Goal: Task Accomplishment & Management: Manage account settings

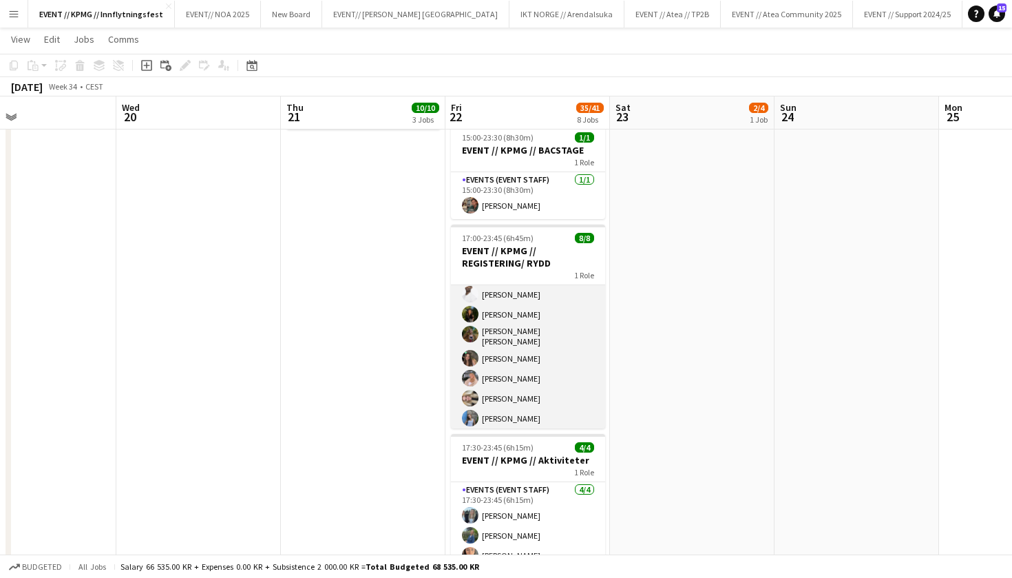
click at [532, 386] on app-card-role "Events (Event Staff) [DATE] 17:00-23:45 (6h45m) [PERSON_NAME] [PERSON_NAME] [PE…" at bounding box center [528, 336] width 154 height 191
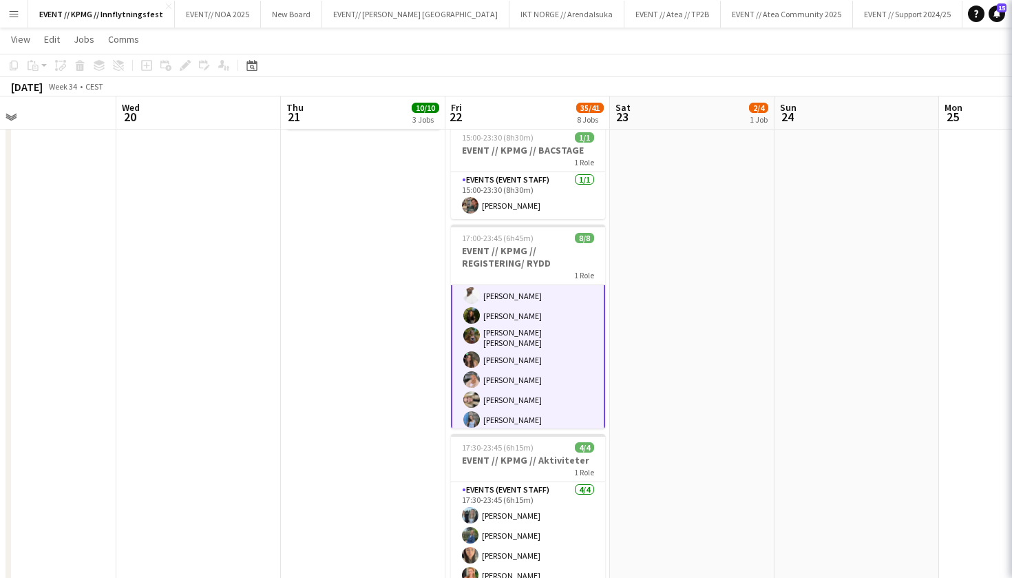
scroll to position [43, 0]
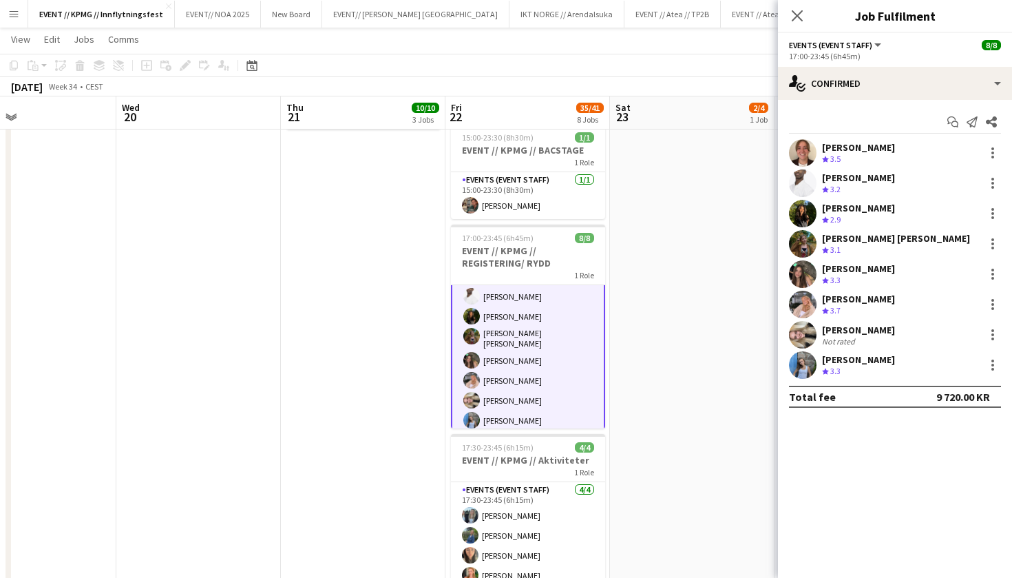
click at [869, 297] on div "[PERSON_NAME]" at bounding box center [858, 299] width 73 height 12
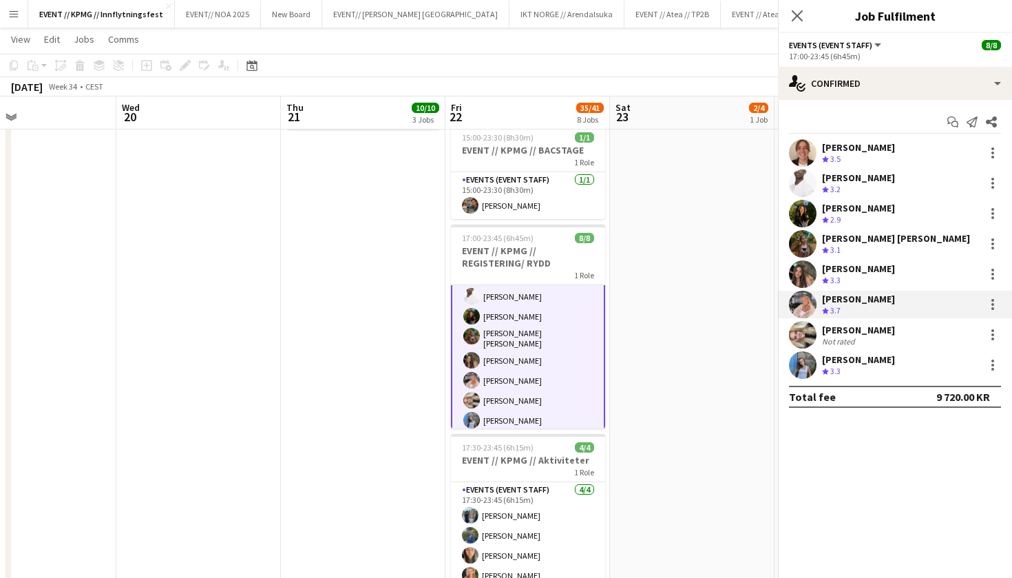
click at [869, 297] on div "[PERSON_NAME]" at bounding box center [858, 299] width 73 height 12
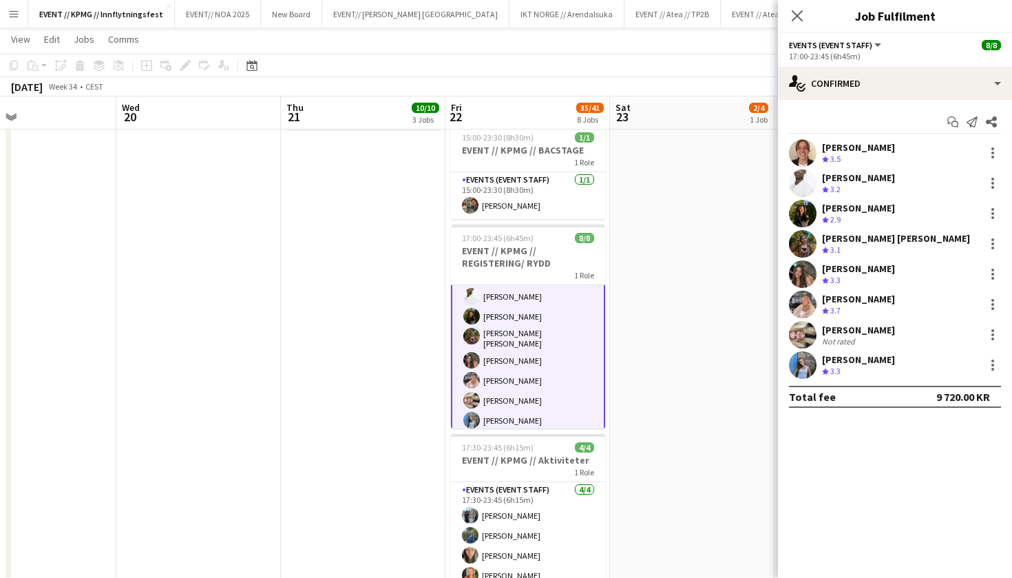
click at [876, 297] on div "[PERSON_NAME]" at bounding box center [858, 299] width 73 height 12
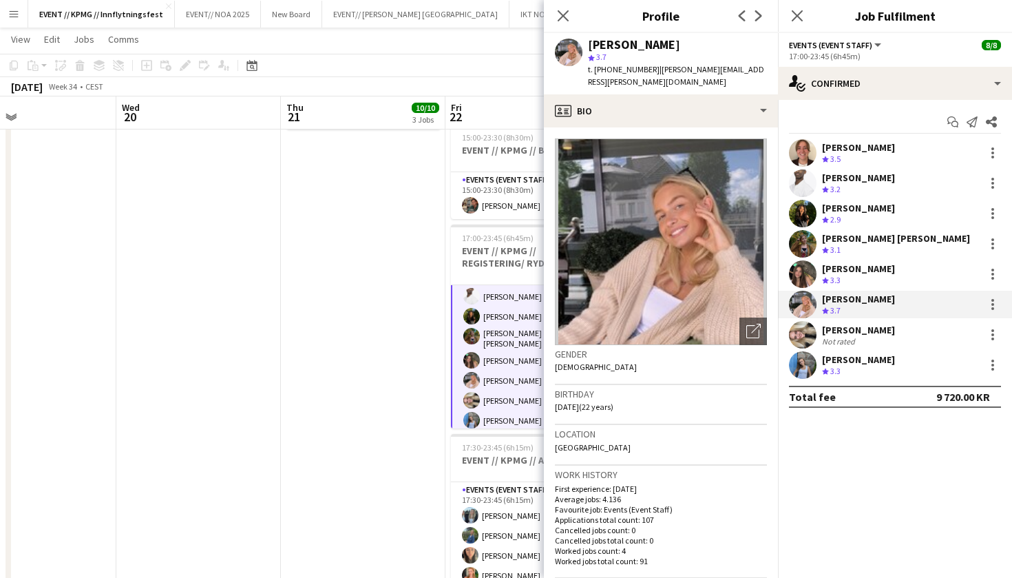
click at [864, 355] on div "[PERSON_NAME]" at bounding box center [858, 359] width 73 height 12
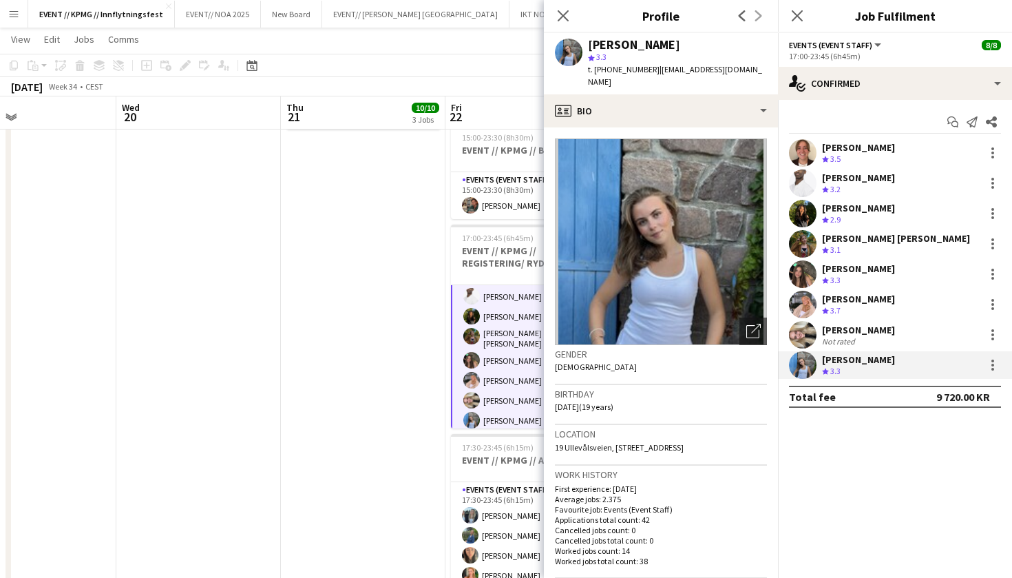
click at [639, 41] on div "[PERSON_NAME]" at bounding box center [634, 45] width 92 height 12
copy div "[PERSON_NAME]"
click at [866, 144] on div "[PERSON_NAME]" at bounding box center [858, 147] width 73 height 12
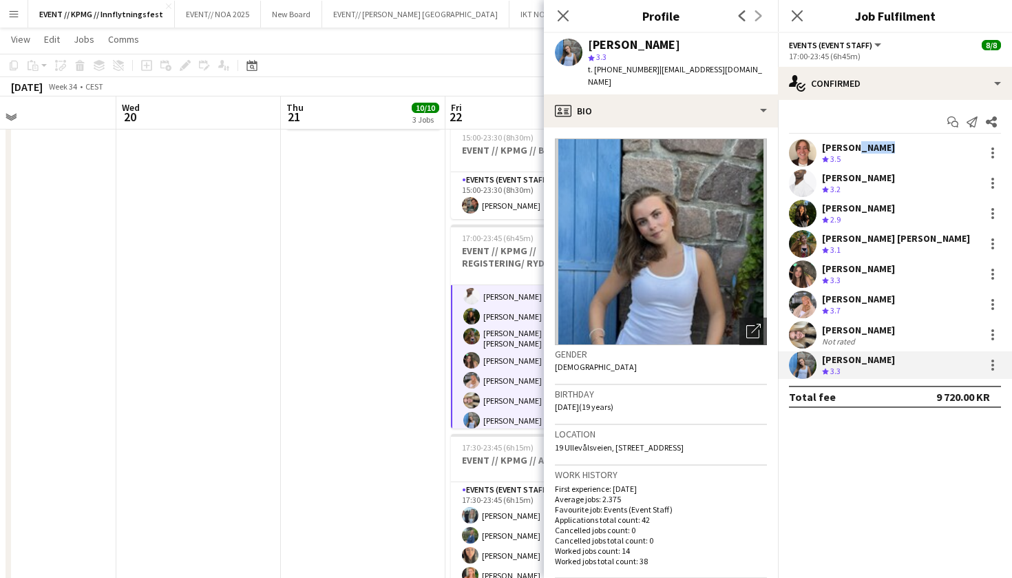
click at [866, 144] on div "[PERSON_NAME]" at bounding box center [858, 147] width 73 height 12
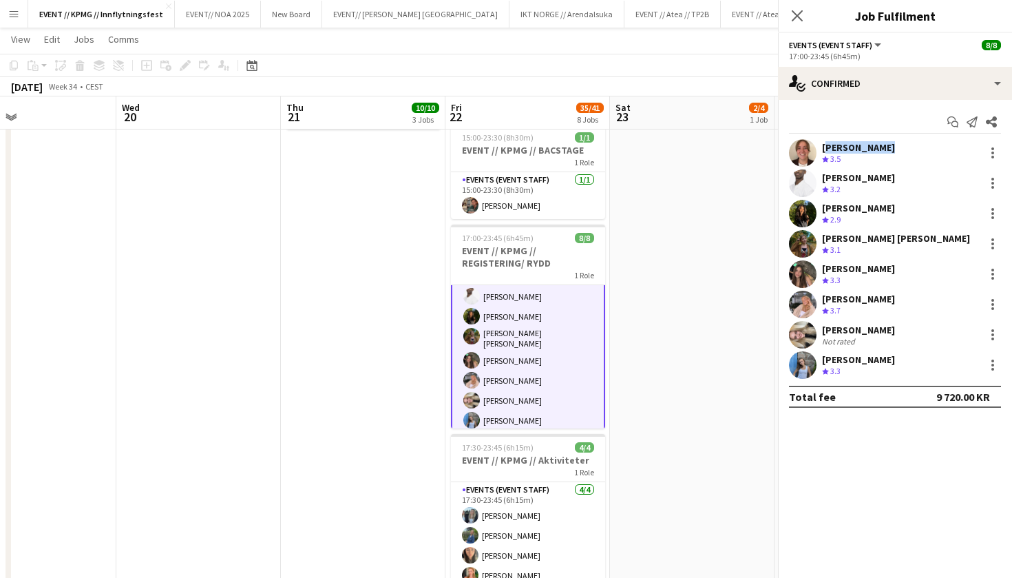
click at [866, 144] on div "[PERSON_NAME]" at bounding box center [858, 147] width 73 height 12
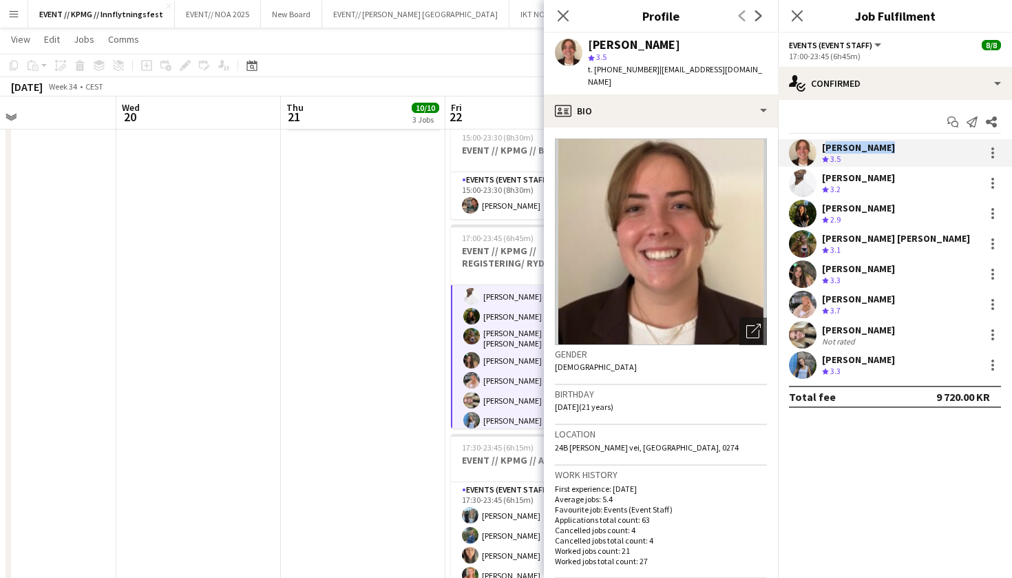
copy div "[PERSON_NAME]"
click at [879, 179] on div "[PERSON_NAME]" at bounding box center [858, 177] width 73 height 12
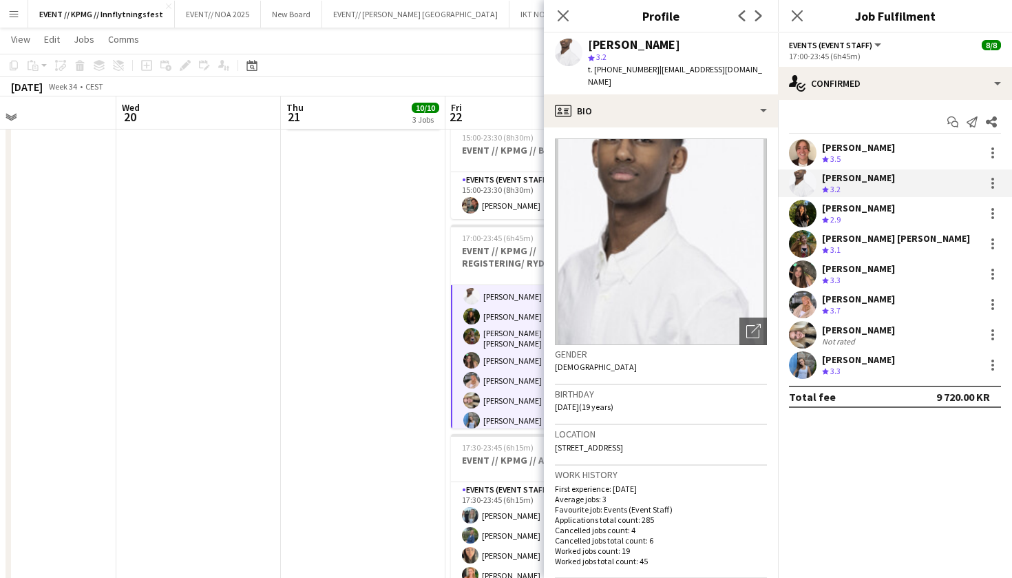
click at [643, 45] on div "[PERSON_NAME]" at bounding box center [634, 45] width 92 height 12
copy div "[PERSON_NAME]"
click at [875, 207] on div "[PERSON_NAME]" at bounding box center [858, 208] width 73 height 12
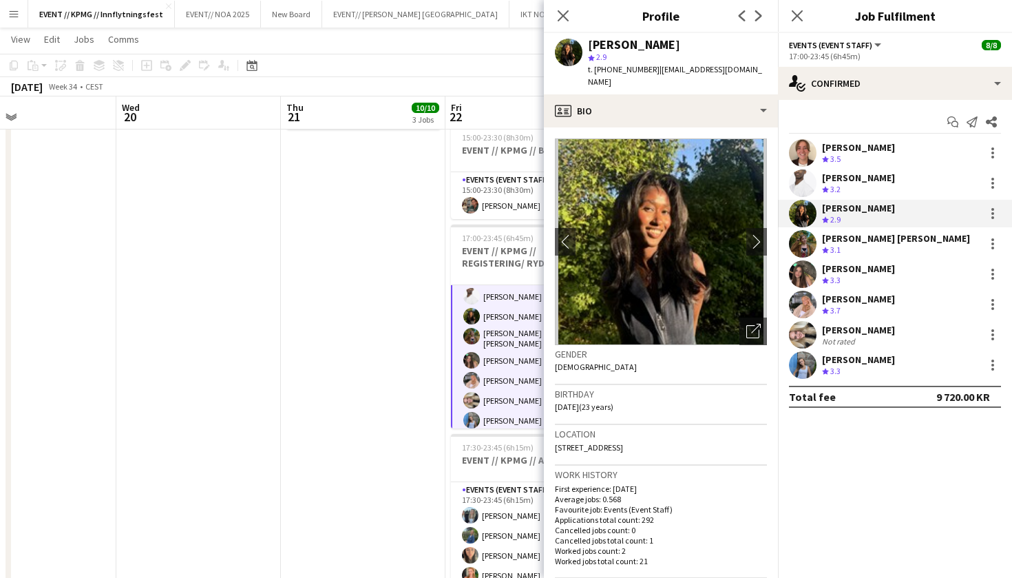
click at [645, 39] on div "[PERSON_NAME]" at bounding box center [634, 45] width 92 height 12
copy div "[PERSON_NAME]"
click at [849, 240] on div "[PERSON_NAME]" at bounding box center [896, 238] width 148 height 12
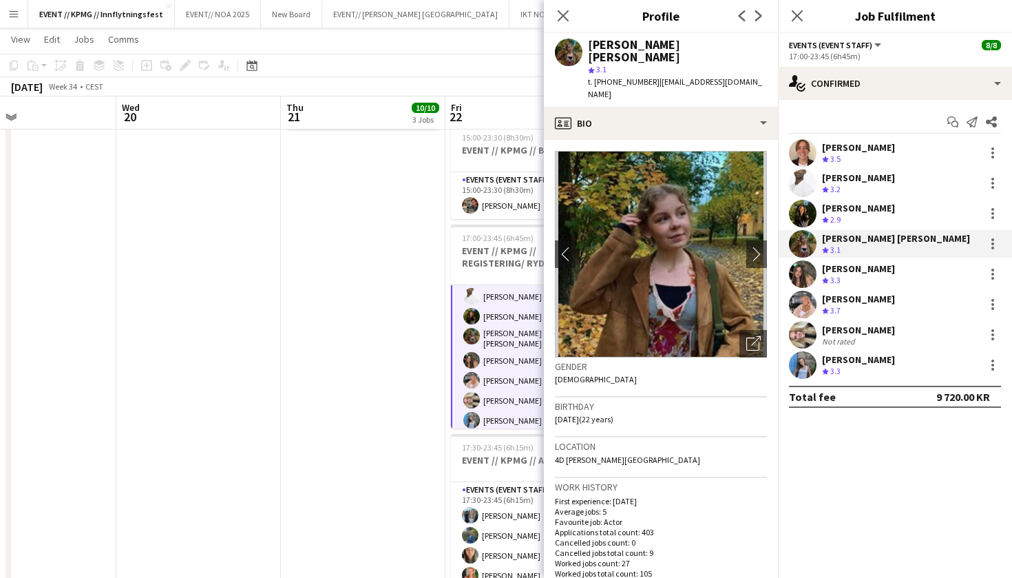
click at [663, 43] on div "[PERSON_NAME]" at bounding box center [677, 51] width 179 height 25
copy div "[PERSON_NAME]"
click at [879, 267] on div "Rafaela Goga Crew rating 3.3" at bounding box center [895, 274] width 234 height 28
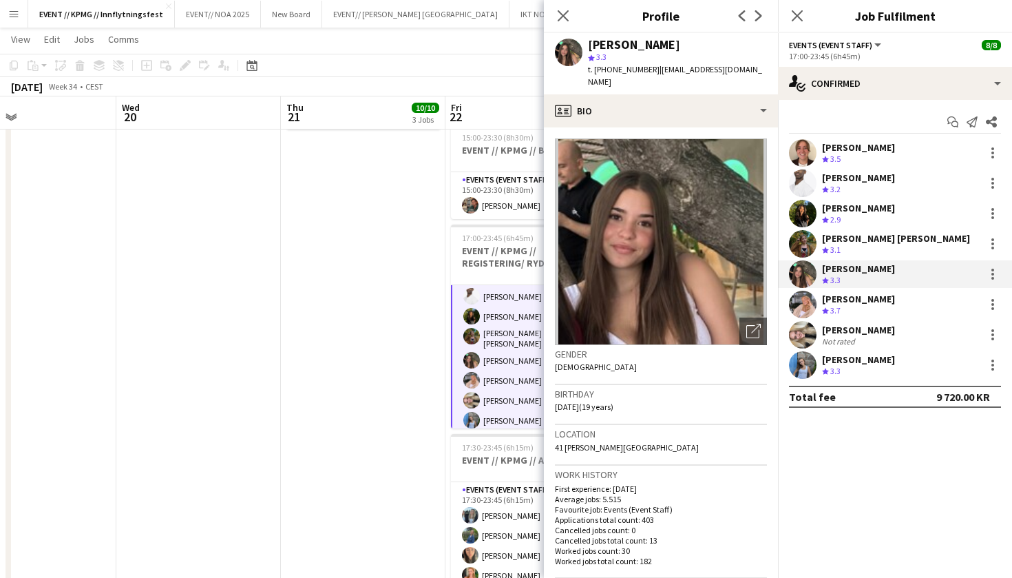
click at [632, 42] on div "[PERSON_NAME]" at bounding box center [634, 45] width 92 height 12
copy div "[PERSON_NAME]"
click at [855, 297] on div "[PERSON_NAME]" at bounding box center [858, 299] width 73 height 12
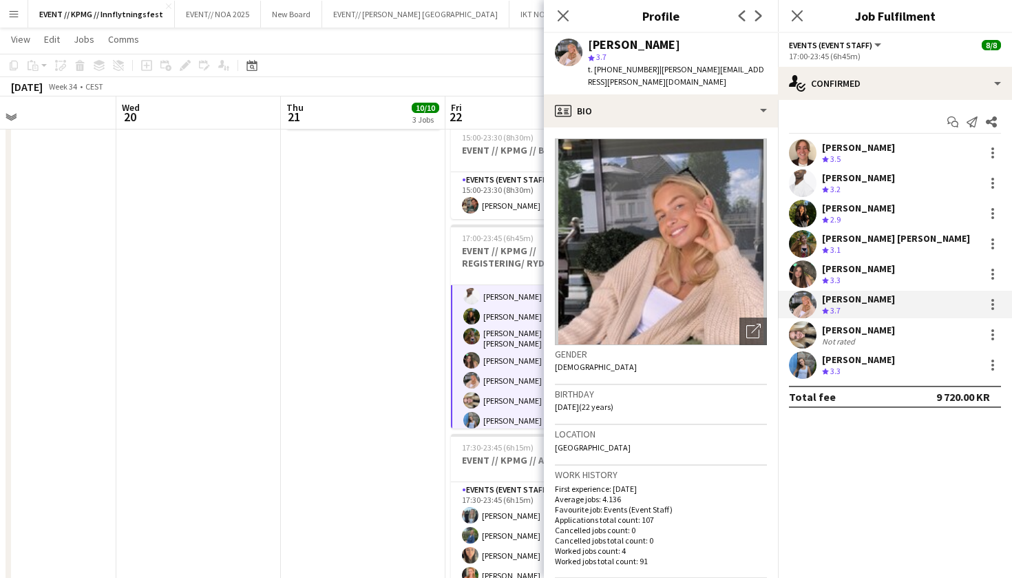
click at [612, 50] on div "[PERSON_NAME]" at bounding box center [634, 45] width 92 height 12
click at [615, 45] on div "[PERSON_NAME]" at bounding box center [634, 45] width 92 height 12
copy div "[PERSON_NAME]"
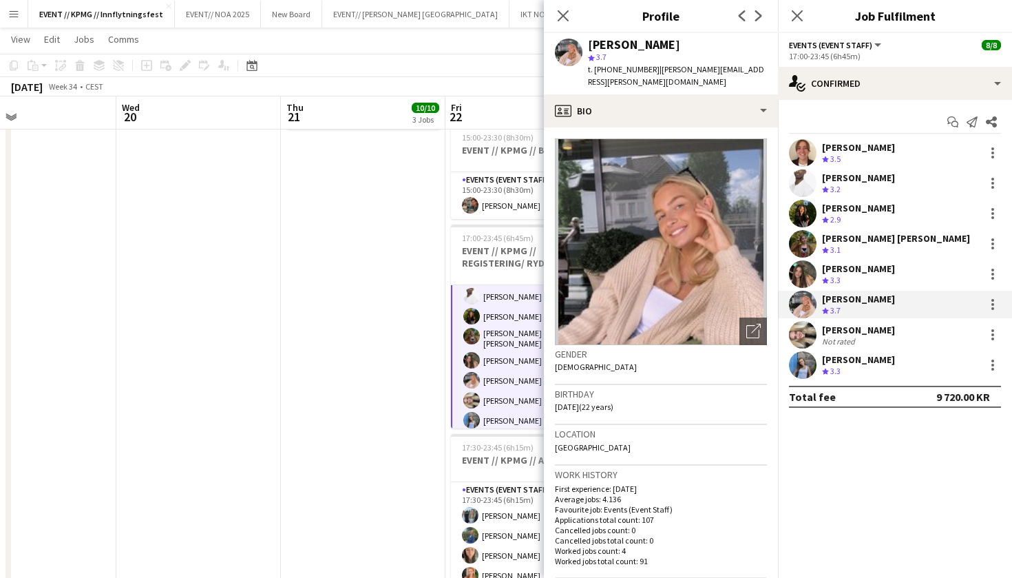
click at [868, 314] on div "Crew rating 3.7" at bounding box center [858, 311] width 73 height 12
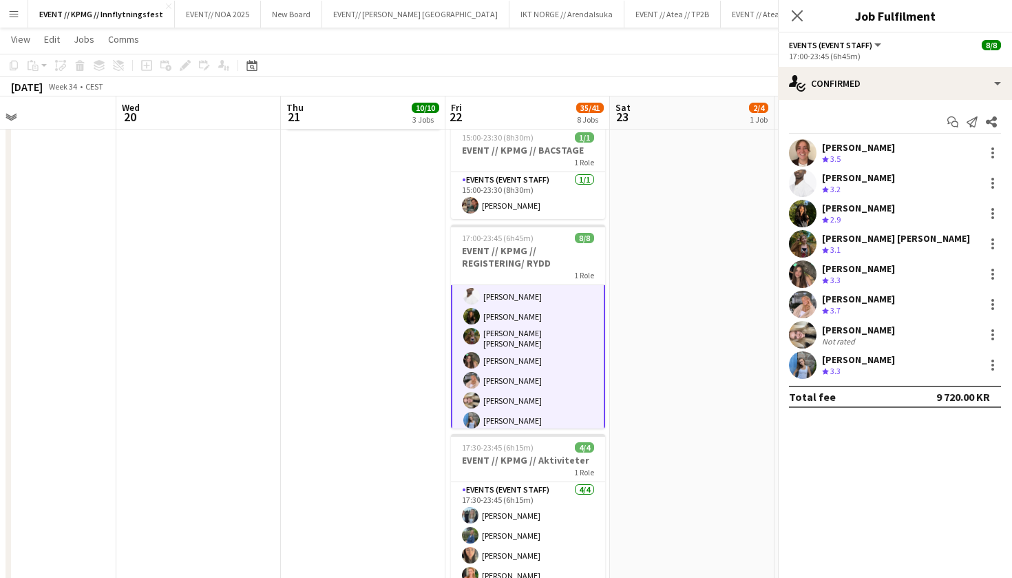
click at [868, 326] on div "[PERSON_NAME]" at bounding box center [858, 330] width 73 height 12
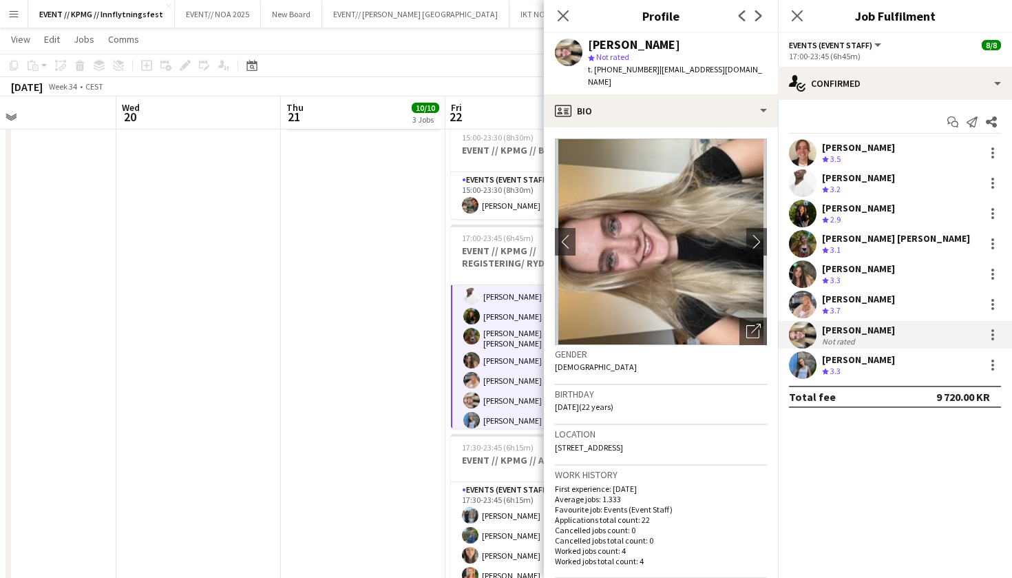
click at [623, 41] on div "[PERSON_NAME]" at bounding box center [634, 45] width 92 height 12
copy div "[PERSON_NAME]"
click at [863, 370] on div "Crew rating 3.3" at bounding box center [858, 372] width 73 height 12
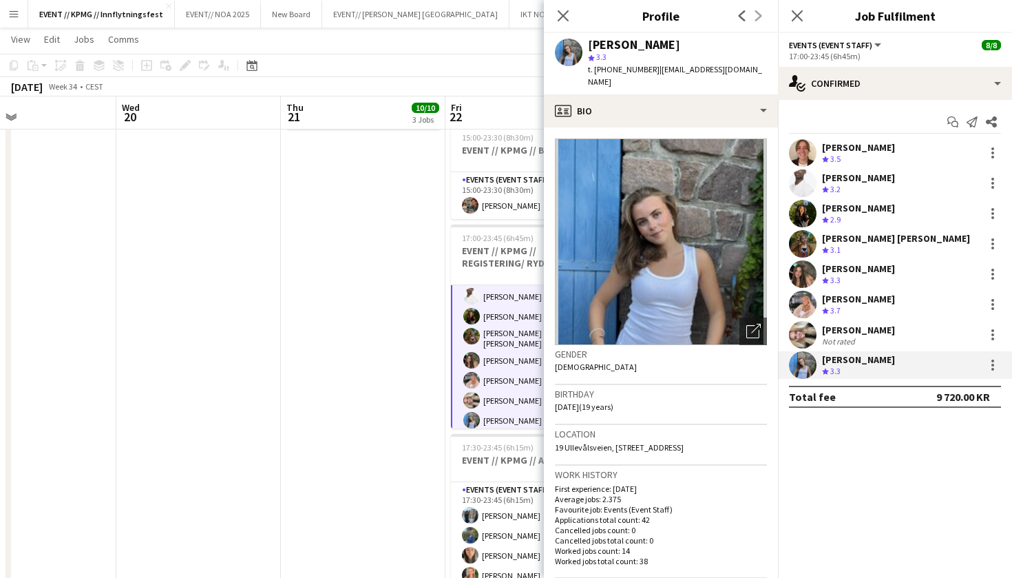
click at [623, 43] on div "[PERSON_NAME]" at bounding box center [634, 45] width 92 height 12
copy div "[PERSON_NAME]"
click at [286, 254] on app-date-cell "11:00-22:00 (11h) 1/1 CREW LEADER// OPRIGG 1 Role Actor 1/1 11:00-22:00 (11h) A…" at bounding box center [363, 434] width 165 height 1439
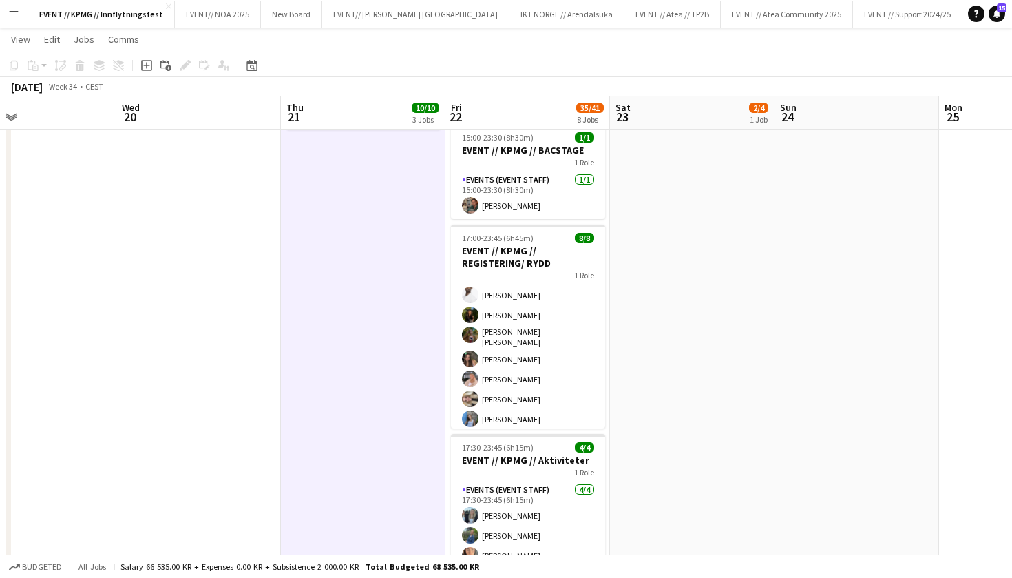
click at [17, 15] on app-icon "Menu" at bounding box center [13, 13] width 11 height 11
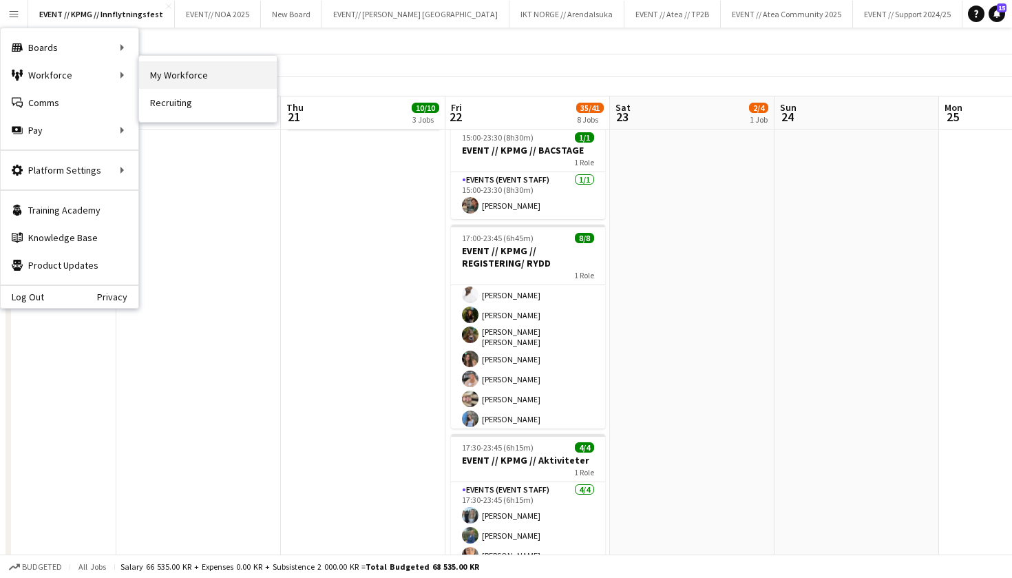
click at [176, 75] on link "My Workforce" at bounding box center [208, 75] width 138 height 28
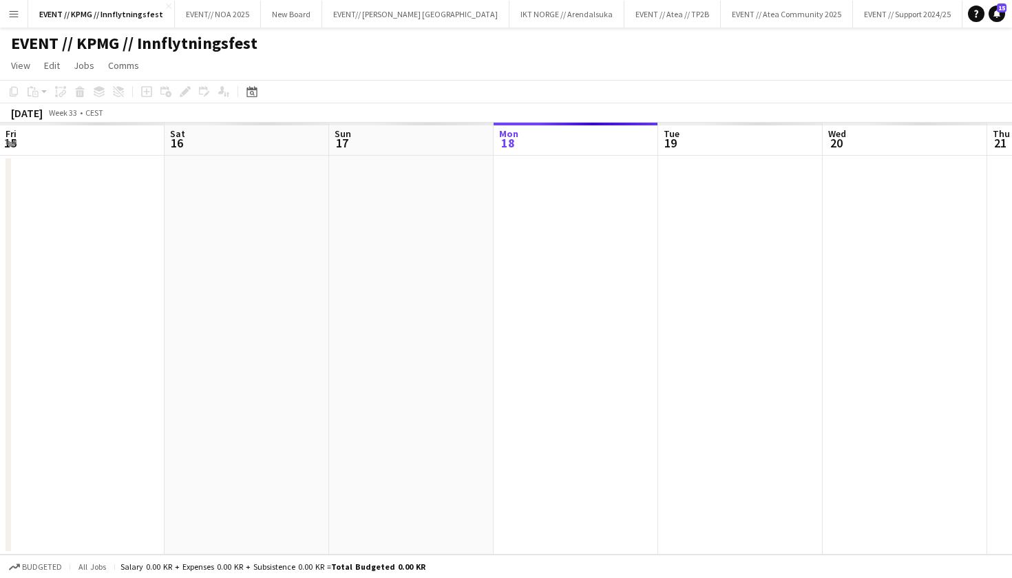
scroll to position [0, 329]
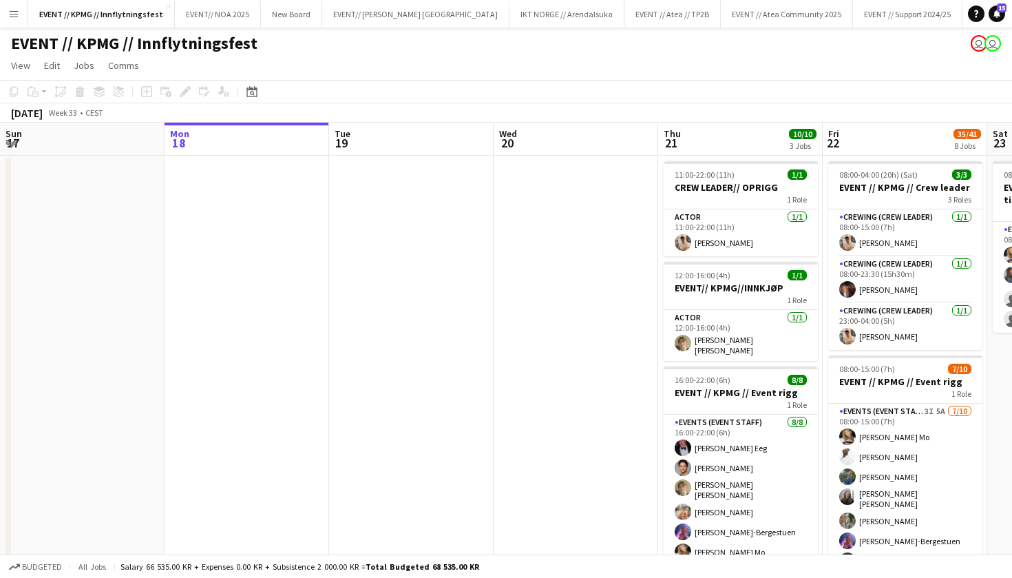
click at [21, 9] on button "Menu" at bounding box center [14, 14] width 28 height 28
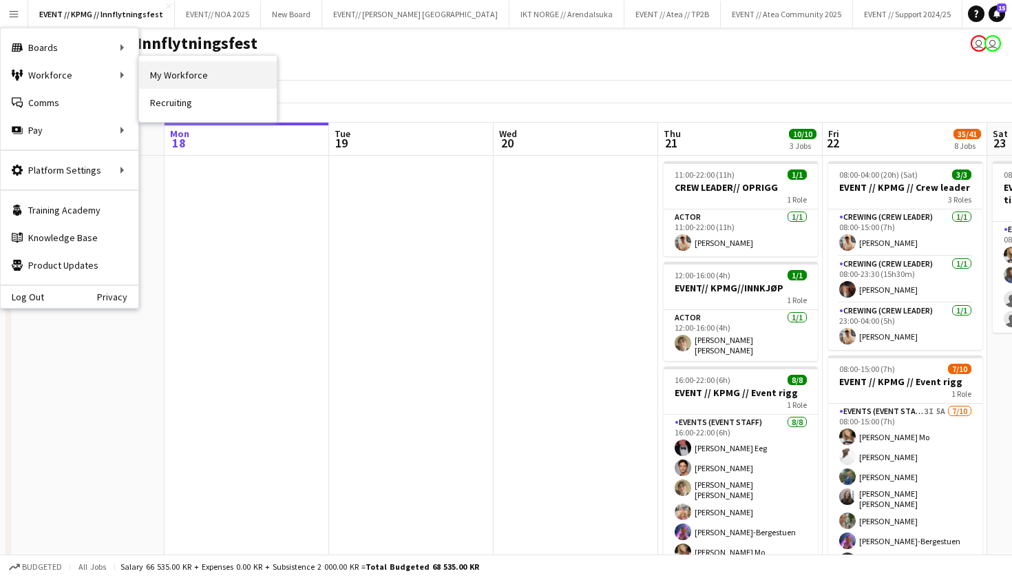
click at [176, 82] on link "My Workforce" at bounding box center [208, 75] width 138 height 28
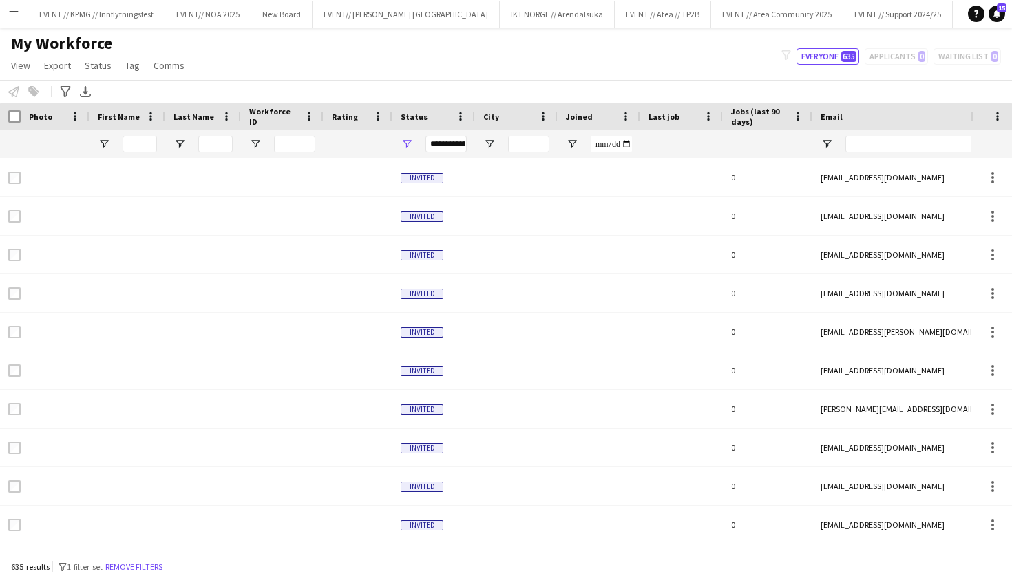
click at [451, 145] on div "**********" at bounding box center [446, 144] width 41 height 17
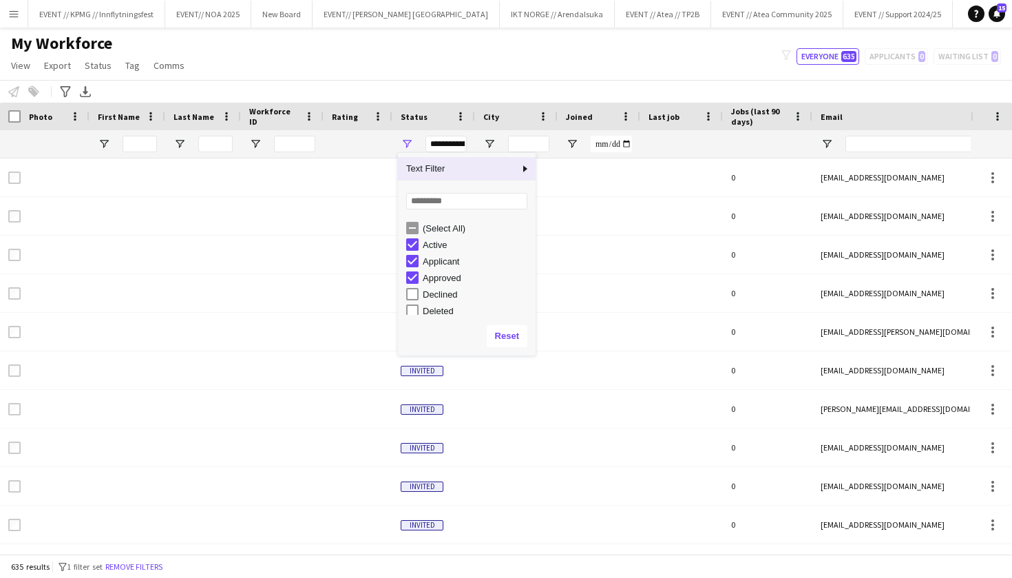
click at [451, 145] on div "**********" at bounding box center [446, 144] width 41 height 17
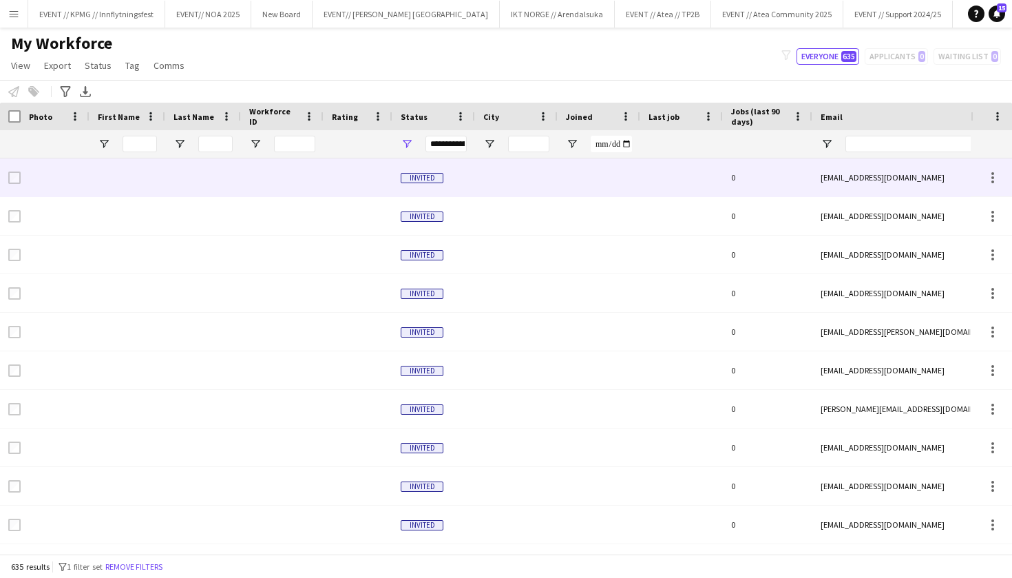
click at [641, 196] on div "Invited 0 sigridproschmeier@gmail.com" at bounding box center [746, 177] width 1493 height 39
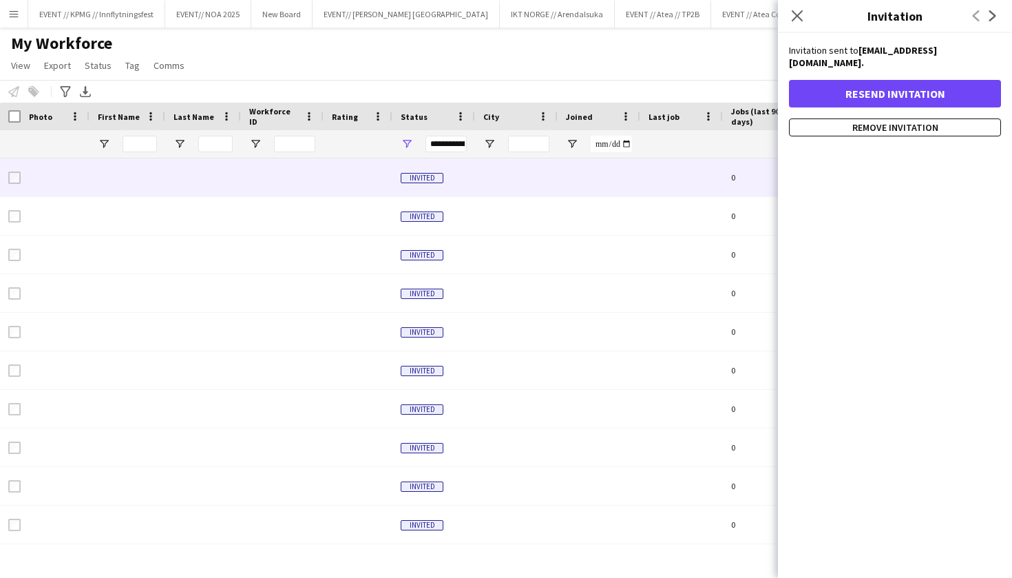
click at [698, 74] on div "My Workforce View Views Default view New view Update view Delete view Edit name…" at bounding box center [506, 56] width 1012 height 47
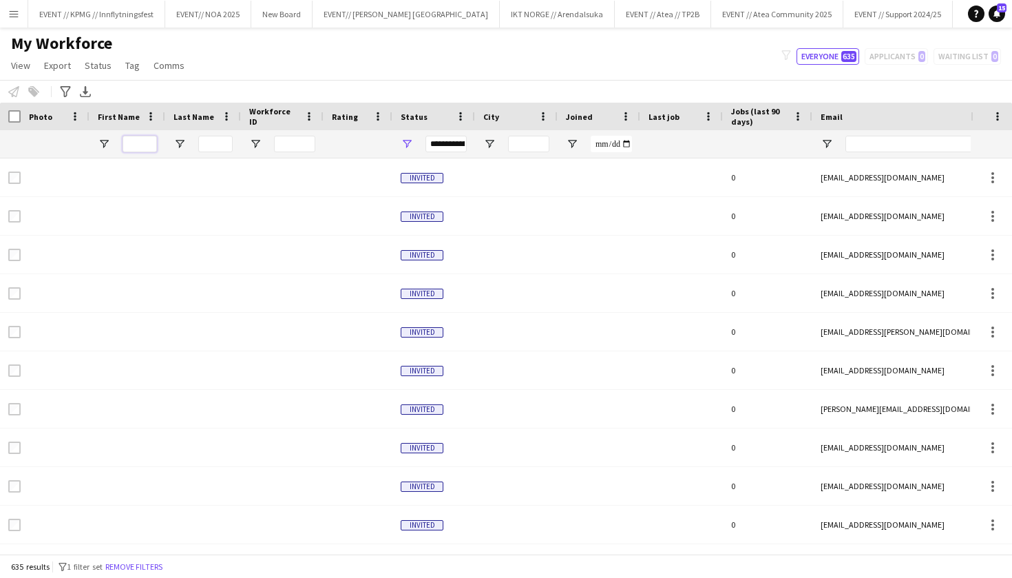
click at [152, 138] on input "First Name Filter Input" at bounding box center [140, 144] width 34 height 17
type input "*"
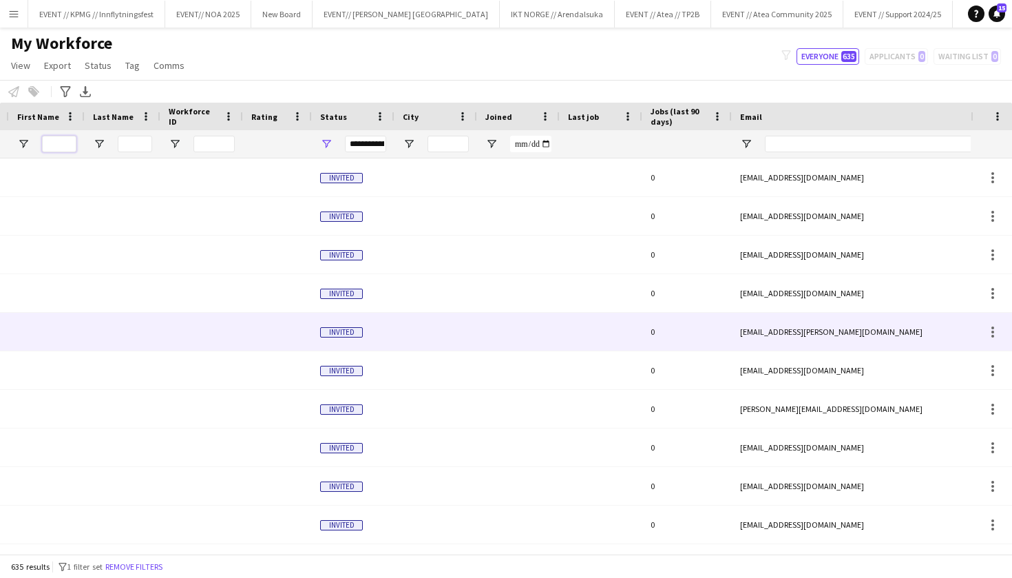
scroll to position [0, 324]
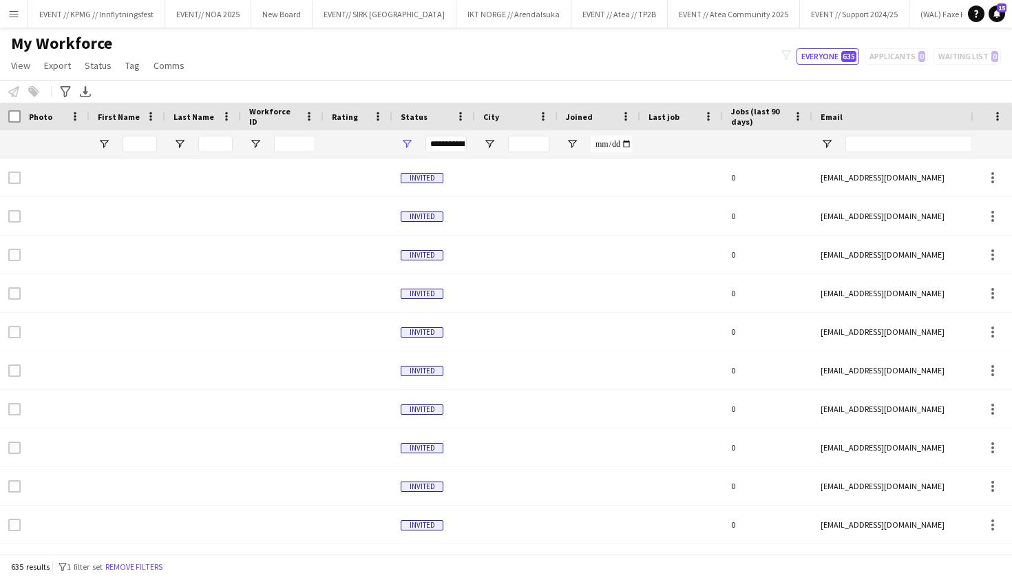
click at [16, 18] on app-icon "Menu" at bounding box center [13, 13] width 11 height 11
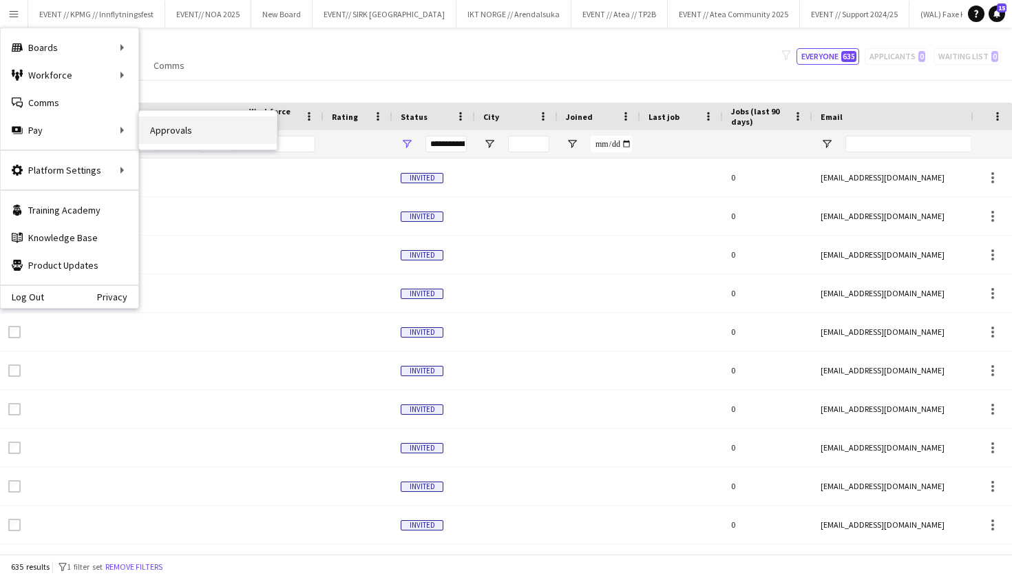
click at [176, 128] on link "Approvals" at bounding box center [208, 130] width 138 height 28
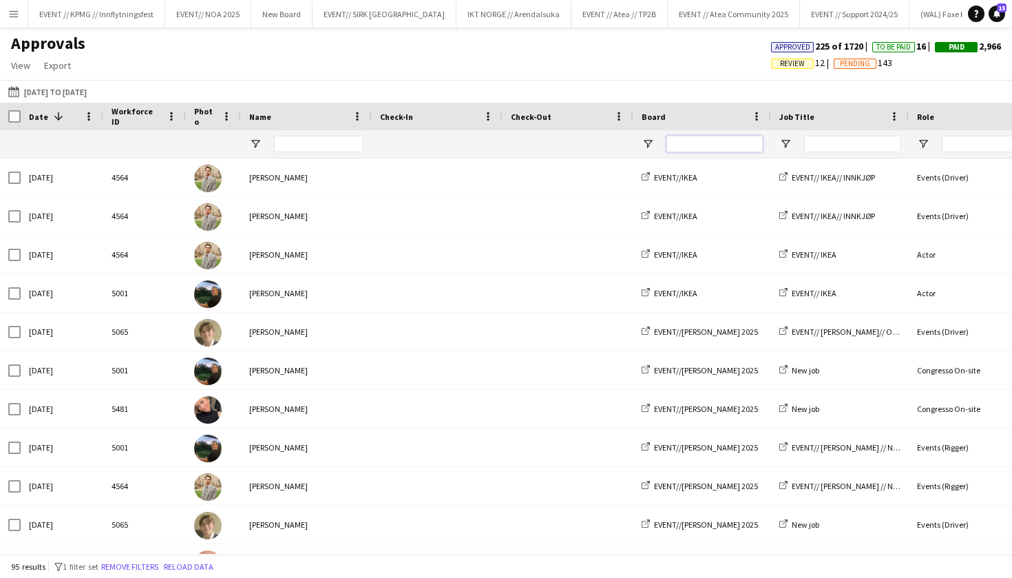
click at [698, 143] on input "Board Filter Input" at bounding box center [715, 144] width 96 height 17
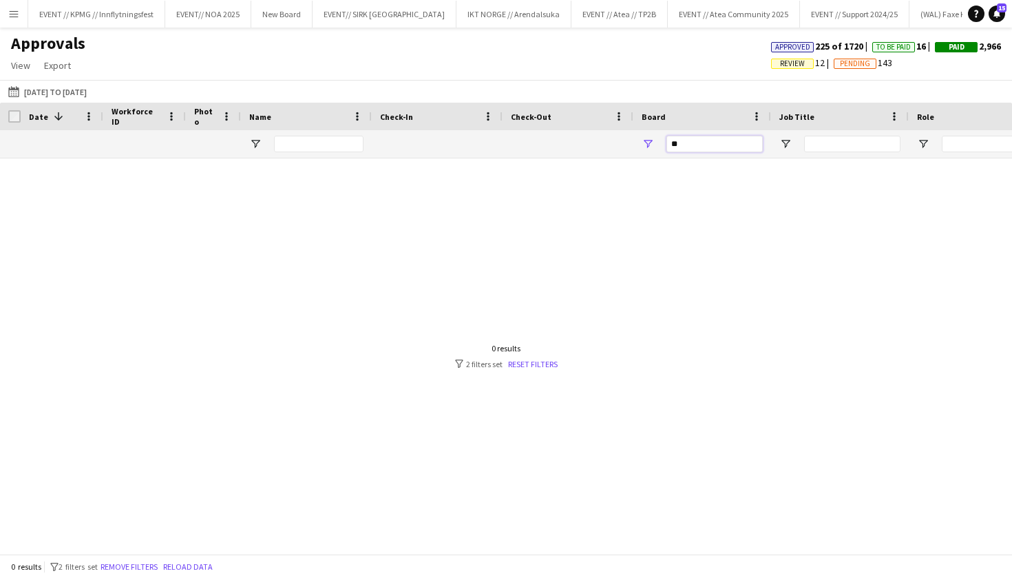
type input "*"
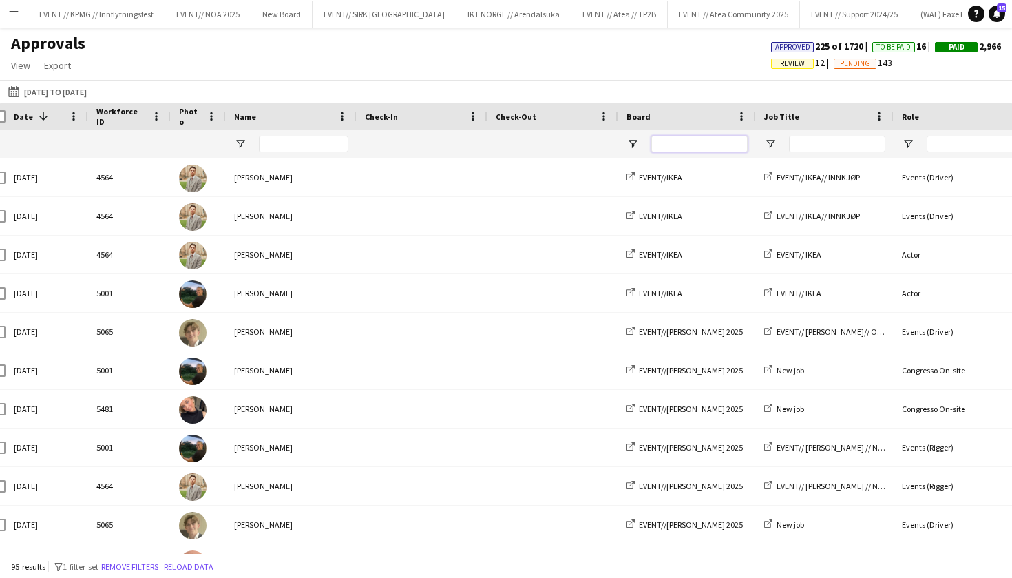
scroll to position [0, 1]
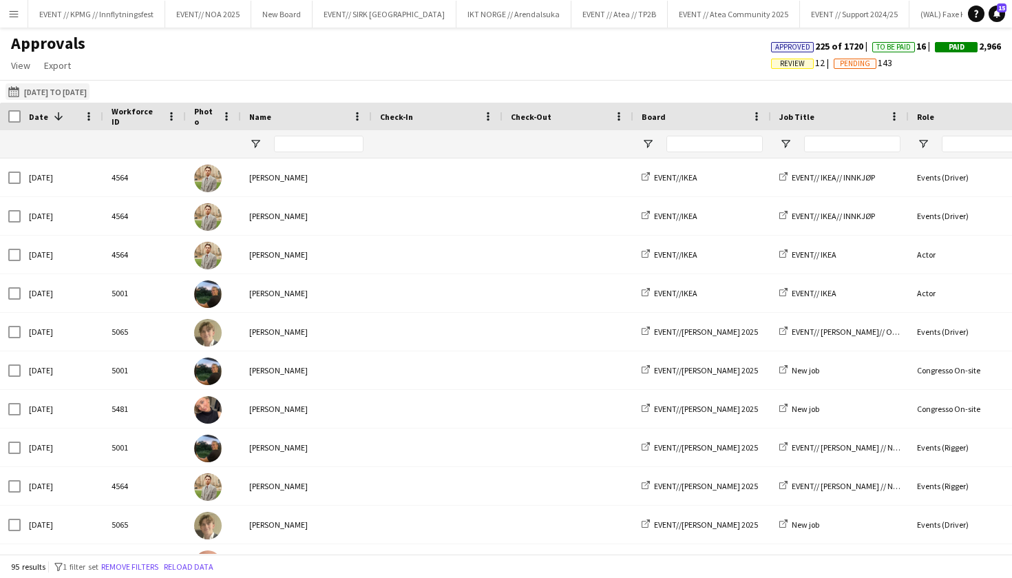
click at [65, 93] on button "[DATE] to [DATE] [DATE] to [DATE]" at bounding box center [48, 91] width 84 height 17
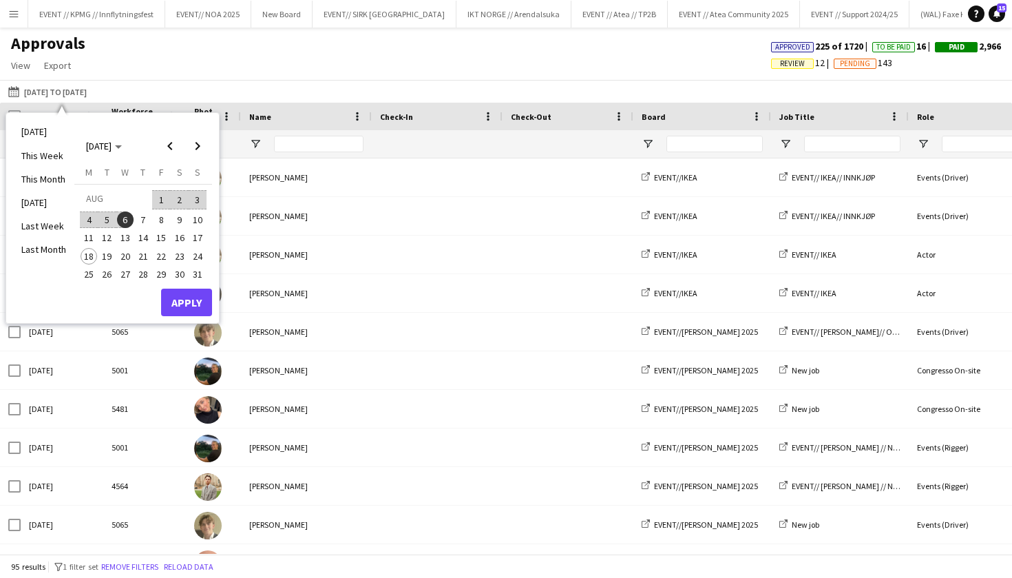
click at [157, 198] on span "1" at bounding box center [161, 199] width 17 height 19
click at [196, 271] on span "31" at bounding box center [197, 274] width 17 height 17
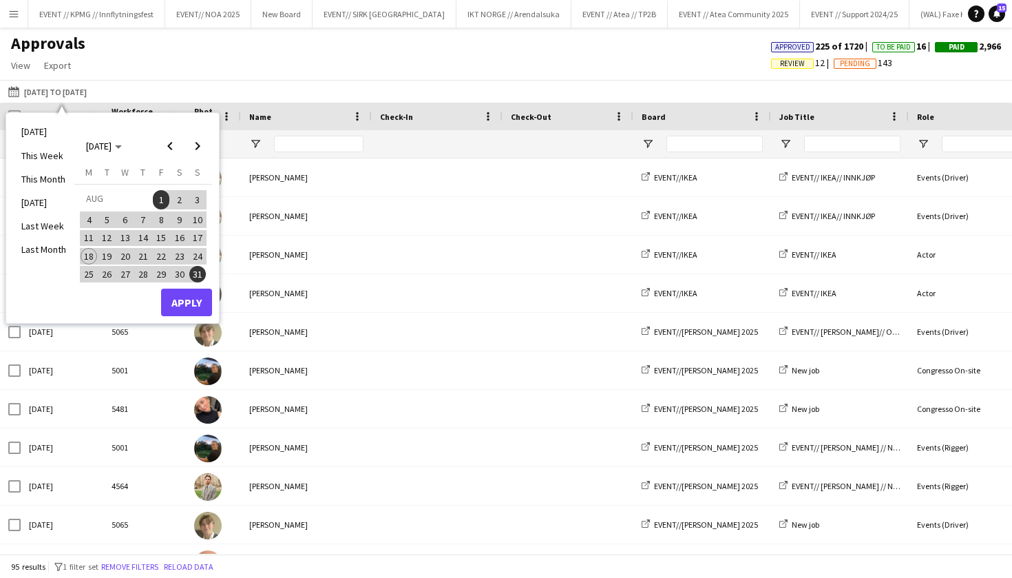
click at [194, 300] on button "Apply" at bounding box center [186, 303] width 51 height 28
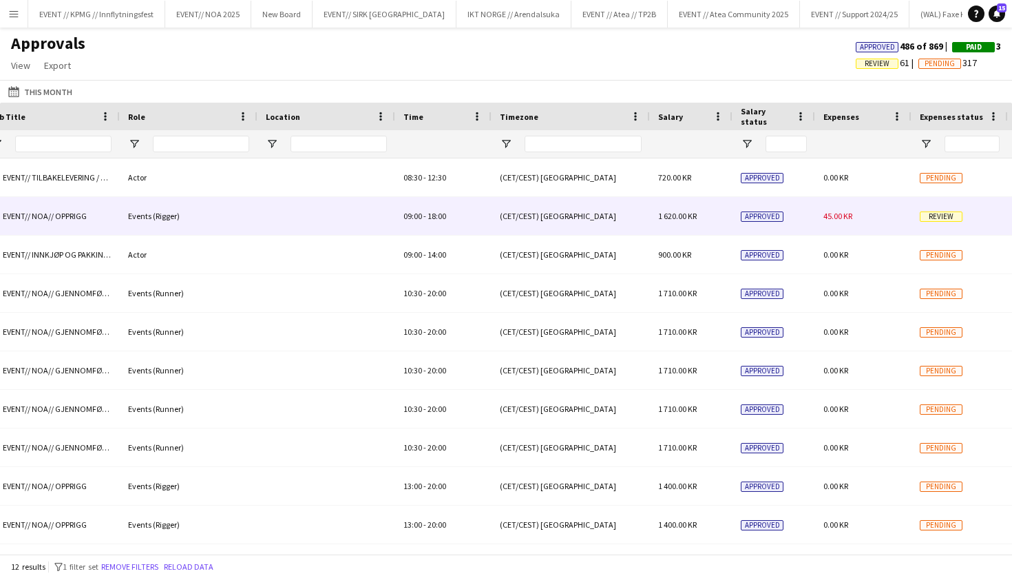
click at [853, 227] on div "45.00 KR" at bounding box center [863, 216] width 96 height 38
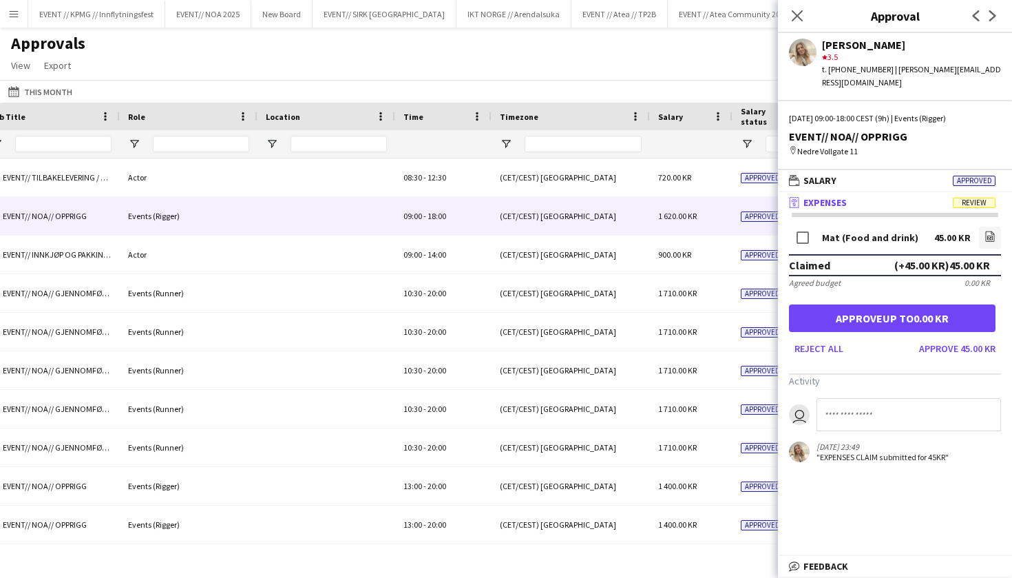
click at [959, 198] on span "Review" at bounding box center [974, 203] width 43 height 10
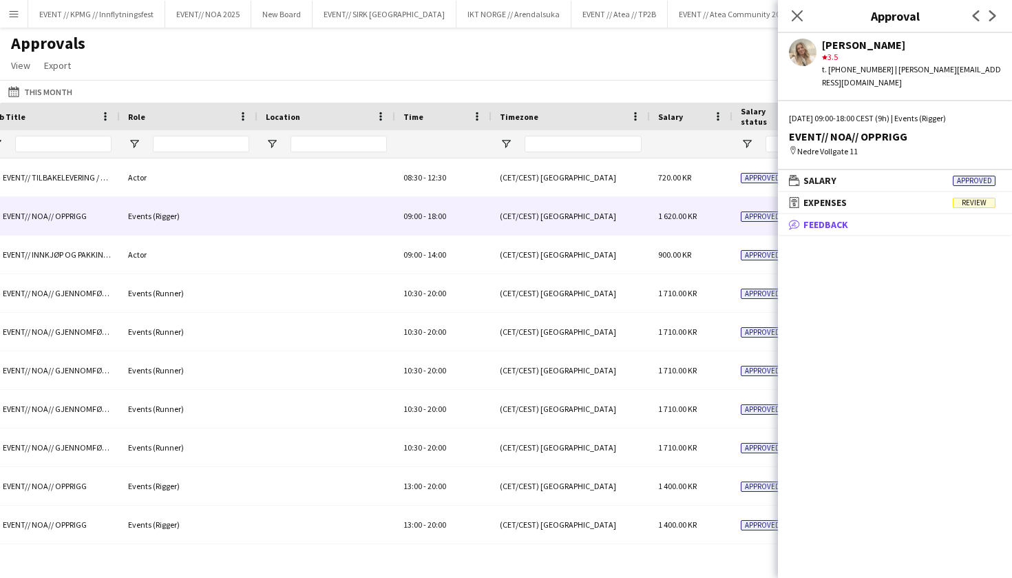
click at [927, 214] on mat-expansion-panel-header "bubble-pencil Feedback" at bounding box center [895, 224] width 234 height 21
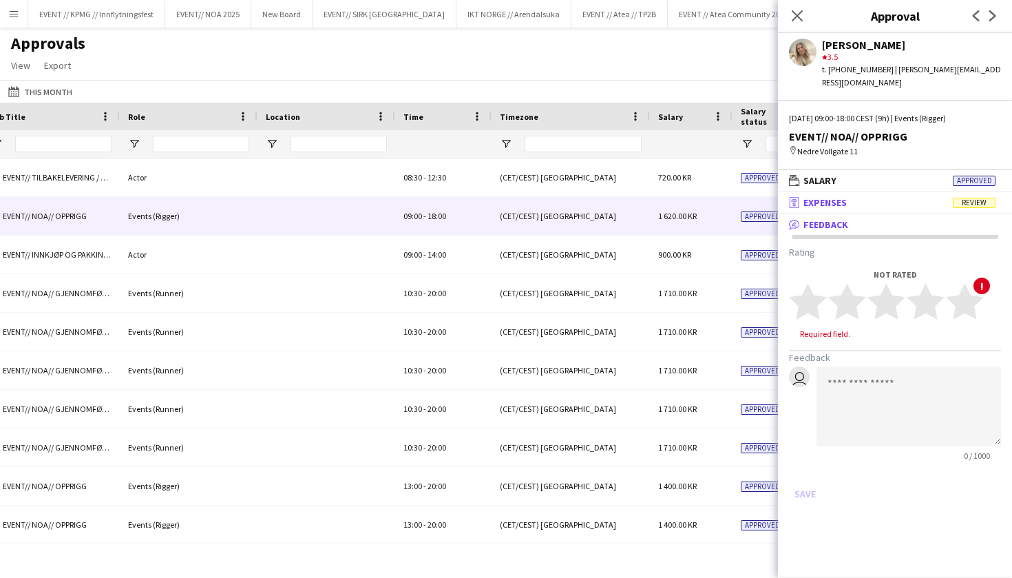
click at [932, 196] on mat-panel-title "receipt Expenses Review" at bounding box center [892, 202] width 229 height 12
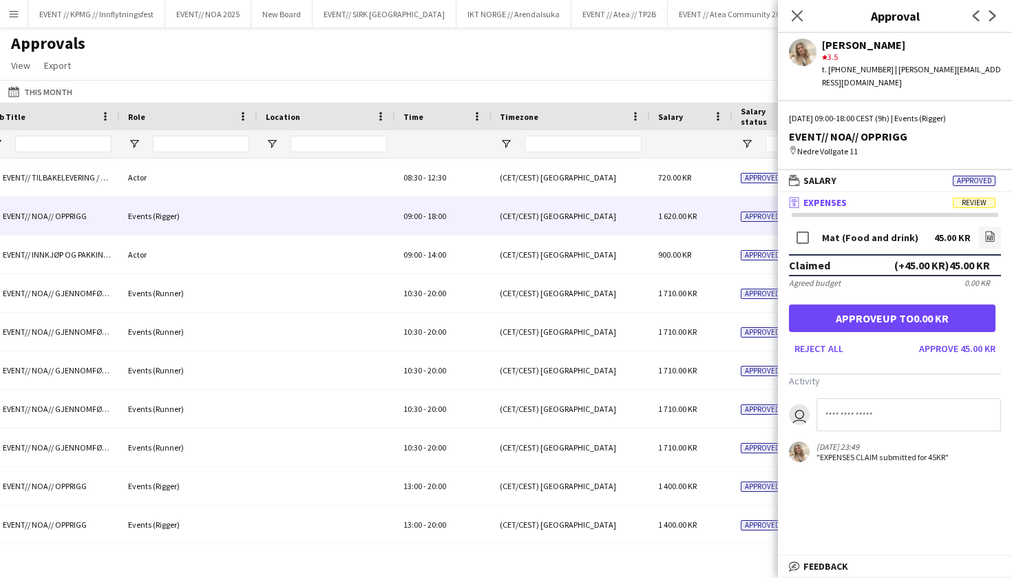
click at [877, 254] on div "Claimed (+45.00 KR) 45.00 KR" at bounding box center [895, 265] width 212 height 22
click at [927, 254] on div "Claimed (+45.00 KR) 45.00 KR" at bounding box center [895, 265] width 212 height 22
click at [999, 227] on link "file-image" at bounding box center [990, 238] width 22 height 22
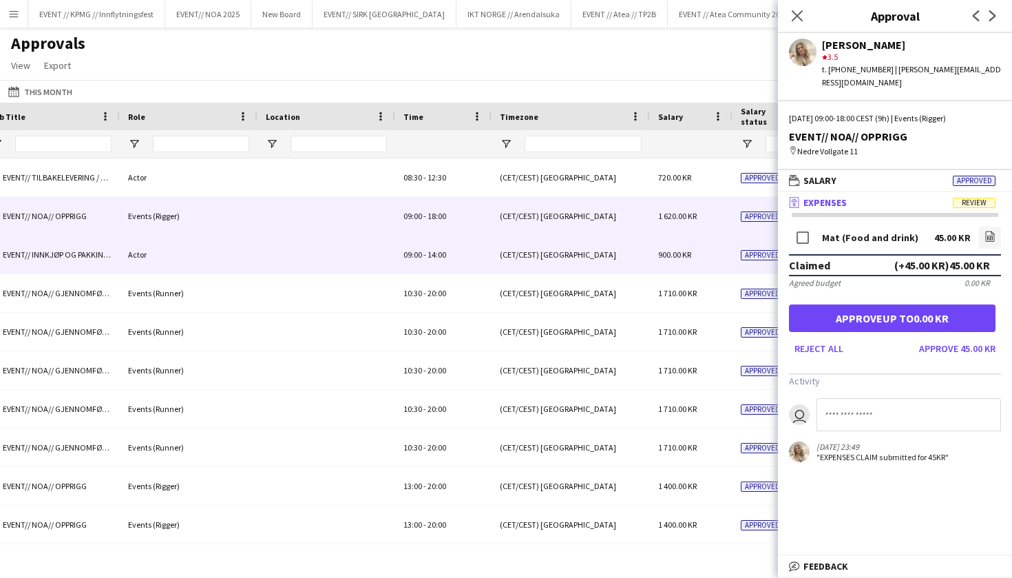
click at [599, 251] on div "(CET/CEST) [GEOGRAPHIC_DATA]" at bounding box center [571, 255] width 158 height 38
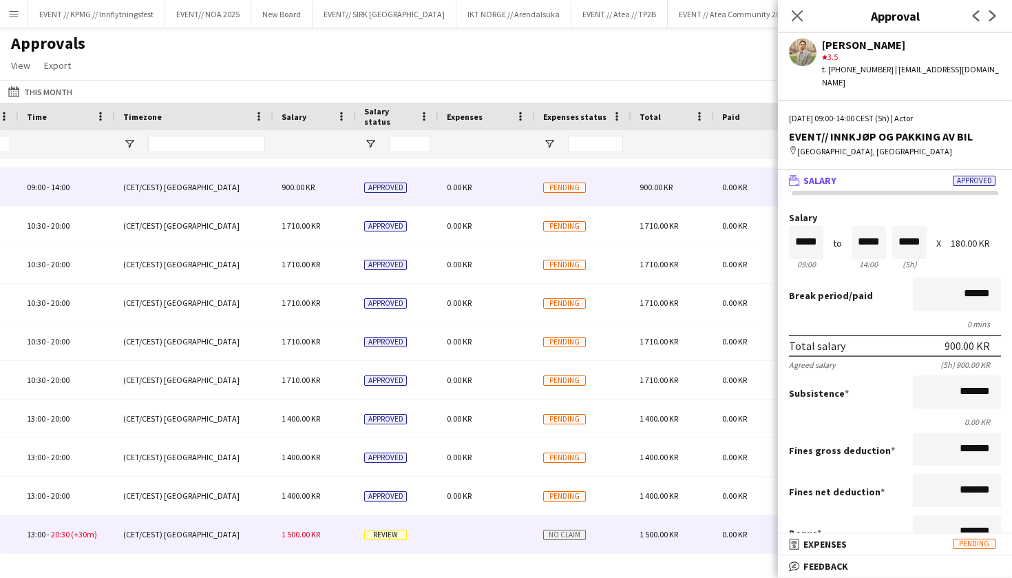
click at [54, 537] on span "20:30" at bounding box center [60, 534] width 19 height 10
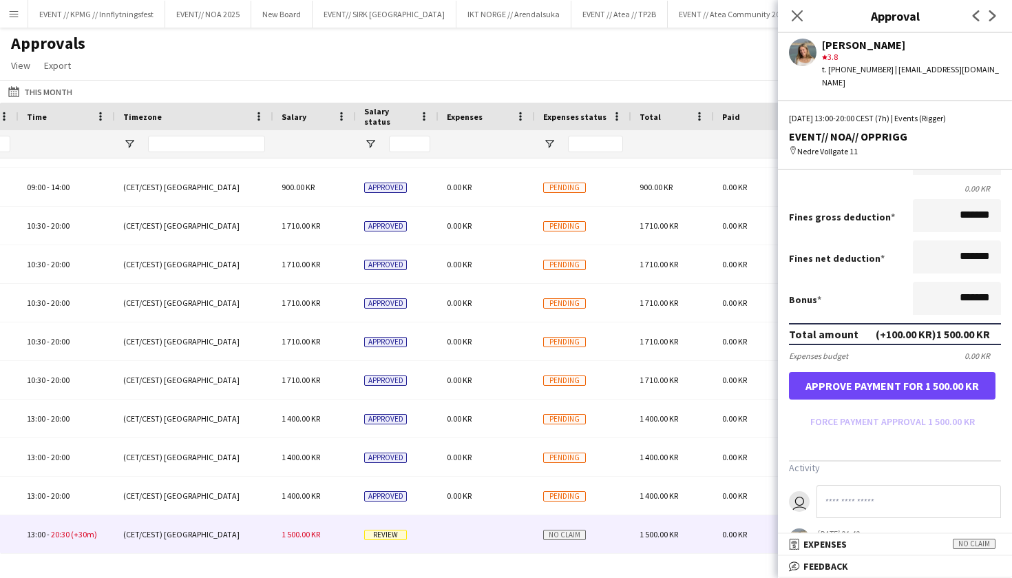
click at [927, 378] on button "Approve payment for 1 500.00 KR" at bounding box center [892, 386] width 207 height 28
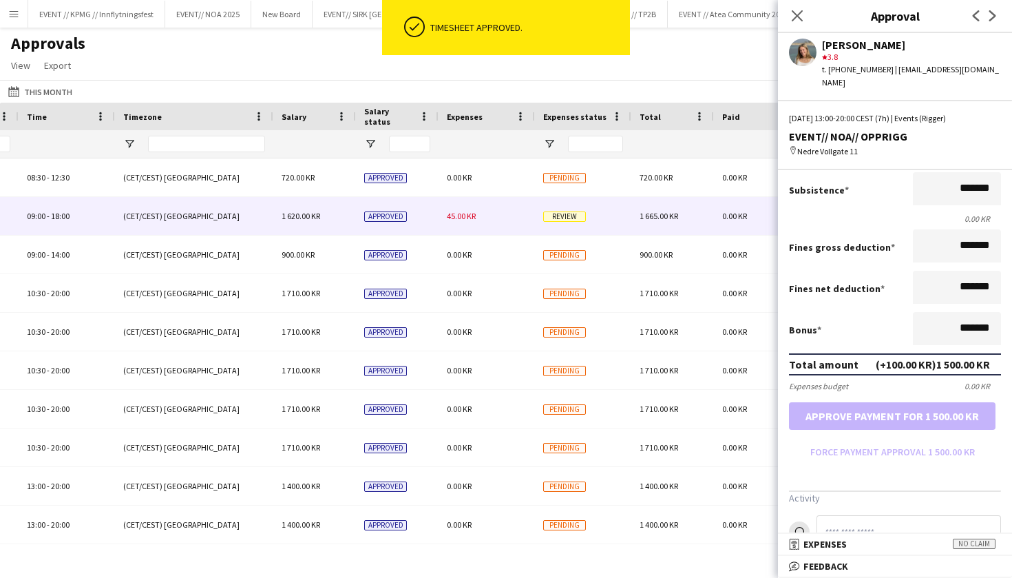
click at [462, 223] on div "45.00 KR" at bounding box center [487, 216] width 96 height 38
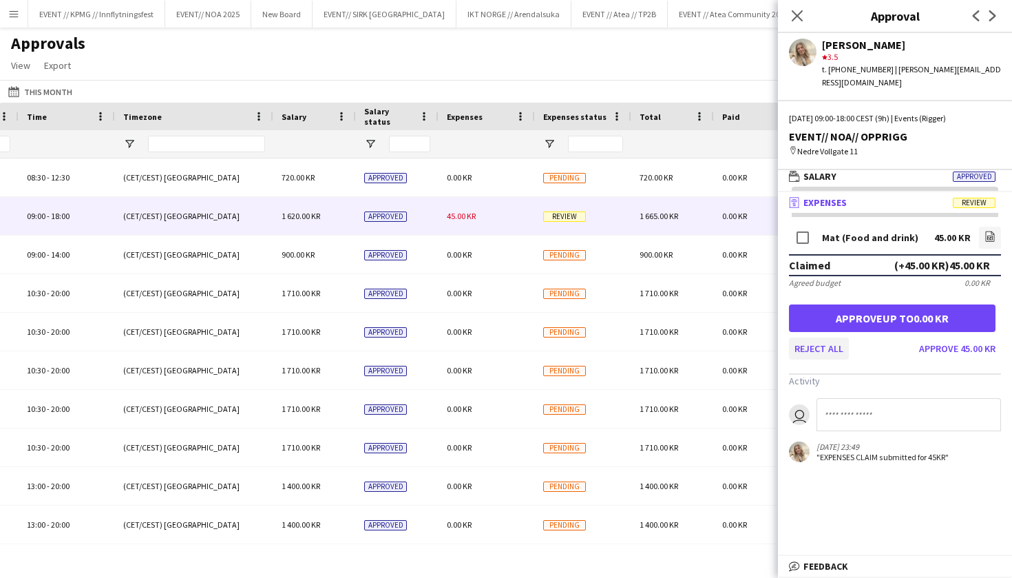
click at [820, 340] on button "Reject all" at bounding box center [819, 348] width 60 height 22
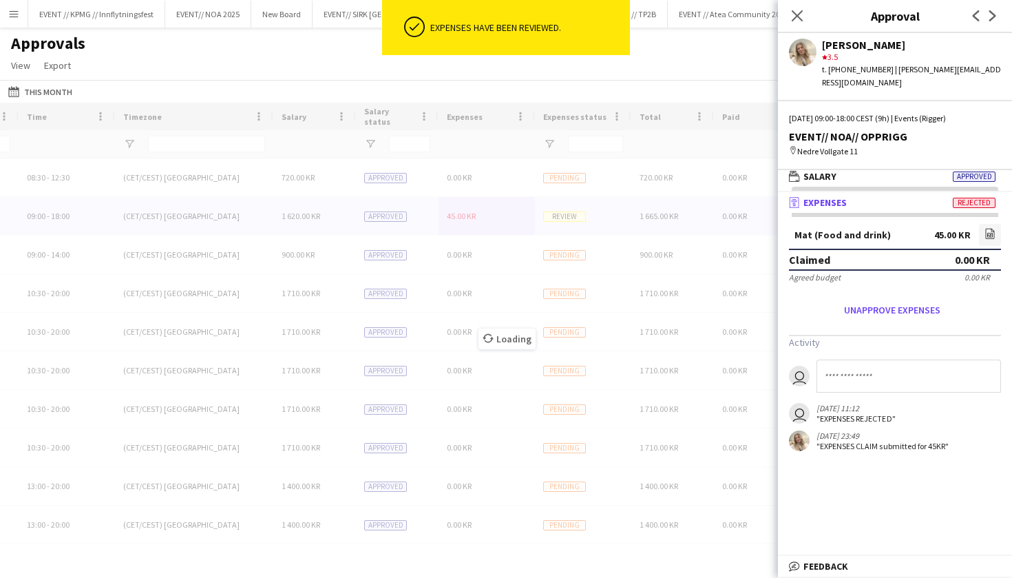
click at [683, 242] on div "Loading" at bounding box center [506, 328] width 1012 height 451
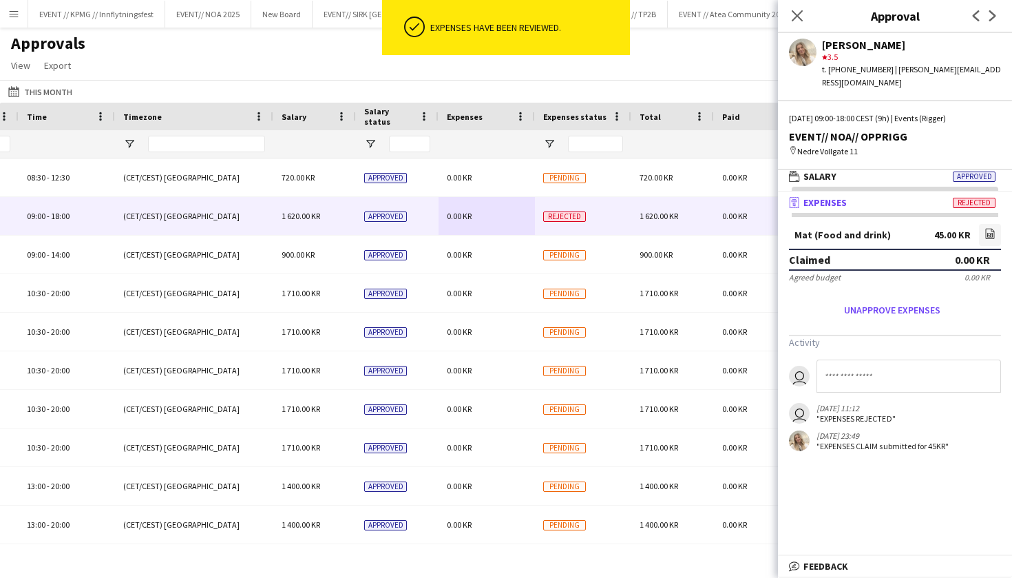
click at [685, 59] on div "Approvals View Customise view Customise filters Reset Filters Reset View Reset …" at bounding box center [506, 56] width 1012 height 47
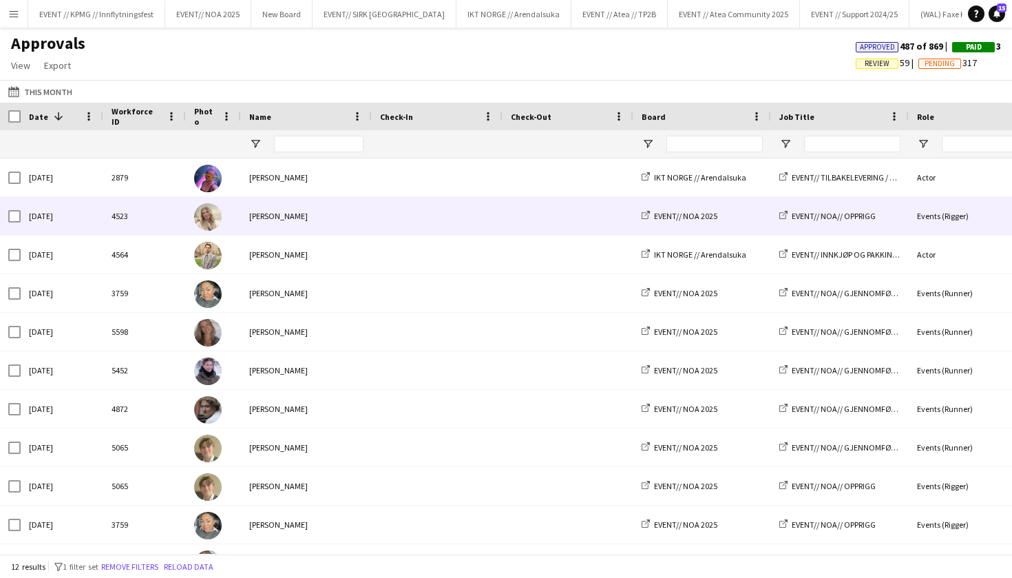
click at [272, 221] on div "[PERSON_NAME]" at bounding box center [306, 216] width 131 height 38
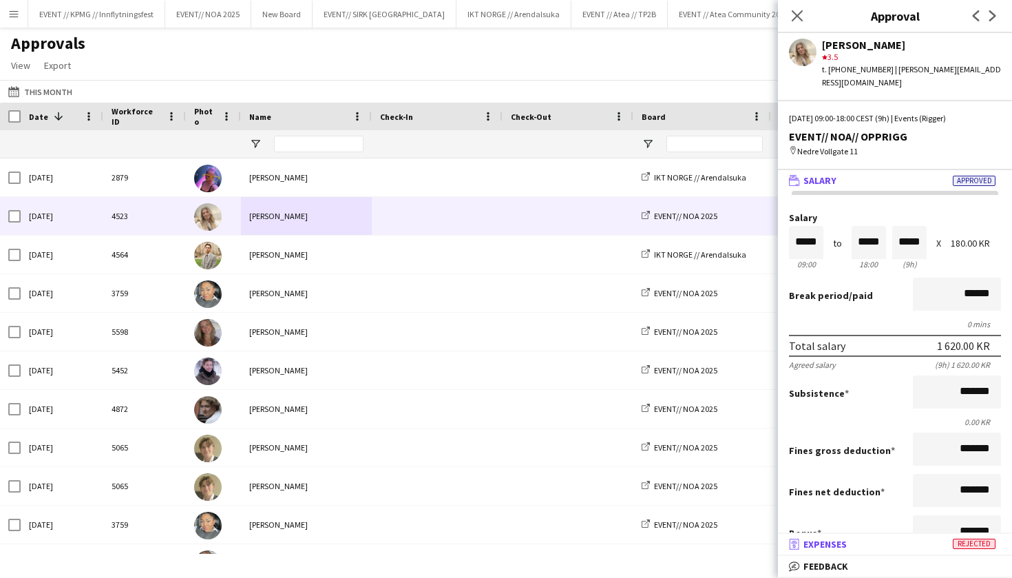
click at [838, 541] on span "Expenses" at bounding box center [825, 544] width 43 height 12
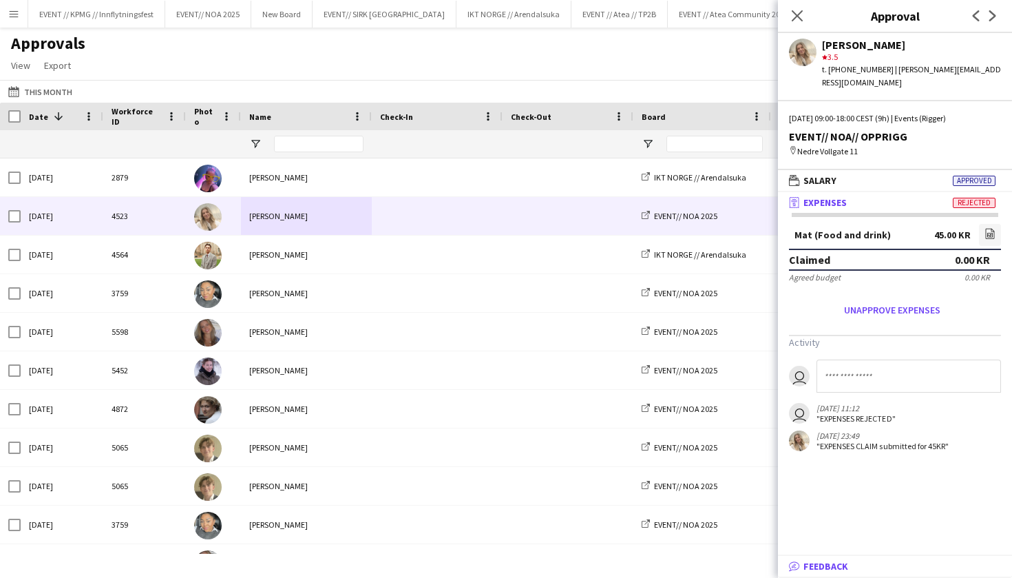
click at [837, 563] on span "Feedback" at bounding box center [826, 566] width 45 height 12
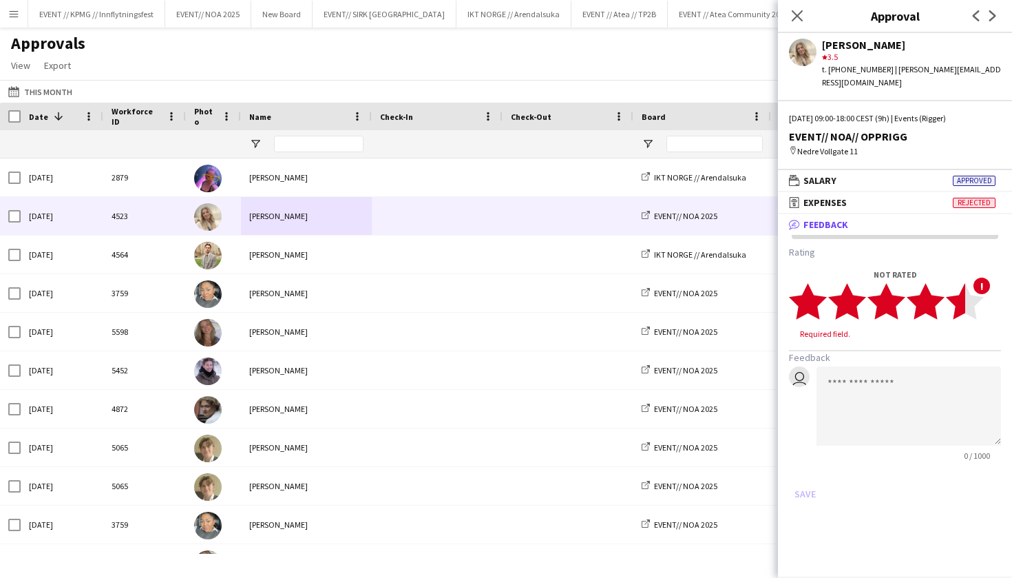
click at [957, 286] on polygon at bounding box center [965, 302] width 38 height 36
click at [921, 353] on textarea at bounding box center [909, 392] width 185 height 79
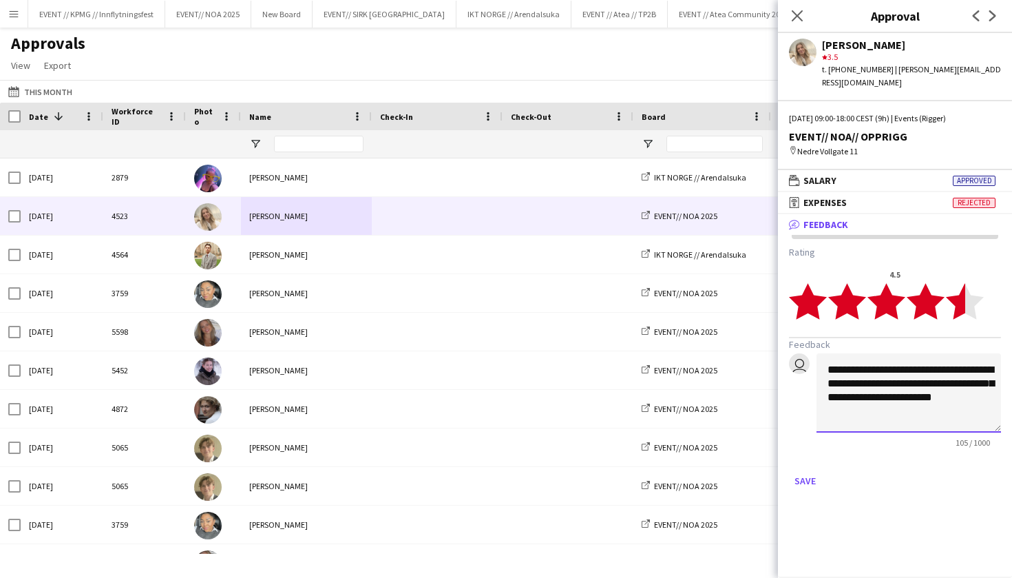
click at [843, 383] on textarea "**********" at bounding box center [909, 392] width 185 height 79
click at [848, 383] on textarea "**********" at bounding box center [909, 392] width 185 height 79
click at [915, 392] on textarea "**********" at bounding box center [909, 392] width 185 height 79
type textarea "**********"
click at [809, 470] on button "Save" at bounding box center [805, 481] width 32 height 22
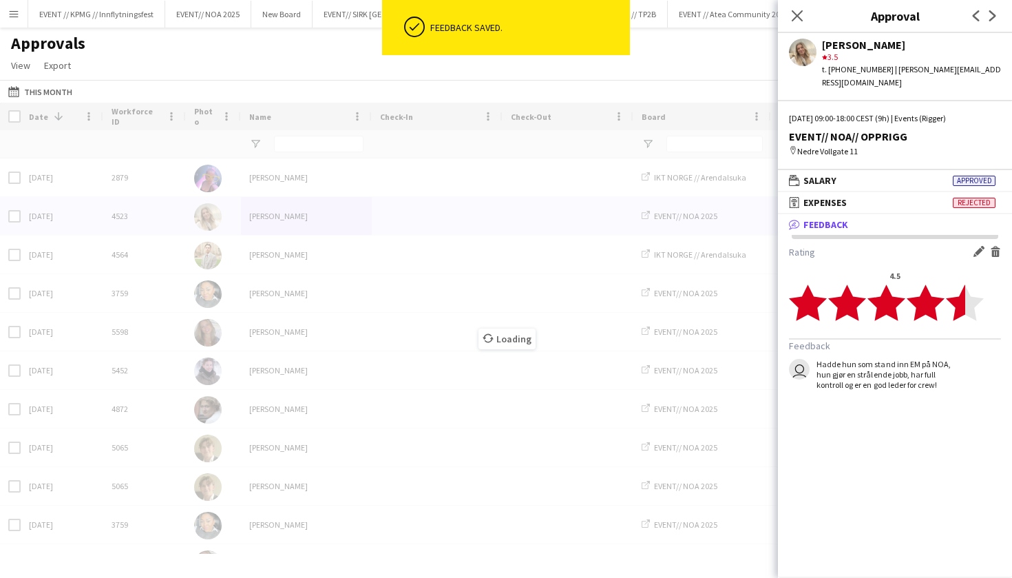
click at [530, 385] on div "Loading" at bounding box center [506, 328] width 1012 height 451
click at [262, 364] on div "Loading" at bounding box center [506, 328] width 1012 height 451
click at [271, 371] on div "Loading" at bounding box center [506, 328] width 1012 height 451
click at [282, 371] on div "Loading" at bounding box center [506, 328] width 1012 height 451
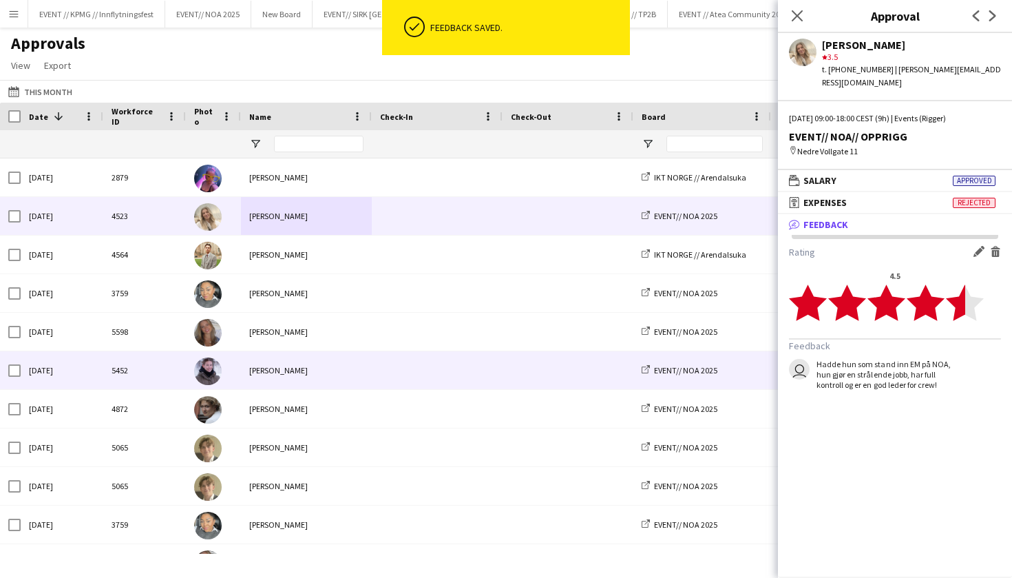
click at [282, 371] on div "[PERSON_NAME]" at bounding box center [306, 370] width 131 height 38
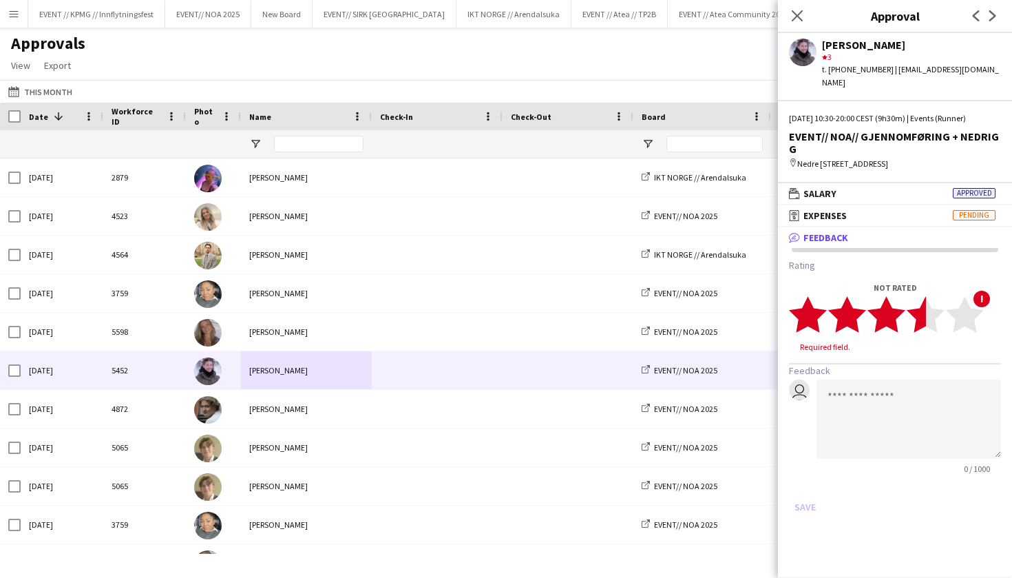
click at [919, 304] on polygon at bounding box center [926, 314] width 38 height 36
click at [912, 375] on textarea at bounding box center [909, 405] width 185 height 79
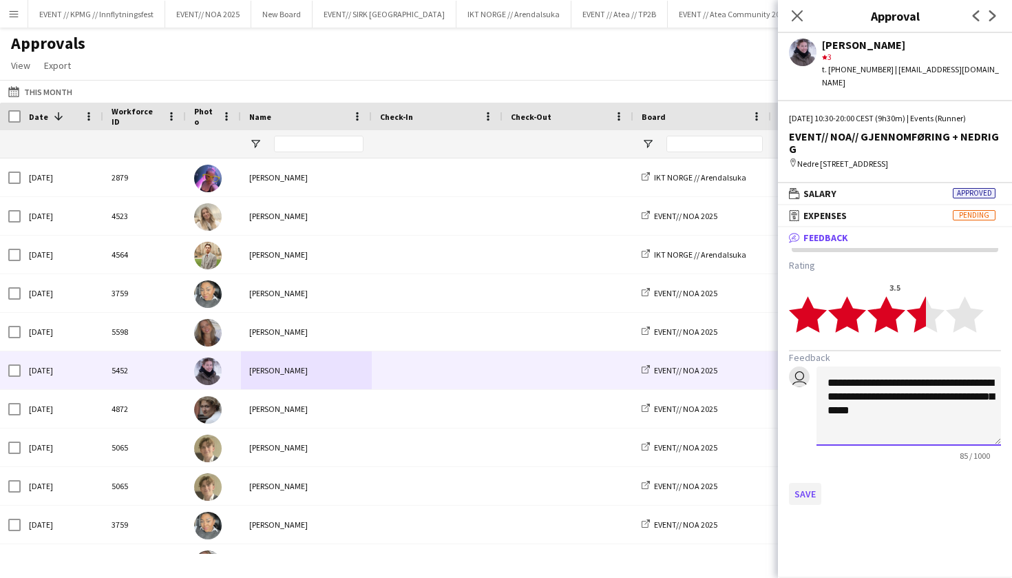
type textarea "**********"
click at [809, 483] on button "Save" at bounding box center [805, 494] width 32 height 22
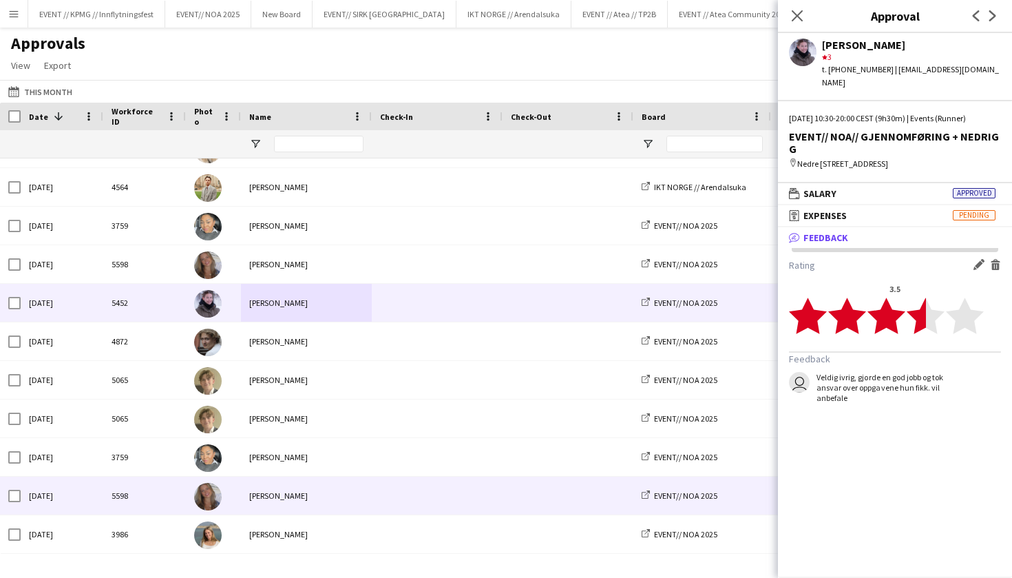
scroll to position [67, 0]
click at [285, 492] on div "[PERSON_NAME]" at bounding box center [306, 496] width 131 height 38
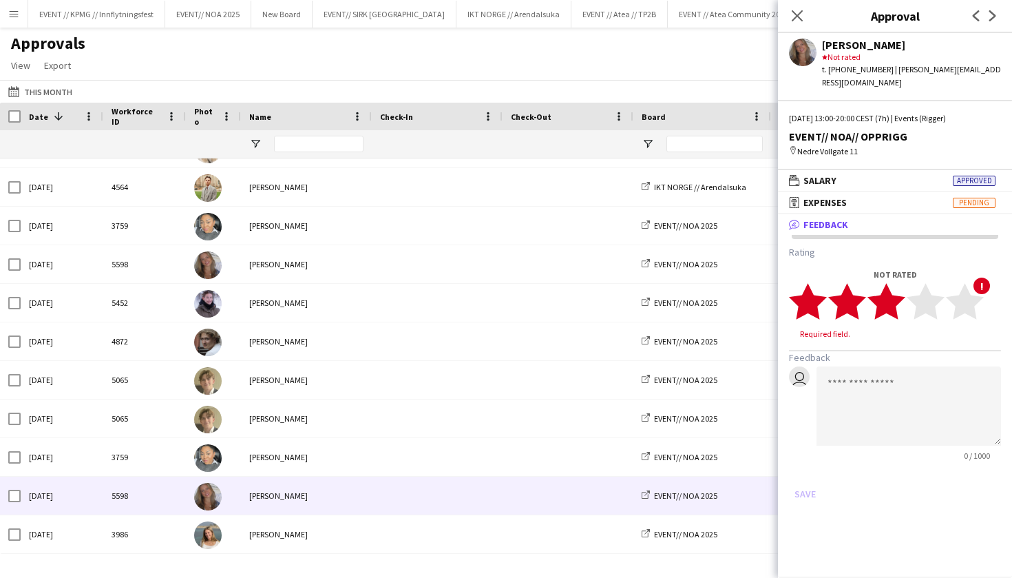
click at [903, 296] on icon "star" at bounding box center [887, 301] width 38 height 38
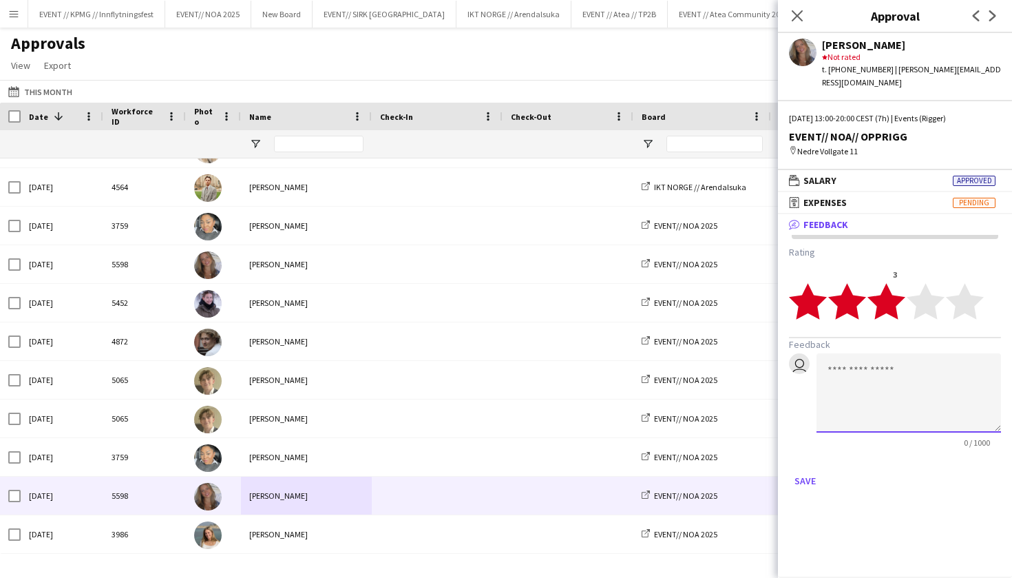
click at [905, 376] on textarea at bounding box center [909, 392] width 185 height 79
type textarea "**********"
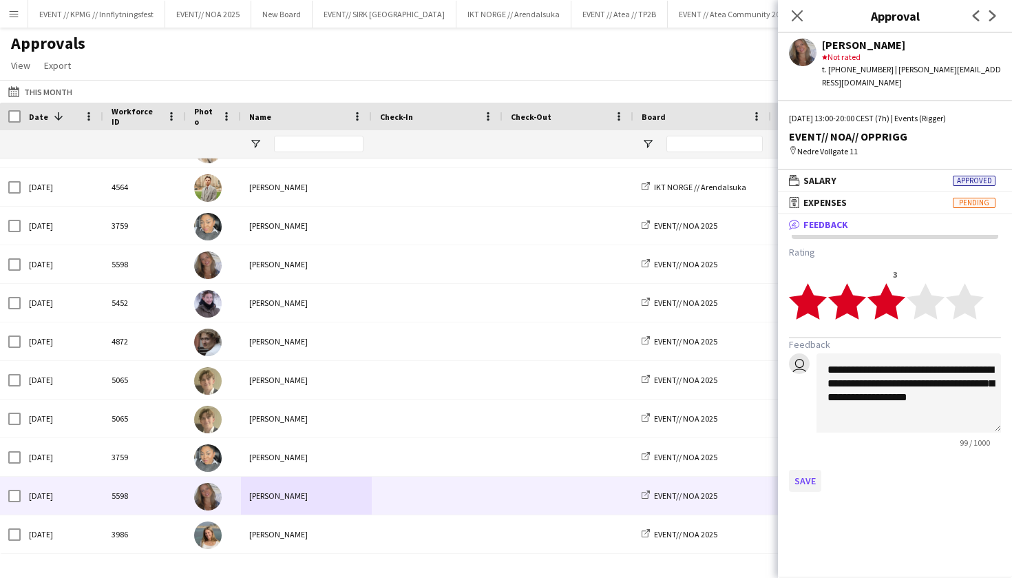
click at [803, 470] on button "Save" at bounding box center [805, 481] width 32 height 22
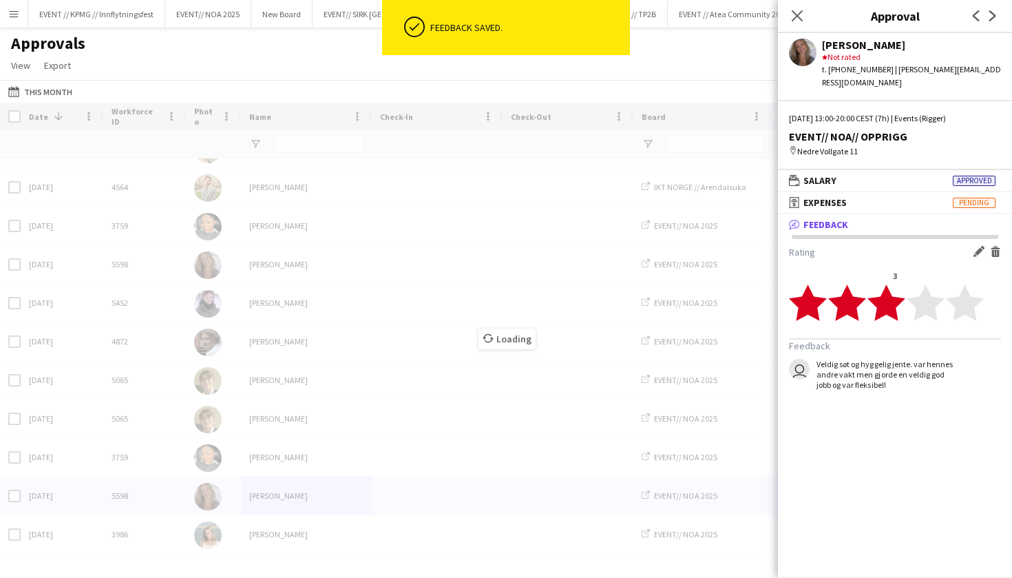
click at [488, 337] on icon at bounding box center [487, 337] width 13 height 13
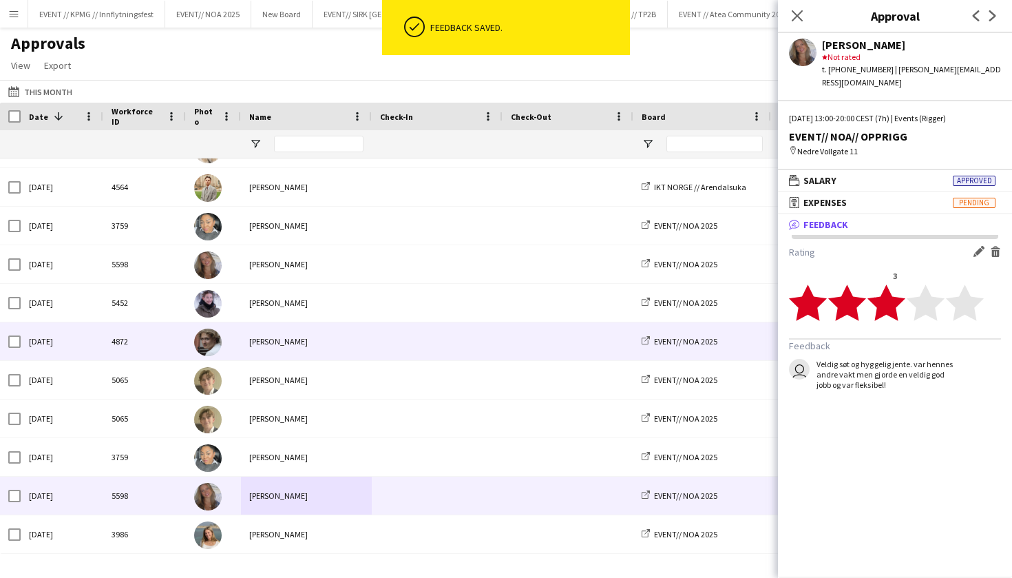
click at [495, 326] on div at bounding box center [437, 341] width 131 height 38
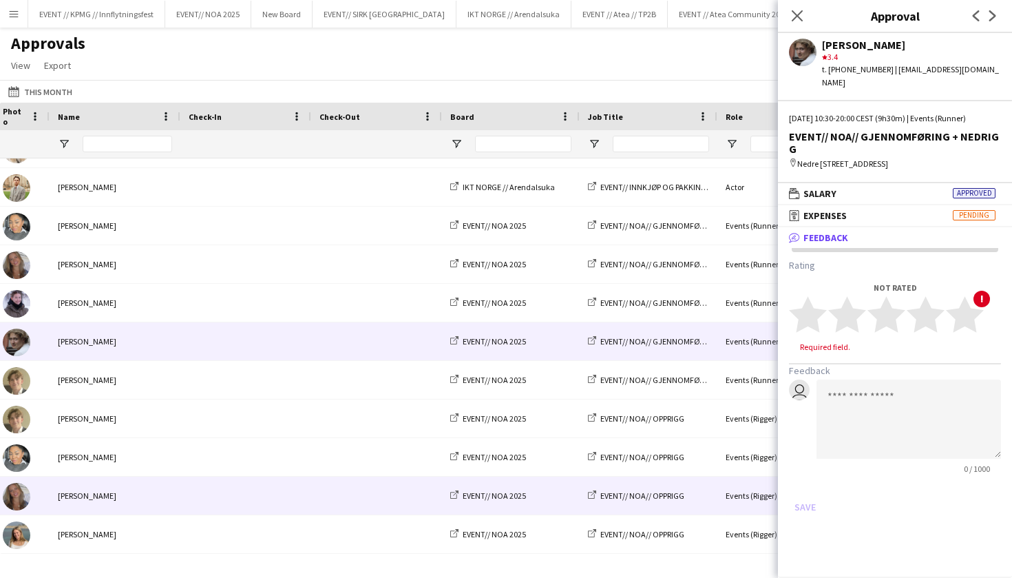
scroll to position [0, 249]
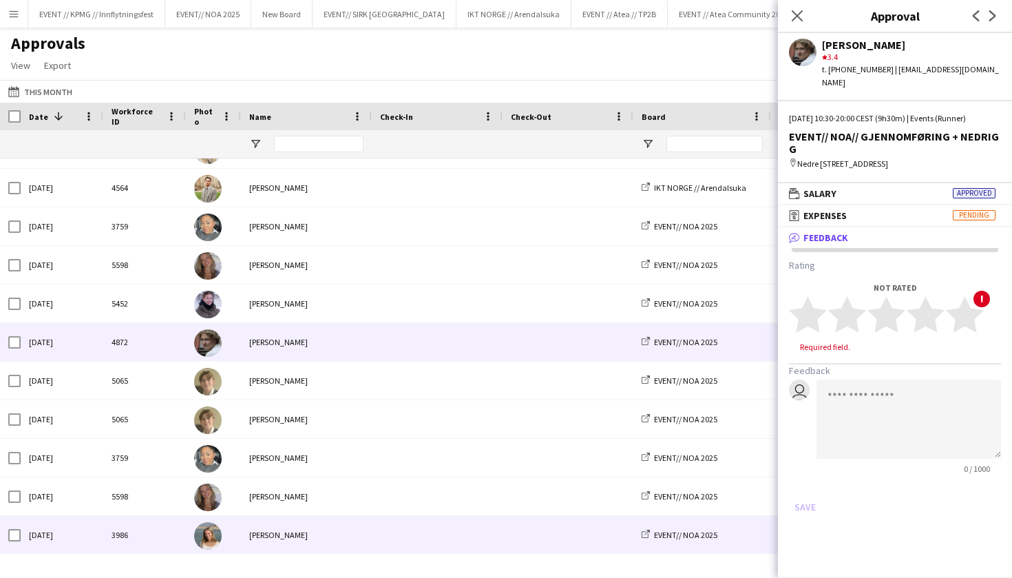
click at [279, 534] on div "[PERSON_NAME]" at bounding box center [306, 535] width 131 height 38
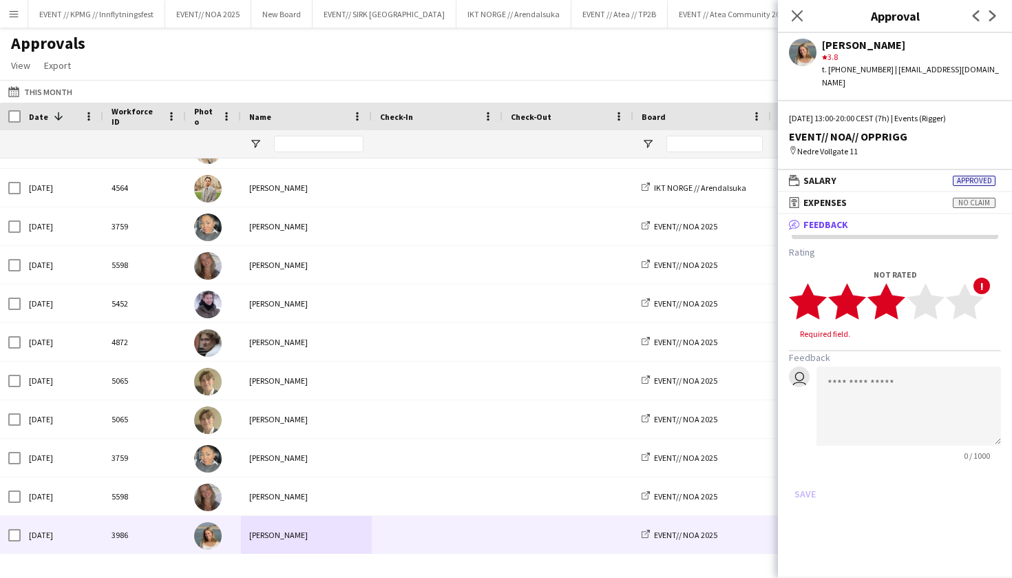
click at [902, 300] on icon "star" at bounding box center [887, 301] width 38 height 38
click at [810, 470] on button "Save" at bounding box center [805, 481] width 32 height 22
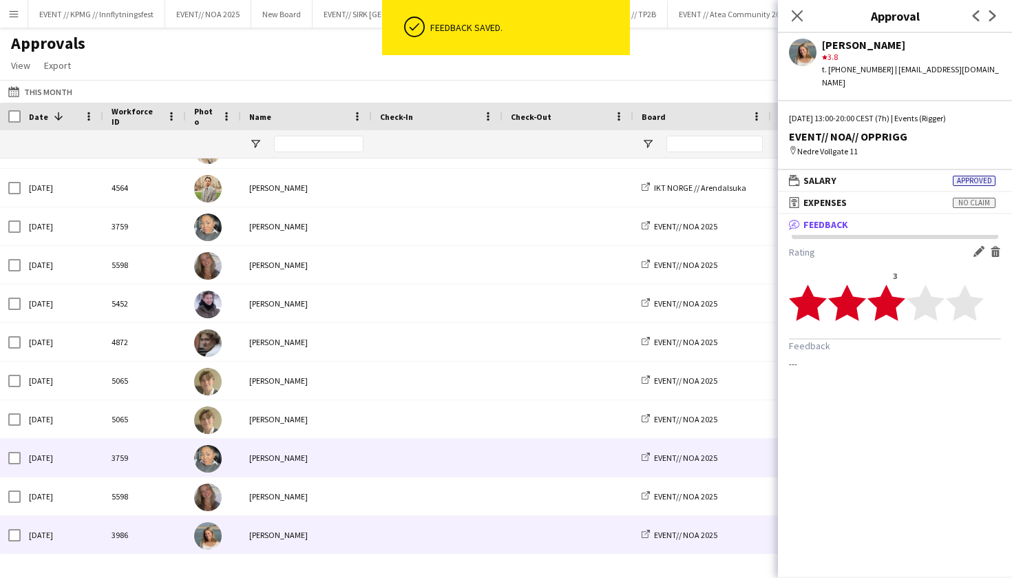
click at [317, 464] on div "[PERSON_NAME]" at bounding box center [306, 458] width 131 height 38
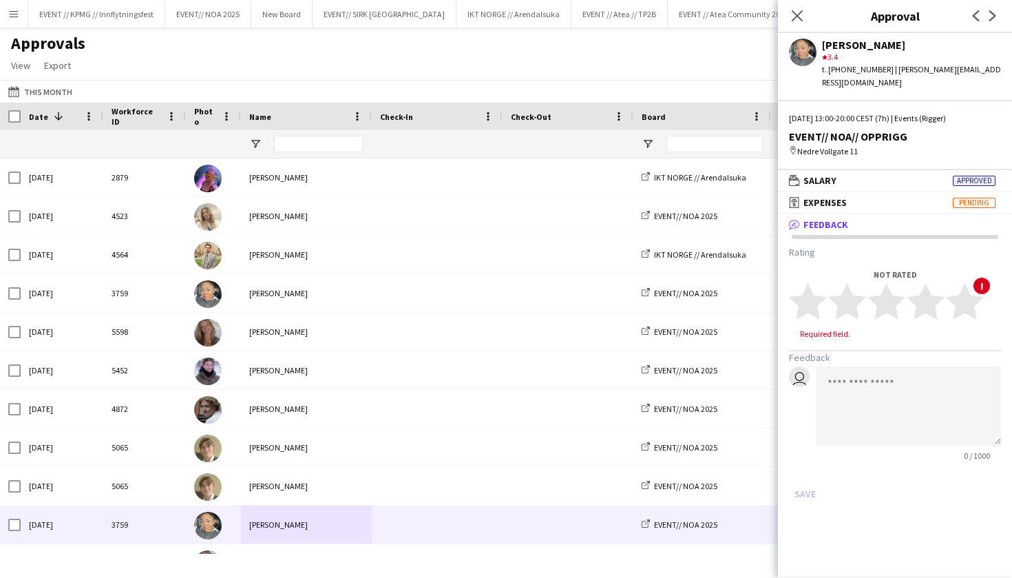
click at [303, 73] on div "Approvals View Customise view Customise filters Reset Filters Reset View Reset …" at bounding box center [506, 56] width 1012 height 47
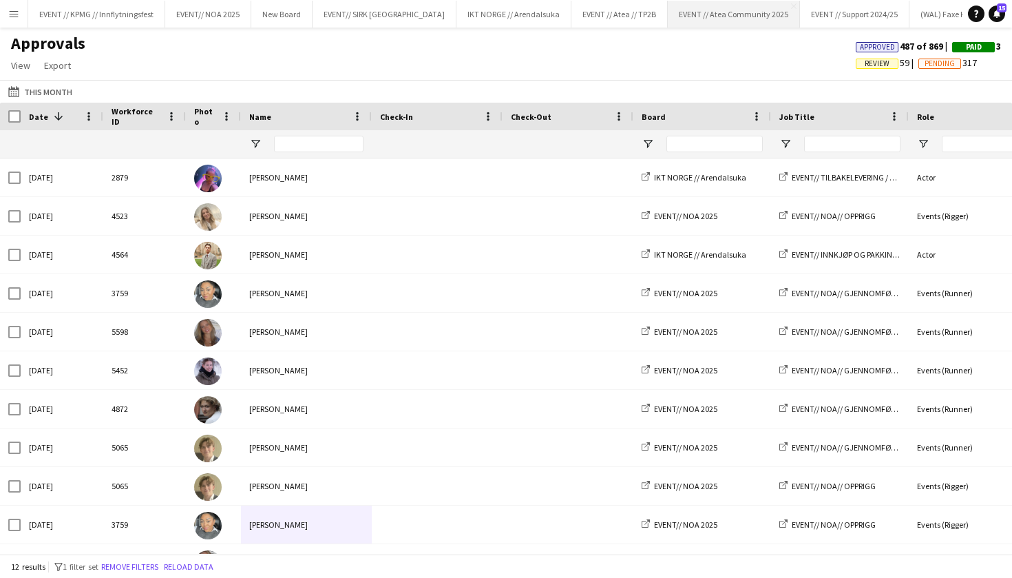
click at [701, 22] on button "EVENT // Atea Community 2025 Close" at bounding box center [734, 14] width 132 height 27
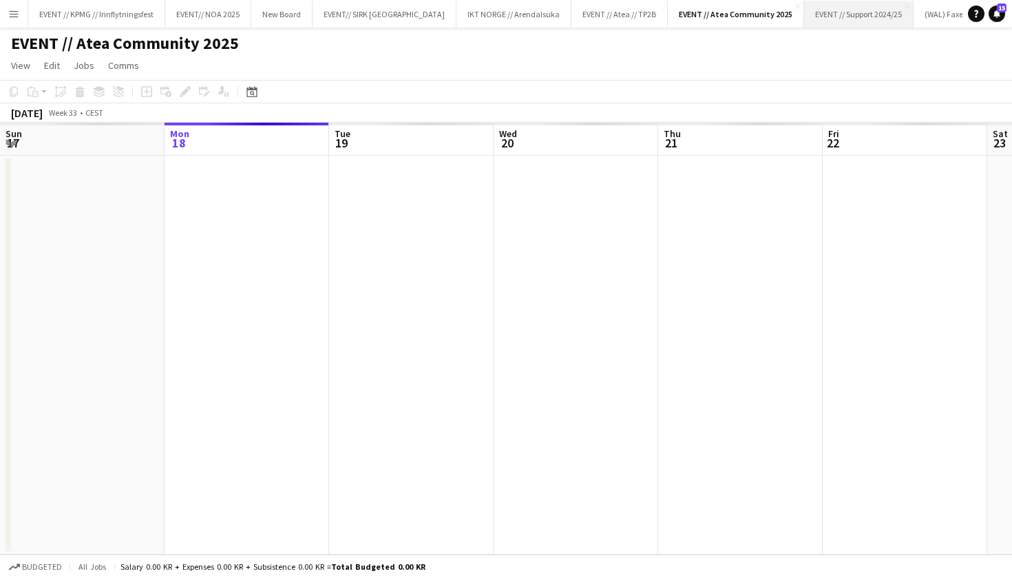
click at [813, 18] on button "EVENT // Support 2024/25 Close" at bounding box center [859, 14] width 110 height 27
click at [915, 17] on button "(WAL) Faxe Kondi Sampling 2025 Close" at bounding box center [983, 14] width 136 height 27
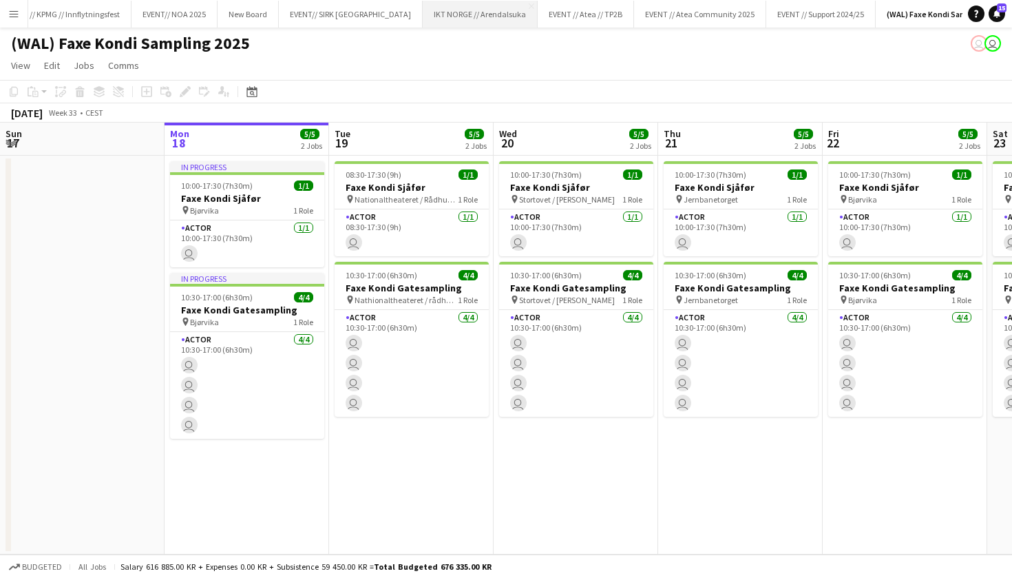
click at [460, 23] on button "IKT NORGE // Arendalsuka Close" at bounding box center [480, 14] width 115 height 27
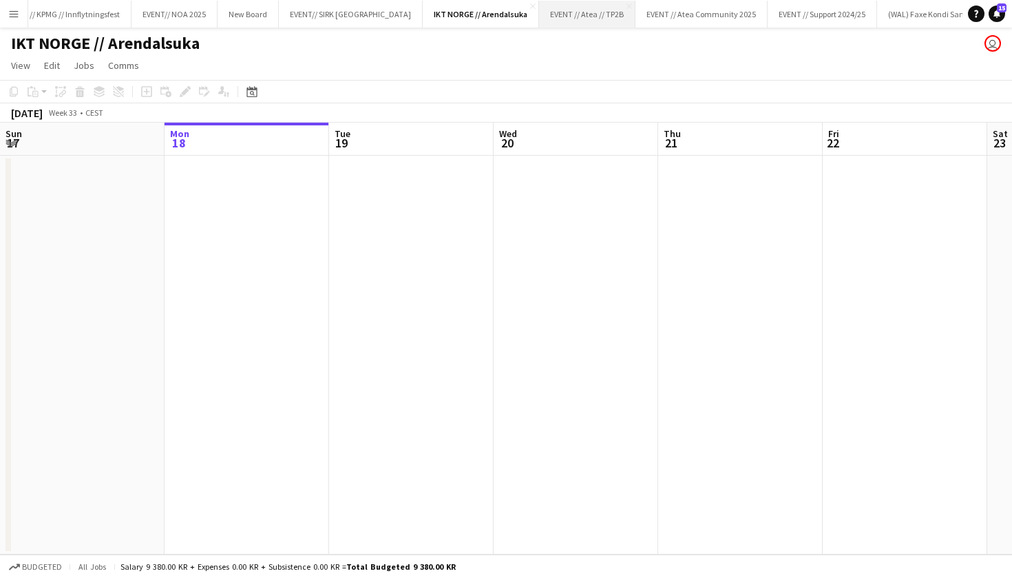
drag, startPoint x: 505, startPoint y: 10, endPoint x: 514, endPoint y: 4, distance: 11.5
click at [539, 10] on button "EVENT // Atea // TP2B Close" at bounding box center [587, 14] width 96 height 27
click at [456, 14] on button "IKT NORGE // Arendalsuka Close" at bounding box center [480, 14] width 115 height 27
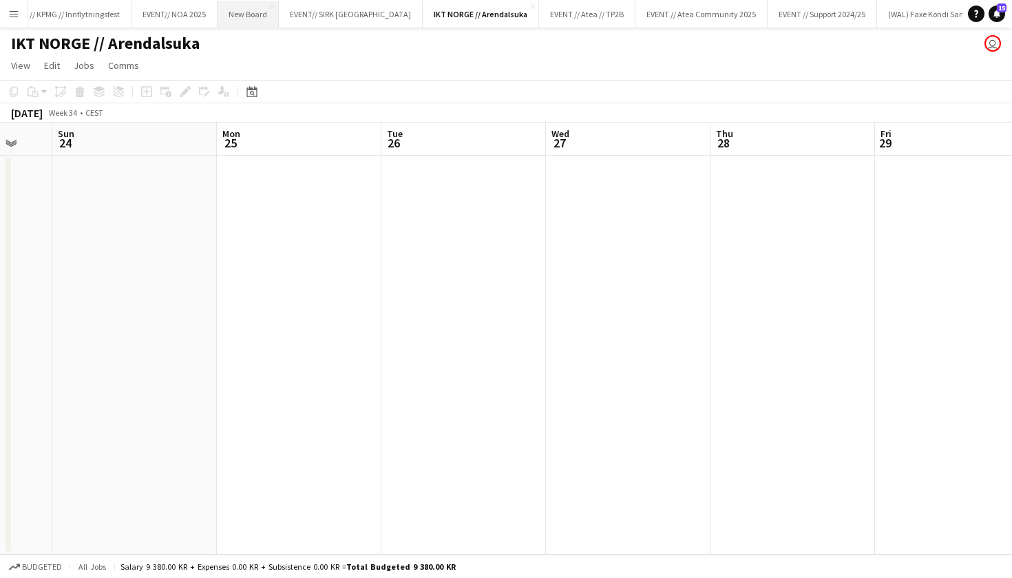
click at [267, 19] on button "New Board Close" at bounding box center [248, 14] width 61 height 27
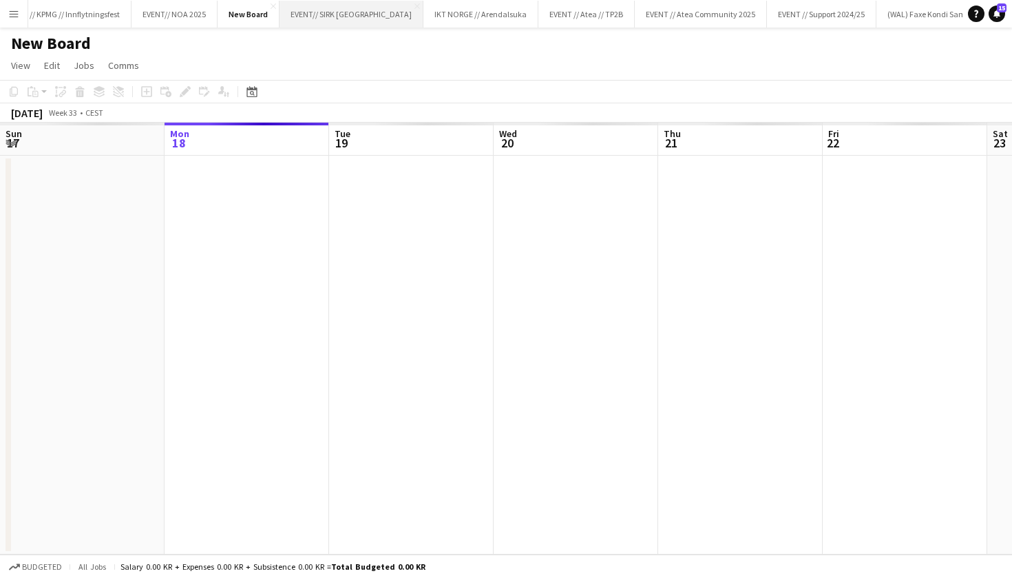
click at [342, 25] on button "EVENT// SIRK NORGE Close" at bounding box center [352, 14] width 144 height 27
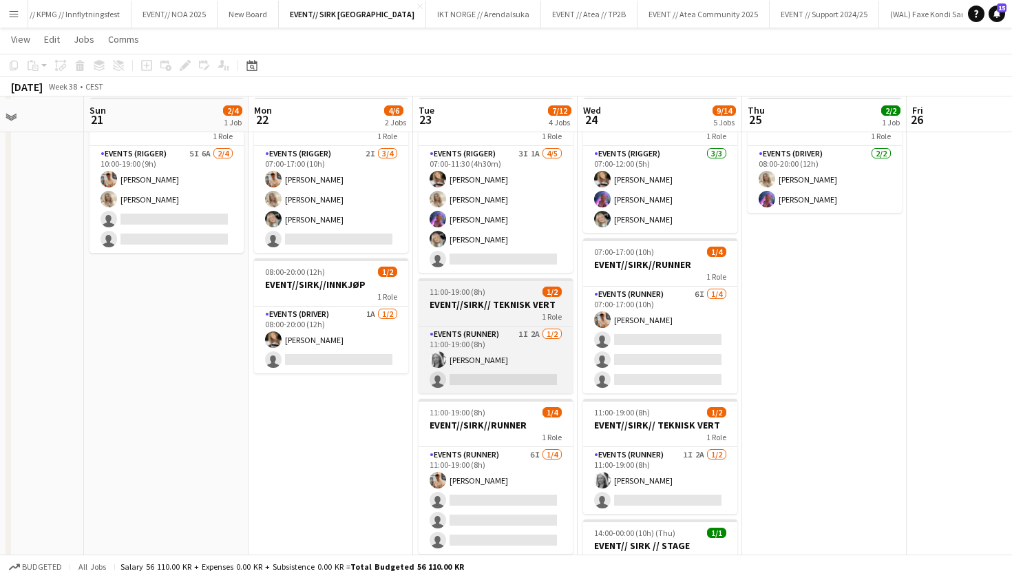
scroll to position [65, 0]
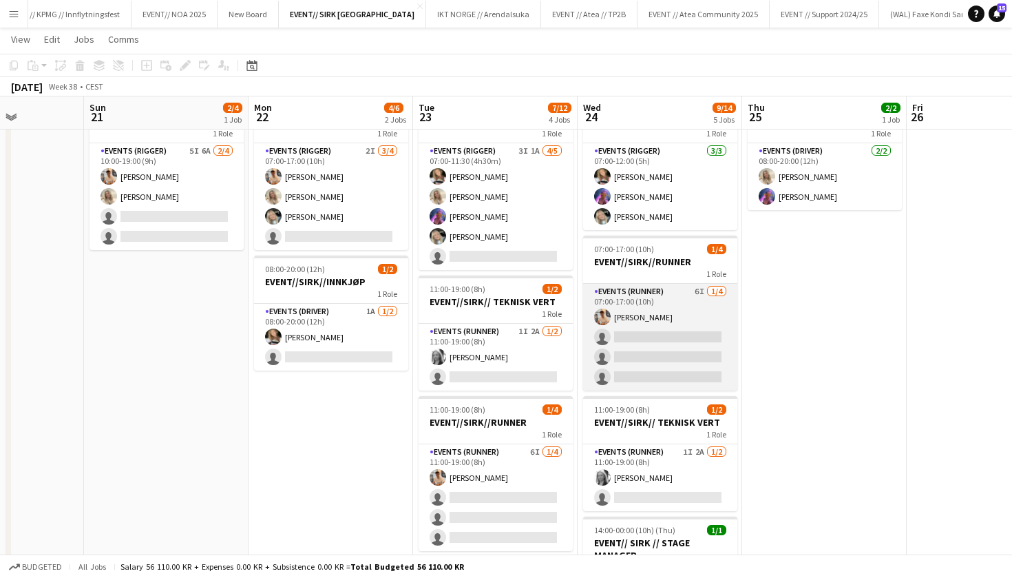
click at [691, 365] on app-card-role "Events (Runner) 6I [DATE] 07:00-17:00 (10h) [PERSON_NAME] single-neutral-action…" at bounding box center [660, 337] width 154 height 107
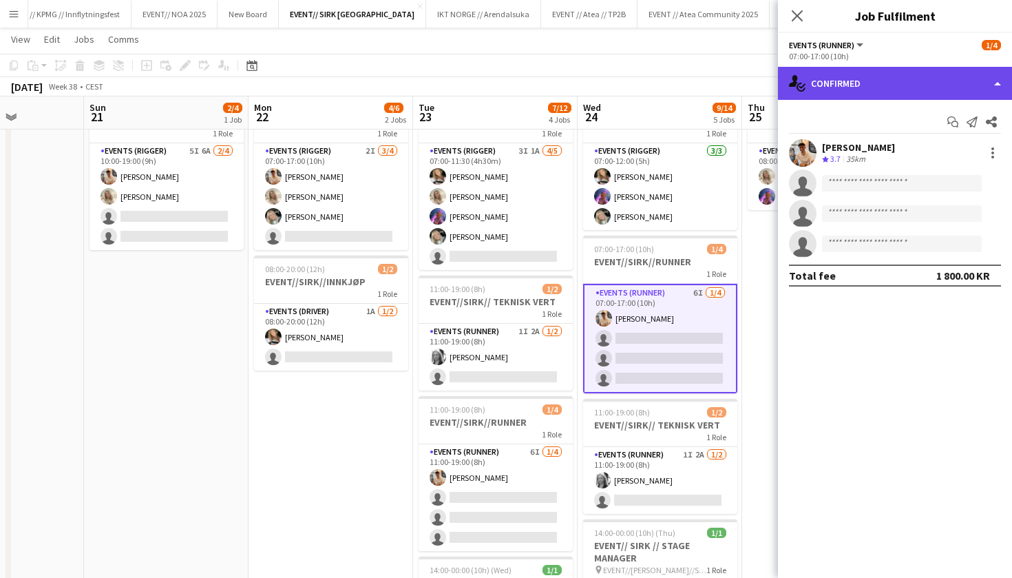
click at [824, 73] on div "single-neutral-actions-check-2 Confirmed" at bounding box center [895, 83] width 234 height 33
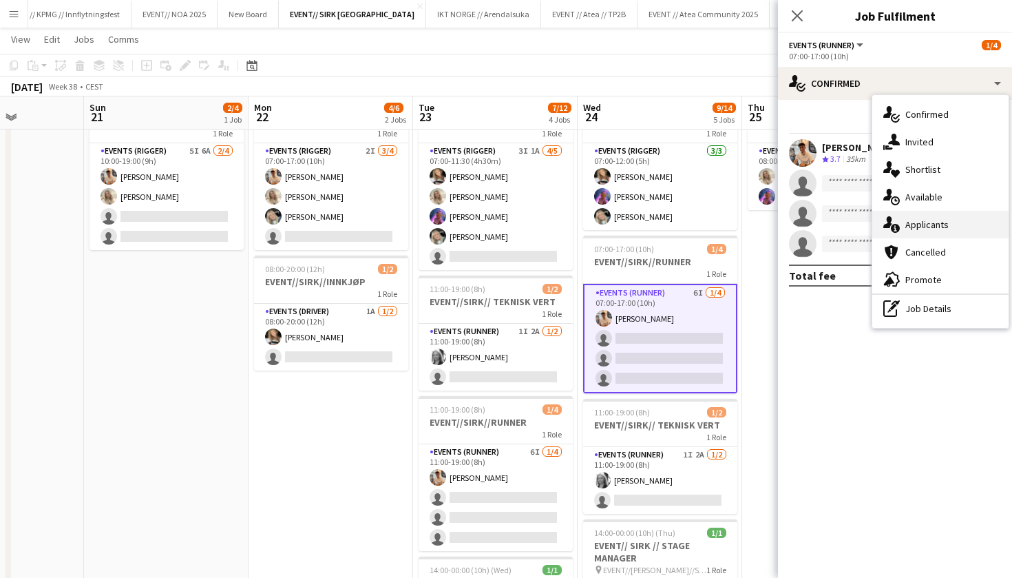
click at [944, 227] on div "single-neutral-actions-information Applicants" at bounding box center [941, 225] width 136 height 28
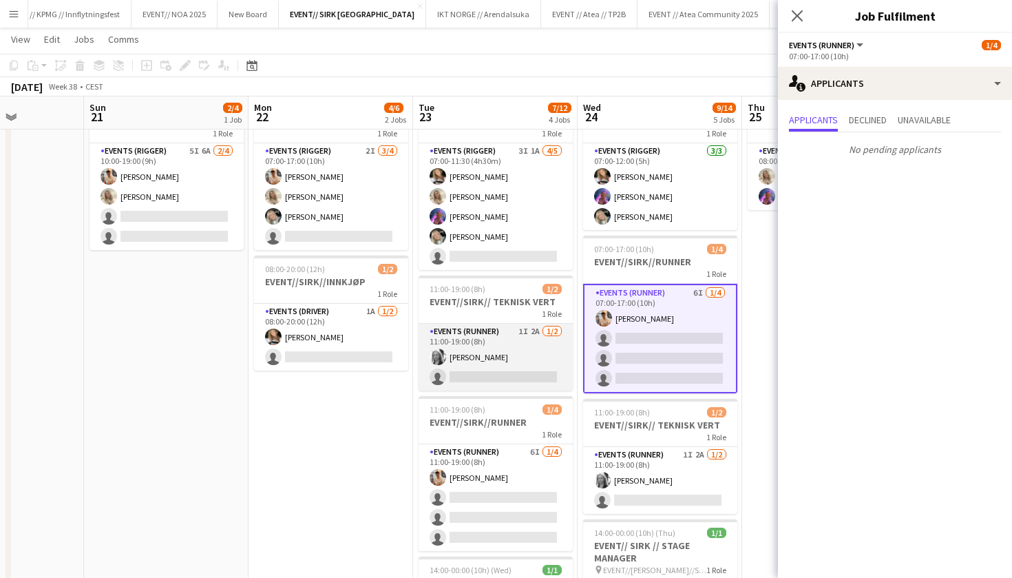
click at [493, 380] on app-card-role "Events (Runner) 1I 2A [DATE] 11:00-19:00 (8h) [PERSON_NAME] single-neutral-acti…" at bounding box center [496, 357] width 154 height 67
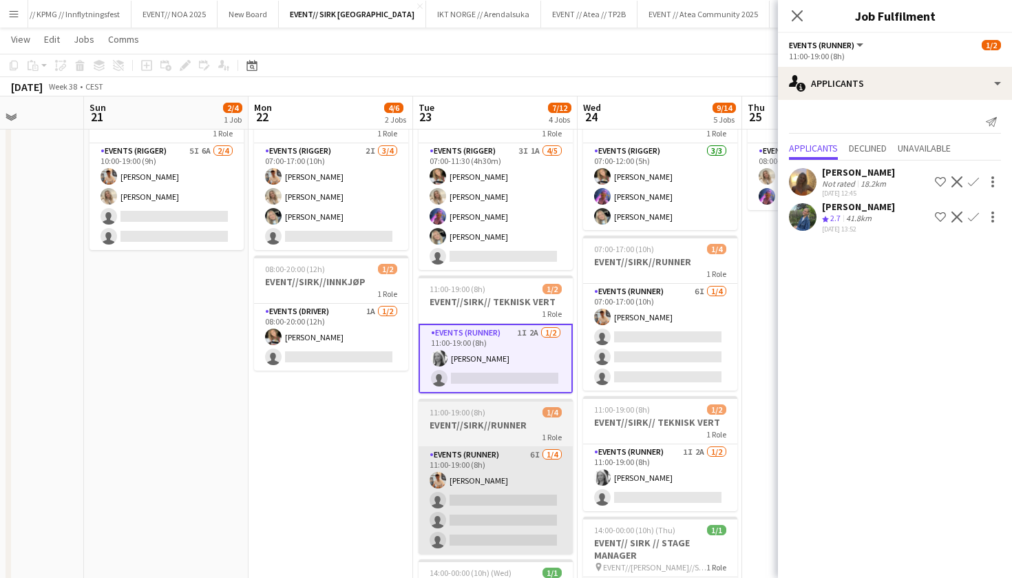
click at [494, 455] on app-card-role "Events (Runner) 6I [DATE] 11:00-19:00 (8h) [PERSON_NAME] single-neutral-actions…" at bounding box center [496, 500] width 154 height 107
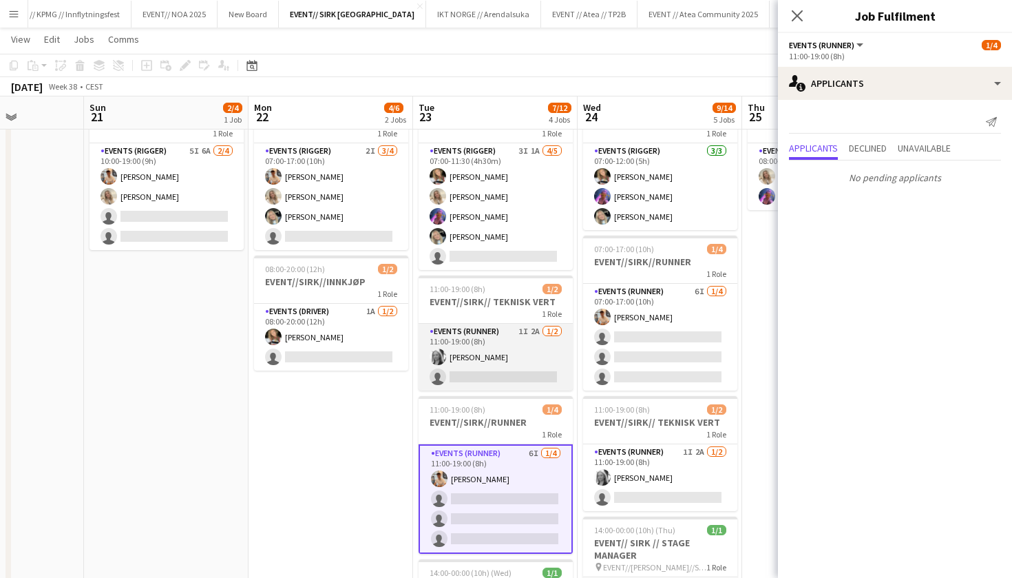
click at [510, 355] on app-card-role "Events (Runner) 1I 2A [DATE] 11:00-19:00 (8h) [PERSON_NAME] single-neutral-acti…" at bounding box center [496, 357] width 154 height 67
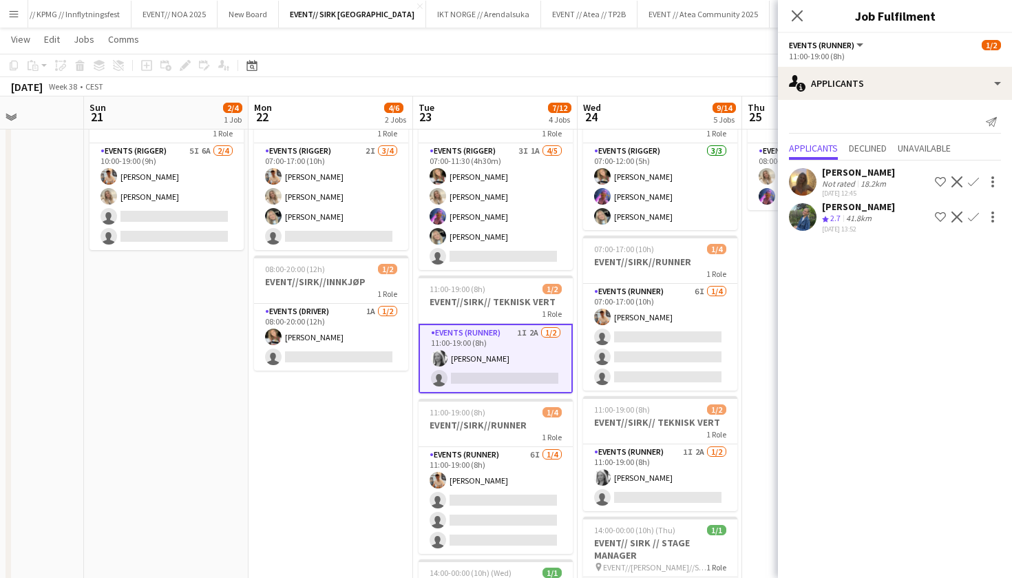
click at [802, 183] on app-user-avatar at bounding box center [803, 182] width 28 height 28
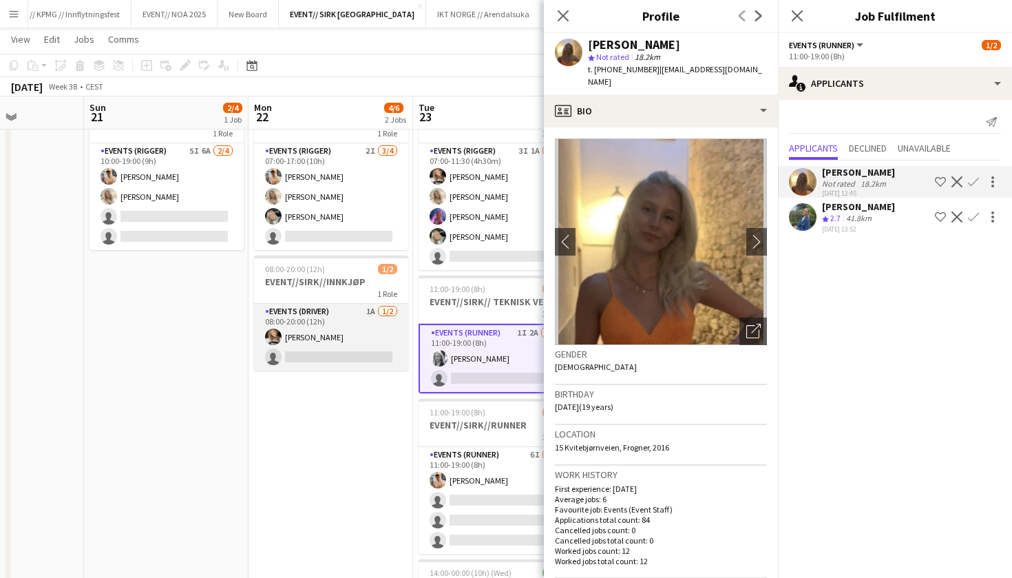
click at [337, 342] on app-card-role "Events (Driver) 1A [DATE] 08:00-20:00 (12h) [PERSON_NAME] single-neutral-actions" at bounding box center [331, 337] width 154 height 67
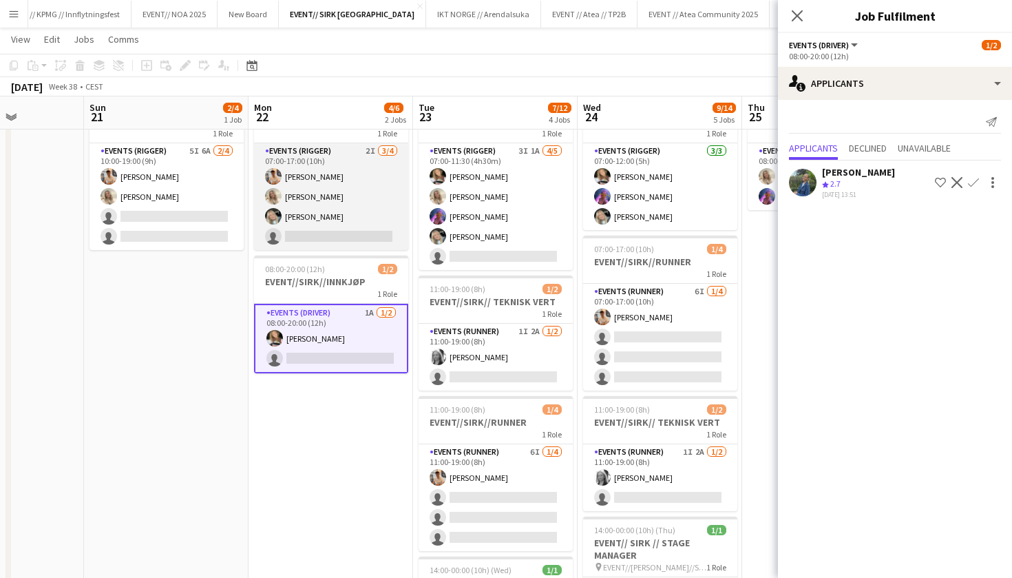
click at [353, 208] on app-card-role "Events (Rigger) 2I [DATE] 07:00-17:00 (10h) [PERSON_NAME] [PERSON_NAME] [PERSON…" at bounding box center [331, 196] width 154 height 107
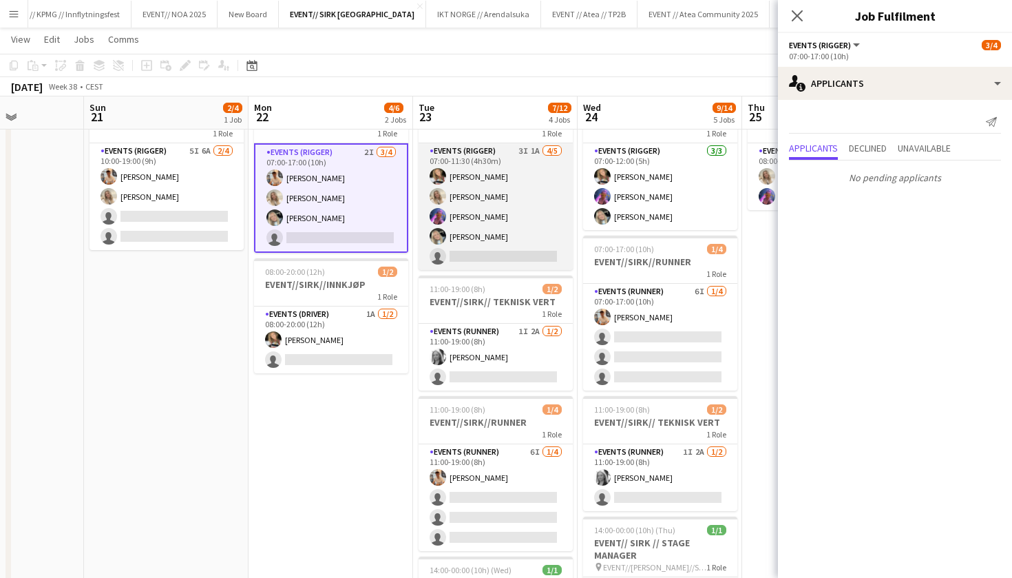
click at [475, 210] on app-card-role "Events (Rigger) 3I 1A [DATE] 07:00-11:30 (4h30m) [PERSON_NAME] [PERSON_NAME] [P…" at bounding box center [496, 206] width 154 height 127
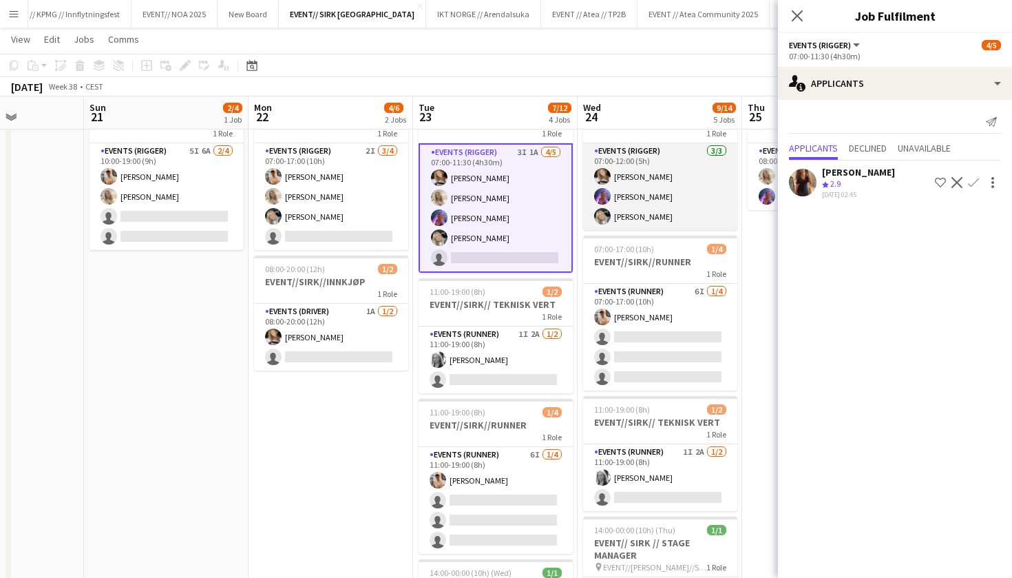
click at [637, 191] on app-card-role "Events (Rigger) [DATE] 07:00-12:00 (5h) [PERSON_NAME] [PERSON_NAME] [PERSON_NAM…" at bounding box center [660, 186] width 154 height 87
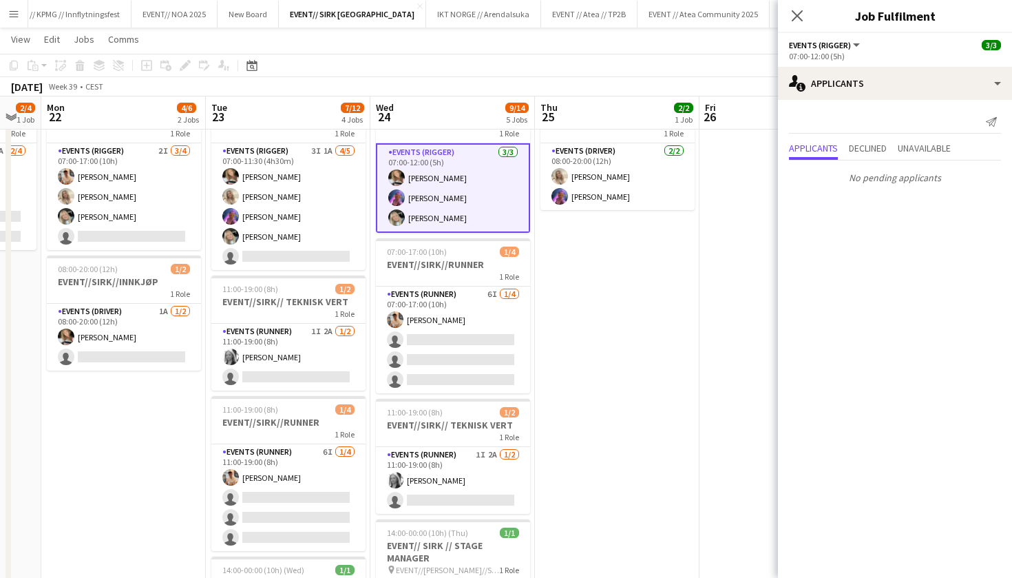
scroll to position [0, 515]
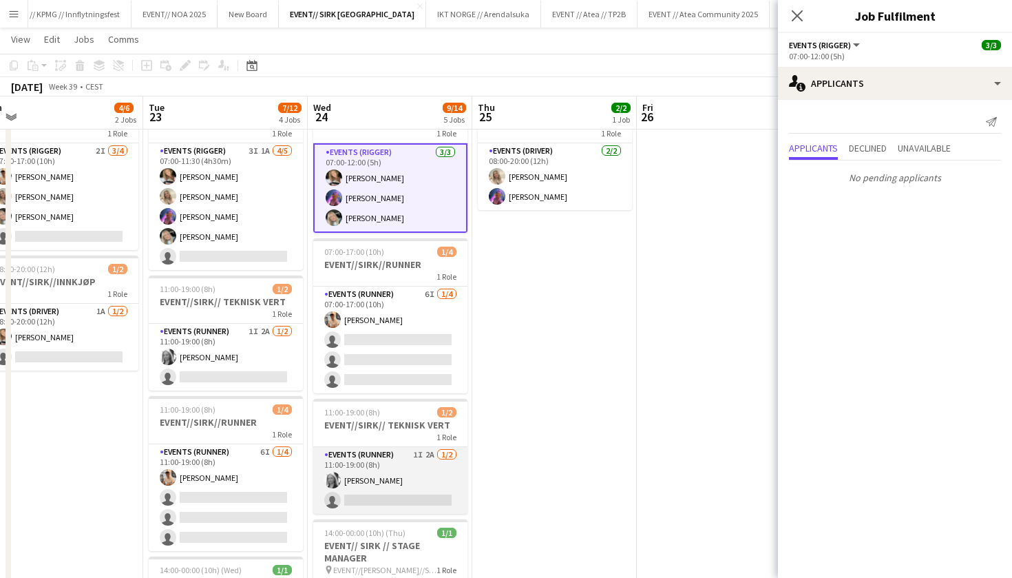
click at [380, 449] on app-card-role "Events (Runner) 1I 2A [DATE] 11:00-19:00 (8h) [PERSON_NAME] single-neutral-acti…" at bounding box center [390, 480] width 154 height 67
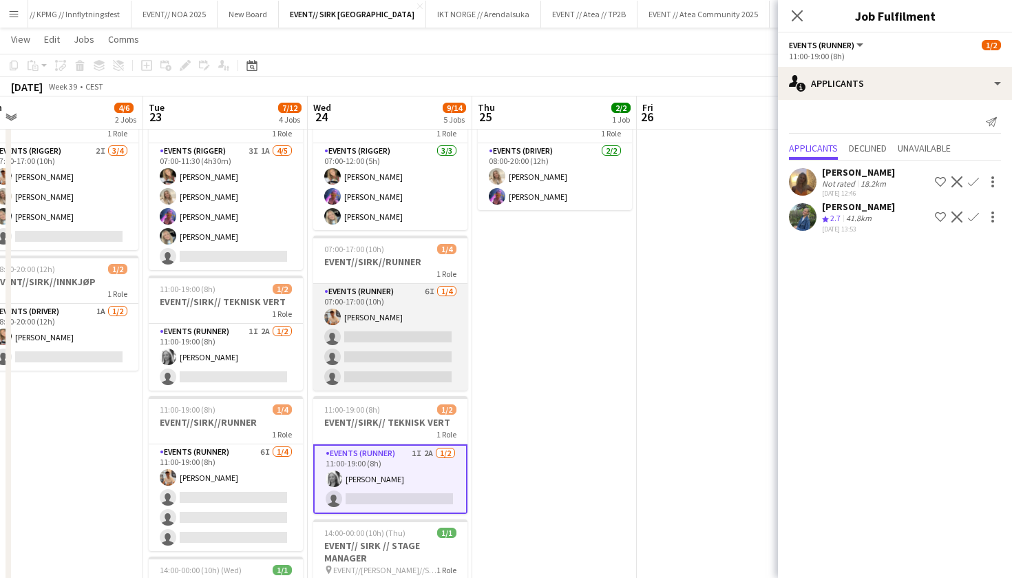
click at [395, 356] on app-card-role "Events (Runner) 6I [DATE] 07:00-17:00 (10h) [PERSON_NAME] single-neutral-action…" at bounding box center [390, 337] width 154 height 107
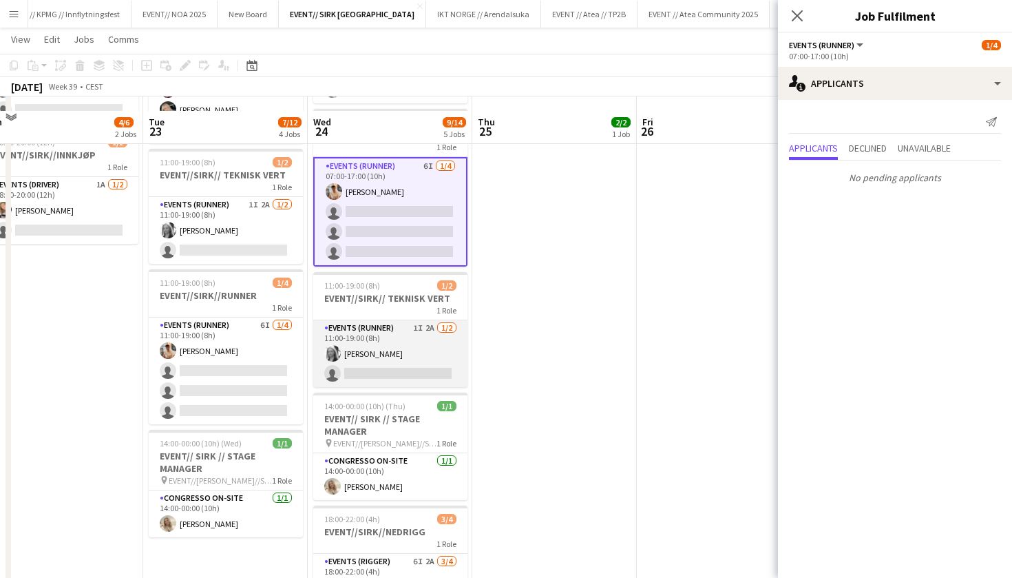
scroll to position [214, 0]
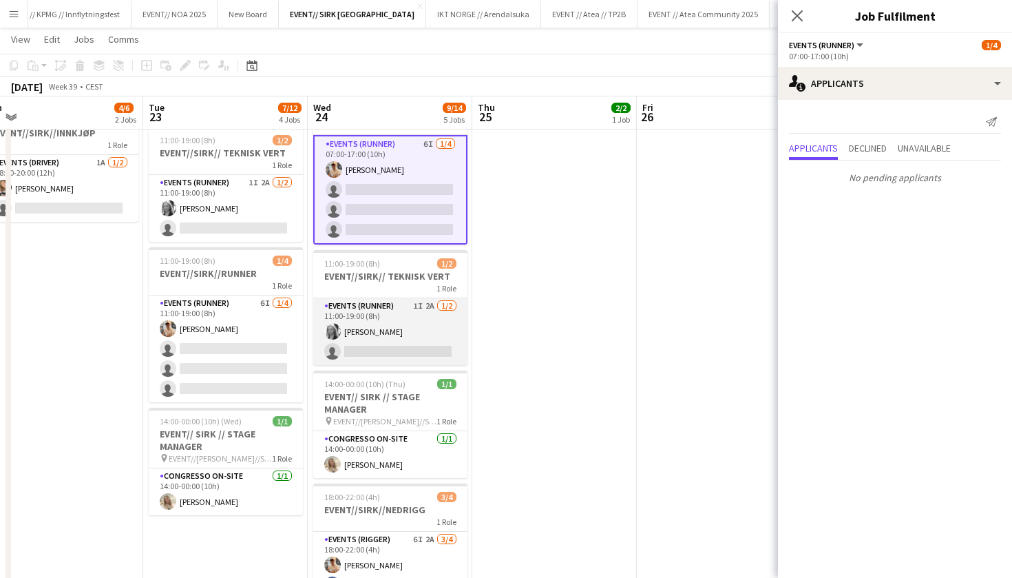
click at [387, 321] on app-card-role "Events (Runner) 1I 2A [DATE] 11:00-19:00 (8h) [PERSON_NAME] single-neutral-acti…" at bounding box center [390, 331] width 154 height 67
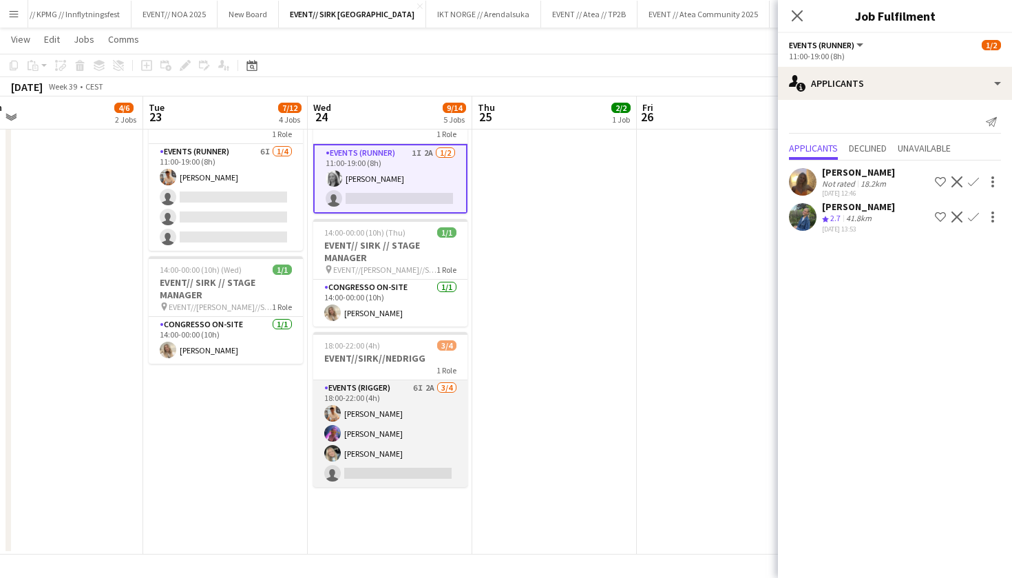
click at [389, 428] on app-card-role "Events (Rigger) 6I 2A [DATE] 18:00-22:00 (4h) [PERSON_NAME] [PERSON_NAME] [PERS…" at bounding box center [390, 433] width 154 height 107
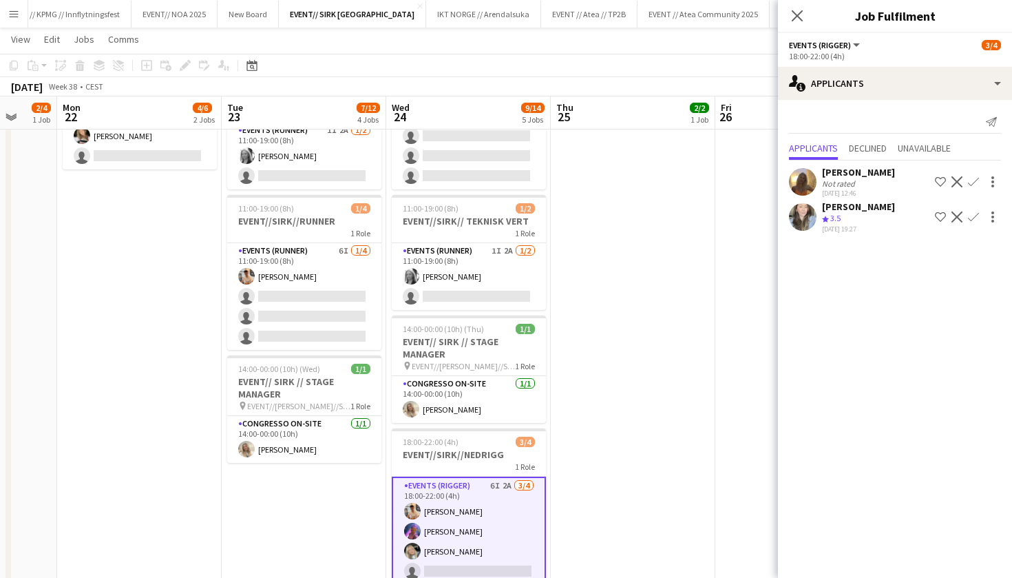
scroll to position [0, 413]
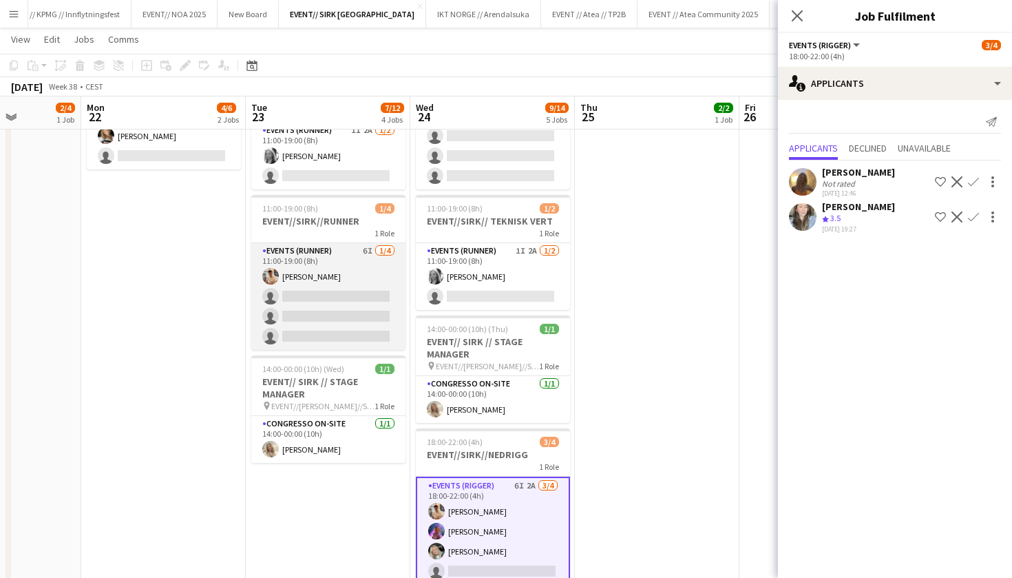
click at [331, 295] on app-card-role "Events (Runner) 6I [DATE] 11:00-19:00 (8h) [PERSON_NAME] single-neutral-actions…" at bounding box center [328, 296] width 154 height 107
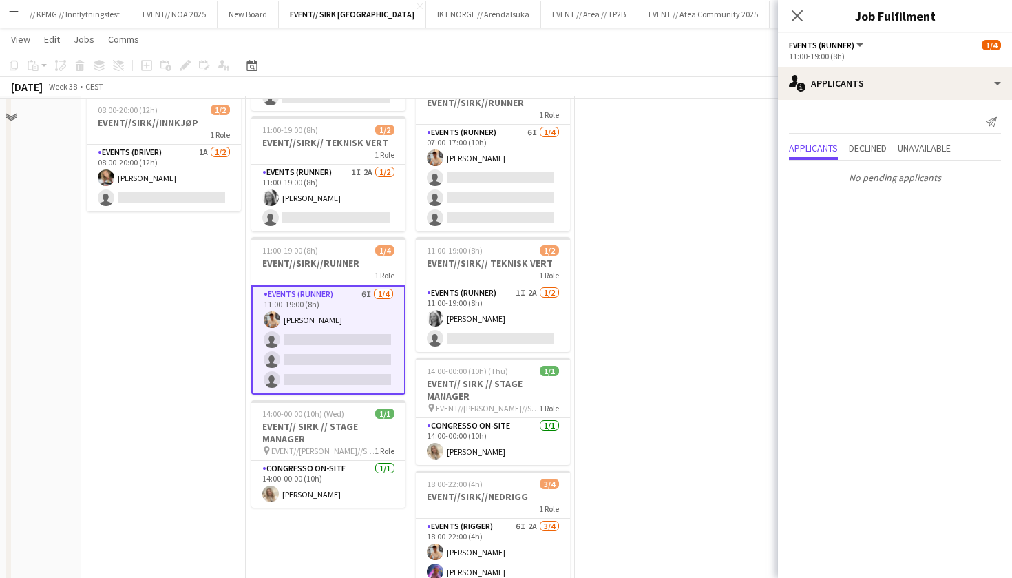
scroll to position [193, 0]
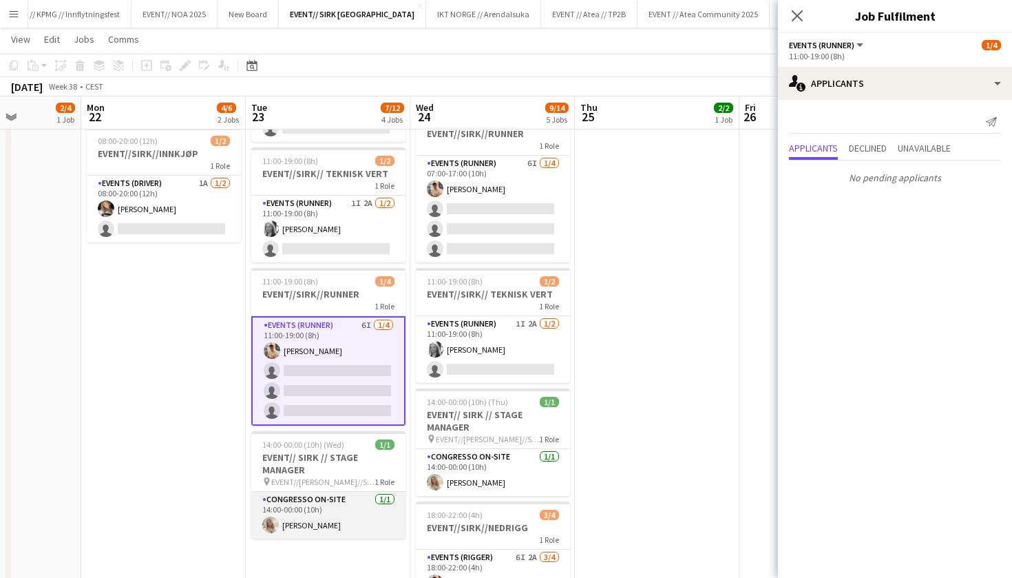
click at [338, 498] on app-card-role "Congresso On-site [DATE] 14:00-00:00 (10h) [PERSON_NAME]" at bounding box center [328, 515] width 154 height 47
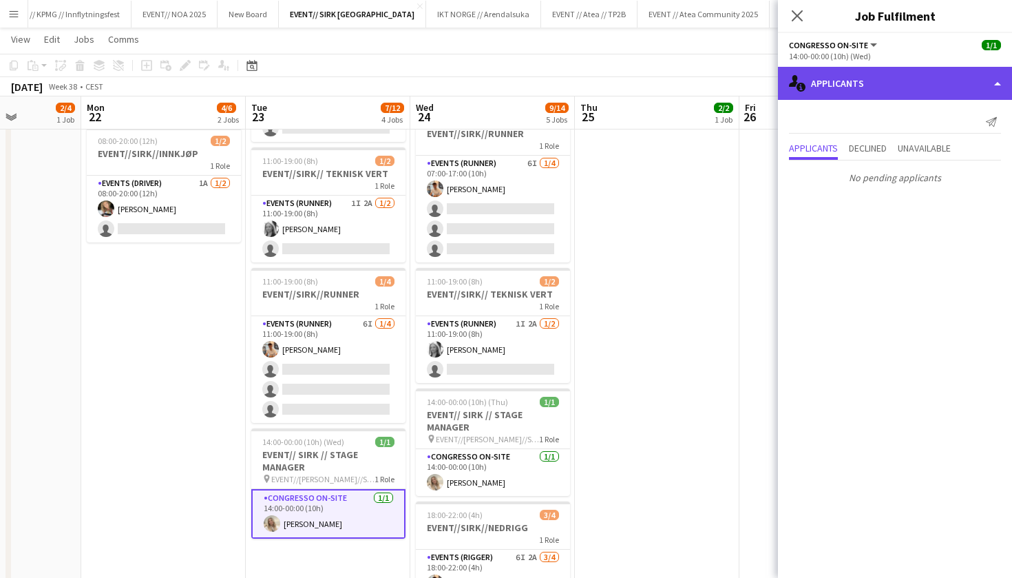
click at [936, 85] on div "single-neutral-actions-information Applicants" at bounding box center [895, 83] width 234 height 33
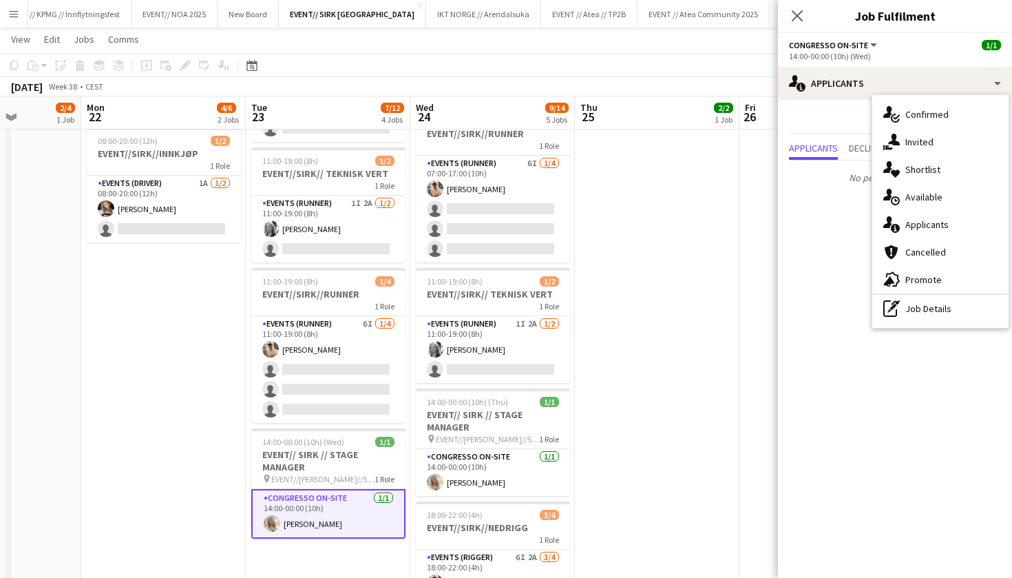
click at [353, 501] on app-card-role "Congresso On-site [DATE] 14:00-00:00 (10h) [PERSON_NAME]" at bounding box center [328, 514] width 154 height 50
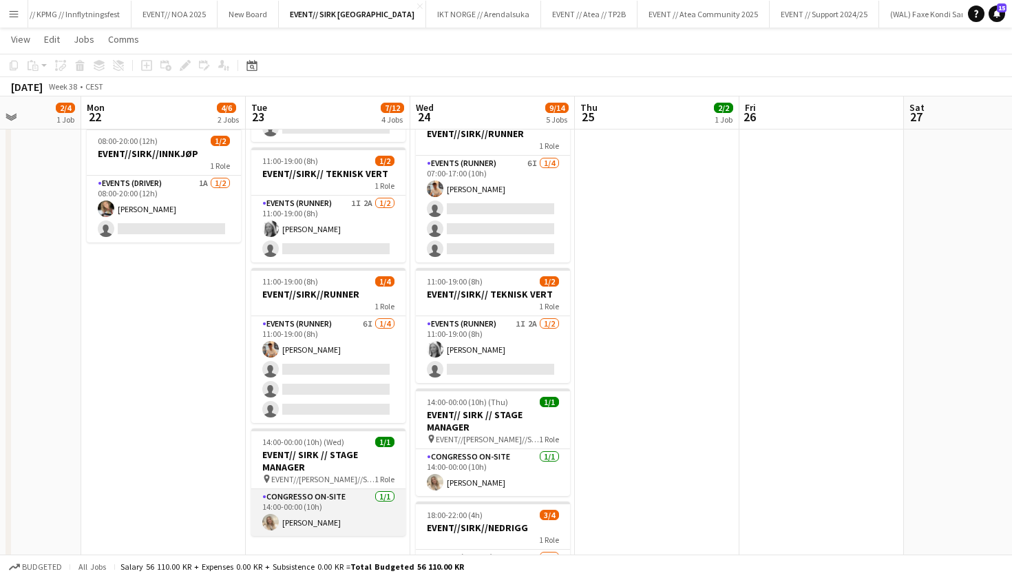
click at [341, 513] on app-card-role "Congresso On-site [DATE] 14:00-00:00 (10h) [PERSON_NAME]" at bounding box center [328, 512] width 154 height 47
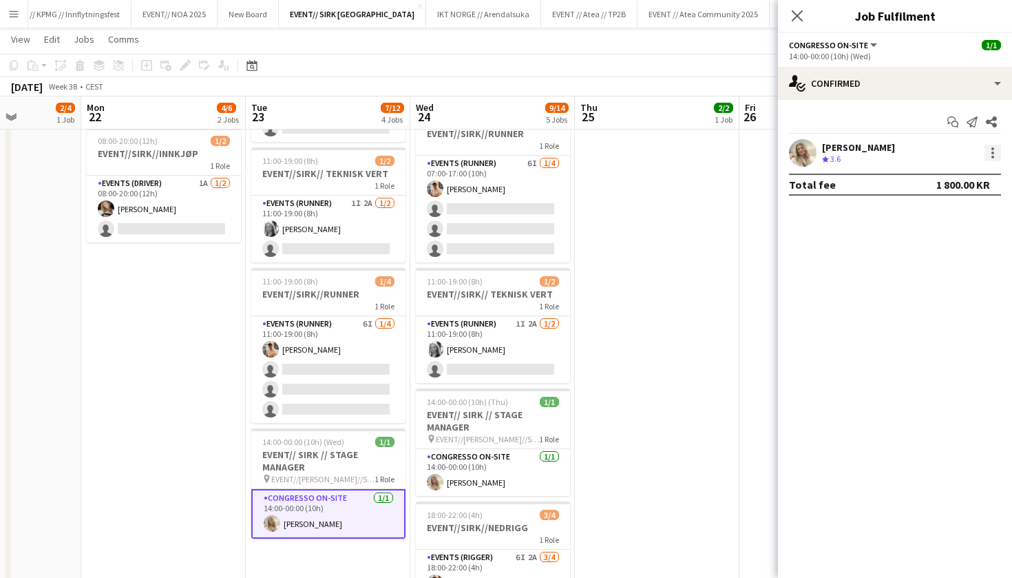
click at [994, 150] on div at bounding box center [993, 153] width 17 height 17
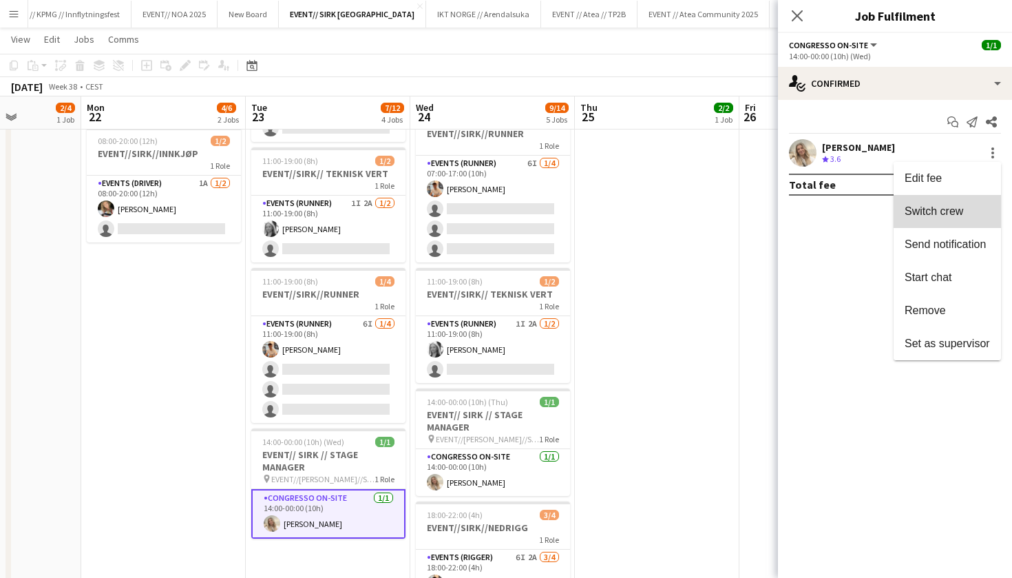
click at [968, 208] on span "Switch crew" at bounding box center [947, 211] width 85 height 12
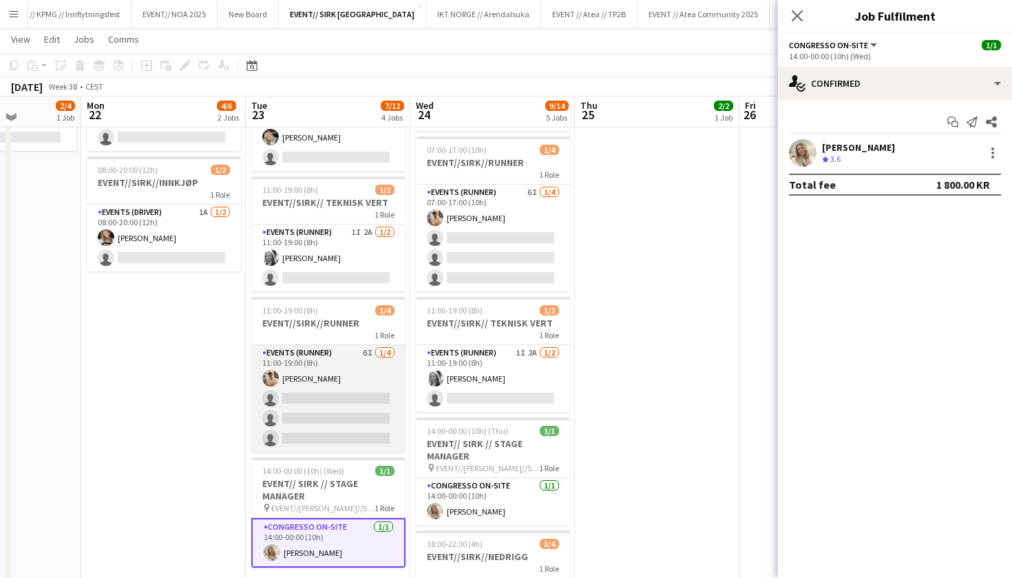
click at [335, 422] on app-card-role "Events (Runner) 6I [DATE] 11:00-19:00 (8h) [PERSON_NAME] single-neutral-actions…" at bounding box center [328, 398] width 154 height 107
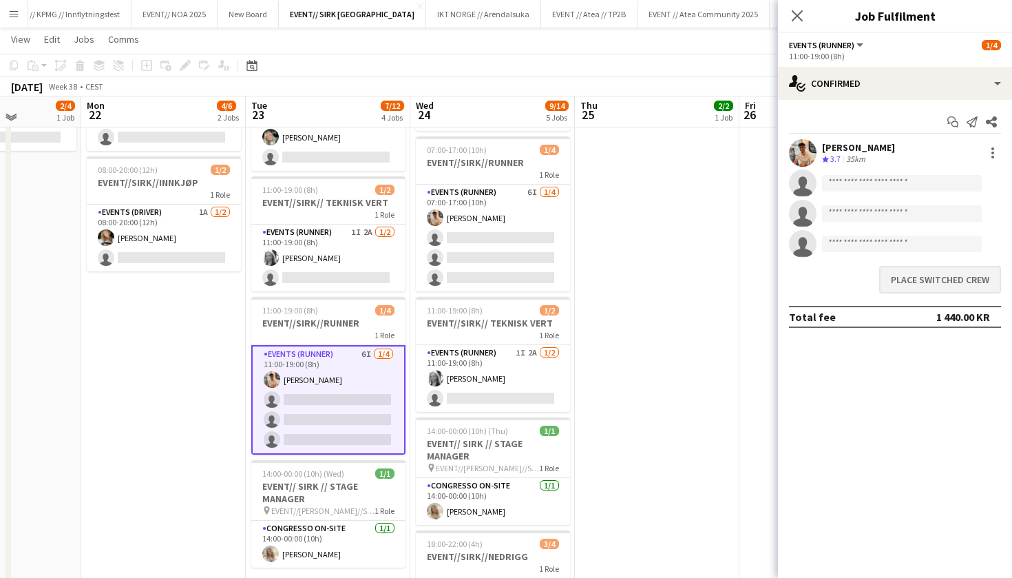
click at [913, 286] on button "Place switched crew" at bounding box center [940, 280] width 122 height 28
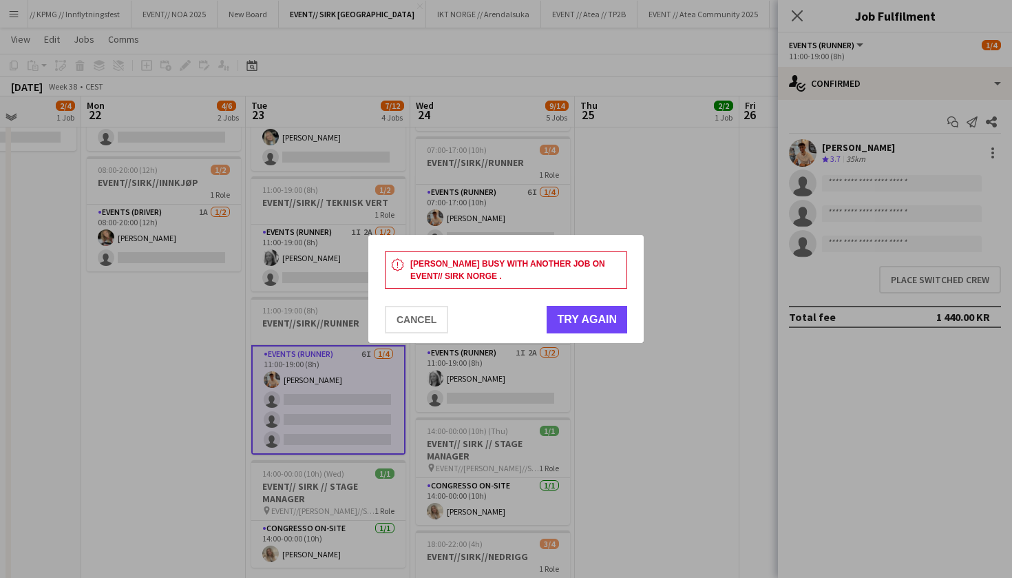
click at [581, 332] on button "Try again" at bounding box center [587, 320] width 81 height 28
click at [576, 324] on button "Try again" at bounding box center [587, 320] width 81 height 28
click at [388, 324] on button "Cancel" at bounding box center [416, 320] width 63 height 28
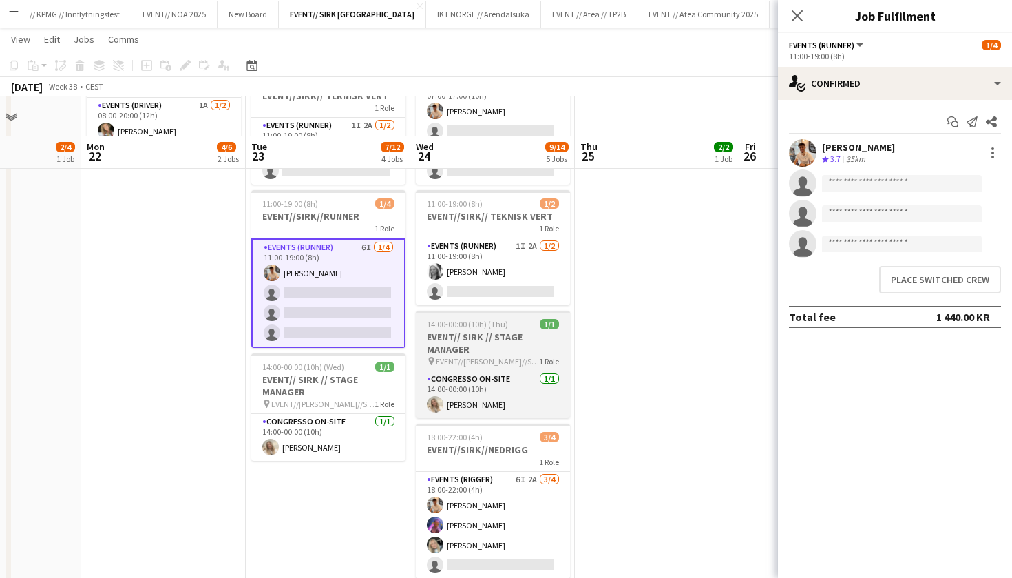
scroll to position [381, 0]
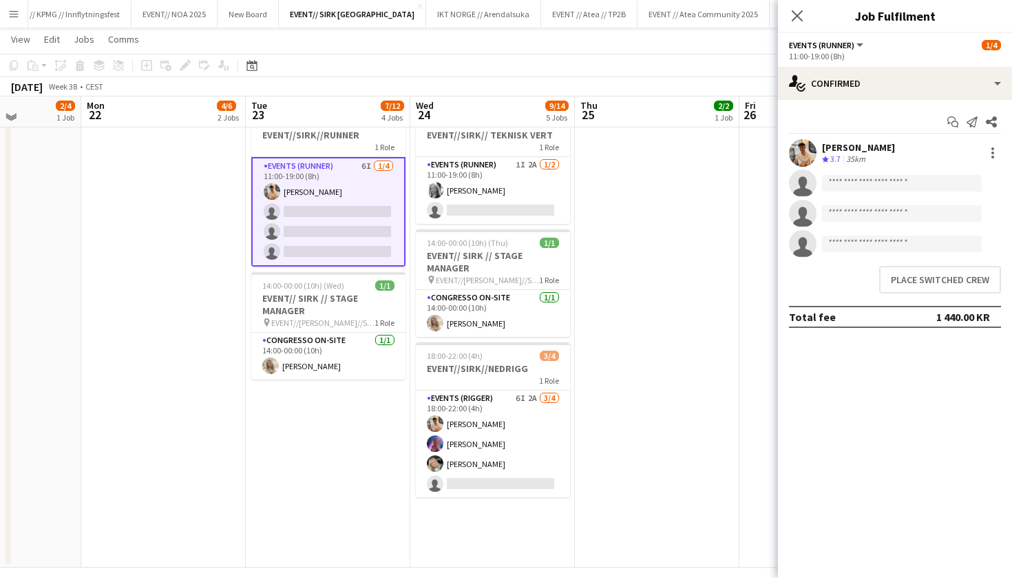
click at [703, 340] on app-date-cell "08:00-20:00 (12h) 2/2 EVENT//SIRK//TILBAKELVERING 1 Role Events (Driver) [DATE]…" at bounding box center [657, 184] width 165 height 765
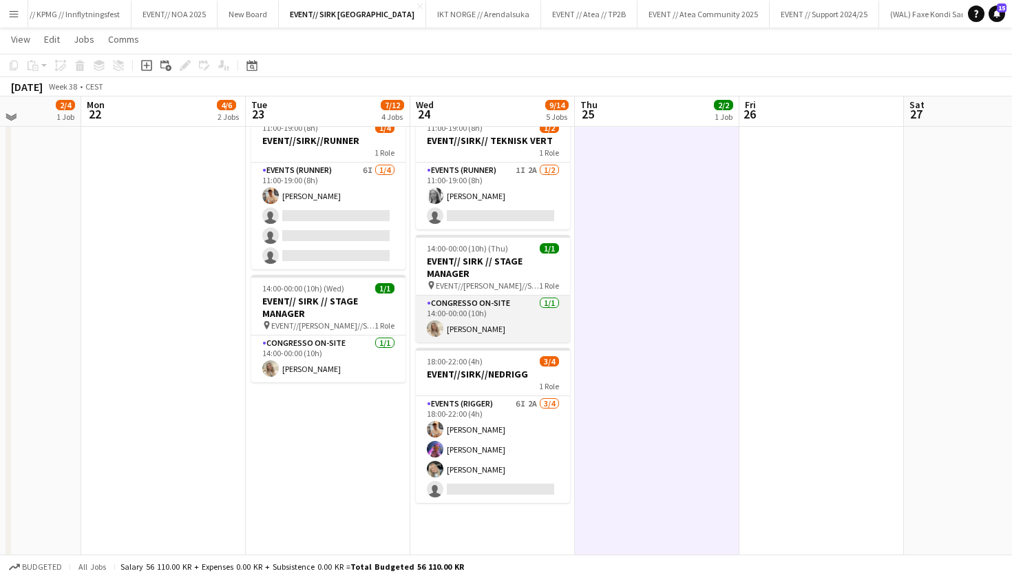
scroll to position [375, 0]
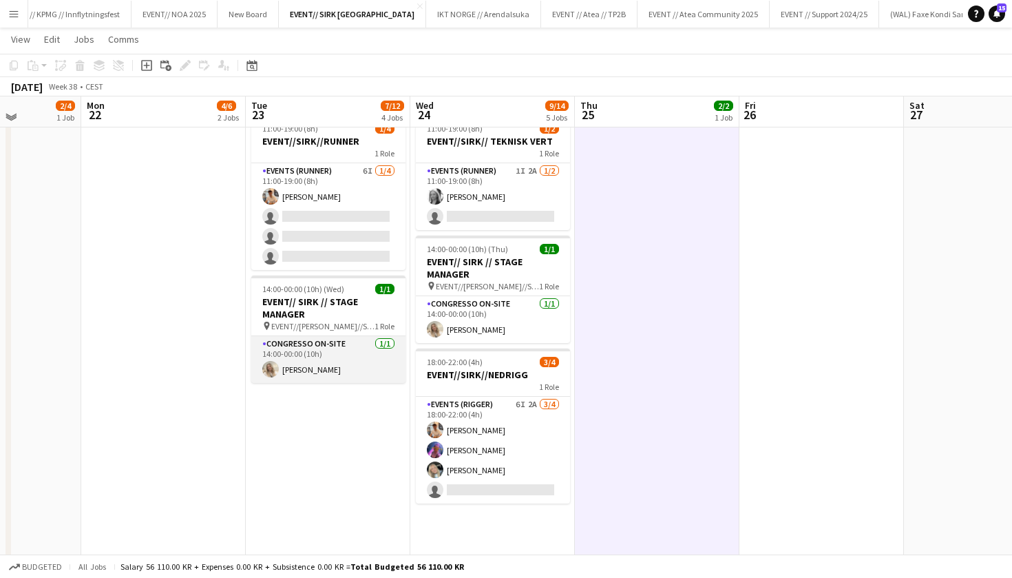
click at [344, 360] on app-card-role "Congresso On-site [DATE] 14:00-00:00 (10h) [PERSON_NAME]" at bounding box center [328, 359] width 154 height 47
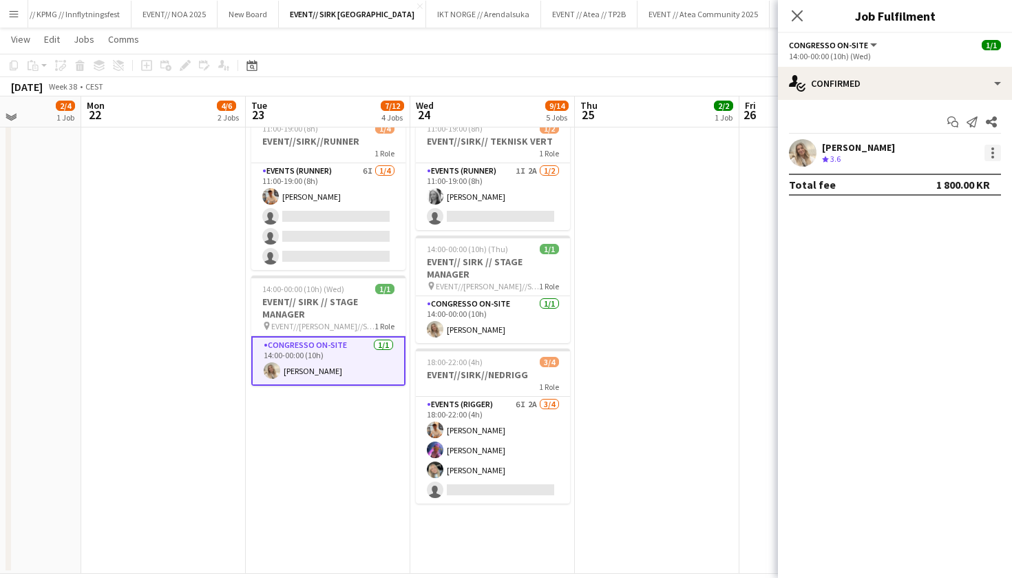
click at [994, 156] on div at bounding box center [993, 157] width 3 height 3
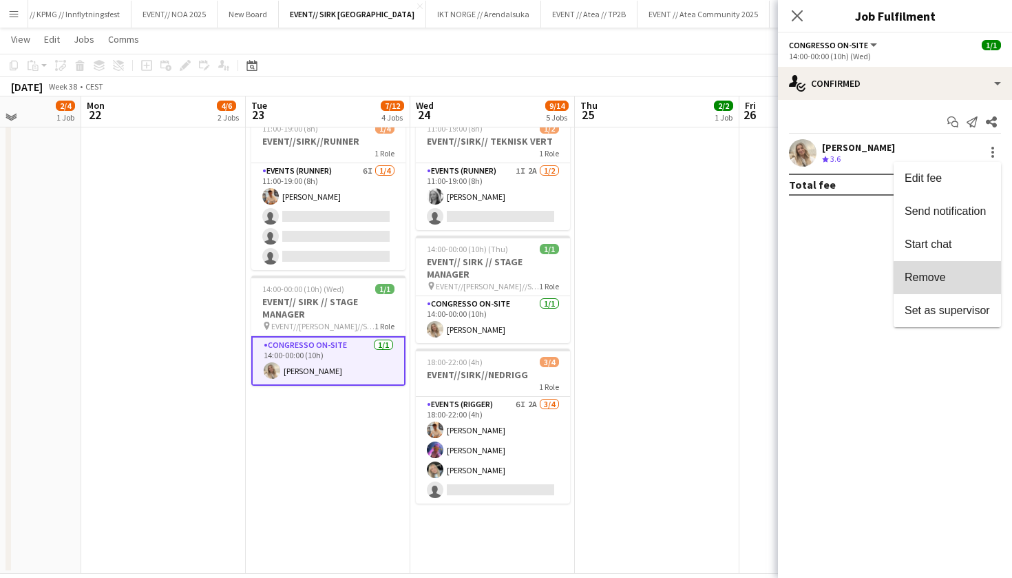
click at [959, 281] on span "Remove" at bounding box center [947, 277] width 85 height 12
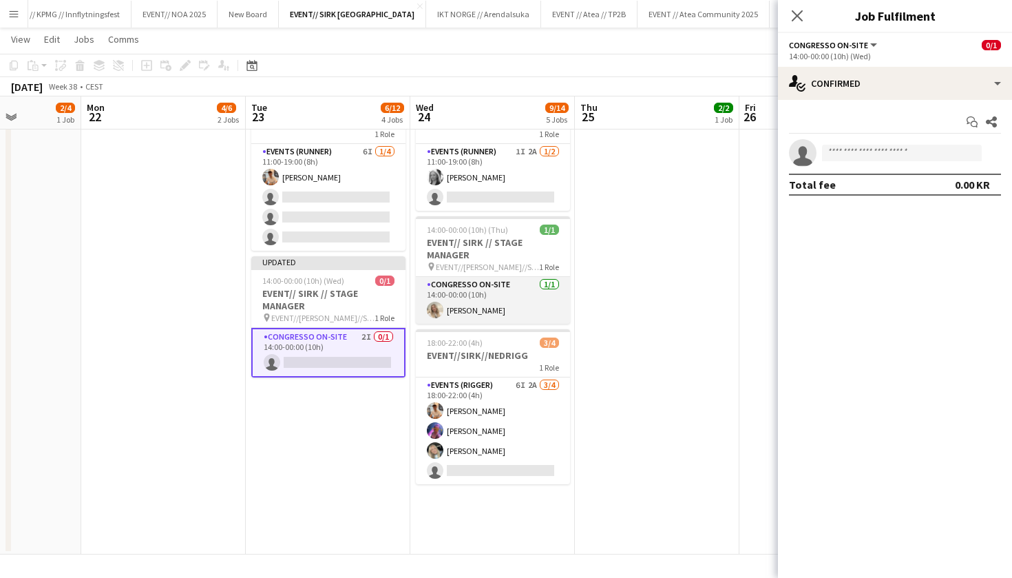
click at [554, 298] on app-card-role "Congresso On-site [DATE] 14:00-00:00 (10h) [PERSON_NAME]" at bounding box center [493, 300] width 154 height 47
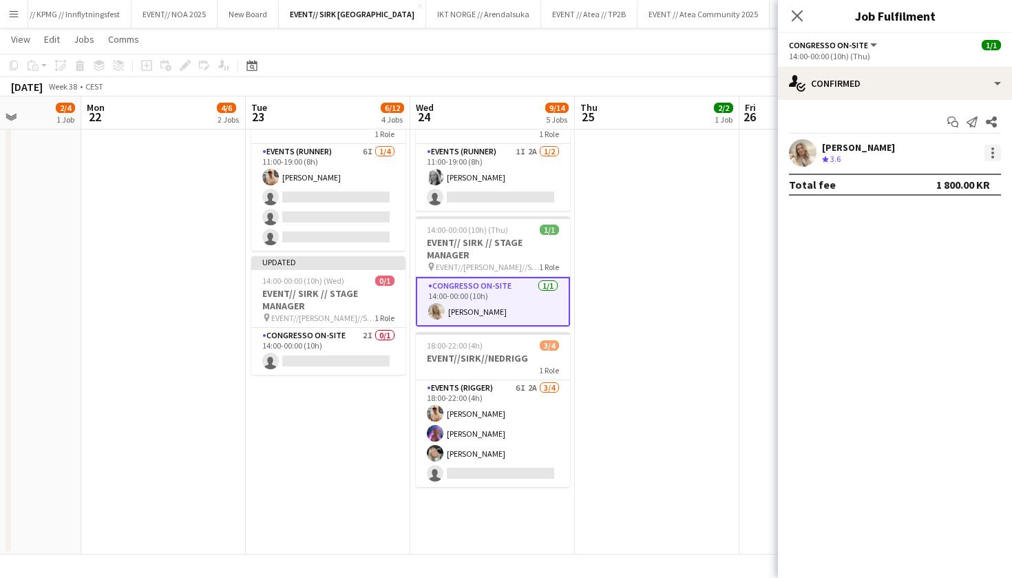
click at [992, 157] on div at bounding box center [993, 157] width 3 height 3
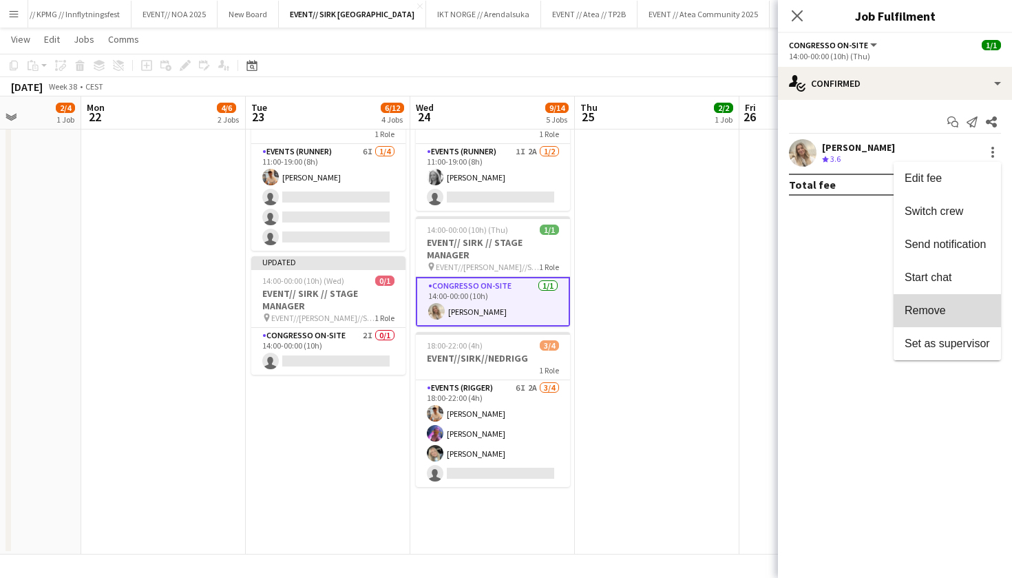
click at [964, 313] on span "Remove" at bounding box center [947, 310] width 85 height 12
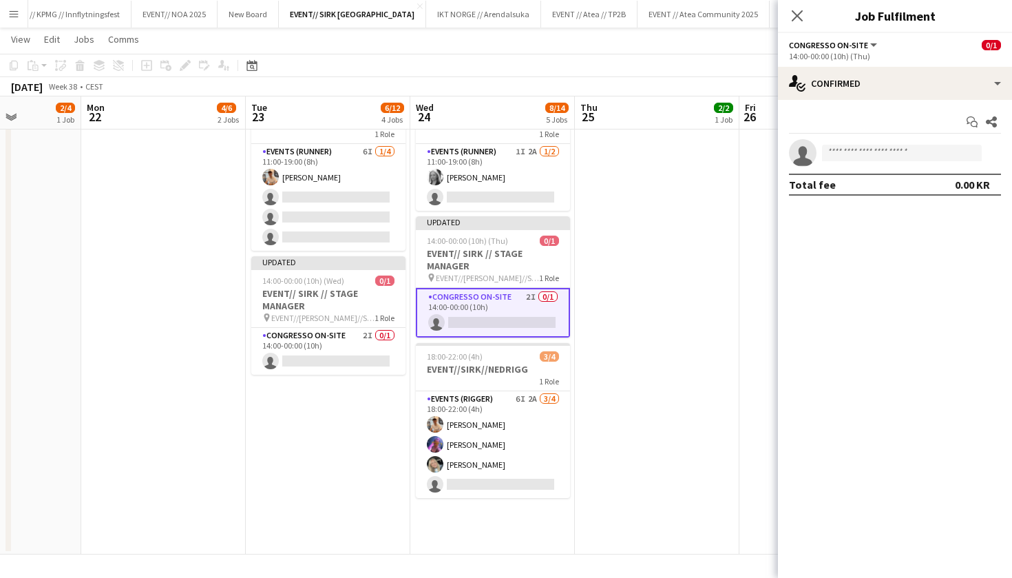
scroll to position [0, 413]
click at [702, 272] on app-date-cell "08:00-20:00 (12h) 2/2 EVENT//SIRK//TILBAKELVERING 1 Role Events (Driver) [DATE]…" at bounding box center [656, 171] width 165 height 765
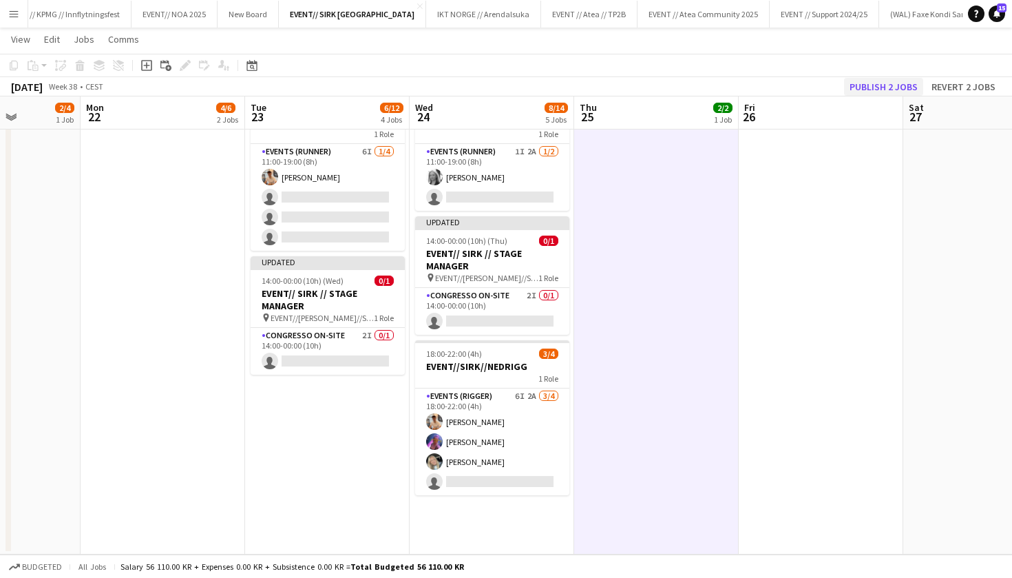
click at [886, 89] on button "Publish 2 jobs" at bounding box center [883, 87] width 79 height 18
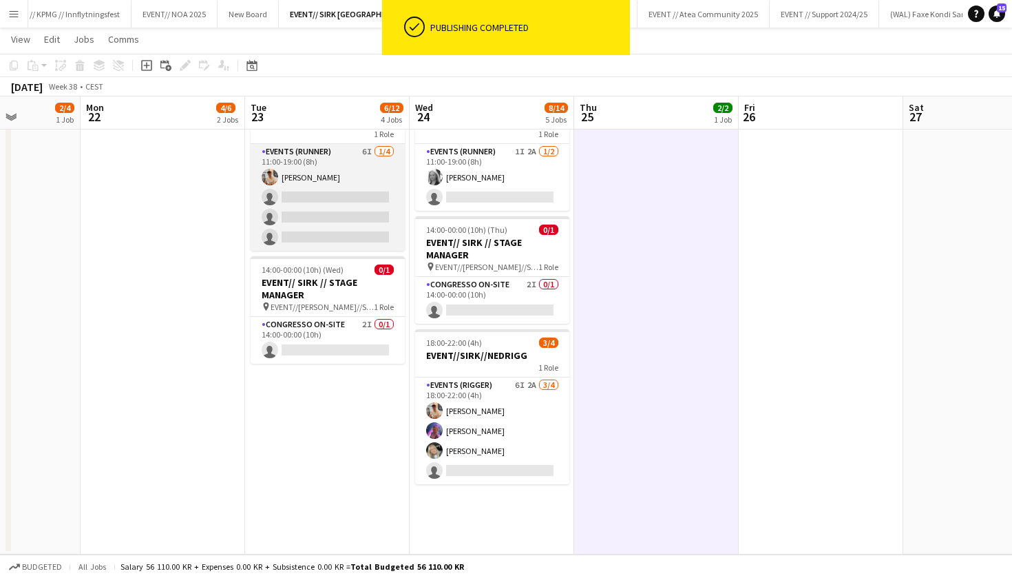
click at [320, 231] on app-card-role "Events (Runner) 6I [DATE] 11:00-19:00 (8h) [PERSON_NAME] single-neutral-actions…" at bounding box center [328, 197] width 154 height 107
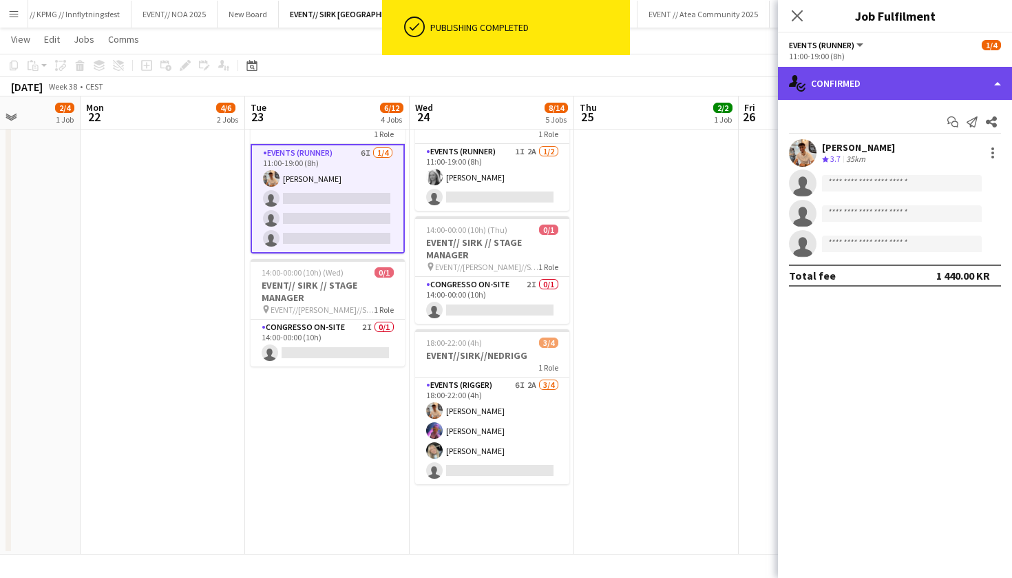
click at [868, 94] on div "single-neutral-actions-check-2 Confirmed" at bounding box center [895, 83] width 234 height 33
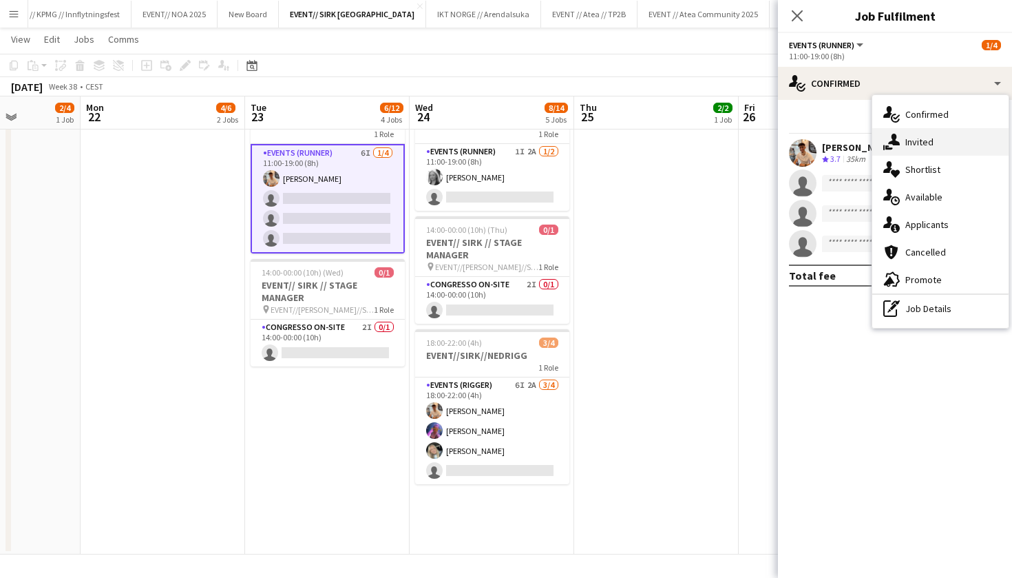
click at [890, 136] on icon "single-neutral-actions-share-1" at bounding box center [892, 142] width 17 height 17
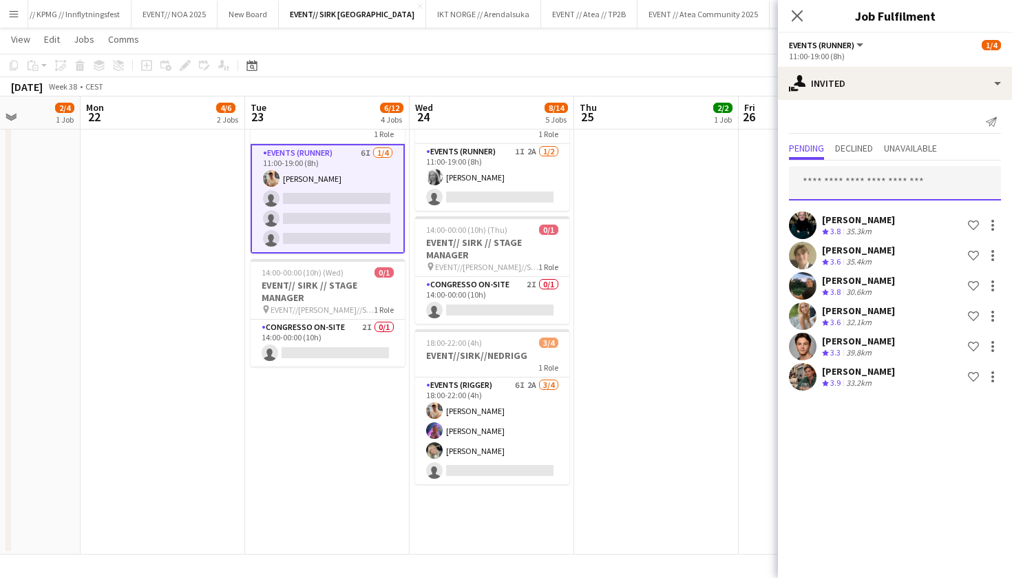
click at [868, 187] on input "text" at bounding box center [895, 183] width 212 height 34
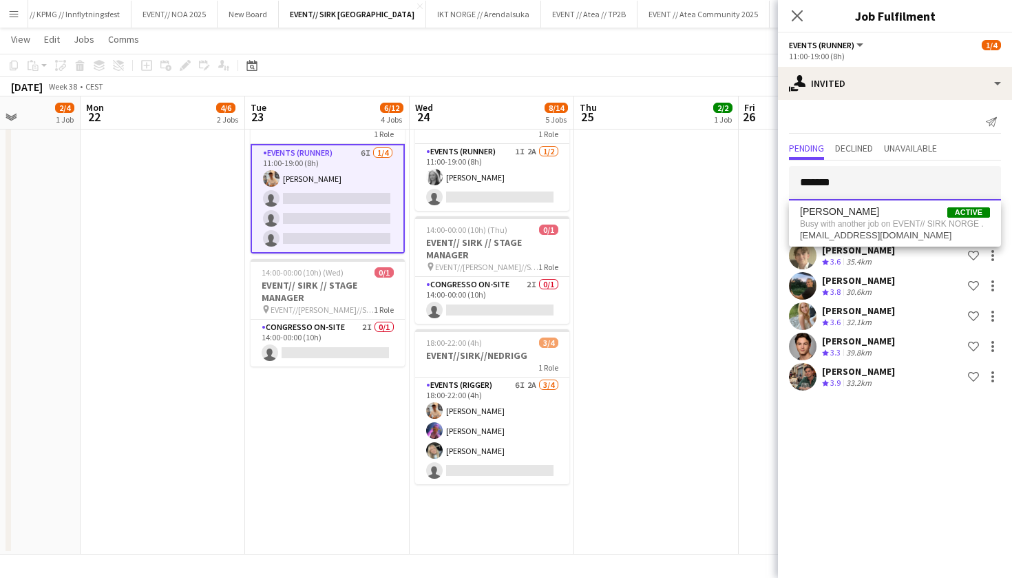
type input "*******"
click at [605, 225] on app-date-cell "08:00-20:00 (12h) 2/2 EVENT//SIRK//TILBAKELVERING 1 Role Events (Driver) [DATE]…" at bounding box center [656, 171] width 165 height 765
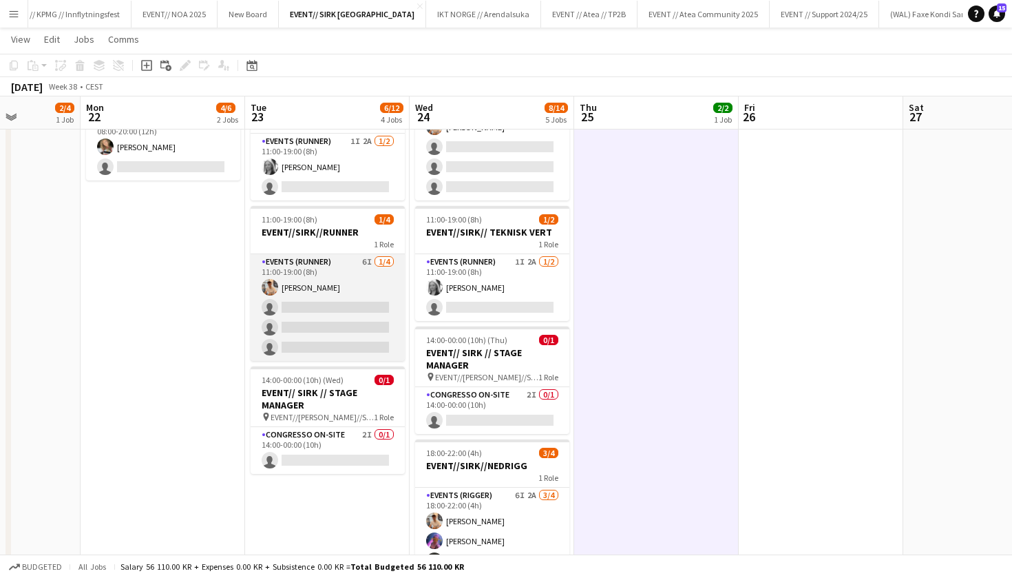
click at [364, 322] on app-card-role "Events (Runner) 6I [DATE] 11:00-19:00 (8h) [PERSON_NAME] single-neutral-actions…" at bounding box center [328, 307] width 154 height 107
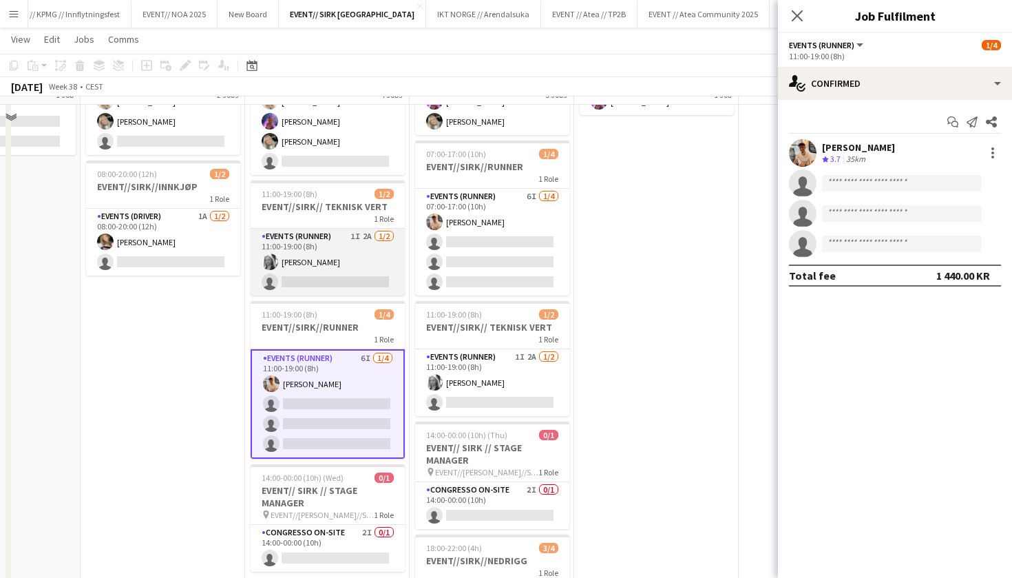
scroll to position [166, 0]
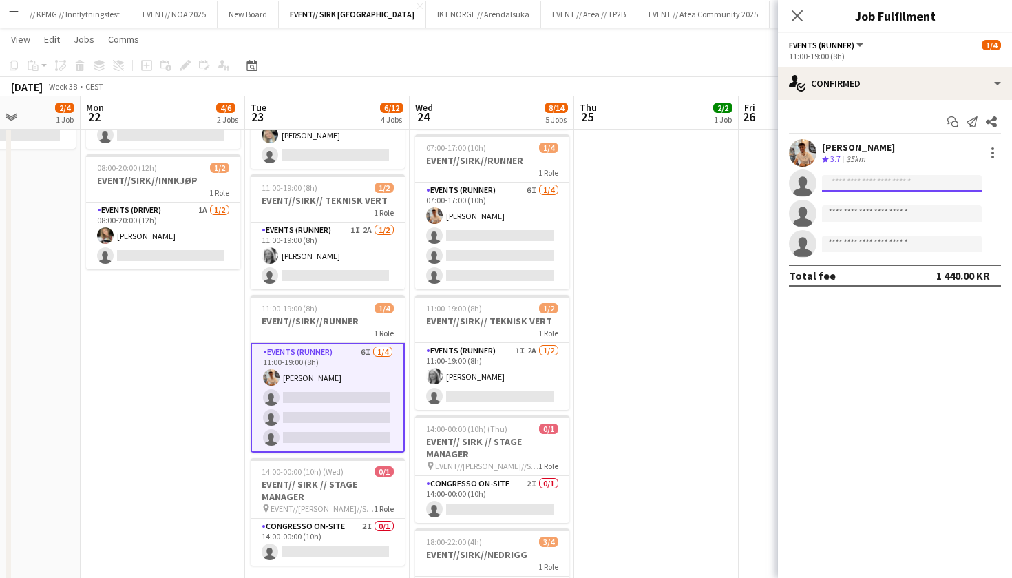
click at [869, 178] on input at bounding box center [902, 183] width 160 height 17
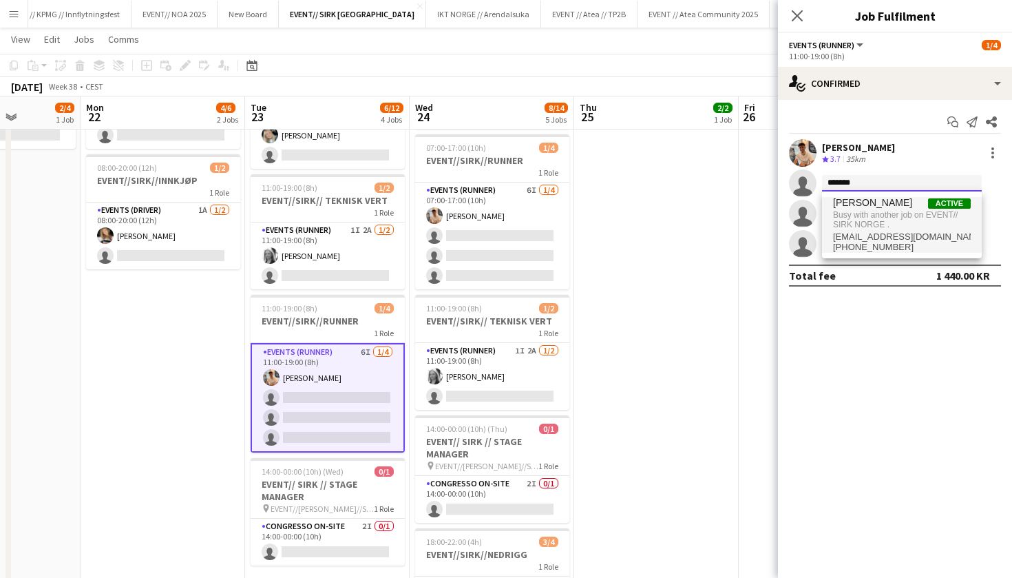
type input "*******"
click at [886, 217] on span "Busy with another job on EVENT// SIRK NORGE ." at bounding box center [902, 220] width 138 height 23
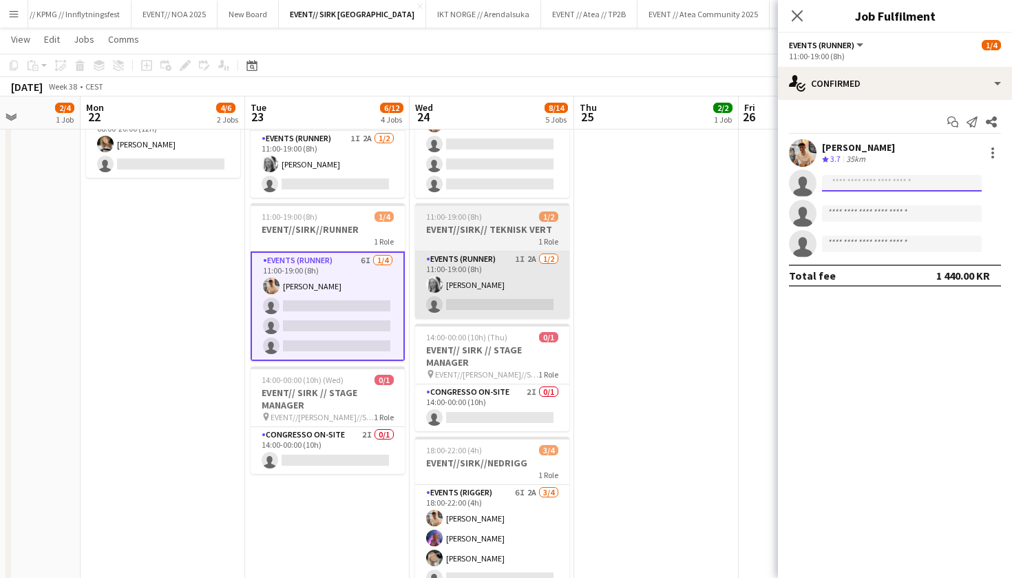
scroll to position [258, 0]
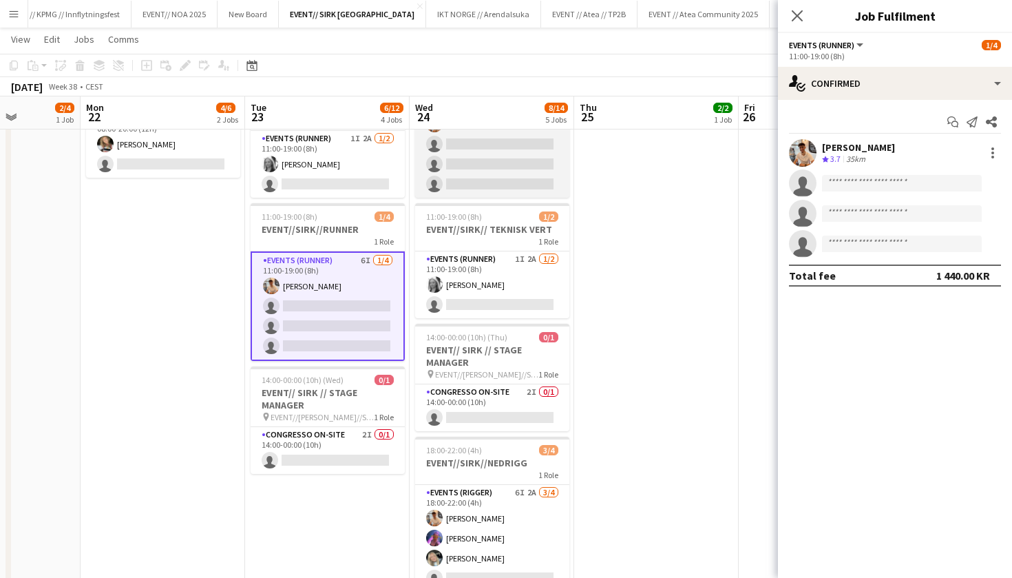
click at [520, 188] on app-card-role "Events (Runner) 6I [DATE] 07:00-17:00 (10h) [PERSON_NAME] single-neutral-action…" at bounding box center [492, 144] width 154 height 107
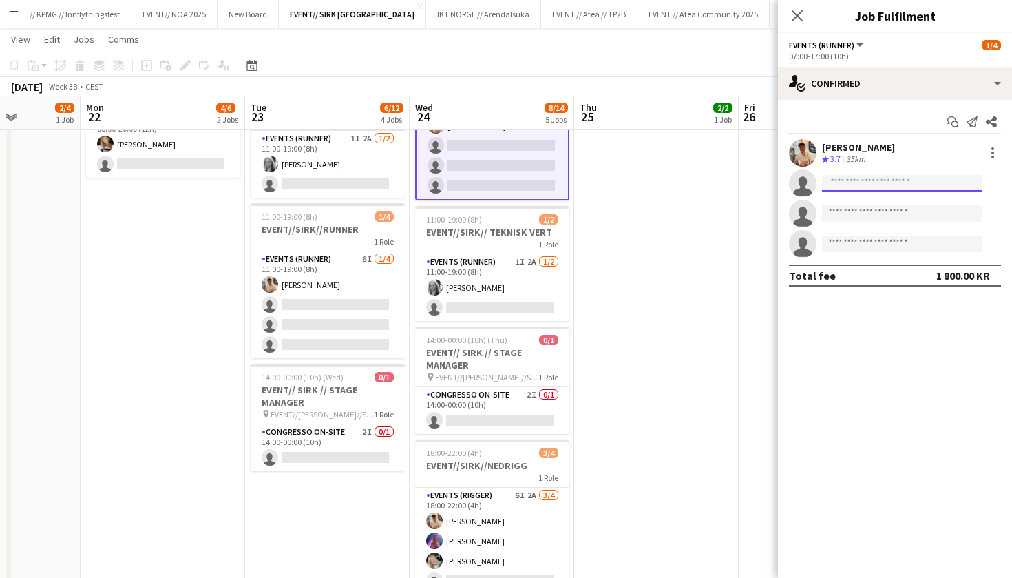
click at [903, 181] on input at bounding box center [902, 183] width 160 height 17
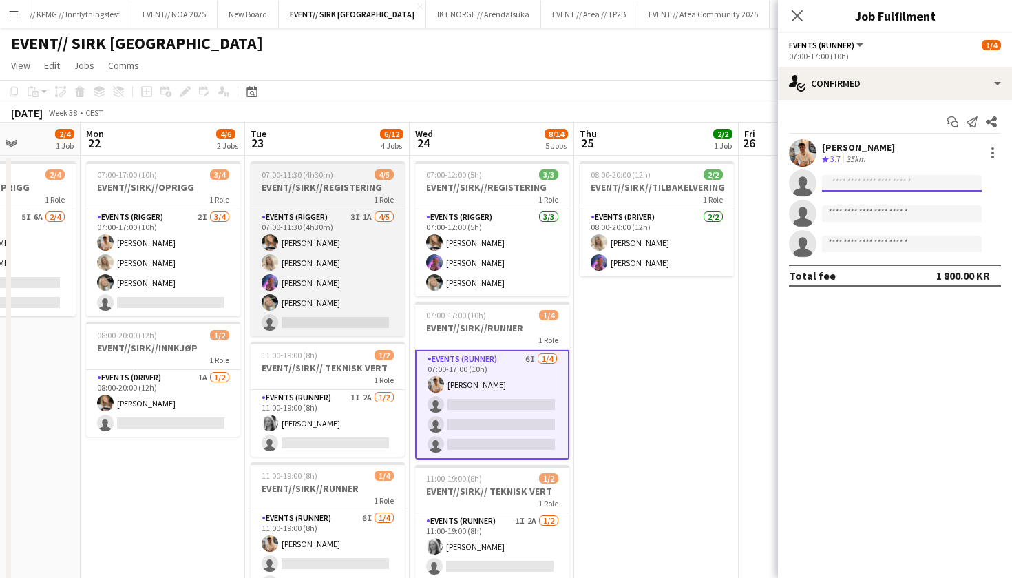
scroll to position [0, 0]
click at [318, 240] on app-card-role "Events (Rigger) 3I 1A [DATE] 07:00-11:30 (4h30m) [PERSON_NAME] [PERSON_NAME] [P…" at bounding box center [328, 272] width 154 height 127
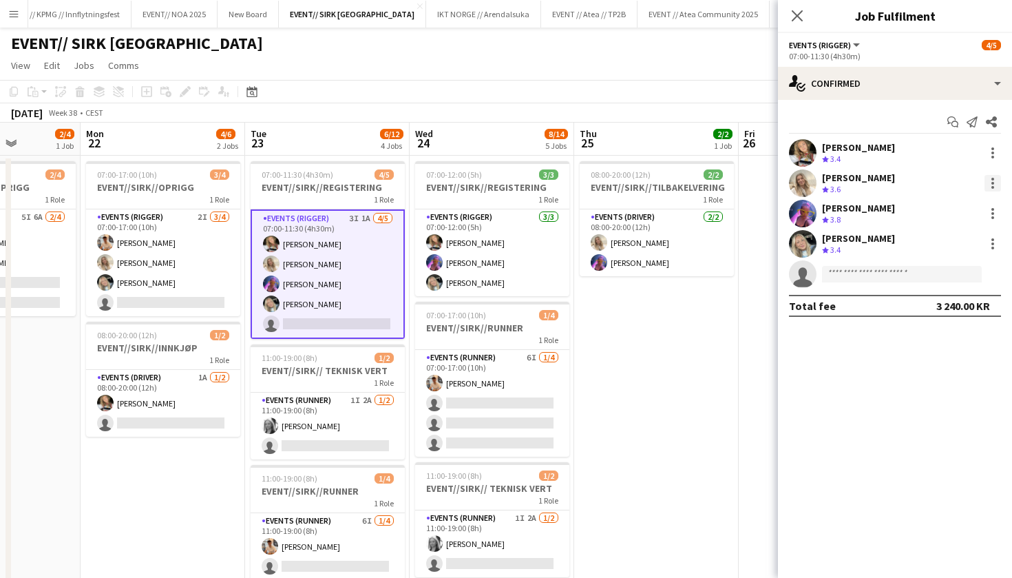
click at [992, 183] on div at bounding box center [993, 183] width 3 height 3
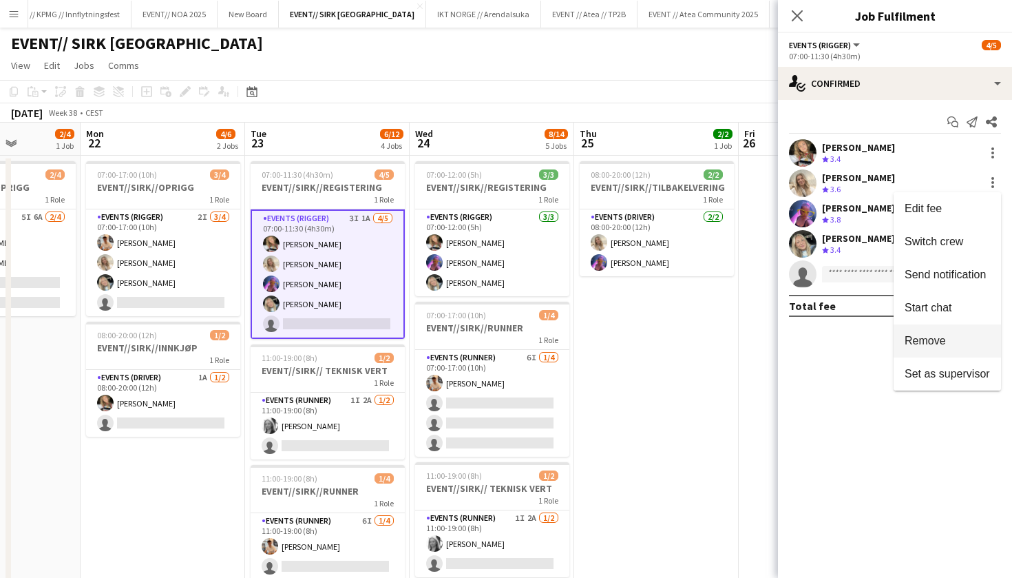
click at [940, 348] on button "Remove" at bounding box center [947, 340] width 107 height 33
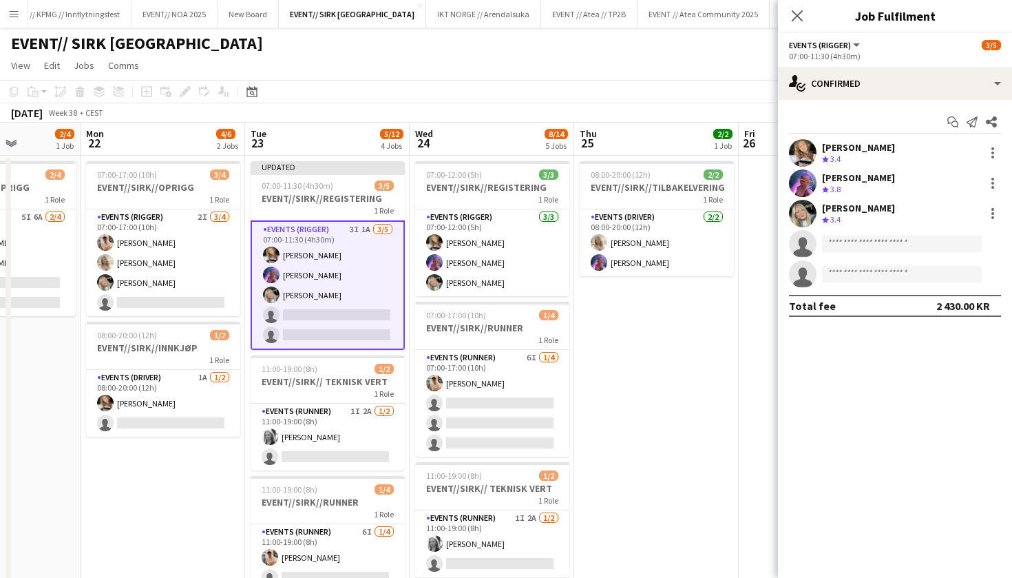
scroll to position [293, 0]
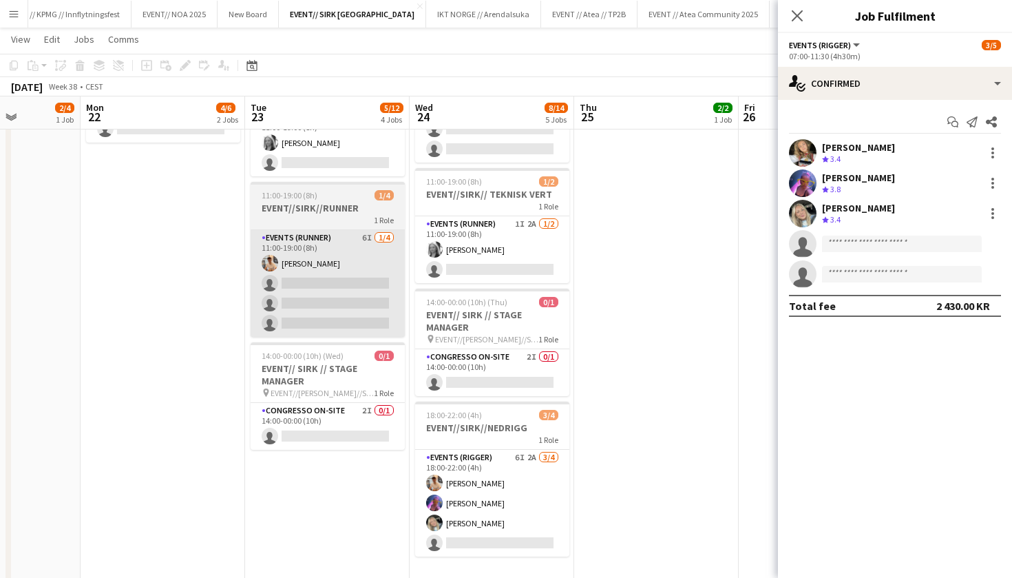
click at [317, 284] on app-card-role "Events (Runner) 6I [DATE] 11:00-19:00 (8h) [PERSON_NAME] single-neutral-actions…" at bounding box center [328, 283] width 154 height 107
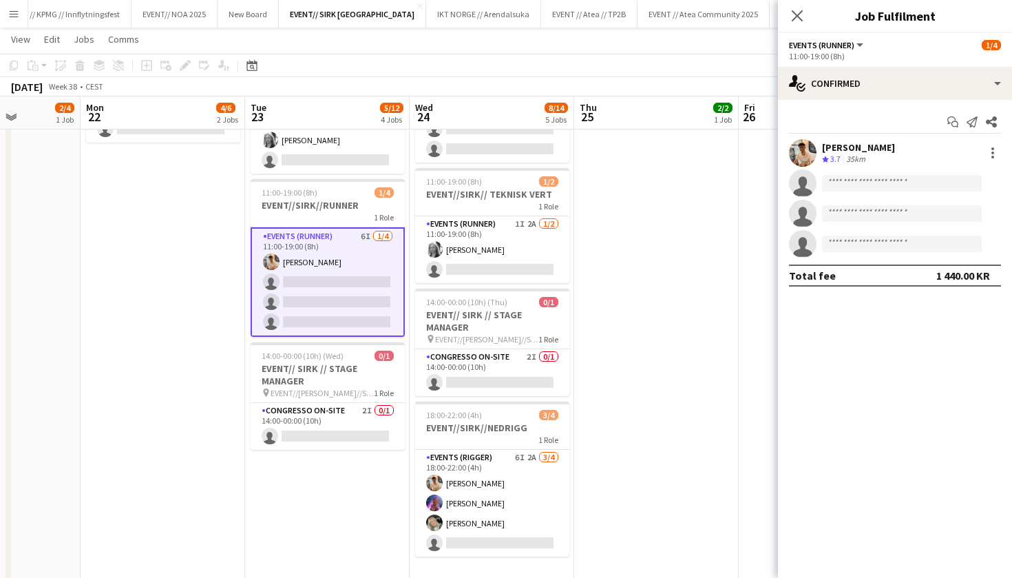
click at [732, 291] on app-date-cell "08:00-20:00 (12h) 2/2 EVENT//SIRK//TILBAKELVERING 1 Role Events (Driver) [DATE]…" at bounding box center [656, 244] width 165 height 765
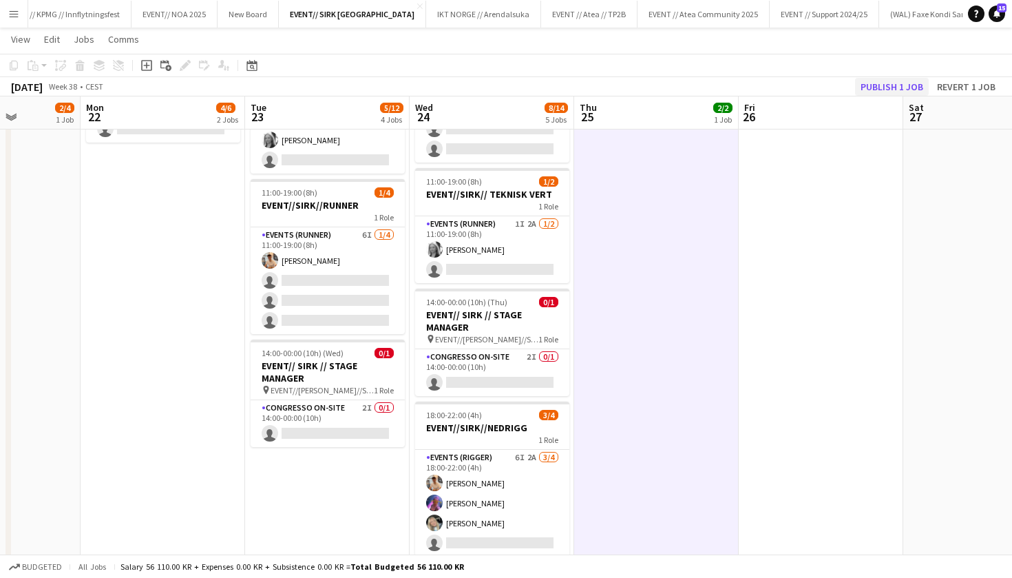
click at [891, 81] on button "Publish 1 job" at bounding box center [892, 87] width 74 height 18
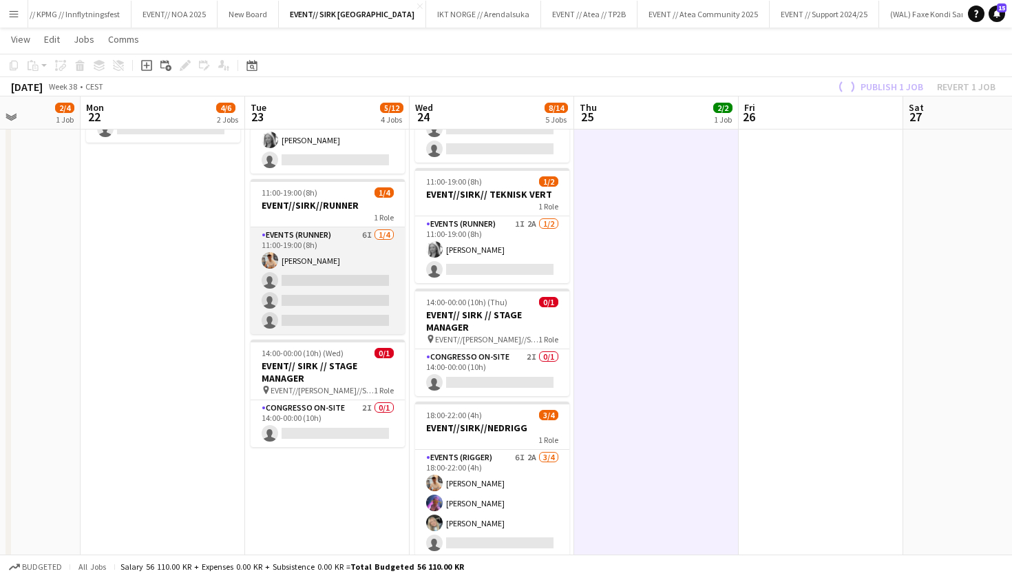
click at [358, 298] on app-card-role "Events (Runner) 6I [DATE] 11:00-19:00 (8h) [PERSON_NAME] single-neutral-actions…" at bounding box center [328, 280] width 154 height 107
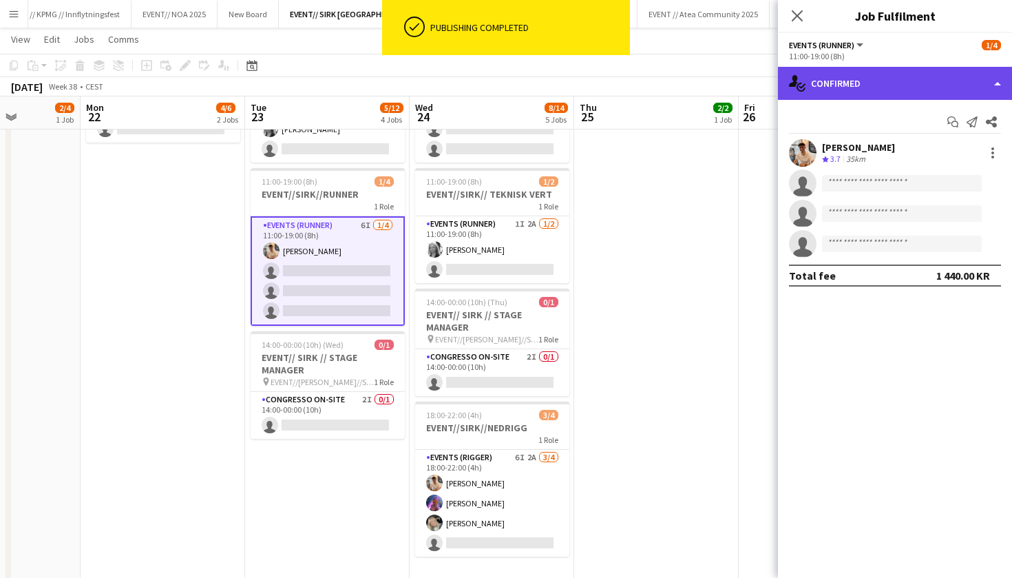
click at [860, 72] on div "single-neutral-actions-check-2 Confirmed" at bounding box center [895, 83] width 234 height 33
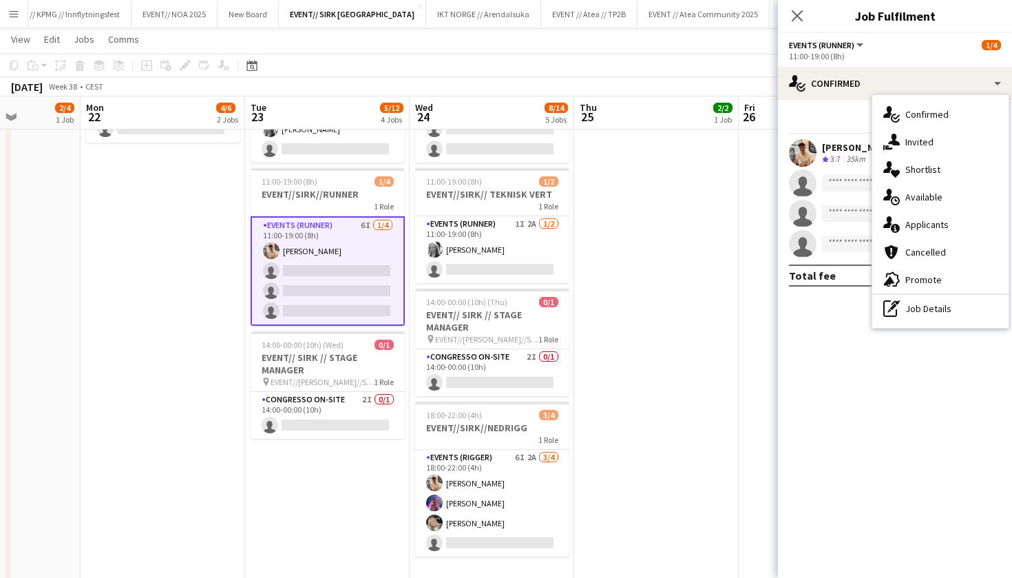
click at [813, 198] on div "[PERSON_NAME] Crew rating 3.7 35km single-neutral-actions single-neutral-action…" at bounding box center [895, 198] width 234 height 118
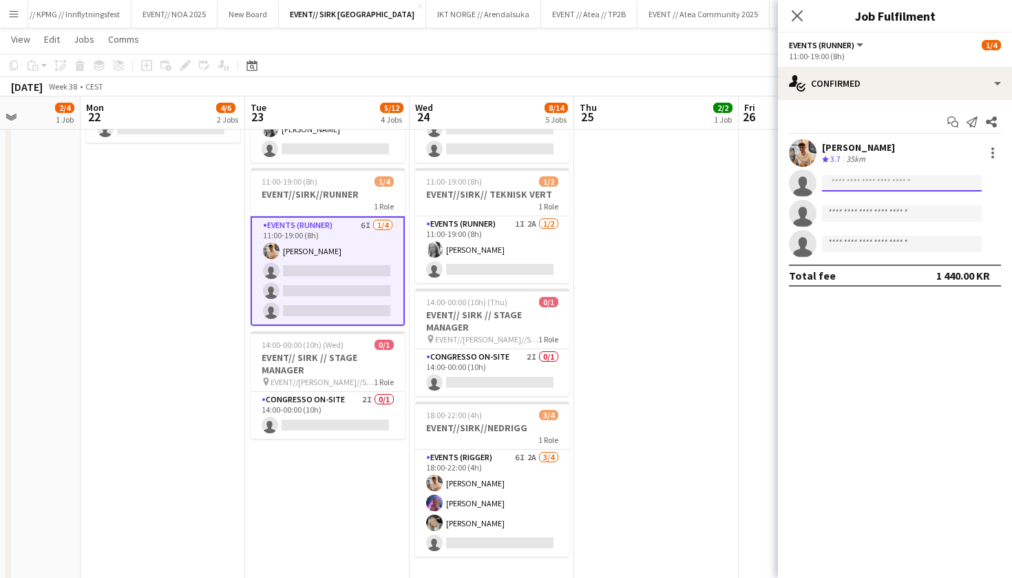
click at [854, 182] on input at bounding box center [902, 183] width 160 height 17
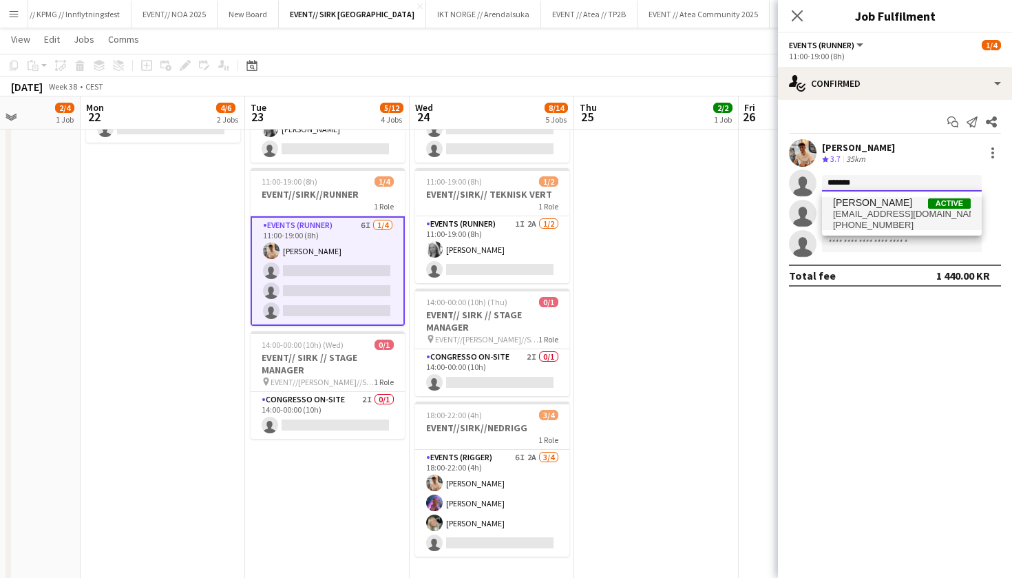
type input "*******"
click at [898, 220] on span "[PHONE_NUMBER]" at bounding box center [902, 225] width 138 height 11
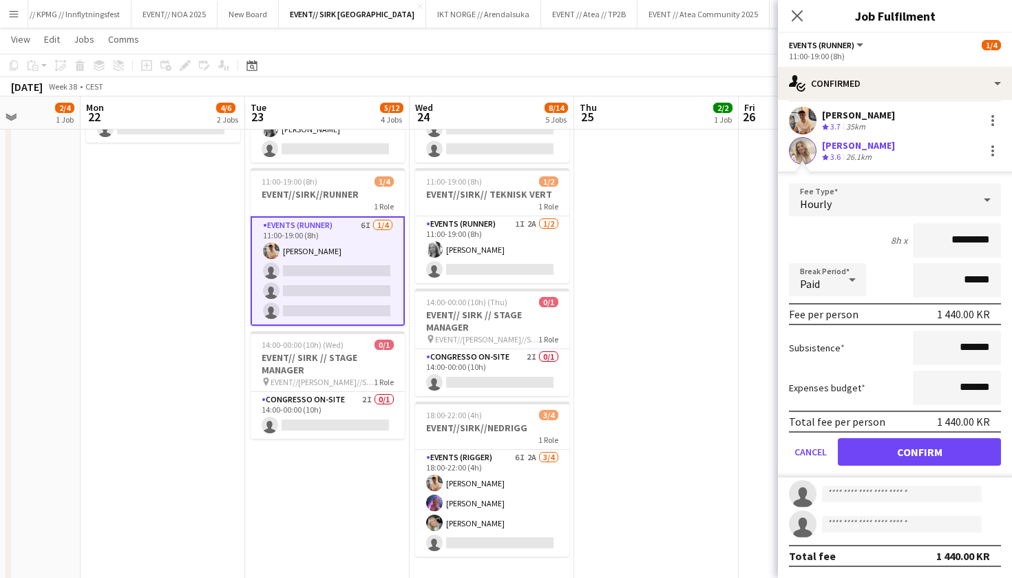
scroll to position [33, 0]
click at [908, 447] on button "Confirm" at bounding box center [919, 452] width 163 height 28
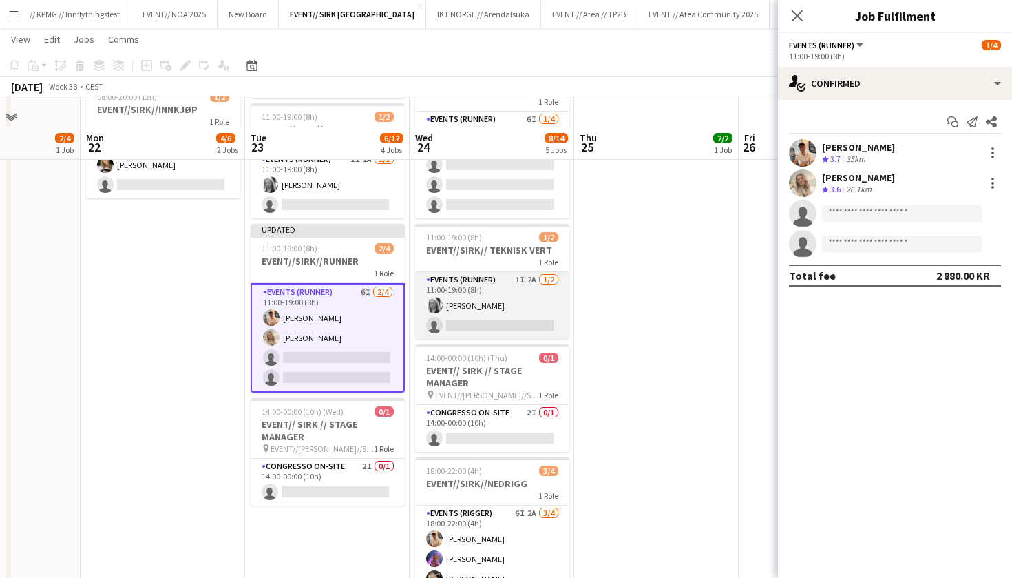
scroll to position [198, 0]
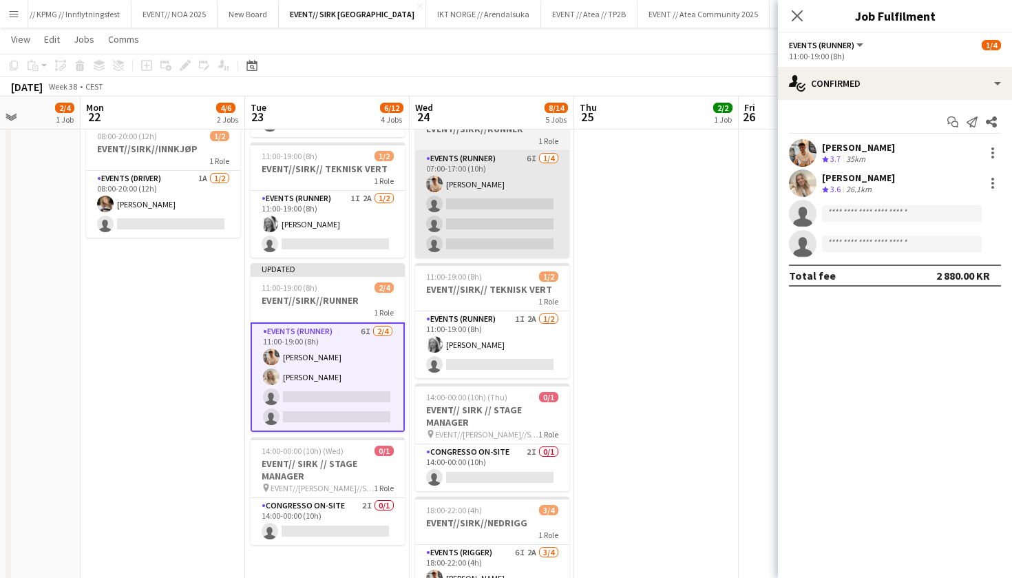
click at [528, 241] on app-card-role "Events (Runner) 6I [DATE] 07:00-17:00 (10h) [PERSON_NAME] single-neutral-action…" at bounding box center [492, 204] width 154 height 107
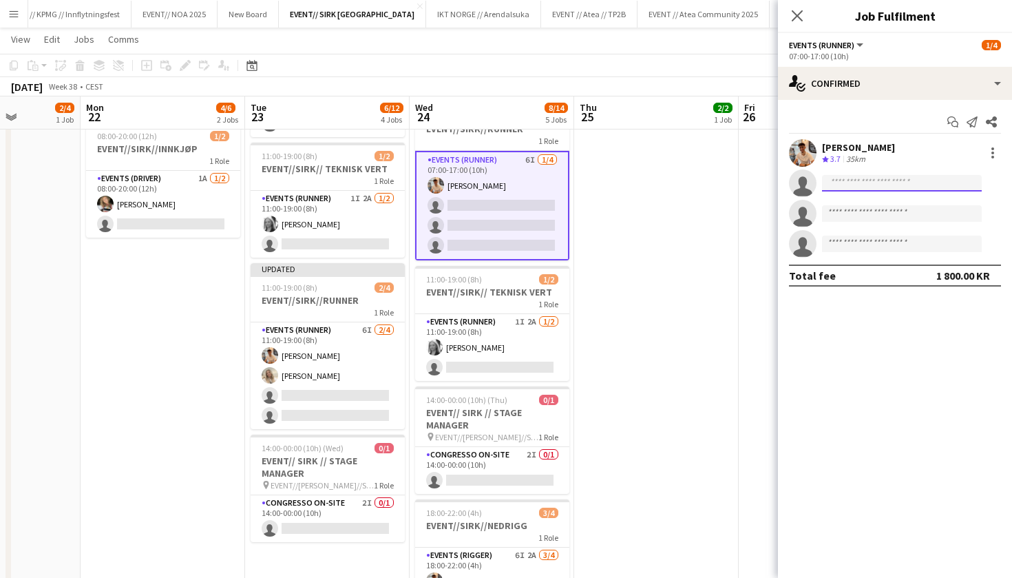
click at [881, 176] on input at bounding box center [902, 183] width 160 height 17
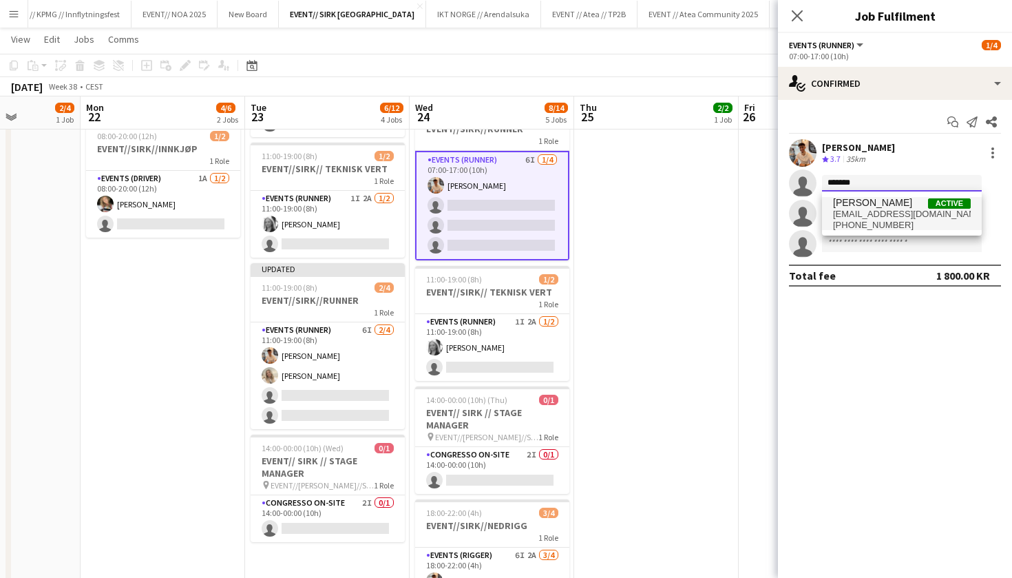
type input "*******"
click at [886, 208] on span "[PERSON_NAME]" at bounding box center [872, 203] width 79 height 12
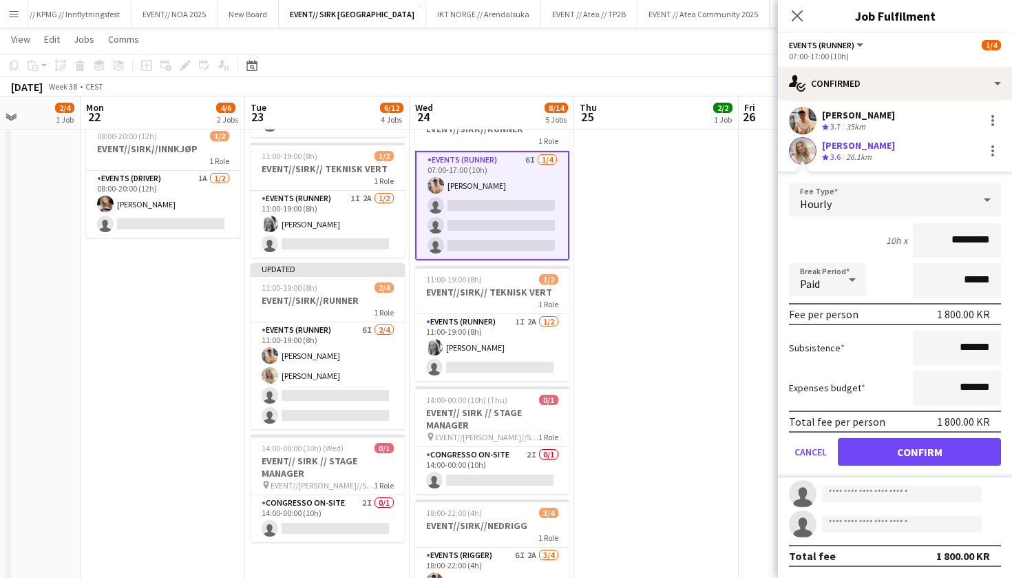
scroll to position [32, 0]
click at [883, 450] on button "Confirm" at bounding box center [919, 452] width 163 height 28
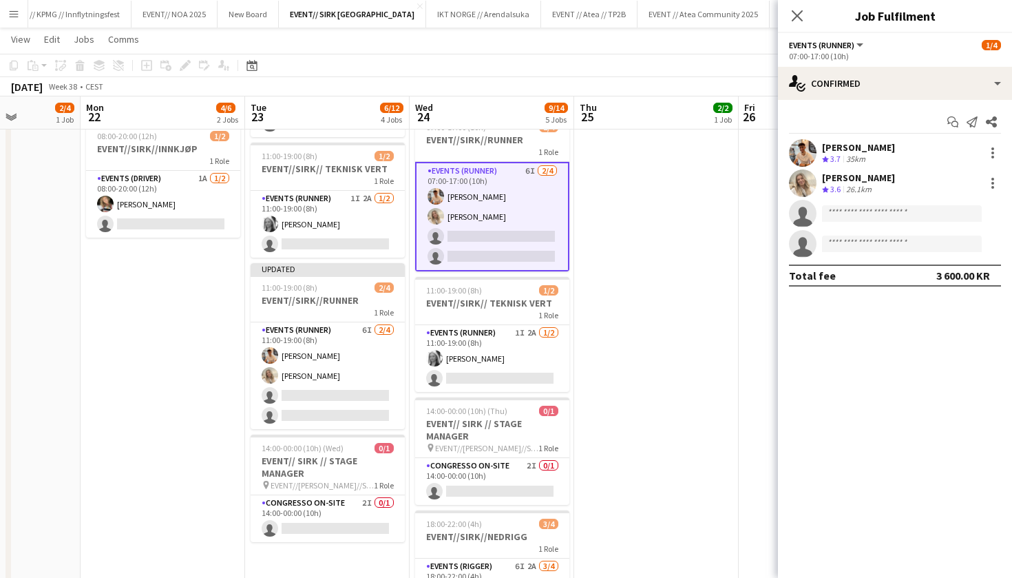
click at [674, 337] on app-date-cell "08:00-20:00 (12h) 2/2 EVENT//SIRK//TILBAKELVERING 1 Role Events (Driver) [DATE]…" at bounding box center [656, 339] width 165 height 765
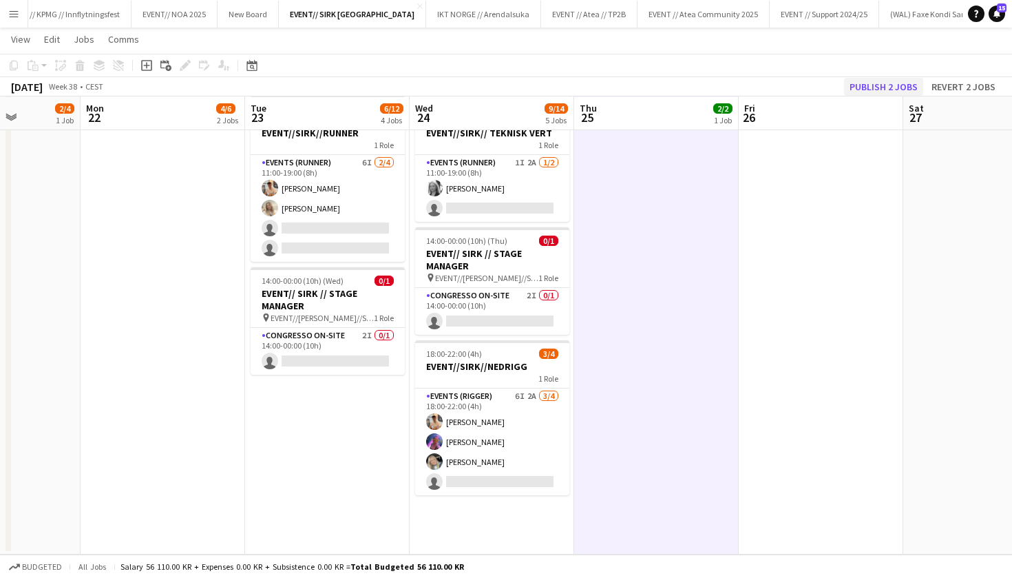
scroll to position [365, 0]
click at [877, 89] on button "Publish 2 jobs" at bounding box center [883, 87] width 79 height 18
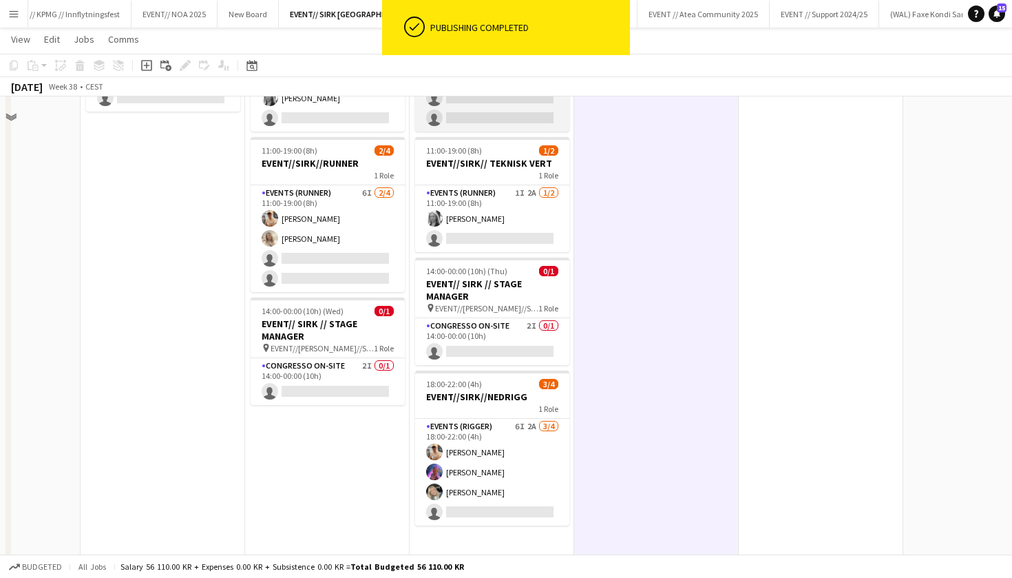
scroll to position [357, 0]
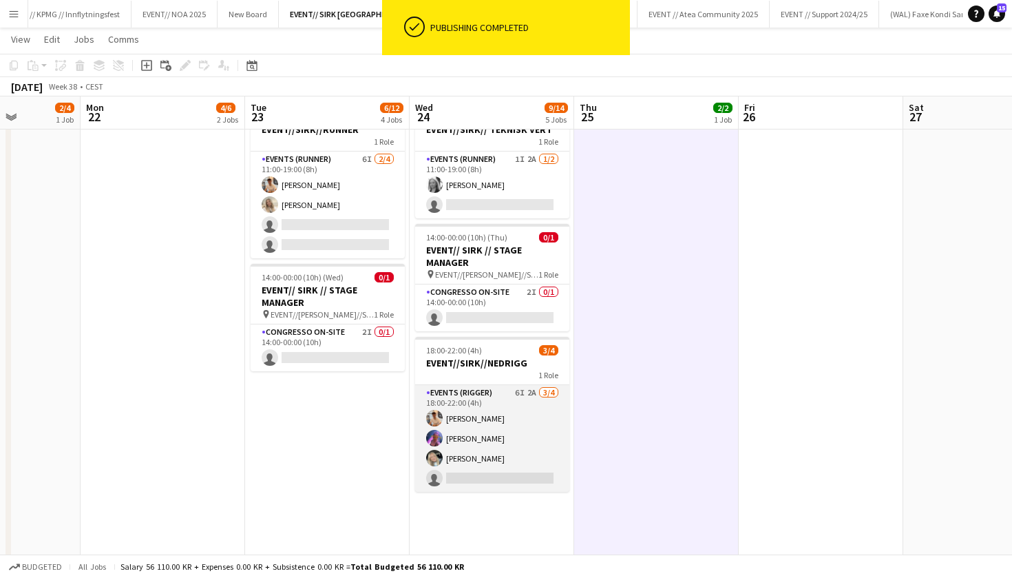
click at [482, 469] on app-card-role "Events (Rigger) 6I 2A [DATE] 18:00-22:00 (4h) [PERSON_NAME] [PERSON_NAME] [PERS…" at bounding box center [492, 438] width 154 height 107
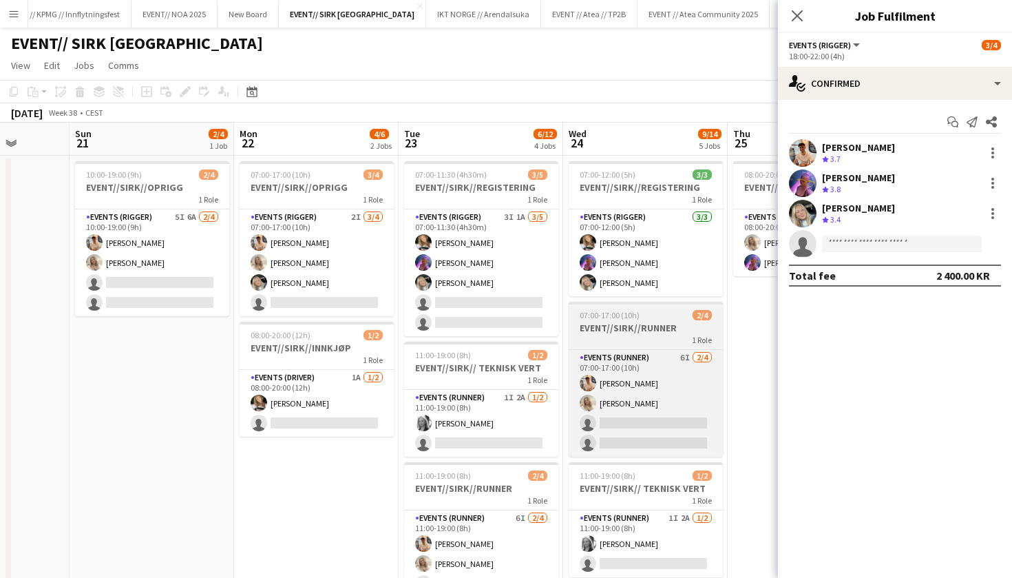
scroll to position [0, 318]
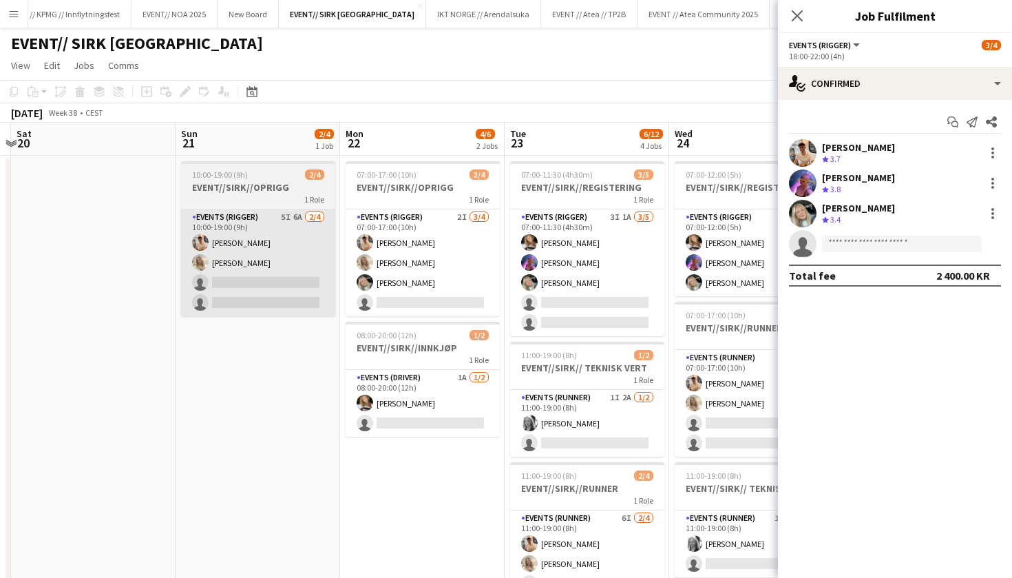
click at [284, 267] on app-card-role "Events (Rigger) 5I 6A [DATE] 10:00-19:00 (9h) [PERSON_NAME] [PERSON_NAME] singl…" at bounding box center [258, 262] width 154 height 107
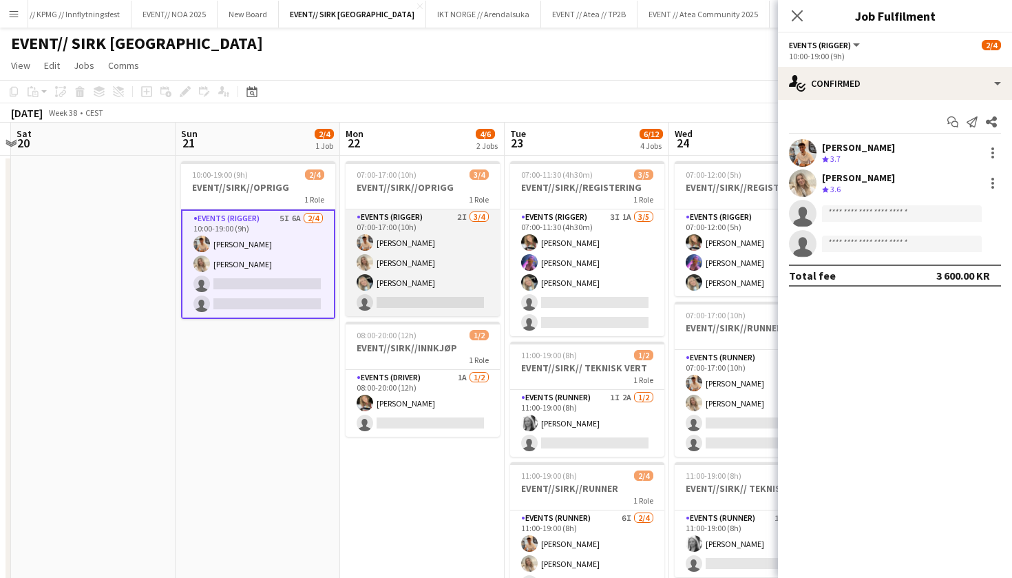
click at [452, 256] on app-card-role "Events (Rigger) 2I [DATE] 07:00-17:00 (10h) [PERSON_NAME] [PERSON_NAME] [PERSON…" at bounding box center [423, 262] width 154 height 107
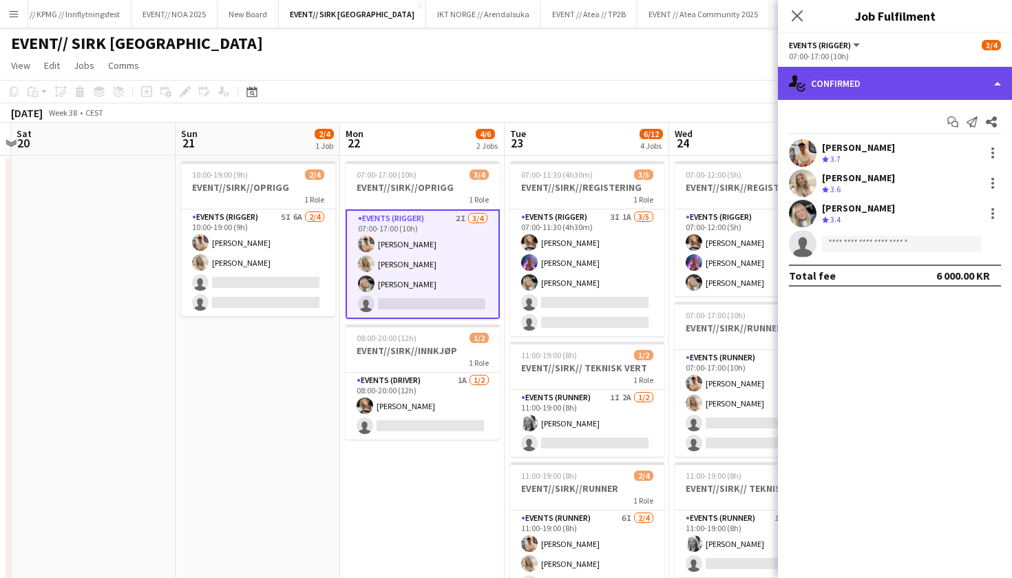
click at [845, 82] on div "single-neutral-actions-check-2 Confirmed" at bounding box center [895, 83] width 234 height 33
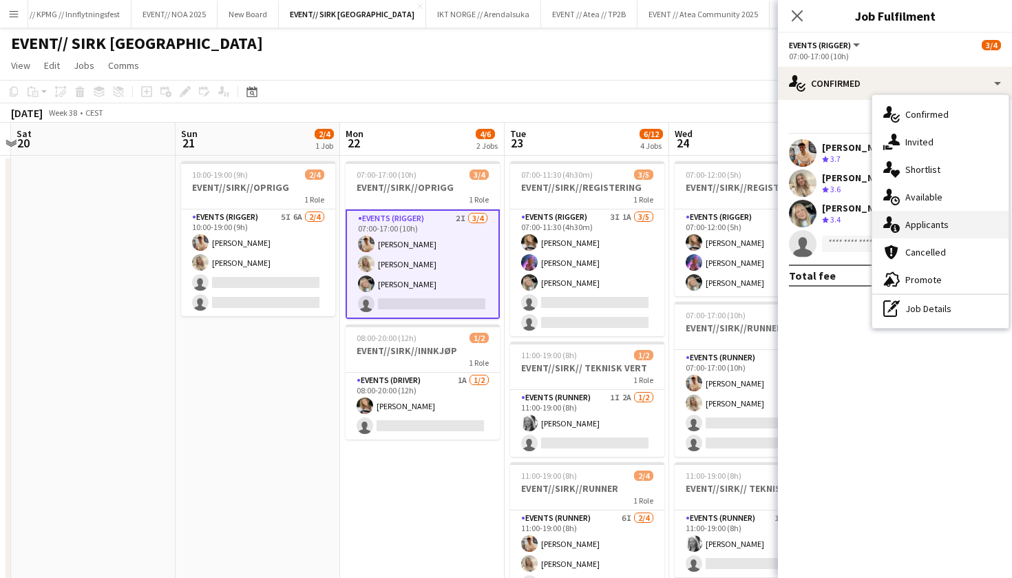
click at [922, 222] on div "single-neutral-actions-information Applicants" at bounding box center [941, 225] width 136 height 28
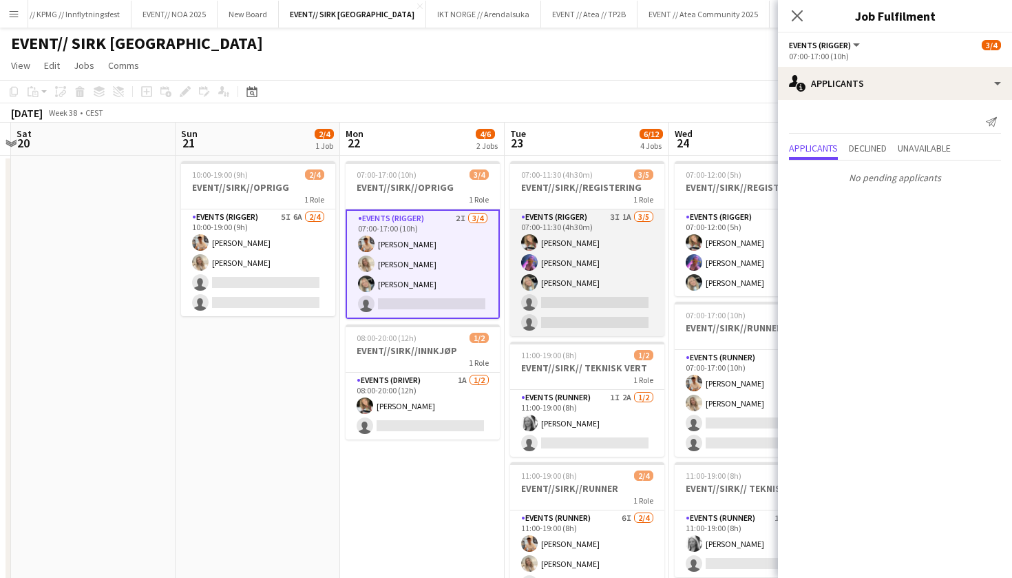
click at [581, 271] on app-card-role "Events (Rigger) 3I 1A [DATE] 07:00-11:30 (4h30m) [PERSON_NAME] [PERSON_NAME] [P…" at bounding box center [587, 272] width 154 height 127
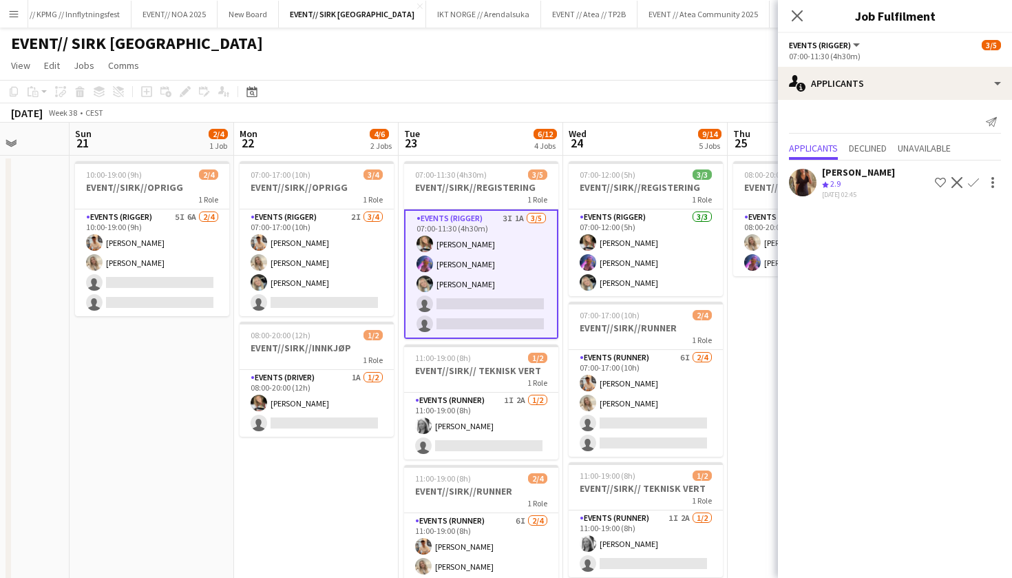
scroll to position [0, 457]
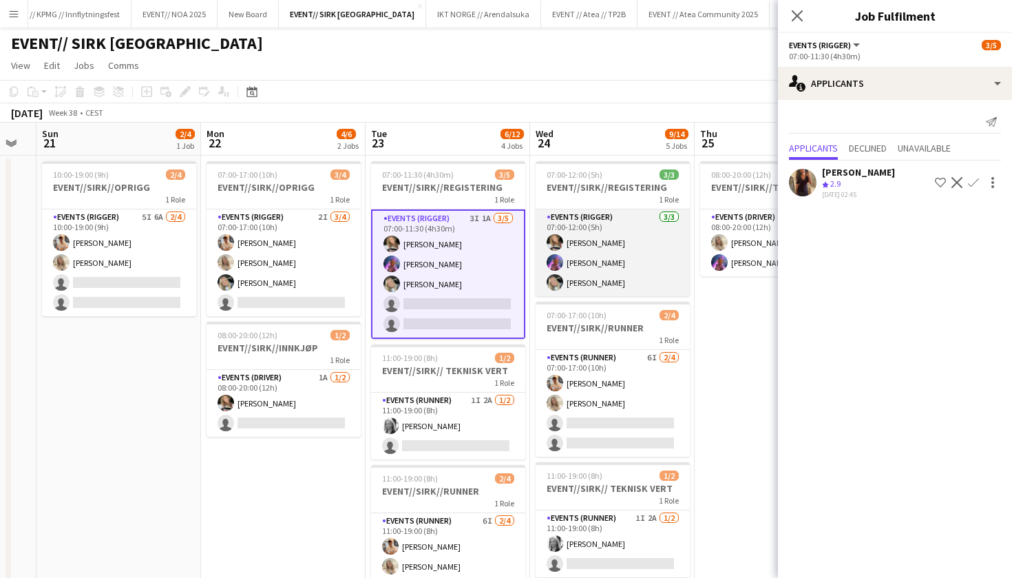
click at [587, 282] on app-card-role "Events (Rigger) [DATE] 07:00-12:00 (5h) [PERSON_NAME] [PERSON_NAME] [PERSON_NAM…" at bounding box center [613, 252] width 154 height 87
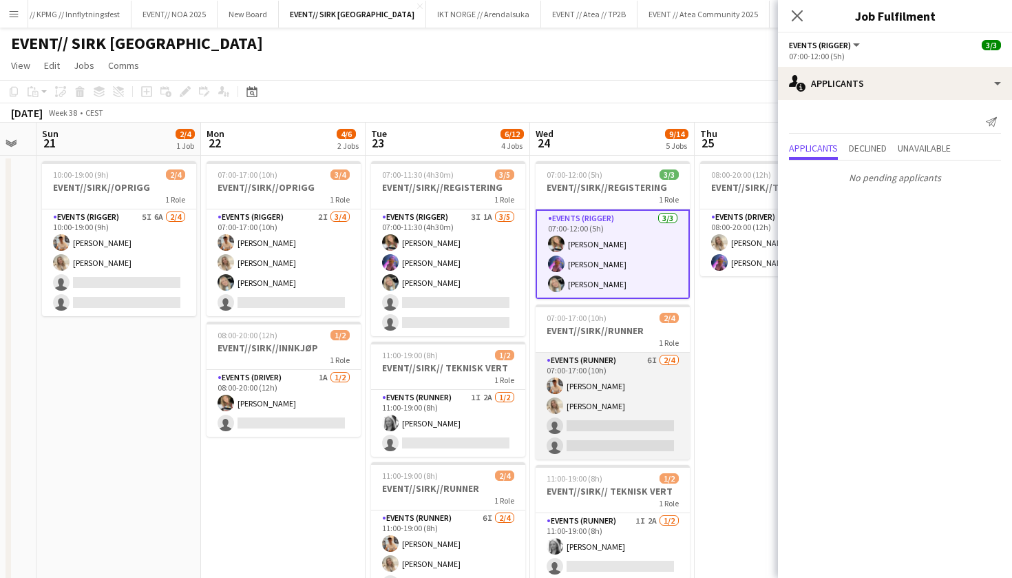
click at [592, 408] on app-card-role "Events (Runner) 6I [DATE] 07:00-17:00 (10h) [PERSON_NAME] [PERSON_NAME] single-…" at bounding box center [613, 406] width 154 height 107
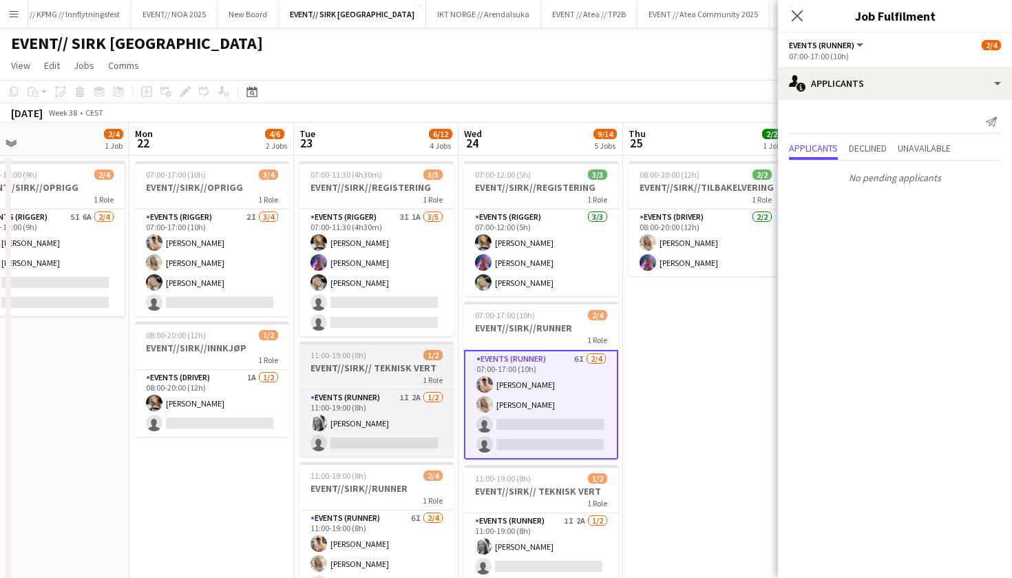
click at [450, 384] on div "1 Role" at bounding box center [377, 379] width 154 height 11
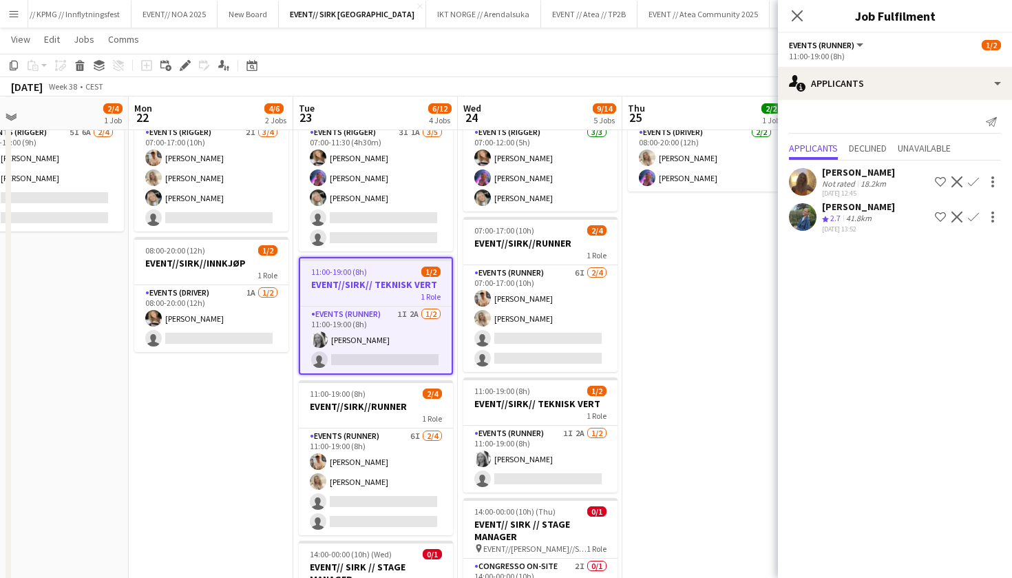
scroll to position [84, 0]
click at [811, 183] on app-user-avatar at bounding box center [803, 182] width 28 height 28
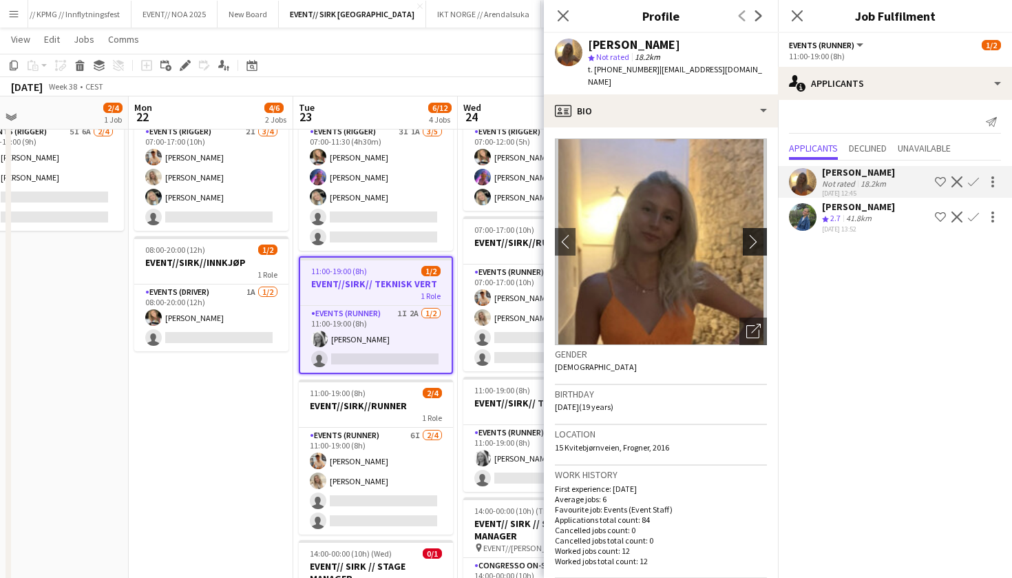
click at [754, 234] on app-icon "chevron-right" at bounding box center [757, 241] width 21 height 14
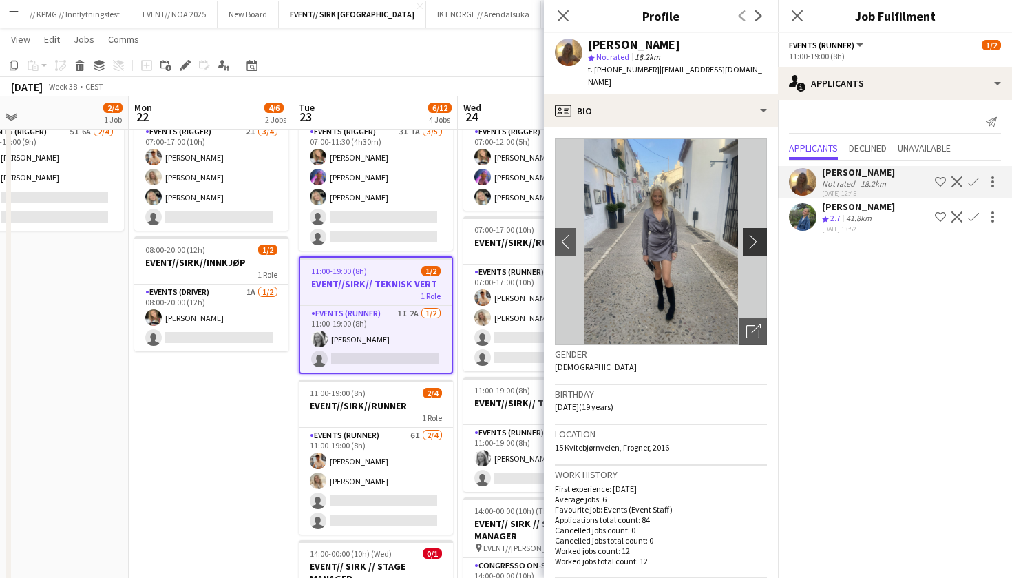
click at [754, 234] on app-icon "chevron-right" at bounding box center [757, 241] width 21 height 14
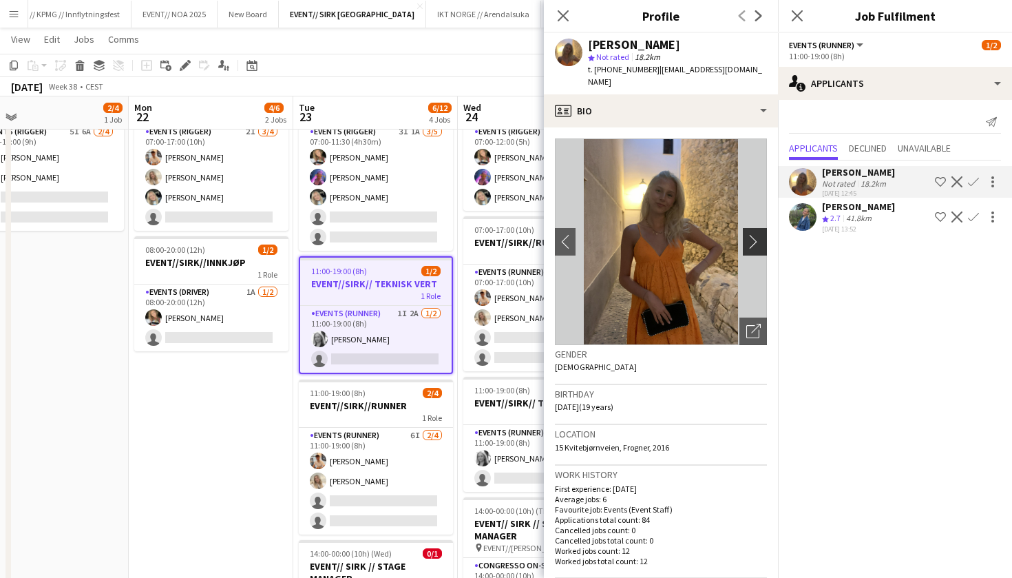
click at [754, 234] on app-icon "chevron-right" at bounding box center [757, 241] width 21 height 14
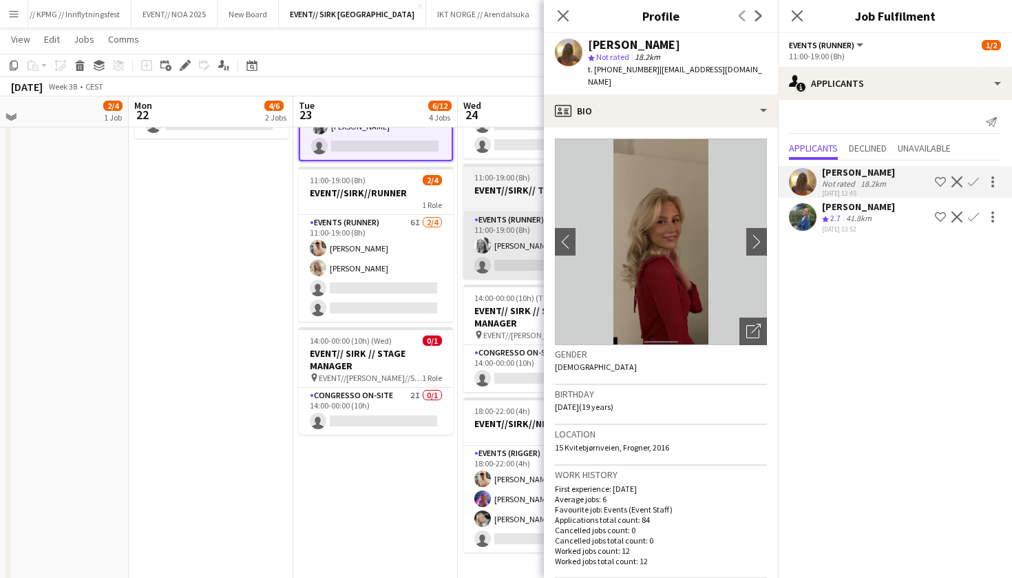
scroll to position [298, 0]
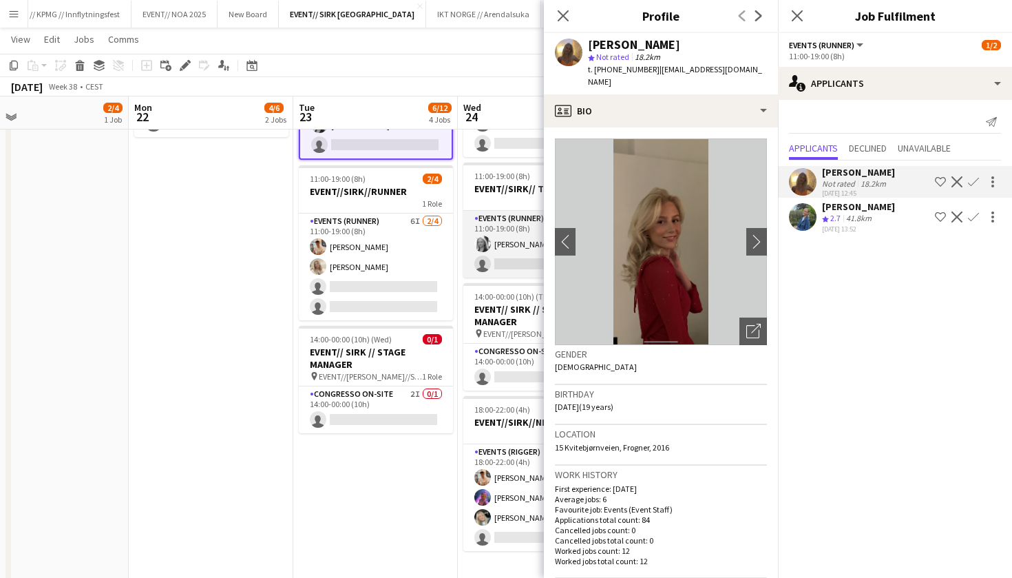
click at [501, 269] on app-card-role "Events (Runner) 1I 2A [DATE] 11:00-19:00 (8h) [PERSON_NAME] single-neutral-acti…" at bounding box center [541, 244] width 154 height 67
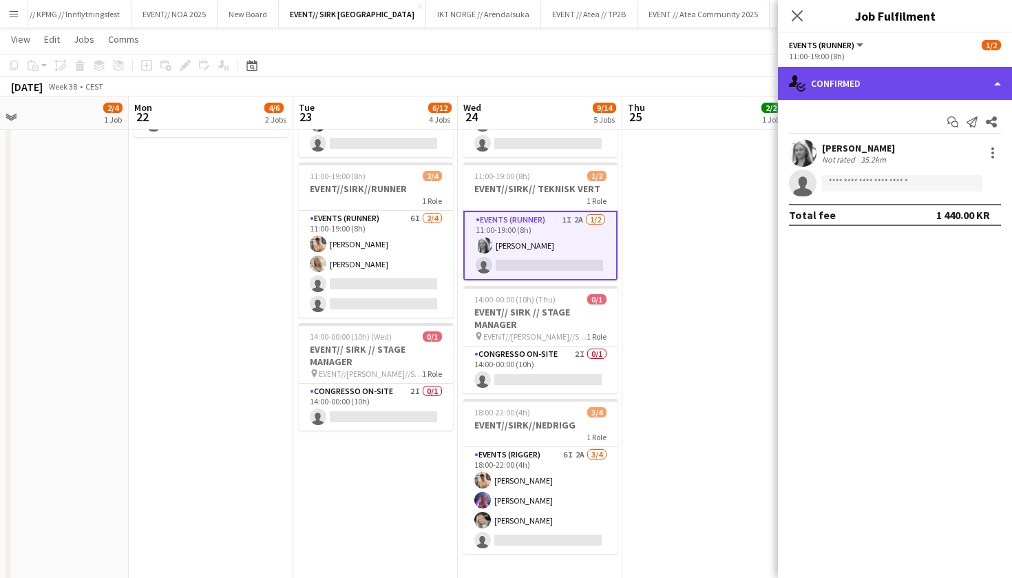
click at [813, 96] on div "single-neutral-actions-check-2 Confirmed" at bounding box center [895, 83] width 234 height 33
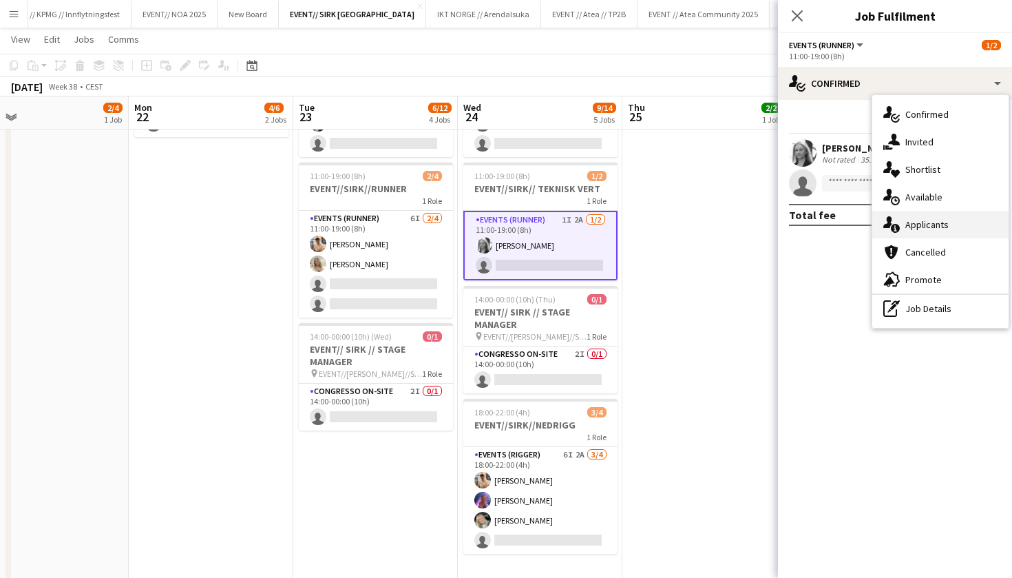
click at [933, 222] on div "single-neutral-actions-information Applicants" at bounding box center [941, 225] width 136 height 28
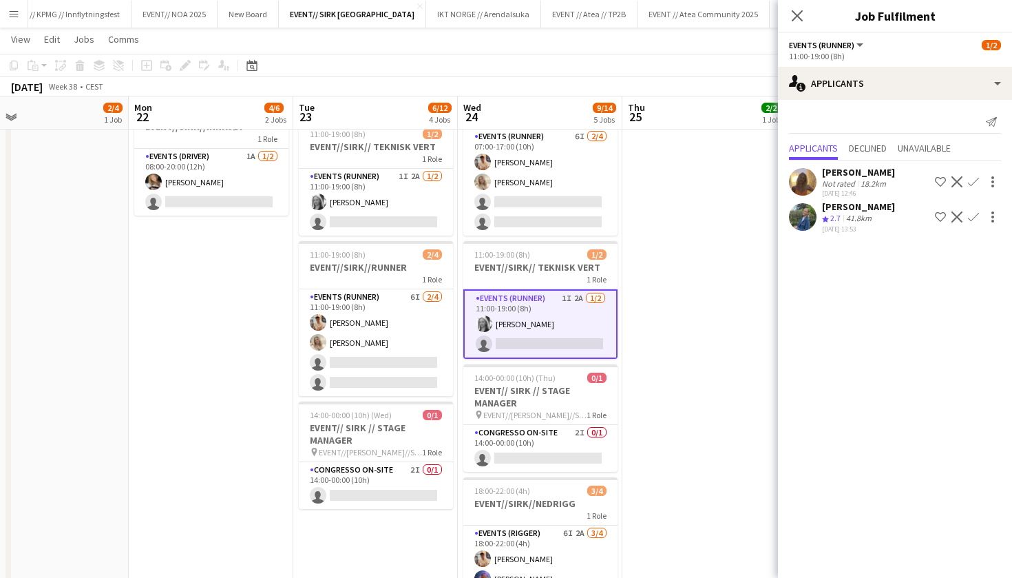
scroll to position [220, 0]
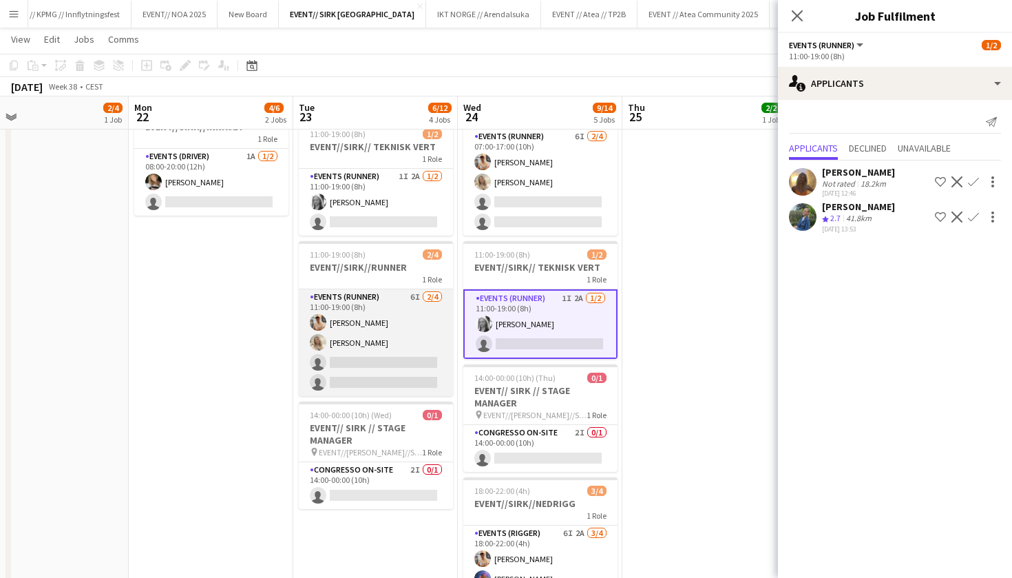
click at [440, 386] on app-card-role "Events (Runner) 6I [DATE] 11:00-19:00 (8h) [PERSON_NAME] [PERSON_NAME] single-n…" at bounding box center [376, 342] width 154 height 107
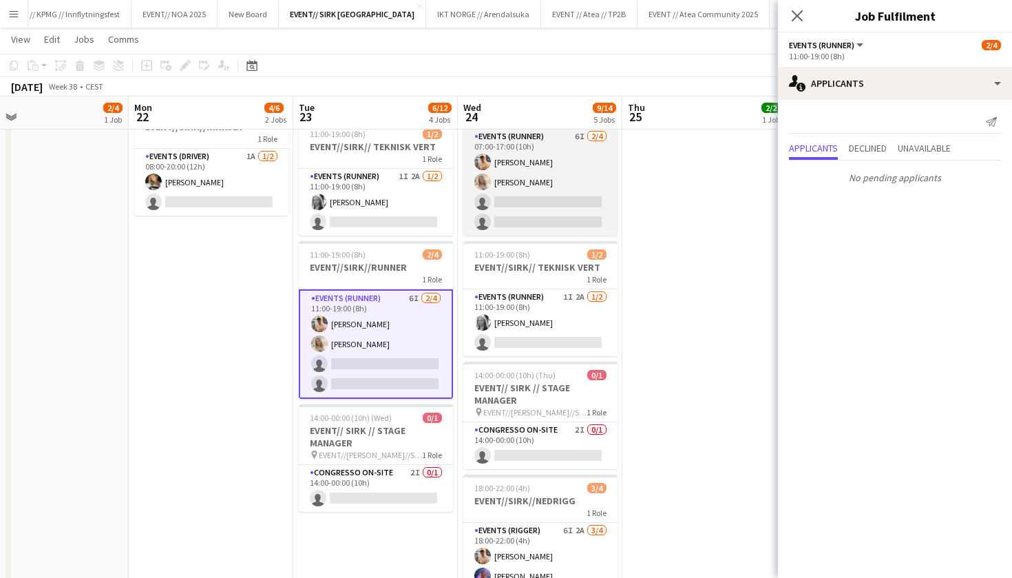
click at [565, 198] on app-card-role "Events (Runner) 6I [DATE] 07:00-17:00 (10h) [PERSON_NAME] [PERSON_NAME] single-…" at bounding box center [541, 182] width 154 height 107
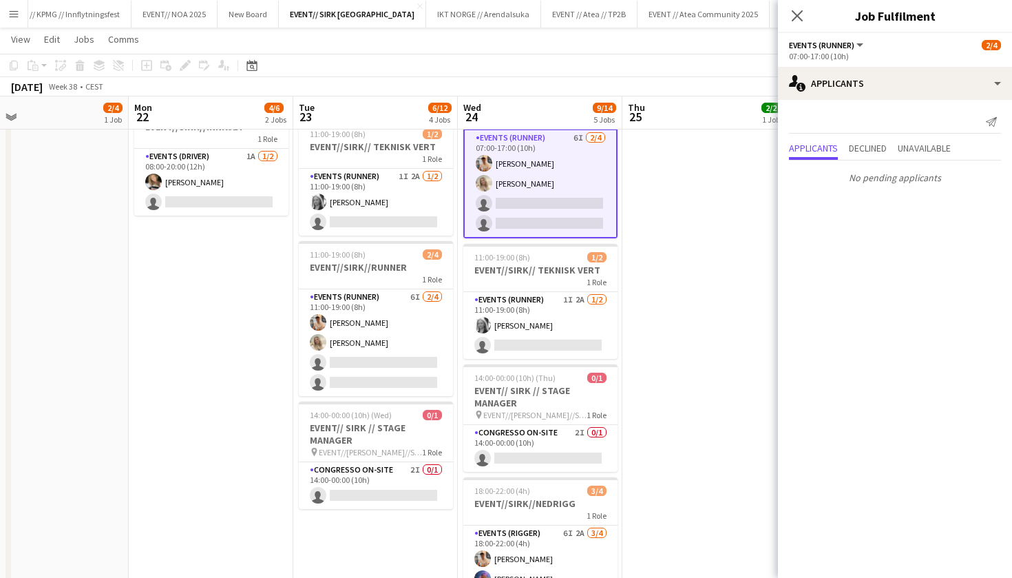
click at [370, 397] on app-date-cell "07:00-11:30 (4h30m) 3/5 EVENT//SIRK//REGISTERING 1 Role Events (Rigger) 3I 1A […" at bounding box center [375, 317] width 165 height 765
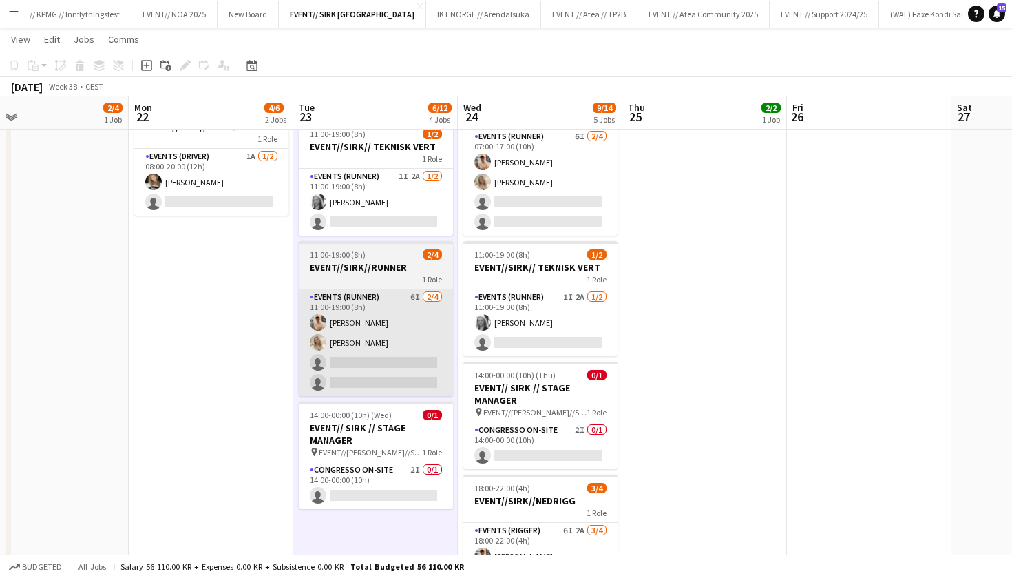
click at [377, 370] on app-card-role "Events (Runner) 6I [DATE] 11:00-19:00 (8h) [PERSON_NAME] [PERSON_NAME] single-n…" at bounding box center [376, 342] width 154 height 107
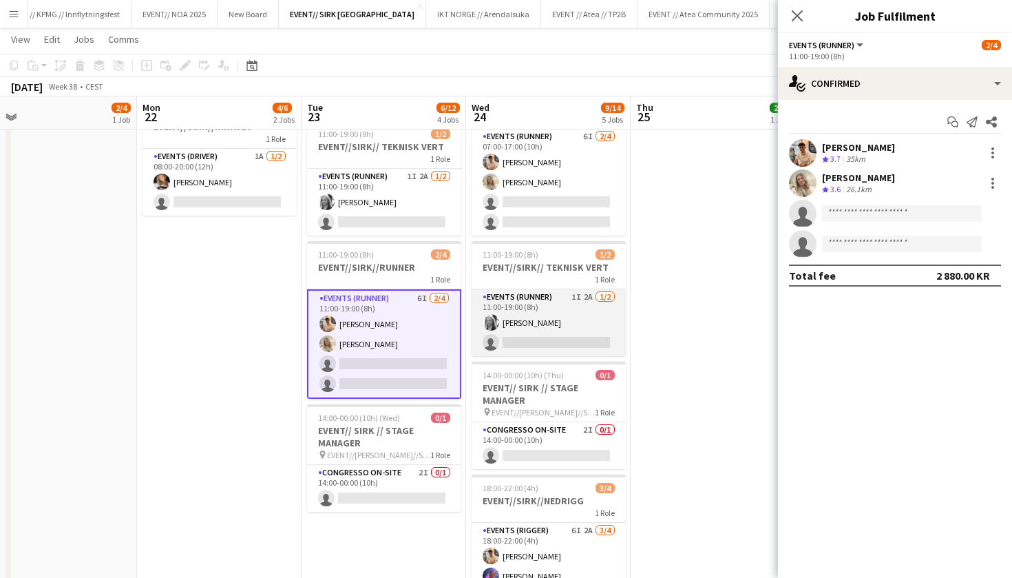
scroll to position [176, 0]
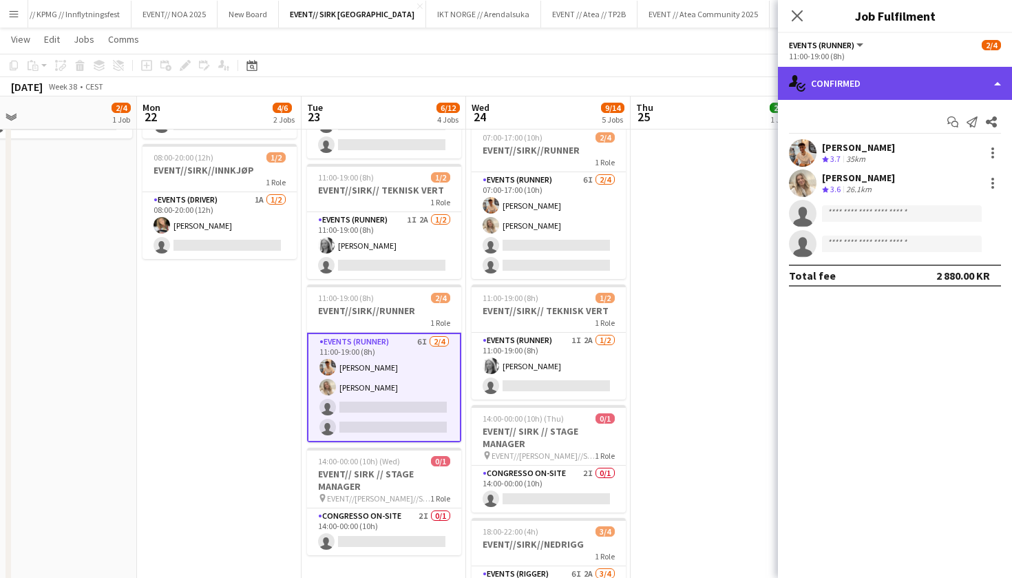
click at [927, 95] on div "single-neutral-actions-check-2 Confirmed" at bounding box center [895, 83] width 234 height 33
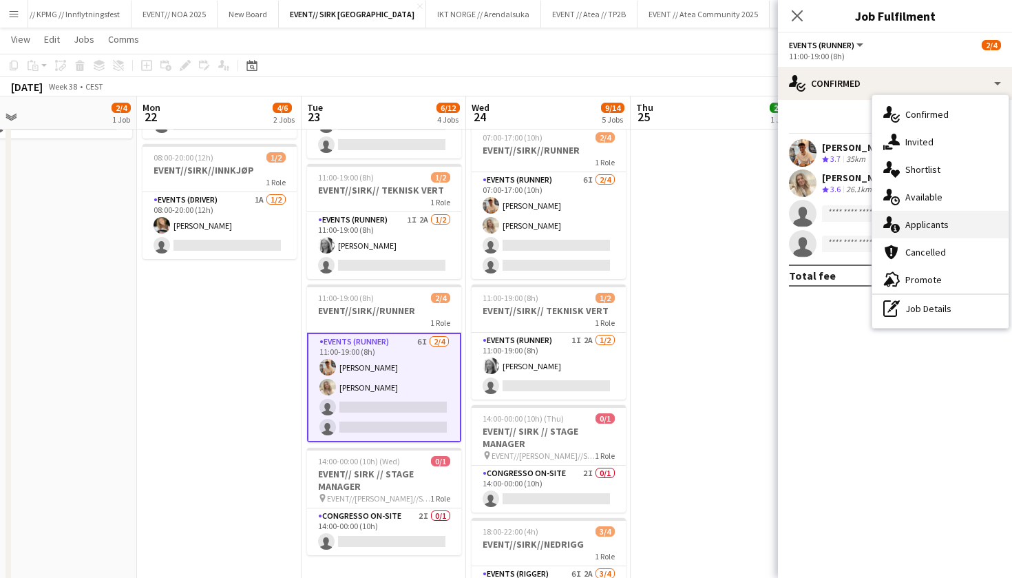
click at [955, 228] on div "single-neutral-actions-information Applicants" at bounding box center [941, 225] width 136 height 28
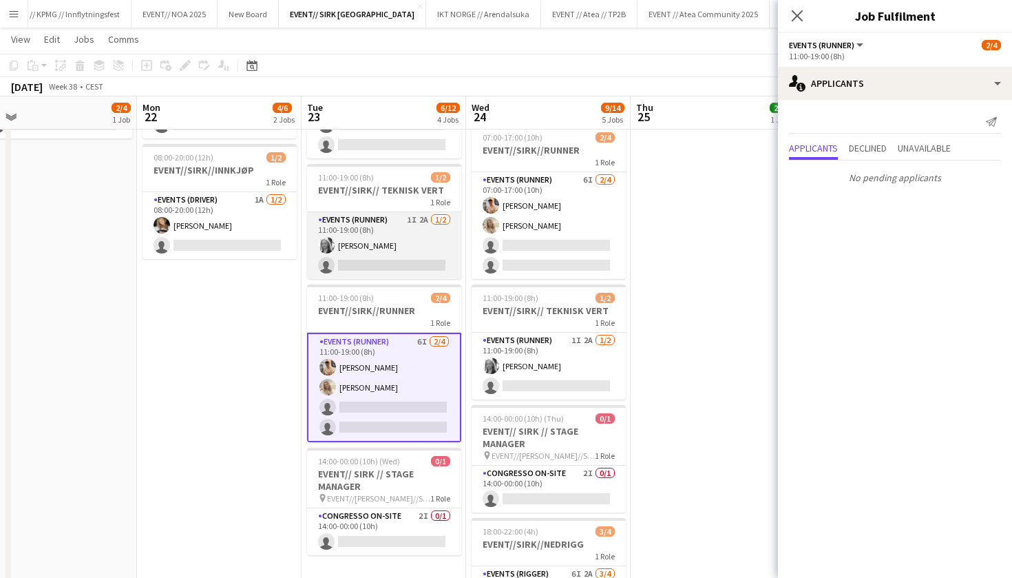
click at [389, 268] on app-card-role "Events (Runner) 1I 2A [DATE] 11:00-19:00 (8h) [PERSON_NAME] single-neutral-acti…" at bounding box center [384, 245] width 154 height 67
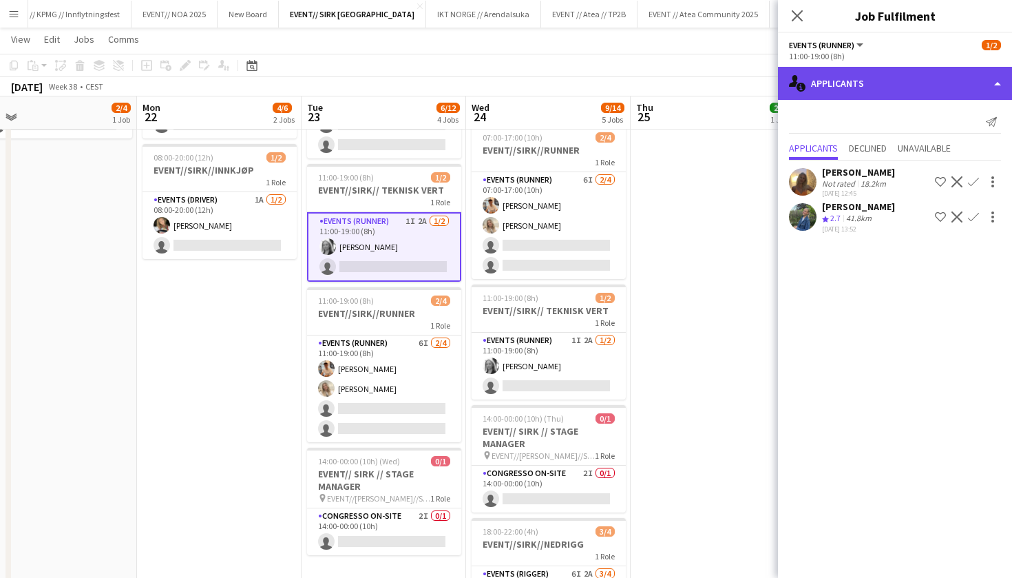
click at [883, 88] on div "single-neutral-actions-information Applicants" at bounding box center [895, 83] width 234 height 33
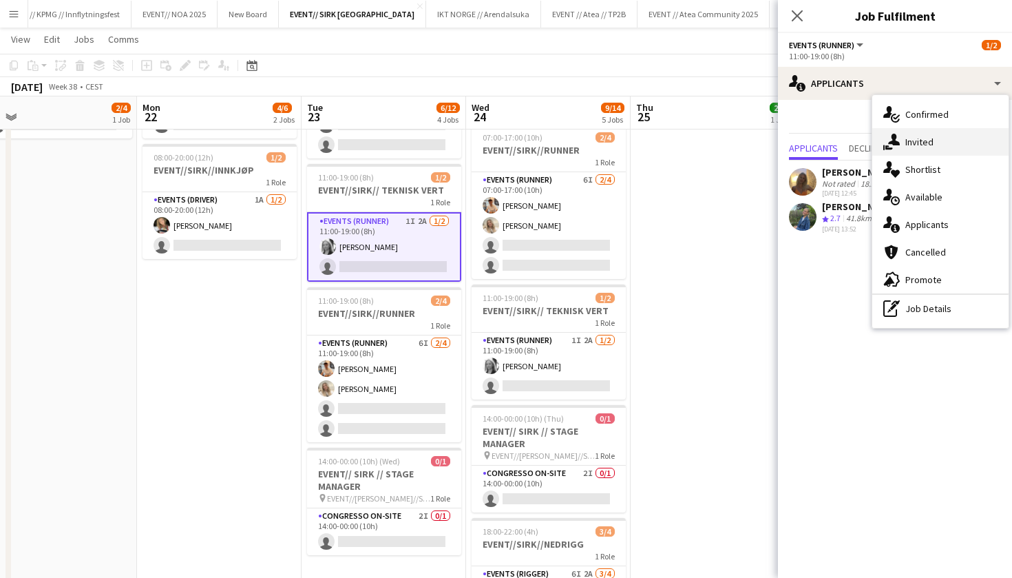
click at [938, 147] on div "single-neutral-actions-share-1 Invited" at bounding box center [941, 142] width 136 height 28
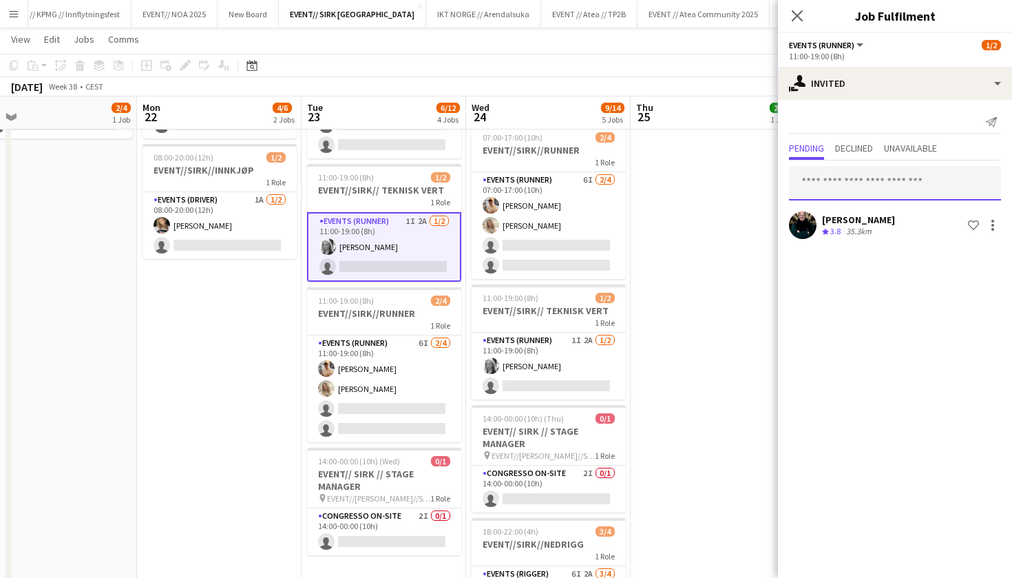
click at [846, 176] on input "text" at bounding box center [895, 183] width 212 height 34
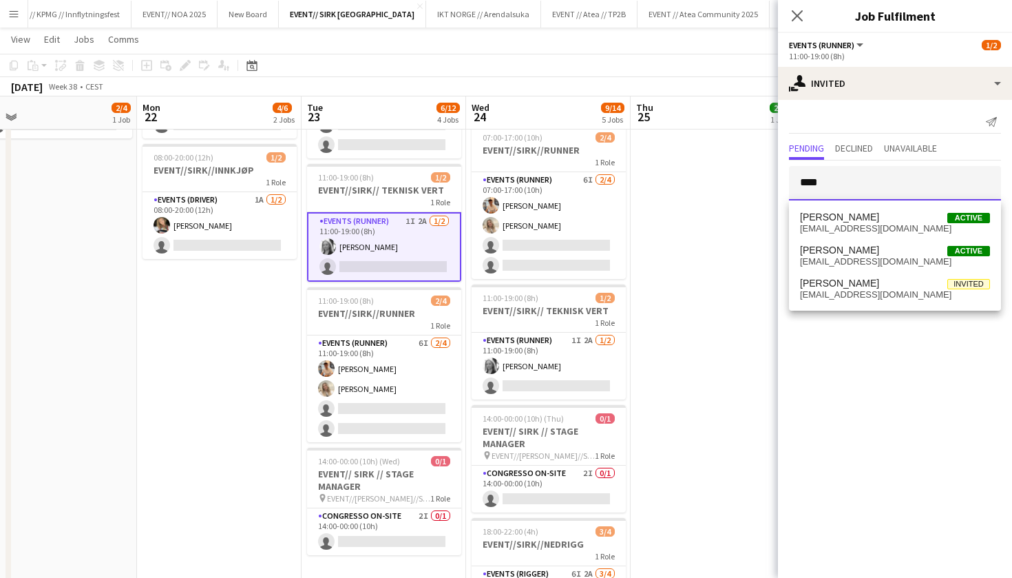
type input "****"
drag, startPoint x: 846, startPoint y: 176, endPoint x: 835, endPoint y: 264, distance: 88.9
click at [835, 264] on span "[EMAIL_ADDRESS][DOMAIN_NAME]" at bounding box center [895, 261] width 190 height 11
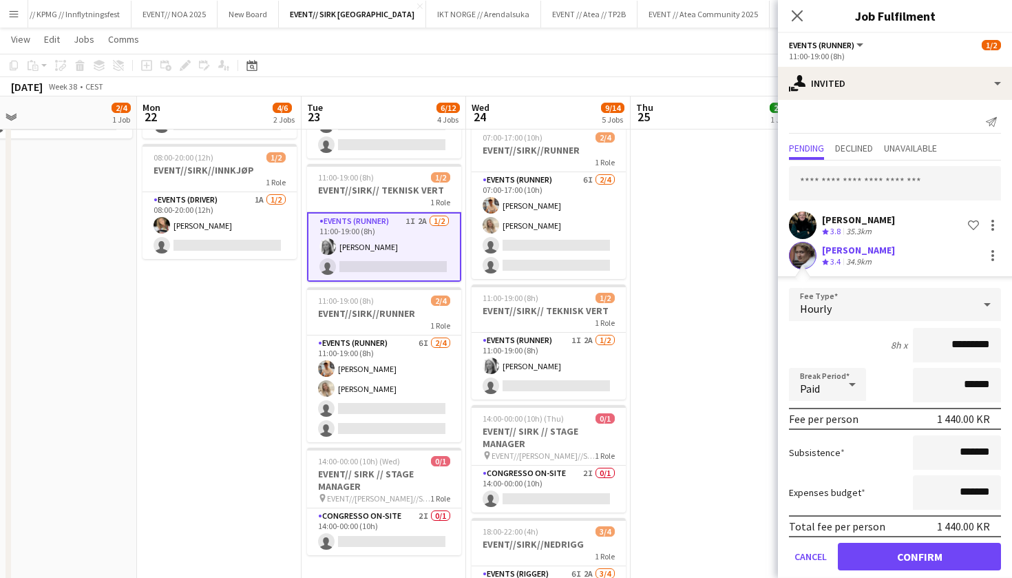
click at [880, 550] on button "Confirm" at bounding box center [919, 557] width 163 height 28
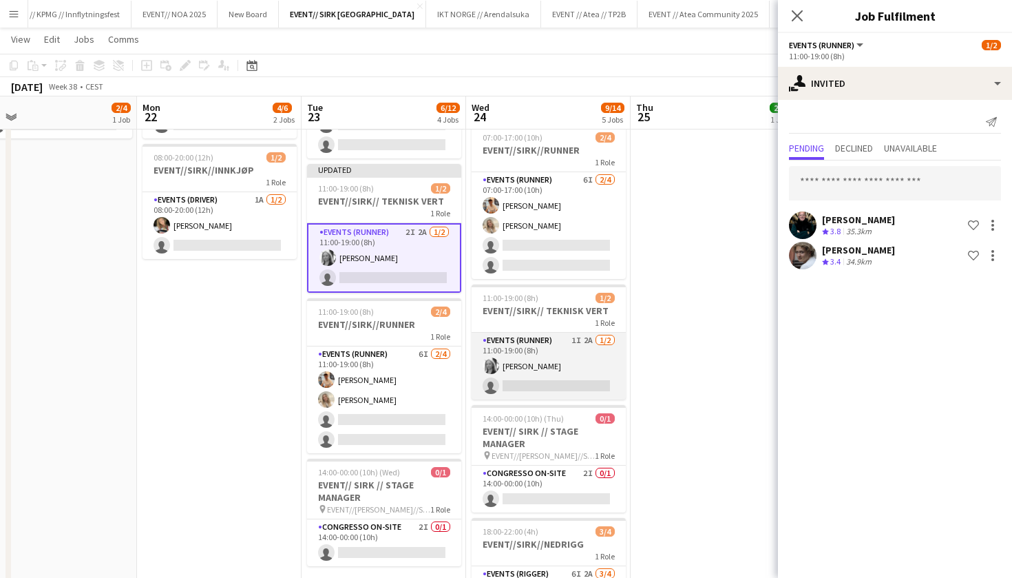
click at [529, 358] on app-card-role "Events (Runner) 1I 2A [DATE] 11:00-19:00 (8h) [PERSON_NAME] single-neutral-acti…" at bounding box center [549, 366] width 154 height 67
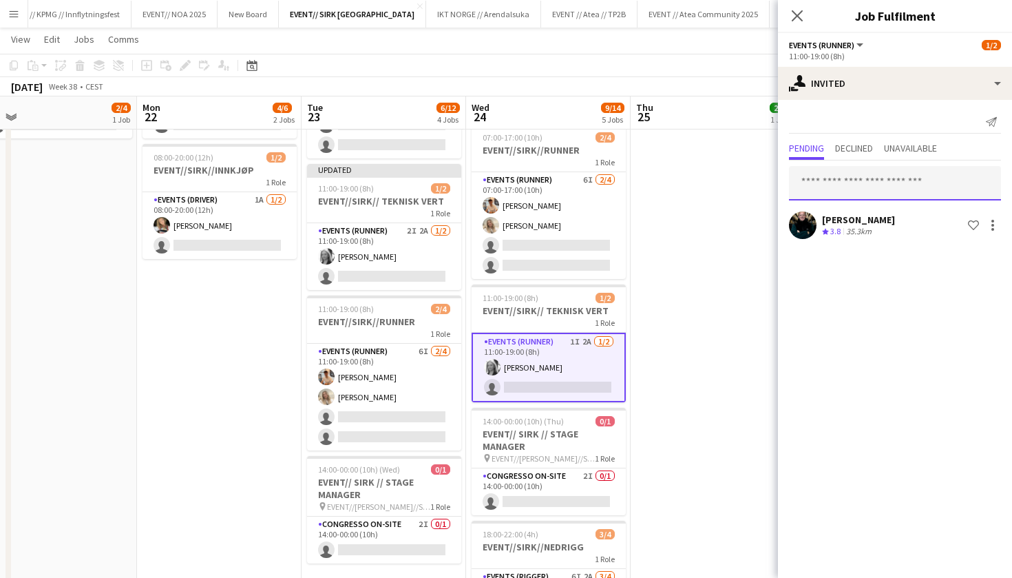
click at [903, 168] on input "text" at bounding box center [895, 183] width 212 height 34
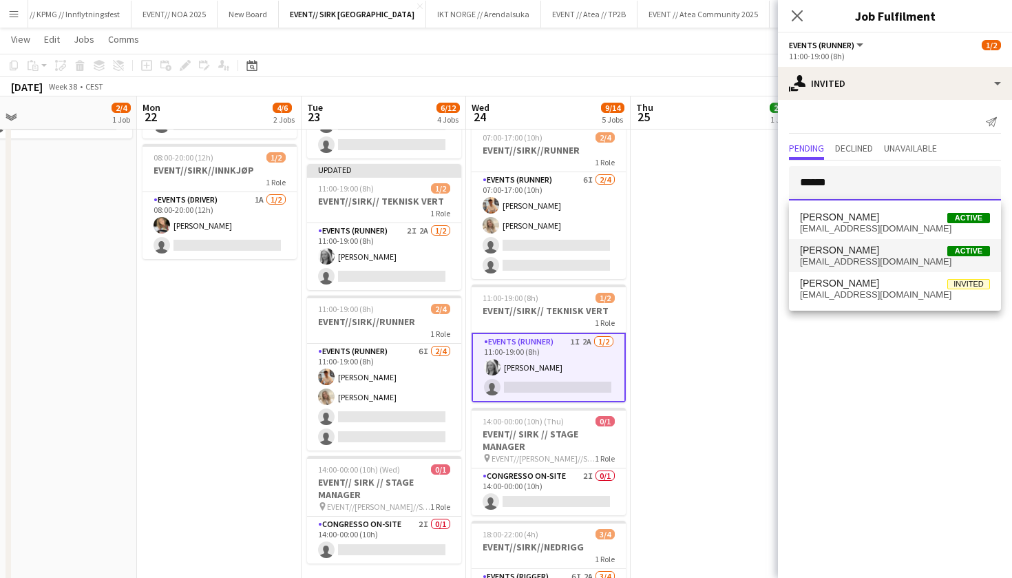
type input "******"
click at [873, 261] on span "[EMAIL_ADDRESS][DOMAIN_NAME]" at bounding box center [895, 261] width 190 height 11
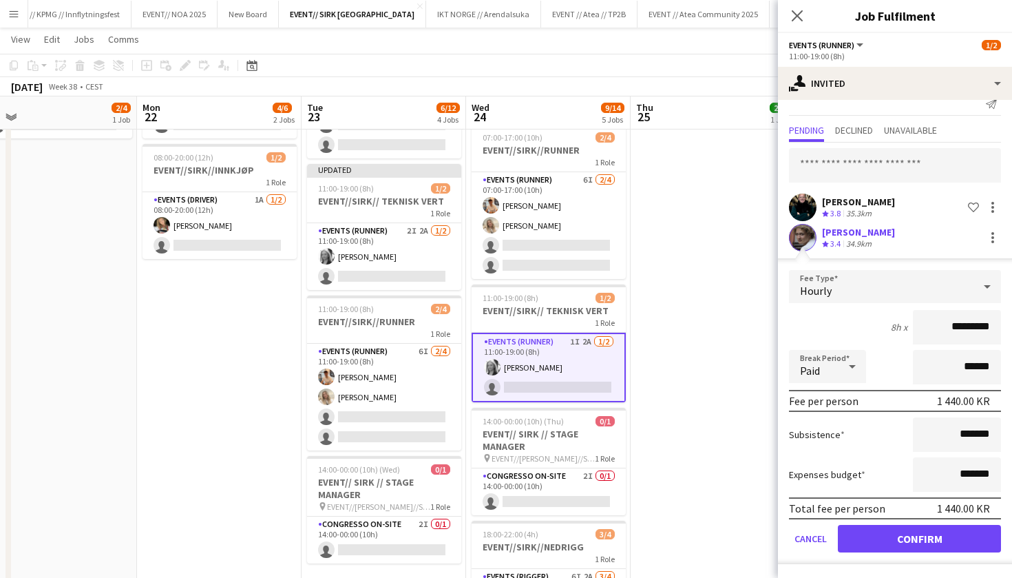
scroll to position [18, 0]
click at [922, 519] on form "Fee Type Hourly 8h x ********* Break Period Paid ****** Fee per person 1 440.00…" at bounding box center [895, 417] width 234 height 294
click at [922, 531] on button "Confirm" at bounding box center [919, 539] width 163 height 28
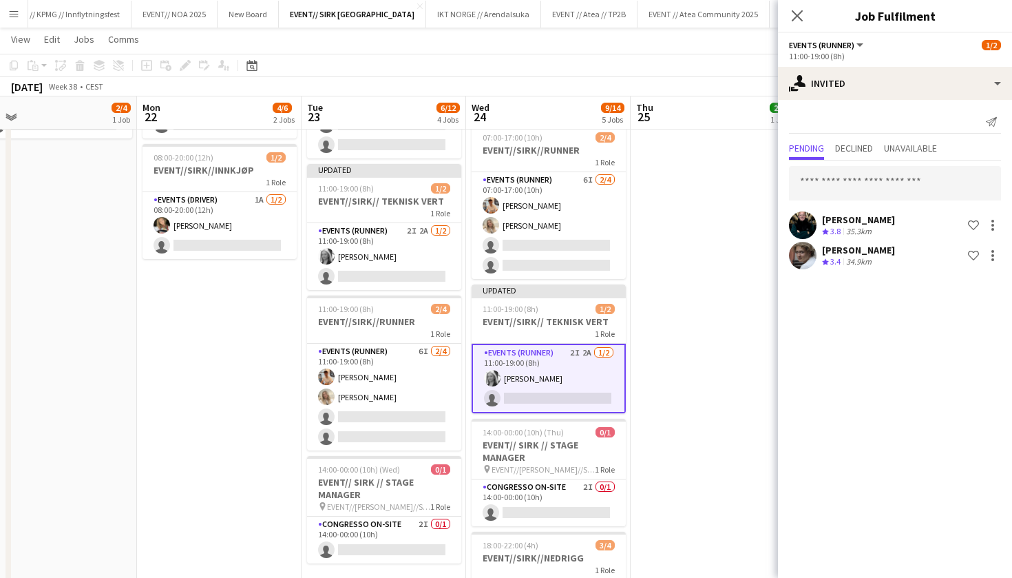
scroll to position [0, 0]
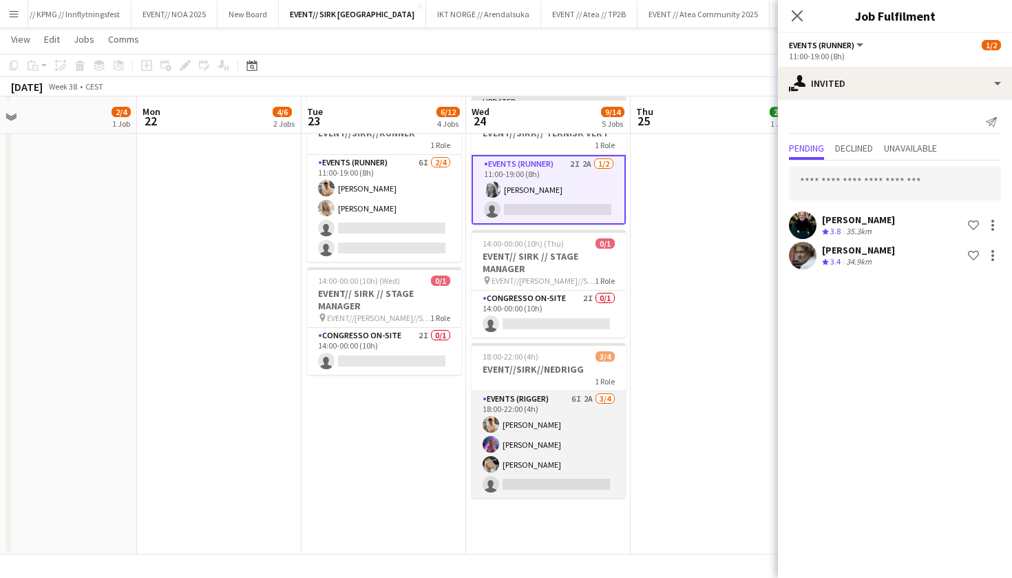
click at [561, 463] on app-card-role "Events (Rigger) 6I 2A [DATE] 18:00-22:00 (4h) [PERSON_NAME] [PERSON_NAME] [PERS…" at bounding box center [549, 444] width 154 height 107
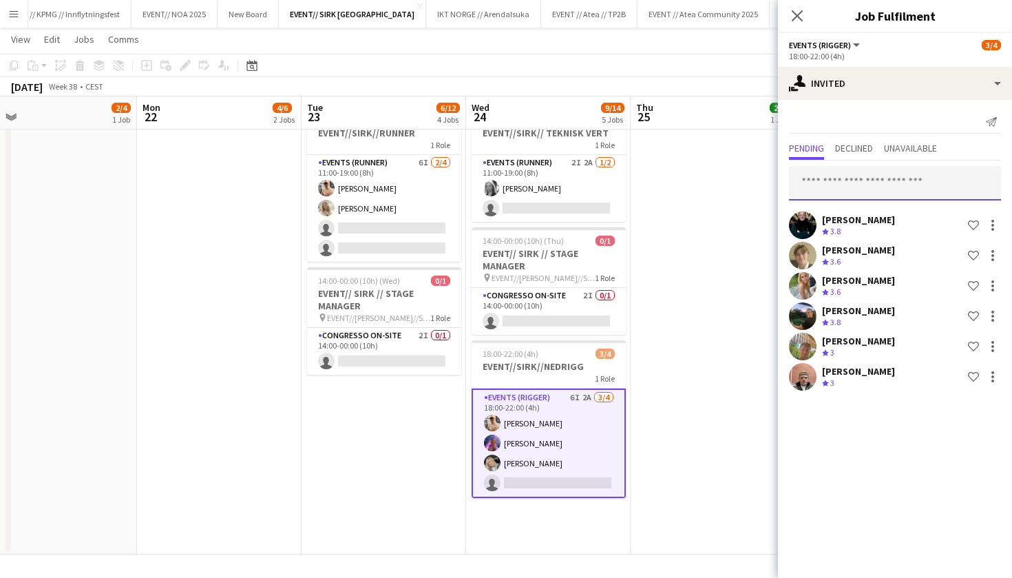
click at [842, 187] on input "text" at bounding box center [895, 183] width 212 height 34
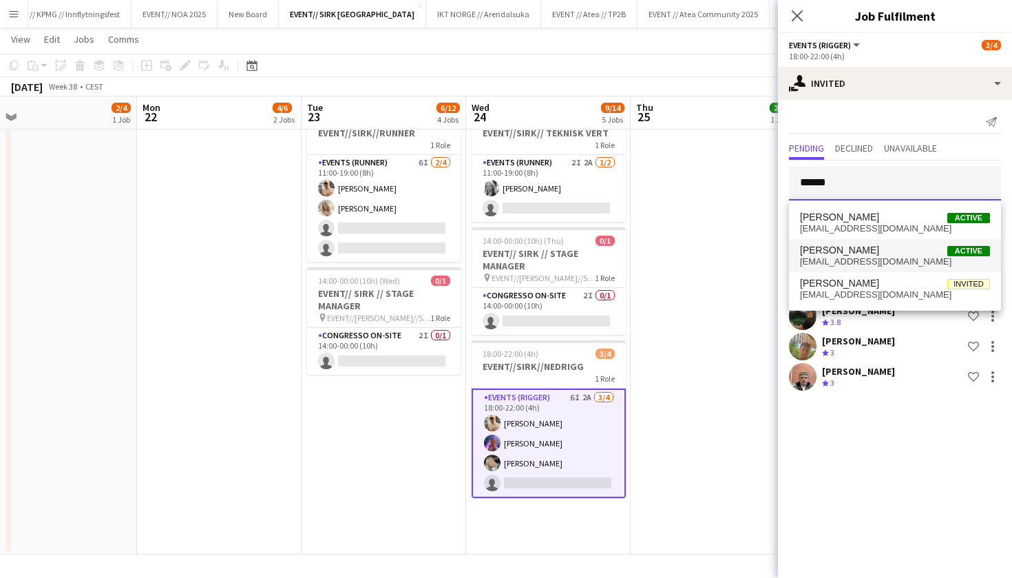
type input "******"
click at [879, 261] on span "[EMAIL_ADDRESS][DOMAIN_NAME]" at bounding box center [895, 261] width 190 height 11
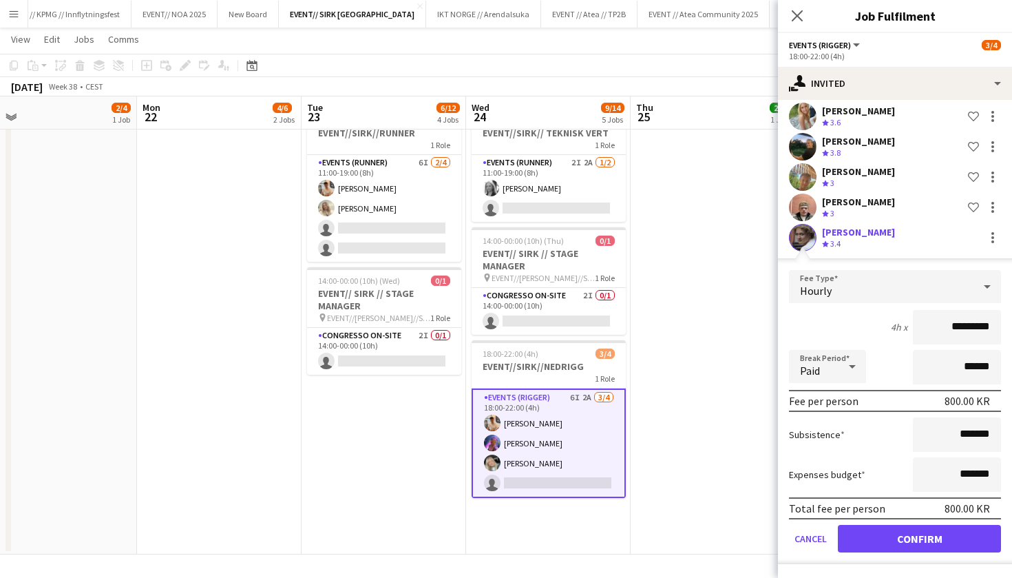
scroll to position [170, 0]
click at [906, 544] on button "Confirm" at bounding box center [919, 539] width 163 height 28
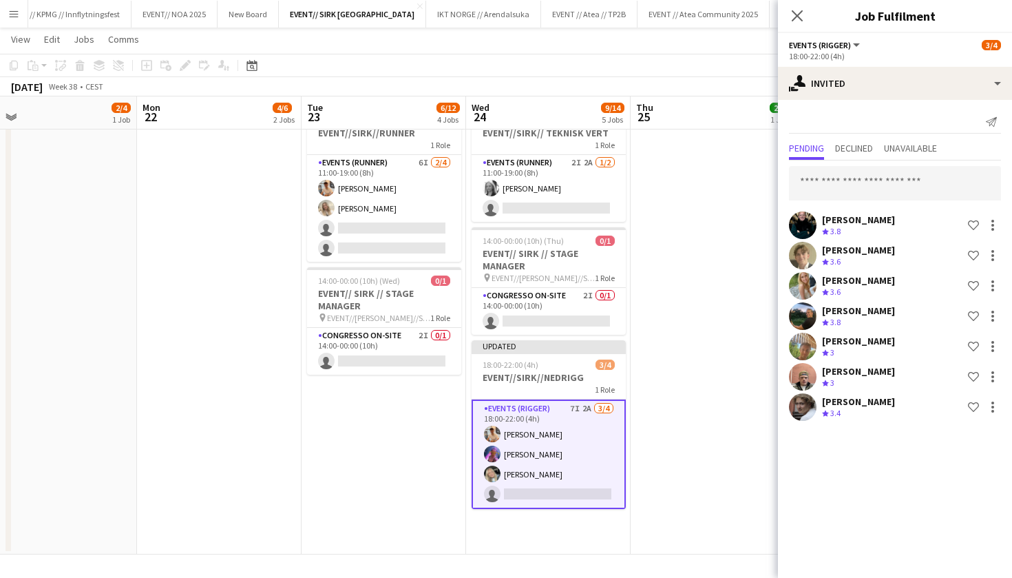
click at [669, 275] on app-date-cell "08:00-20:00 (12h) 2/2 EVENT//SIRK//TILBAKELVERING 1 Role Events (Driver) [DATE]…" at bounding box center [713, 171] width 165 height 765
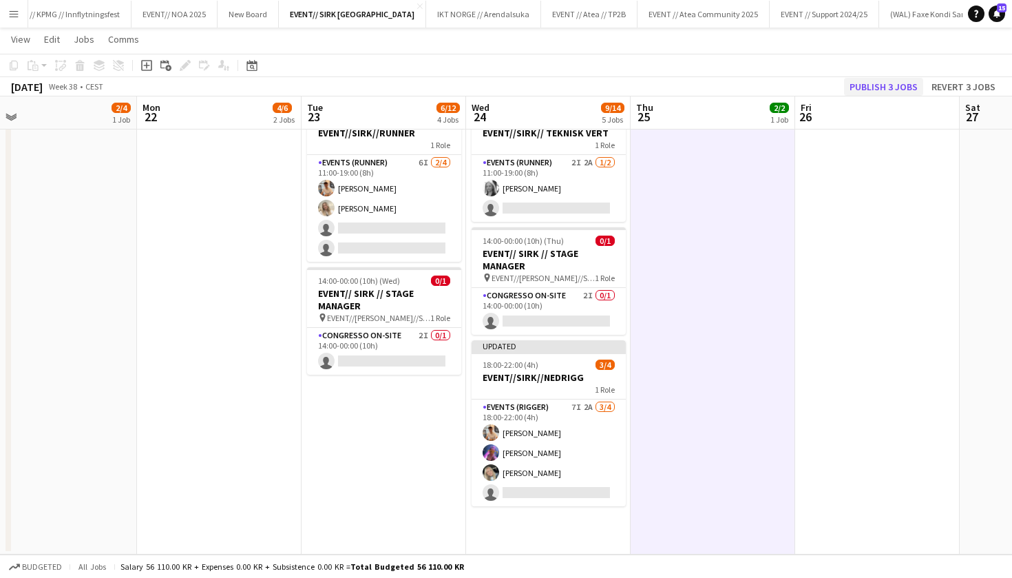
click at [892, 91] on button "Publish 3 jobs" at bounding box center [883, 87] width 79 height 18
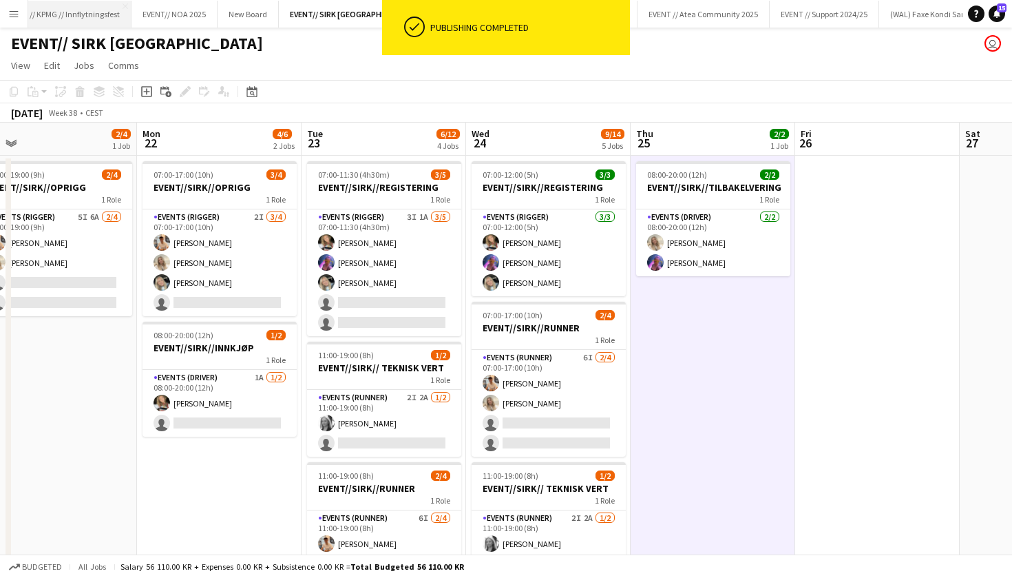
click at [101, 14] on button "EVENT // KPMG // Innflytningsfest Close" at bounding box center [62, 14] width 137 height 27
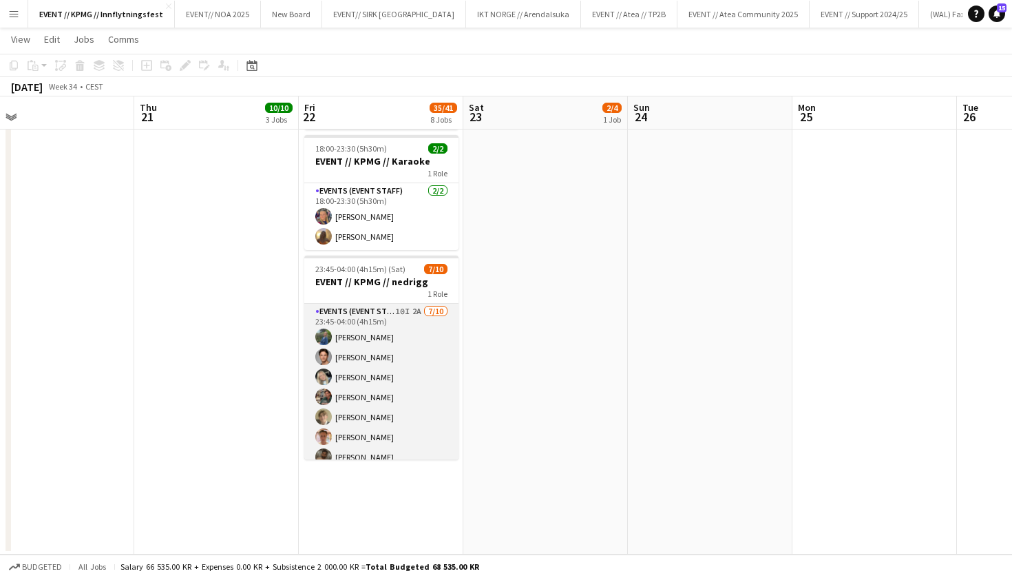
scroll to position [1039, 0]
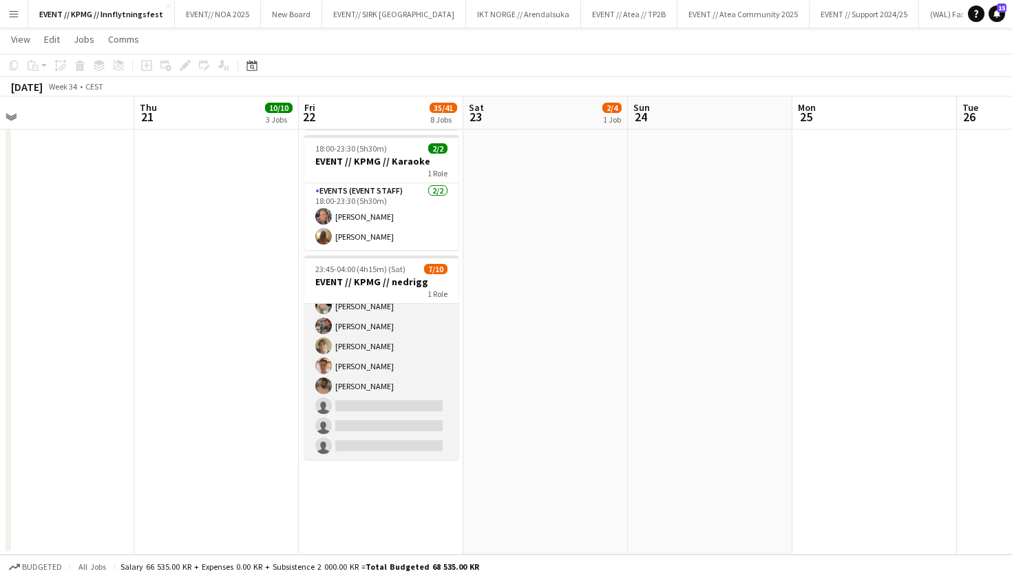
click at [419, 401] on app-card-role "Events (Event Staff) 10I 2A [DATE] 23:45-04:00 (4h15m) [PERSON_NAME] [PERSON_NA…" at bounding box center [381, 346] width 154 height 227
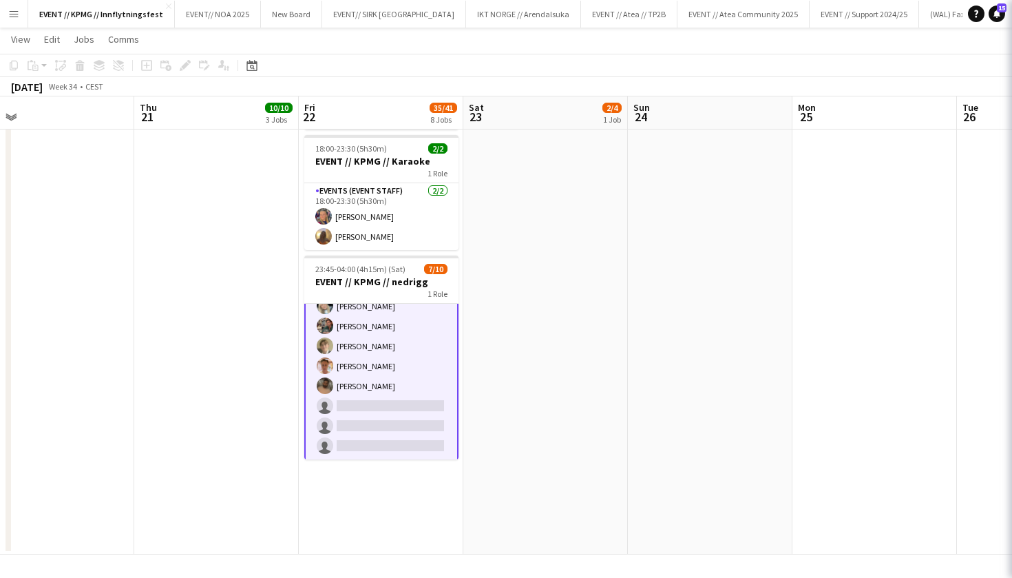
scroll to position [71, 0]
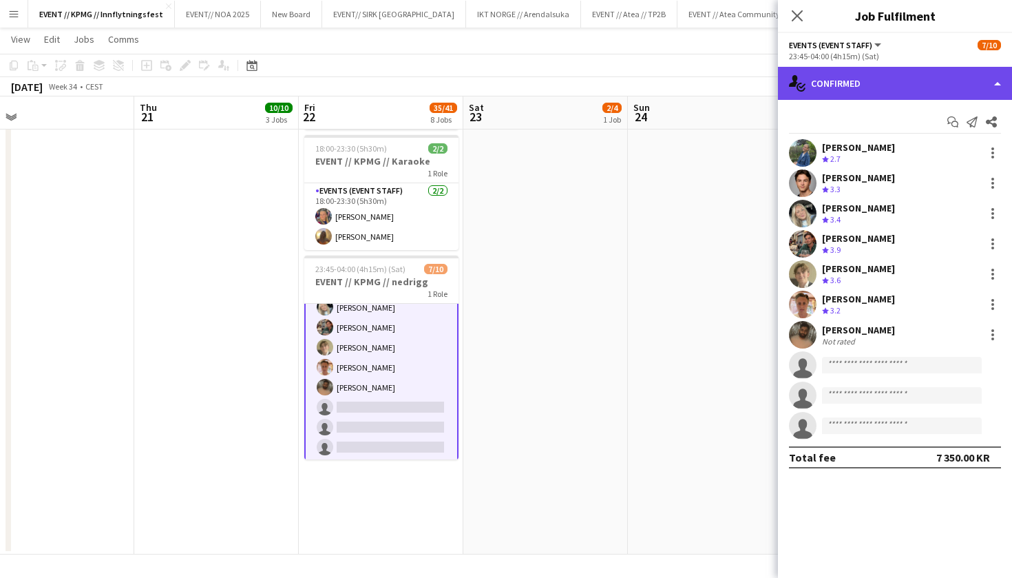
click at [910, 83] on div "single-neutral-actions-check-2 Confirmed" at bounding box center [895, 83] width 234 height 33
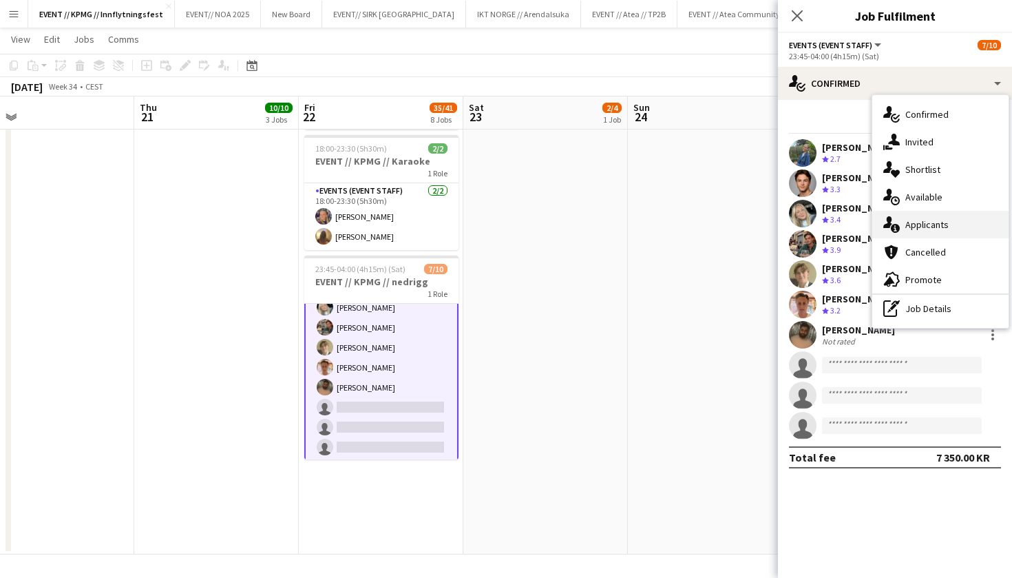
click at [913, 222] on div "single-neutral-actions-information Applicants" at bounding box center [941, 225] width 136 height 28
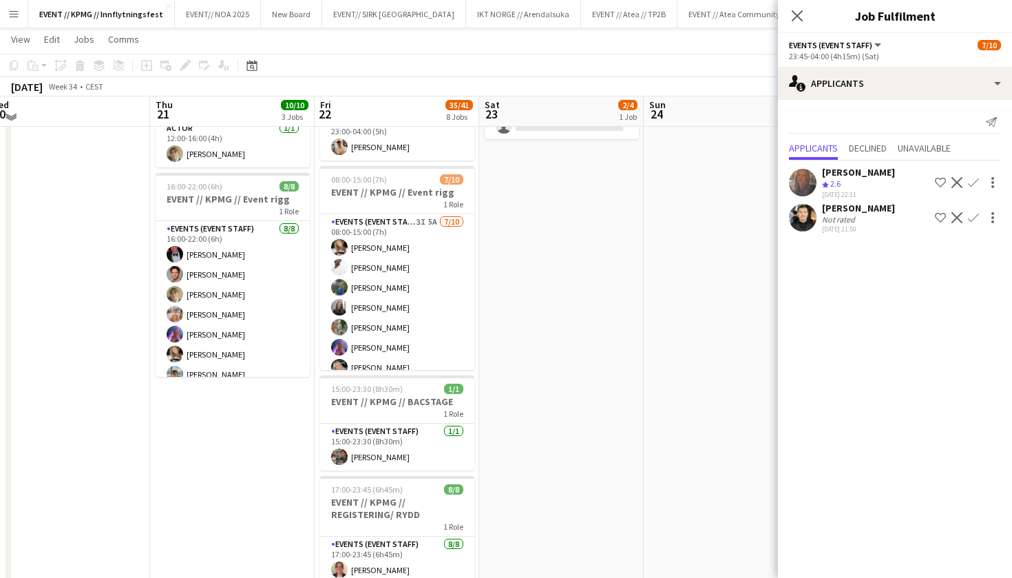
scroll to position [179, 0]
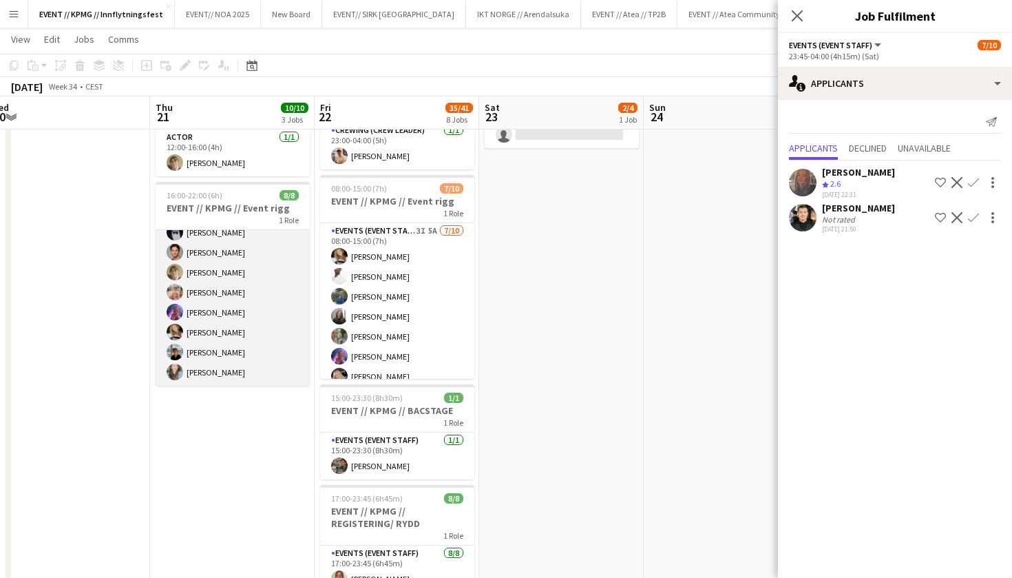
click at [247, 324] on app-card-role "Events (Event Staff) [DATE] 16:00-22:00 (6h) [PERSON_NAME] [PERSON_NAME] [PERSO…" at bounding box center [233, 292] width 154 height 187
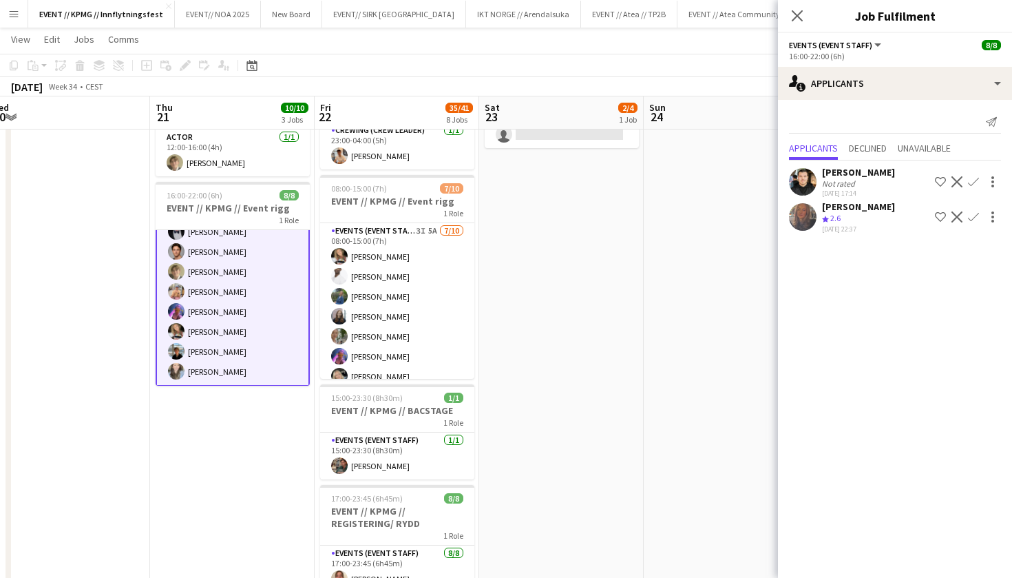
scroll to position [34, 0]
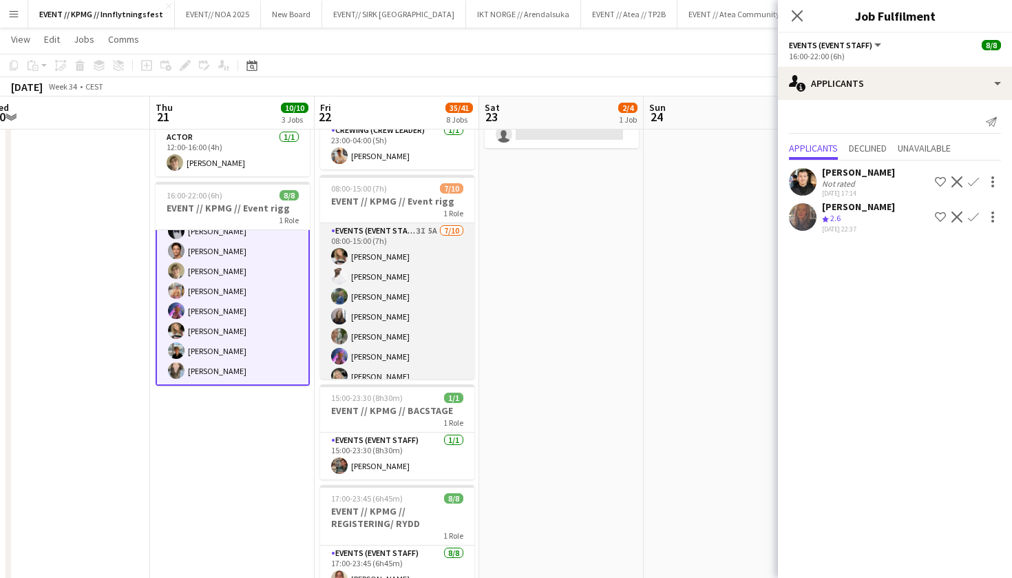
click at [407, 278] on app-card-role "Events (Event Staff) 3I 5A [DATE] 08:00-15:00 (7h) [PERSON_NAME] [PERSON_NAME] …" at bounding box center [397, 336] width 154 height 227
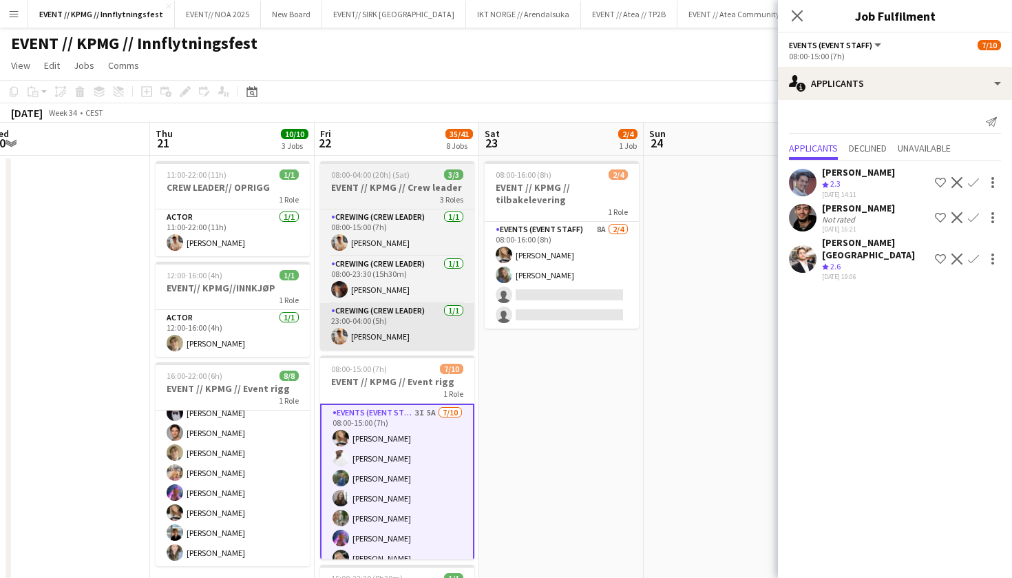
scroll to position [-1, 0]
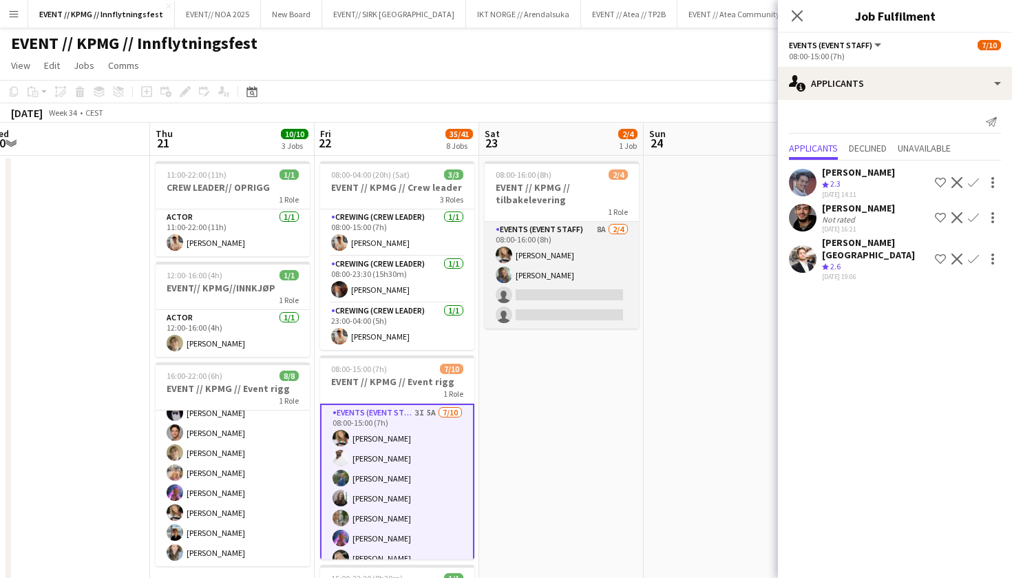
click at [574, 277] on app-card-role "Events (Event Staff) 8A [DATE] 08:00-16:00 (8h) [PERSON_NAME] [PERSON_NAME] sin…" at bounding box center [562, 275] width 154 height 107
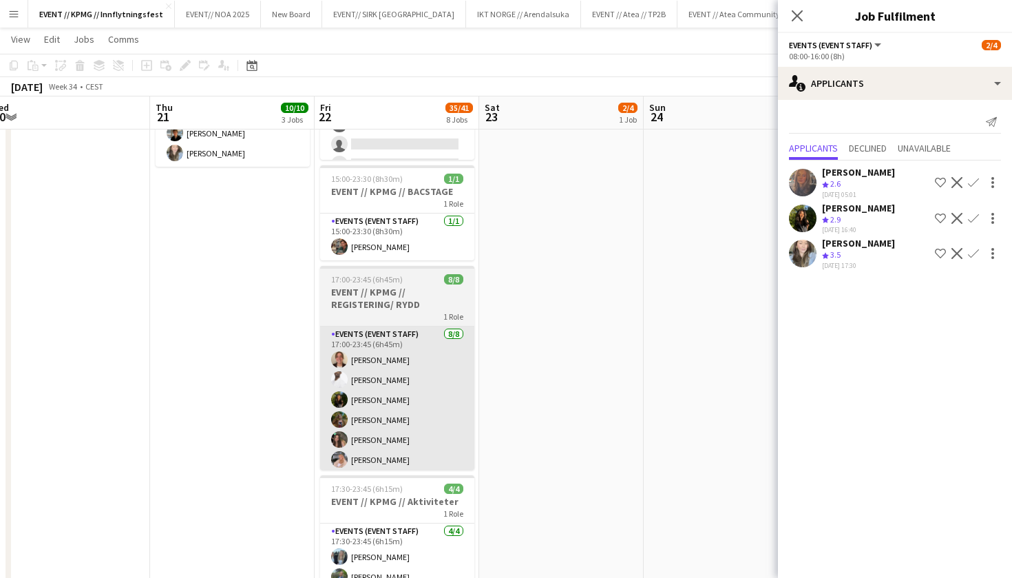
click at [373, 406] on app-card-role "Events (Event Staff) [DATE] 17:00-23:45 (6h45m) [PERSON_NAME] [PERSON_NAME] [PE…" at bounding box center [397, 419] width 154 height 187
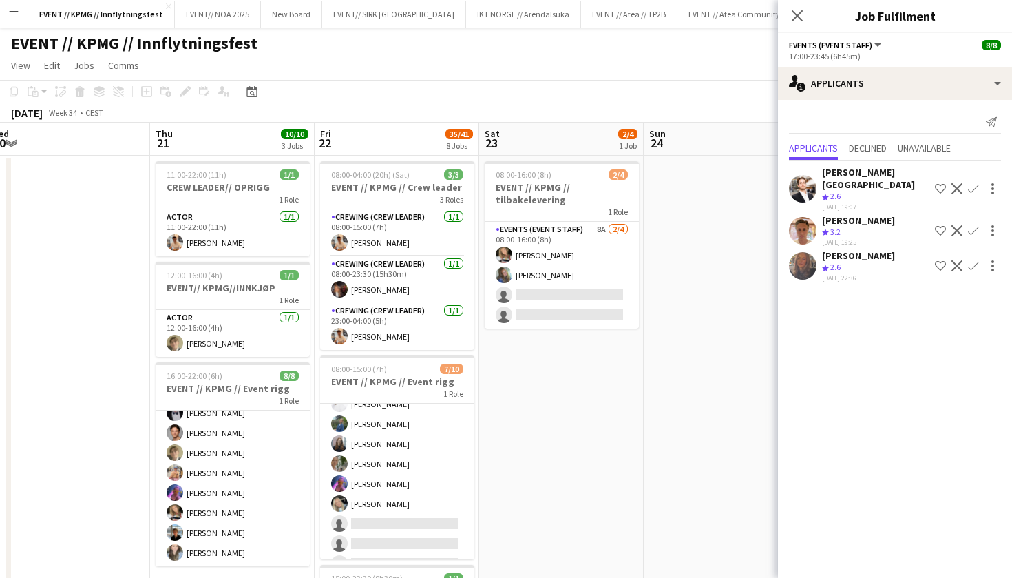
scroll to position [0, 311]
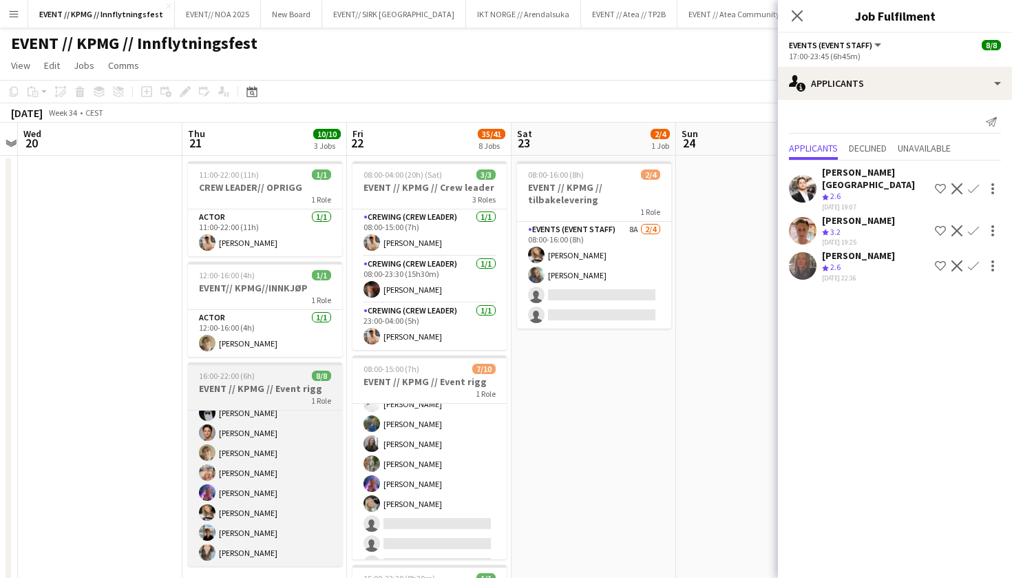
click at [272, 385] on h3 "EVENT // KPMG // Event rigg" at bounding box center [265, 388] width 154 height 12
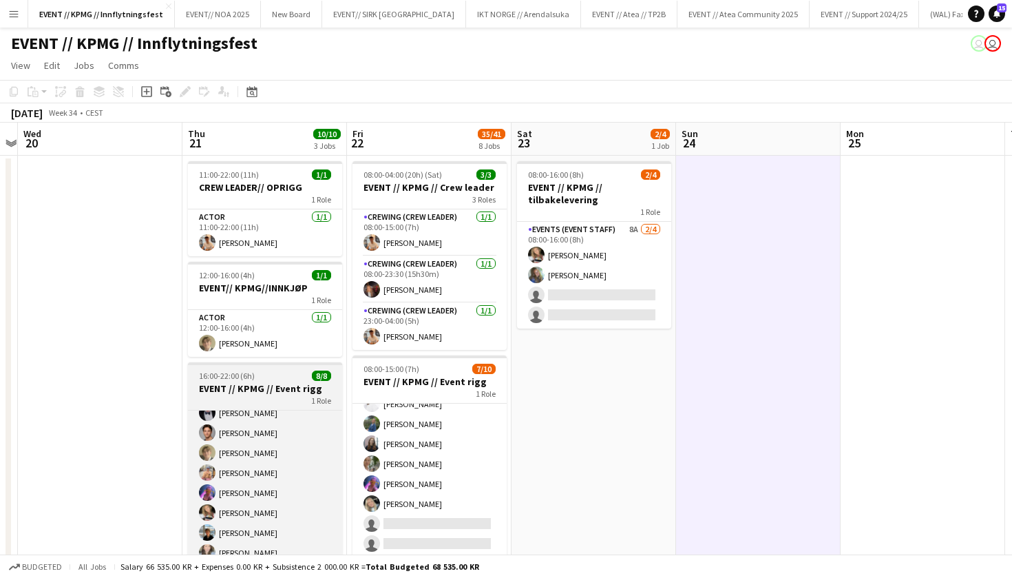
click at [247, 390] on h3 "EVENT // KPMG // Event rigg" at bounding box center [265, 388] width 154 height 12
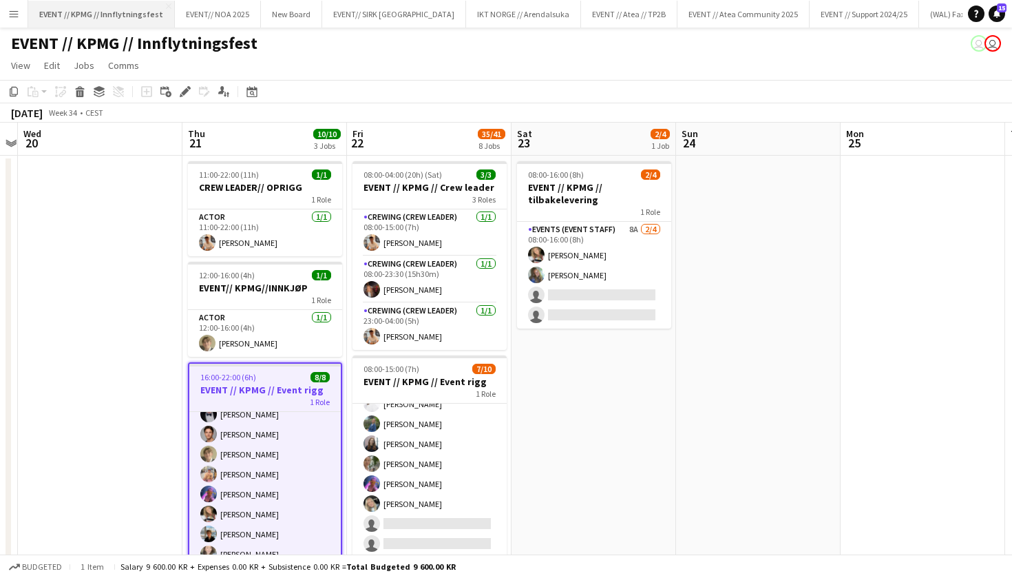
click at [112, 5] on button "EVENT // KPMG // Innflytningsfest Close" at bounding box center [101, 14] width 147 height 27
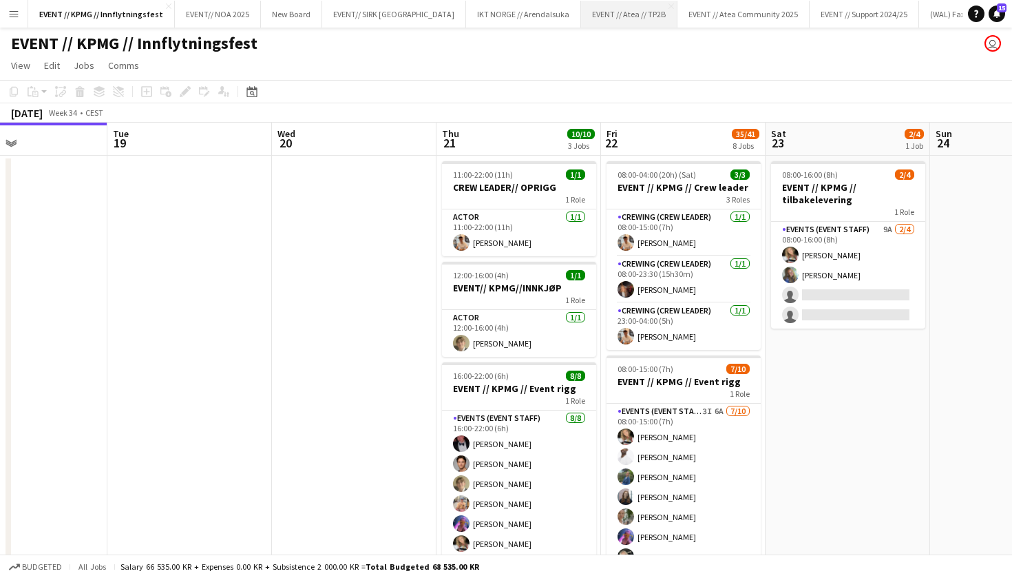
scroll to position [0, 0]
click at [581, 15] on button "EVENT // Atea // TP2B Close" at bounding box center [629, 14] width 96 height 27
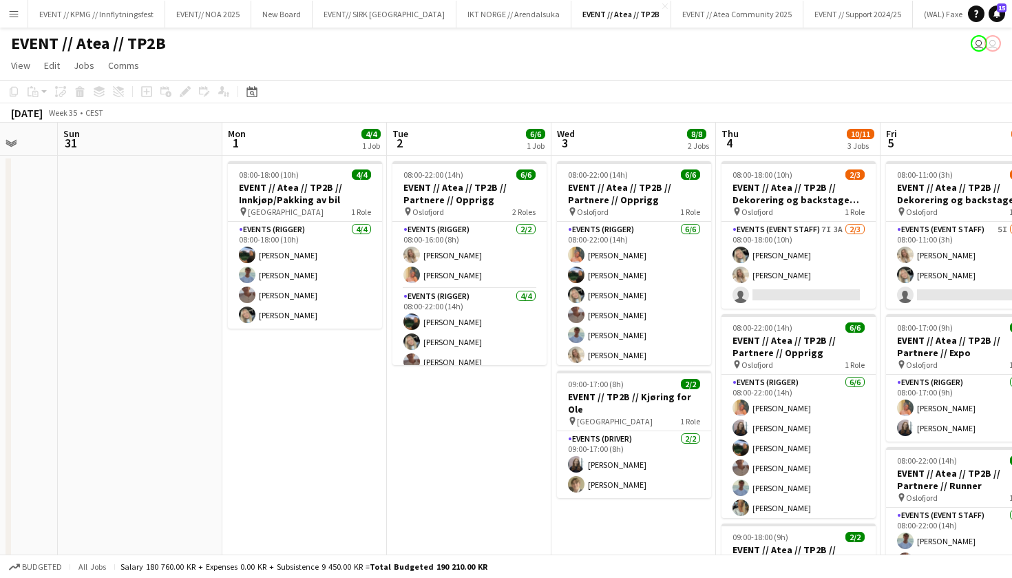
scroll to position [0, 384]
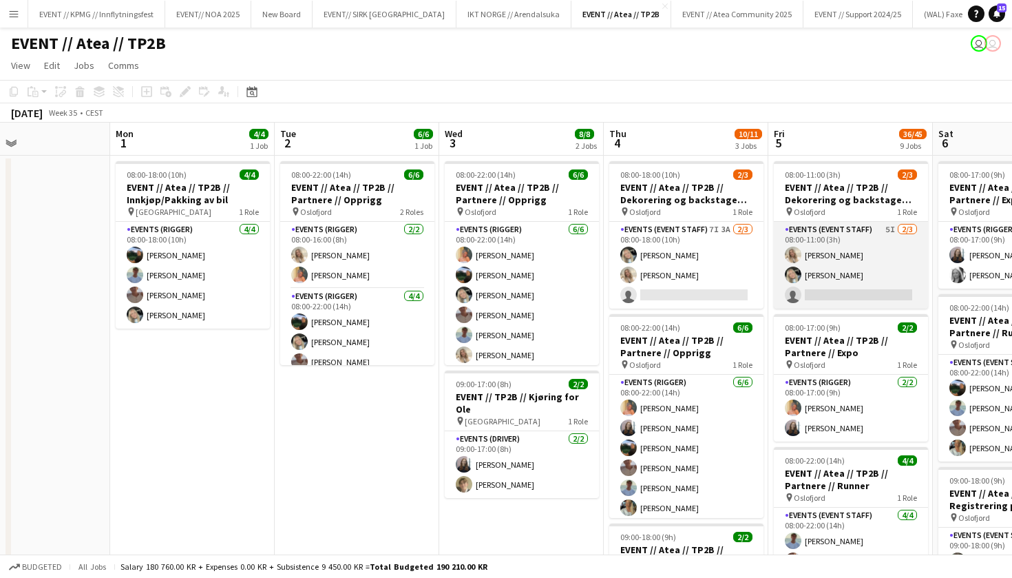
click at [785, 276] on app-user-avatar at bounding box center [793, 275] width 17 height 17
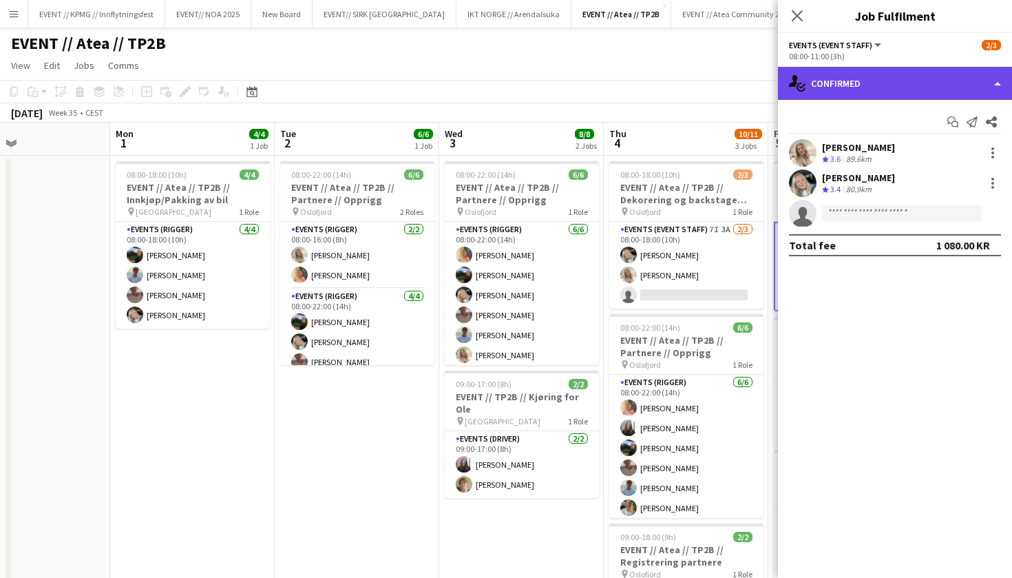
click at [948, 72] on div "single-neutral-actions-check-2 Confirmed" at bounding box center [895, 83] width 234 height 33
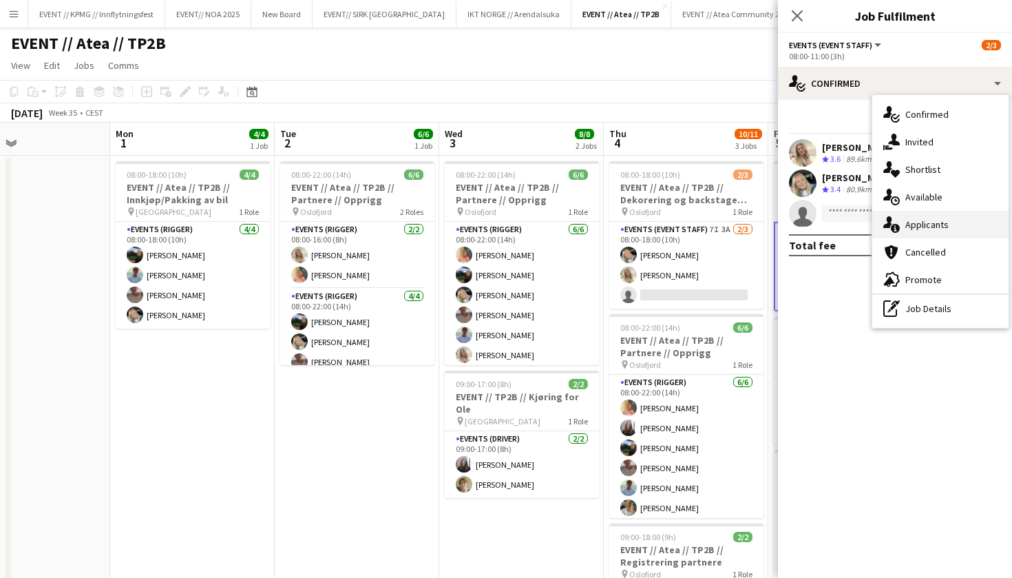
click at [954, 219] on div "single-neutral-actions-information Applicants" at bounding box center [941, 225] width 136 height 28
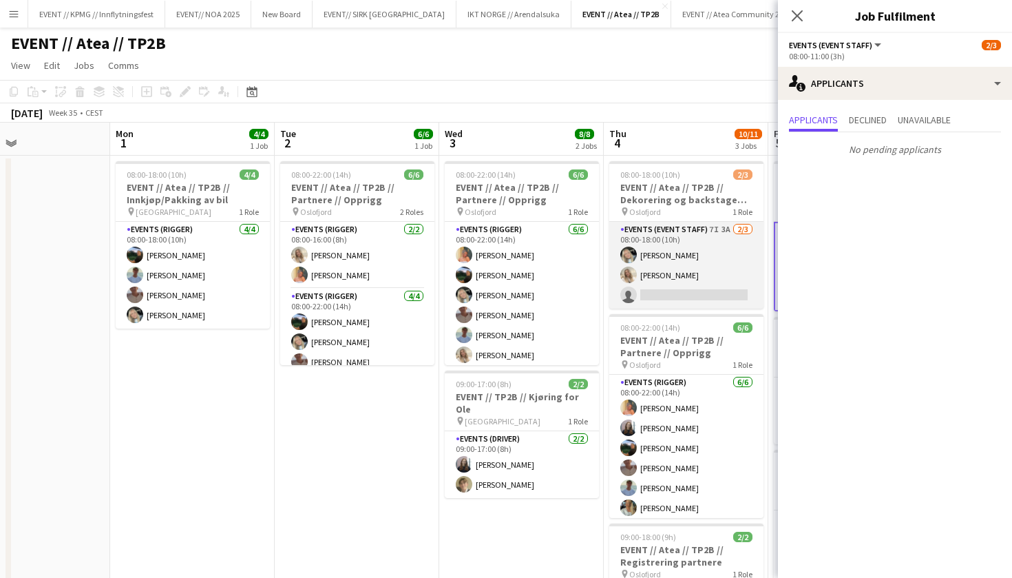
click at [733, 284] on app-card-role "Events (Event Staff) 7I 3A [DATE] 08:00-18:00 (10h) [PERSON_NAME] [PERSON_NAME]…" at bounding box center [687, 265] width 154 height 87
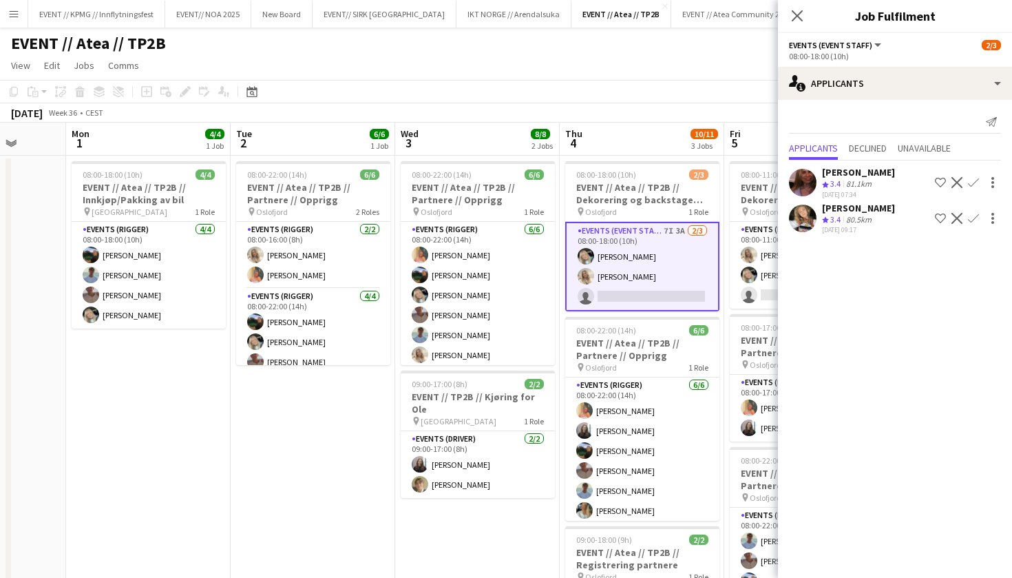
scroll to position [0, 609]
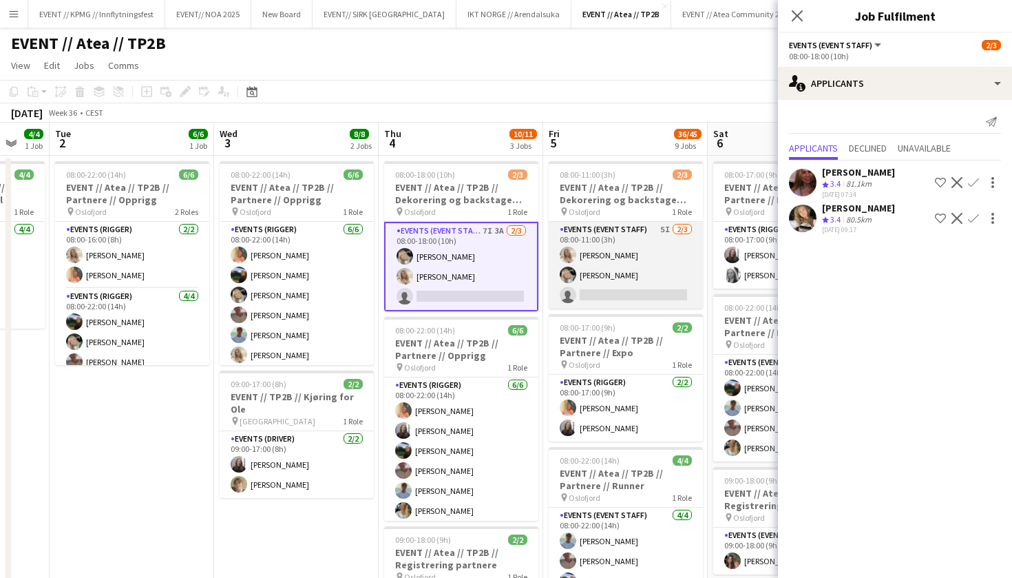
click at [621, 287] on app-card-role "Events (Event Staff) 5I [DATE] 08:00-11:00 (3h) [PERSON_NAME] [PERSON_NAME] sin…" at bounding box center [626, 265] width 154 height 87
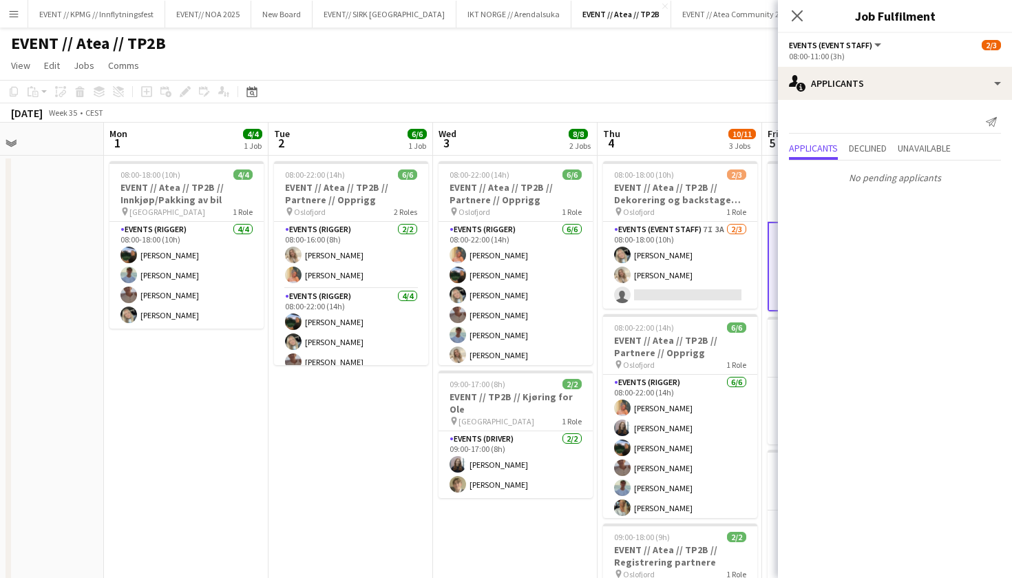
scroll to position [0, 332]
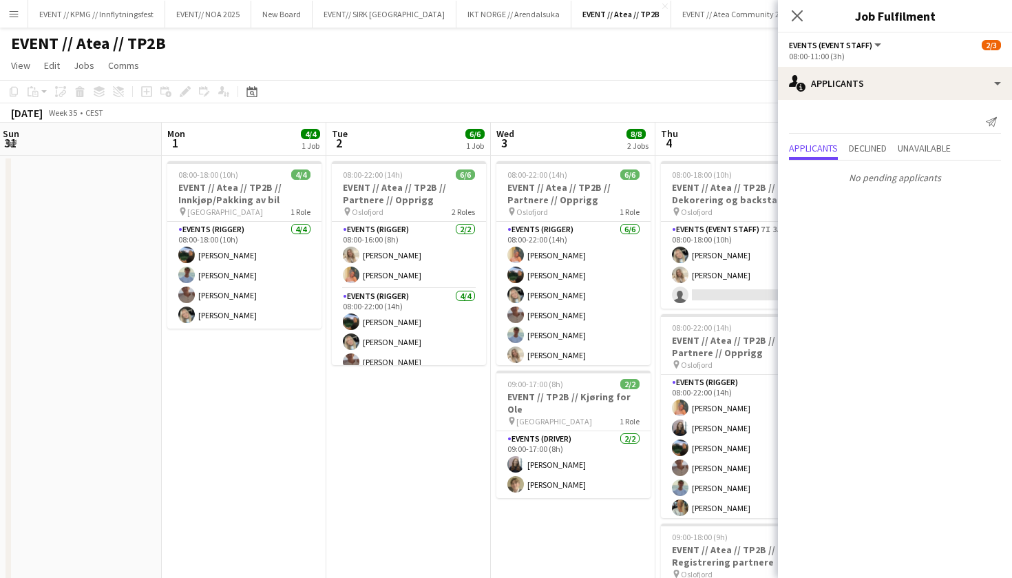
click at [387, 143] on app-board-header-date "Tue 2 6/6 1 Job" at bounding box center [408, 139] width 165 height 33
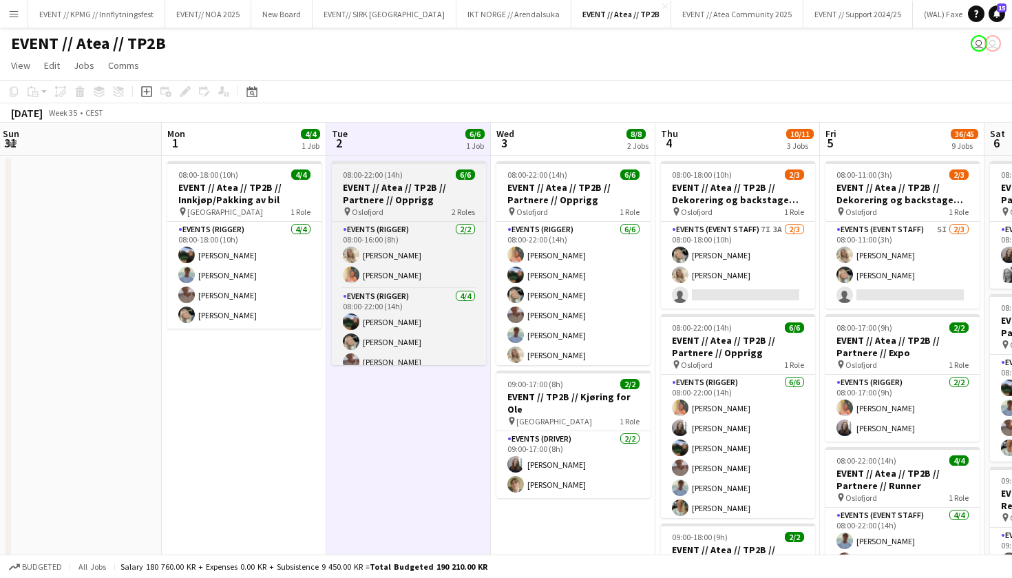
click at [399, 217] on app-job-card "08:00-22:00 (14h) 6/6 EVENT // Atea // TP2B // Partnere // Opprigg pin Oslofjor…" at bounding box center [409, 263] width 154 height 204
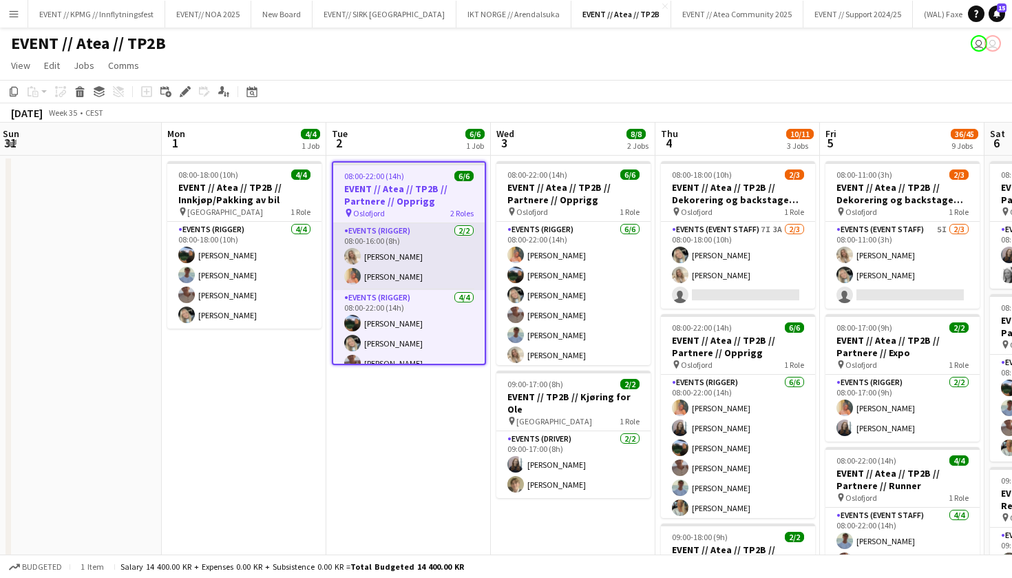
click at [399, 271] on app-card-role "Events (Rigger) [DATE] 08:00-16:00 (8h) [PERSON_NAME] [PERSON_NAME]" at bounding box center [409, 256] width 152 height 67
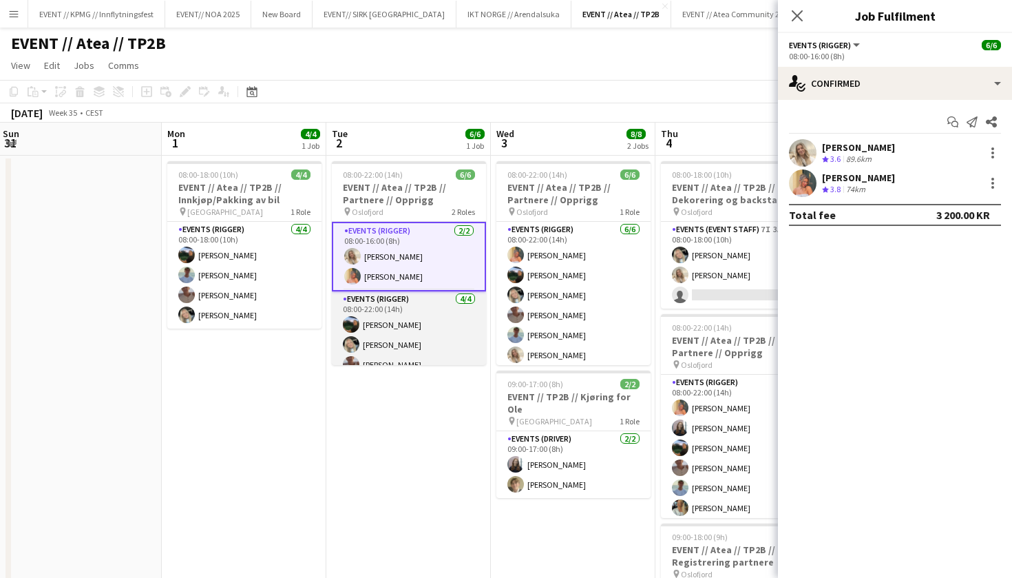
click at [428, 317] on app-card-role "Events (Rigger) [DATE] 08:00-22:00 (14h) [PERSON_NAME] [PERSON_NAME] [PERSON_NA…" at bounding box center [409, 344] width 154 height 107
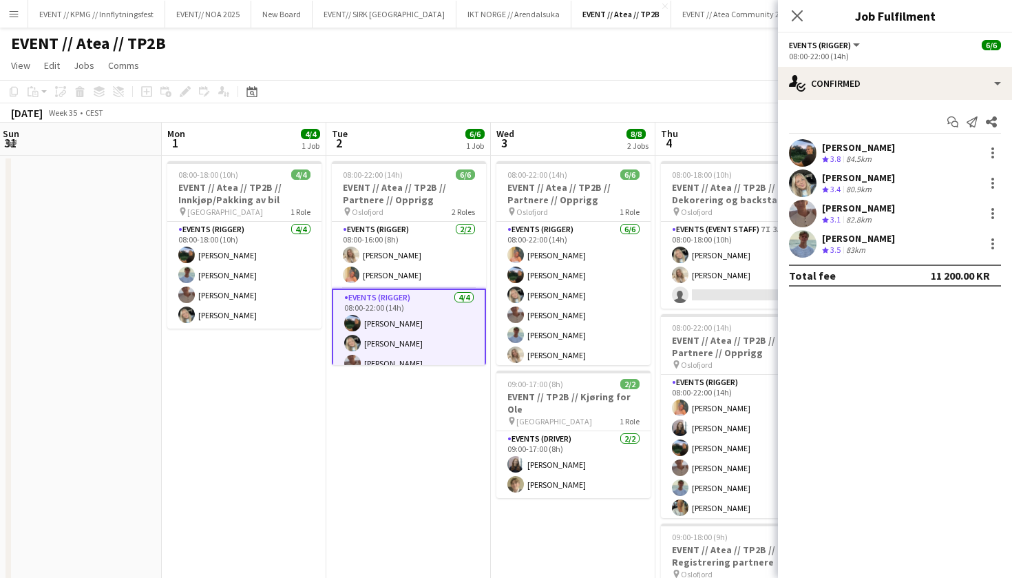
scroll to position [0, 0]
click at [436, 364] on app-card-role "Events (Rigger) [DATE] 08:00-22:00 (14h) [PERSON_NAME] [PERSON_NAME] [PERSON_NA…" at bounding box center [409, 344] width 154 height 110
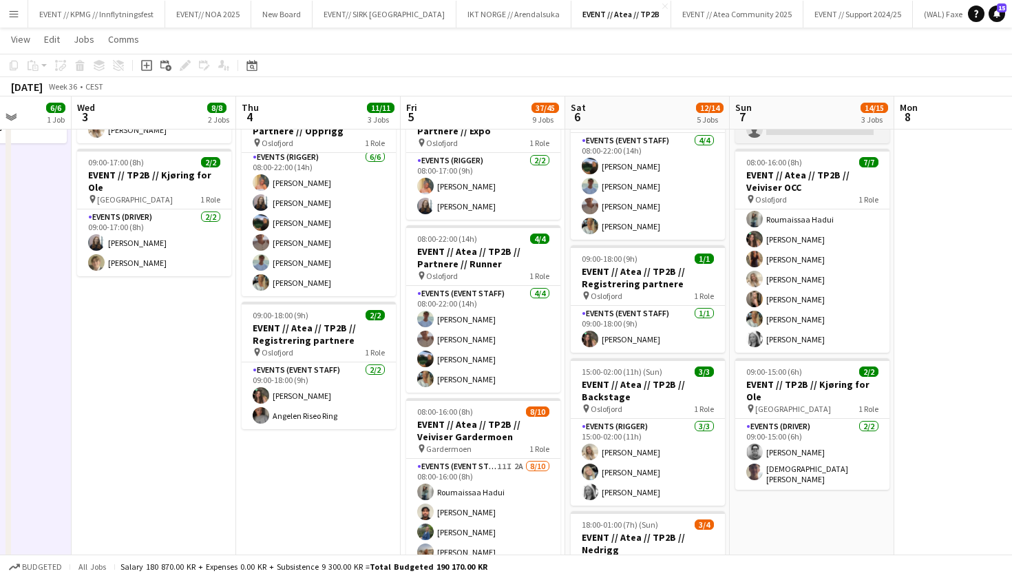
scroll to position [18, 0]
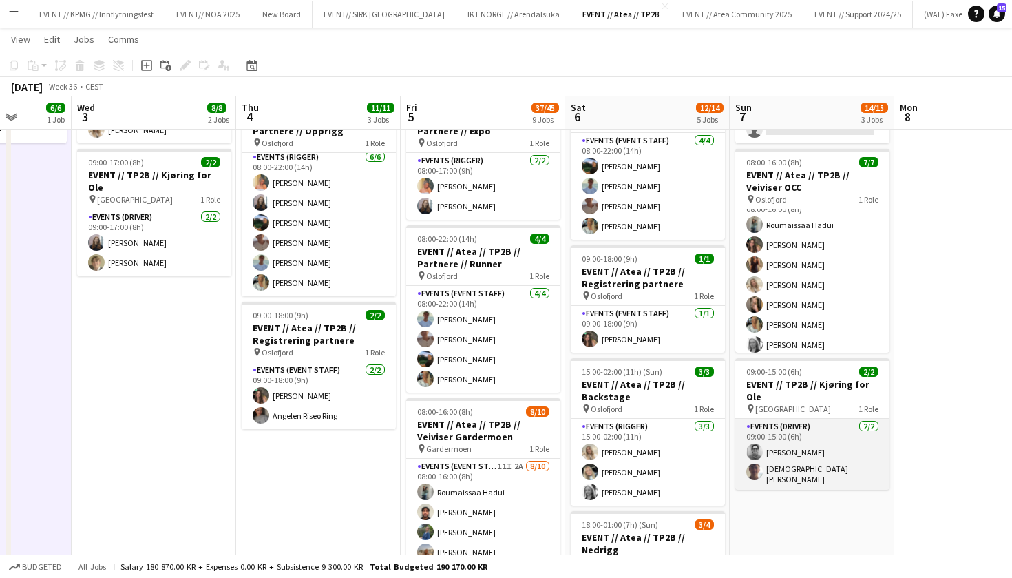
click at [823, 452] on app-card-role "Events (Driver) [DATE] 09:00-15:00 (6h) [PERSON_NAME] [PERSON_NAME]" at bounding box center [813, 454] width 154 height 71
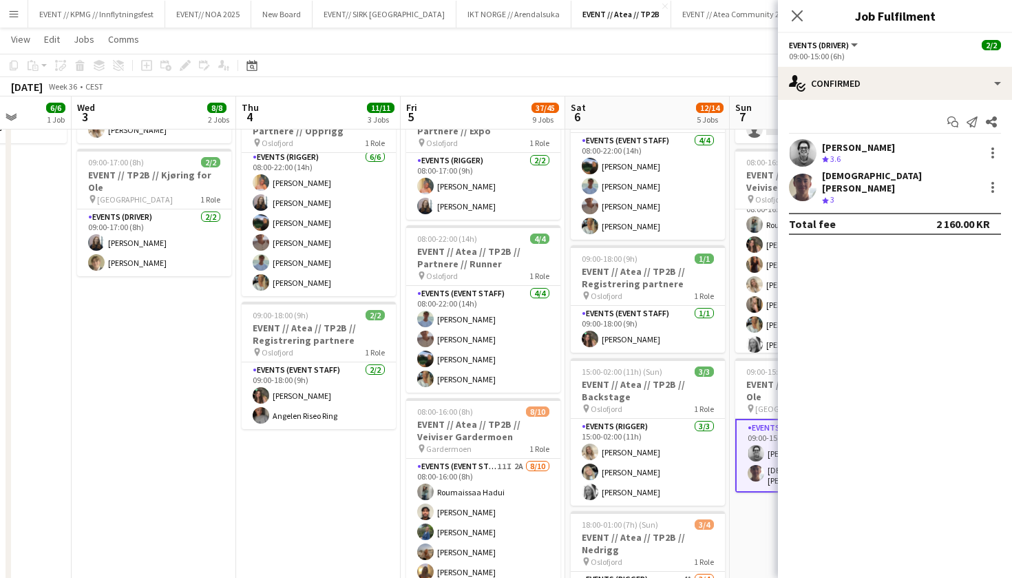
click at [806, 151] on app-user-avatar at bounding box center [803, 153] width 28 height 28
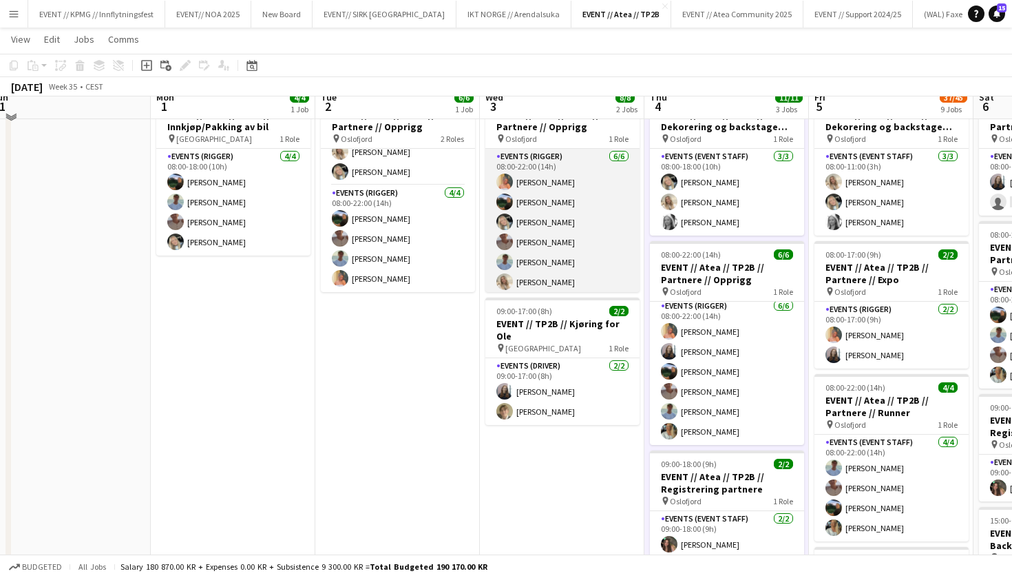
scroll to position [-1, 0]
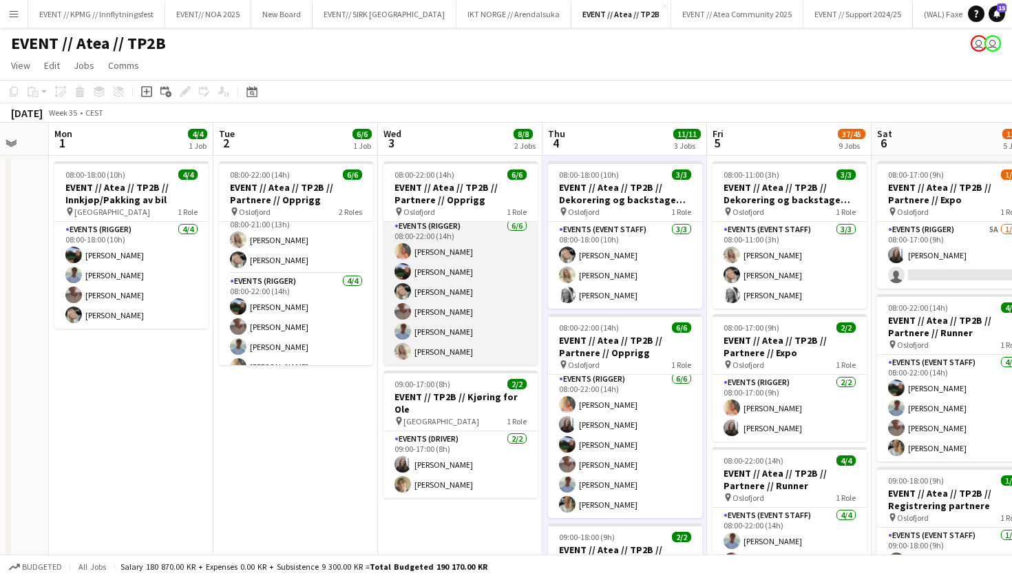
click at [481, 273] on app-card-role "Events (Rigger) [DATE] 08:00-22:00 (14h) [PERSON_NAME] [PERSON_NAME] [PERSON_NA…" at bounding box center [461, 291] width 154 height 147
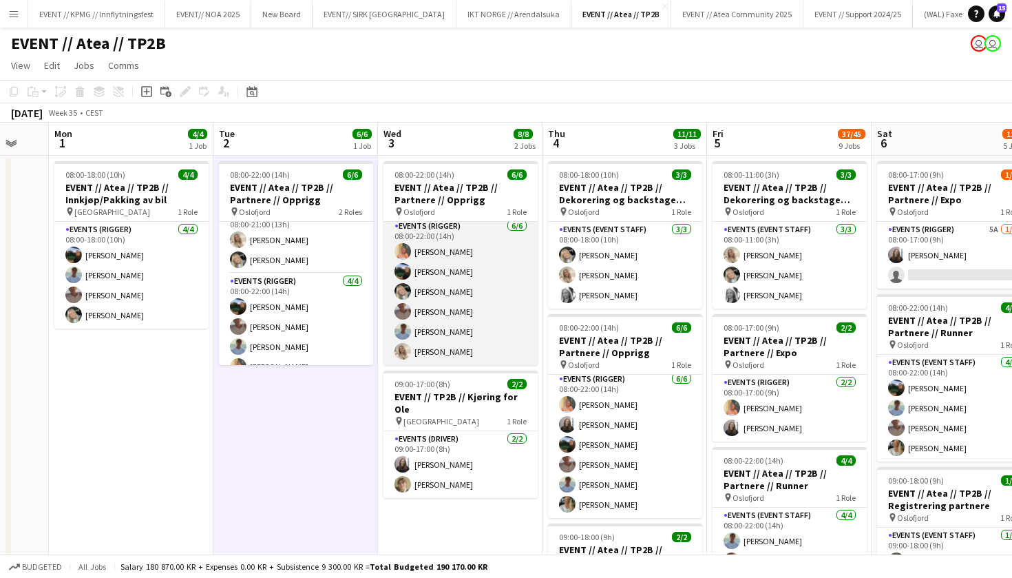
click at [523, 297] on app-card-role "Events (Rigger) [DATE] 08:00-22:00 (14h) [PERSON_NAME] [PERSON_NAME] [PERSON_NA…" at bounding box center [461, 291] width 154 height 147
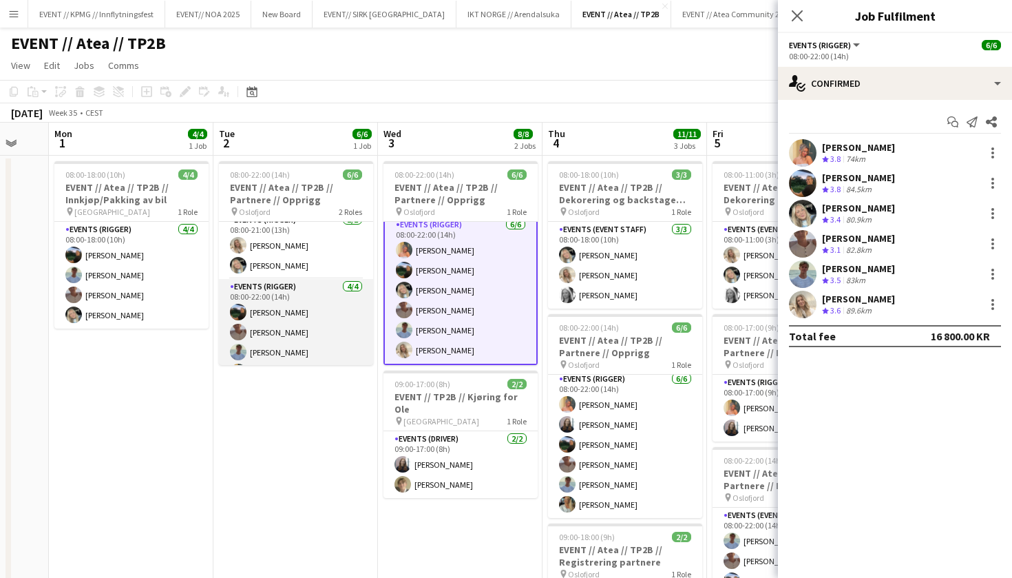
scroll to position [21, 0]
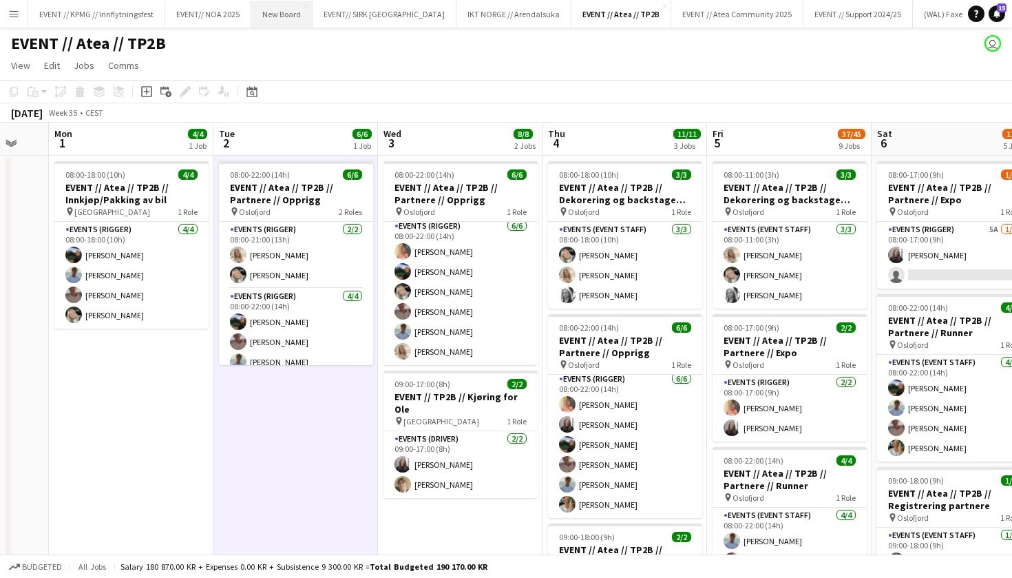
scroll to position [0, 0]
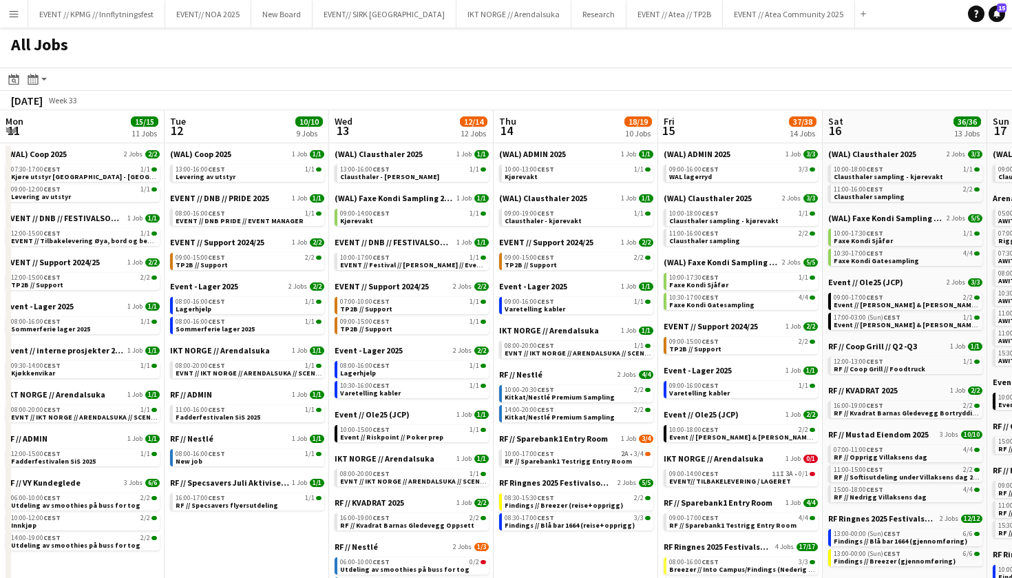
scroll to position [0, 329]
